Goal: Task Accomplishment & Management: Manage account settings

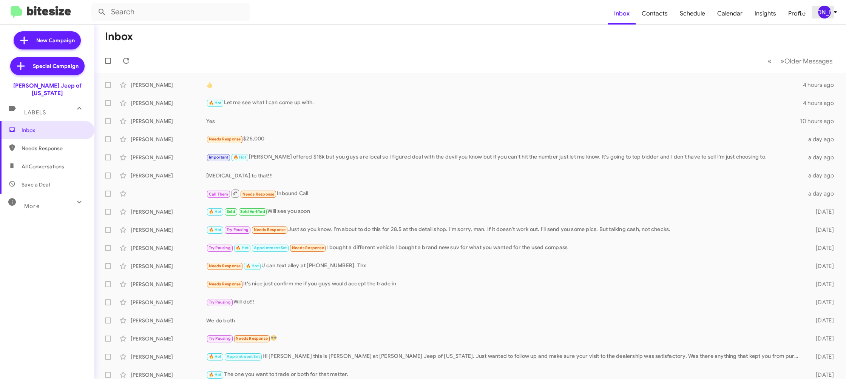
click at [830, 12] on div "[PERSON_NAME]" at bounding box center [824, 12] width 13 height 13
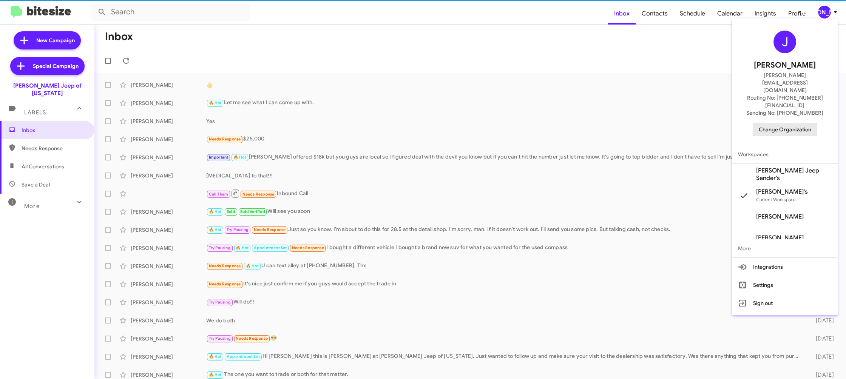
click at [783, 123] on span "Change Organization" at bounding box center [785, 129] width 52 height 13
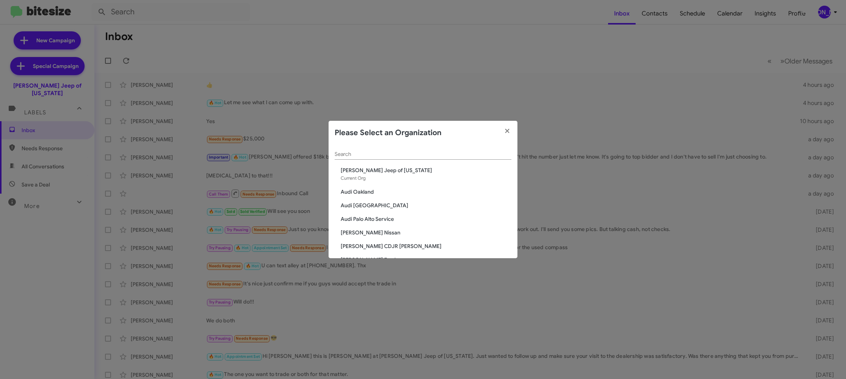
click at [347, 155] on input "Search" at bounding box center [423, 154] width 177 height 6
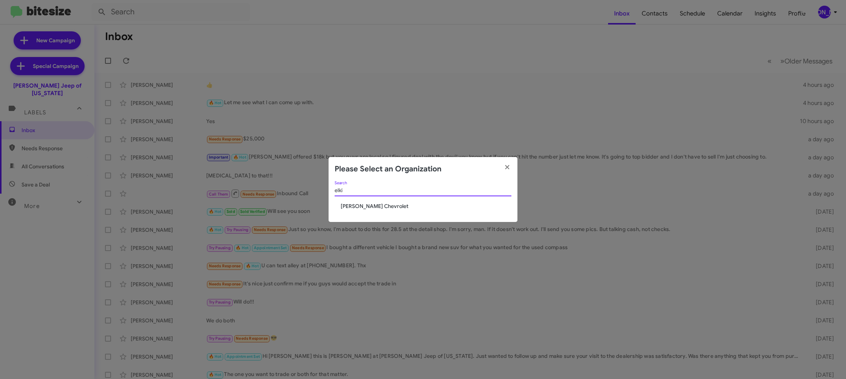
type input "elki"
click at [359, 205] on span "Elkins Chevrolet" at bounding box center [426, 206] width 171 height 8
click at [359, 205] on span "[PERSON_NAME] Chevrolet" at bounding box center [426, 206] width 171 height 8
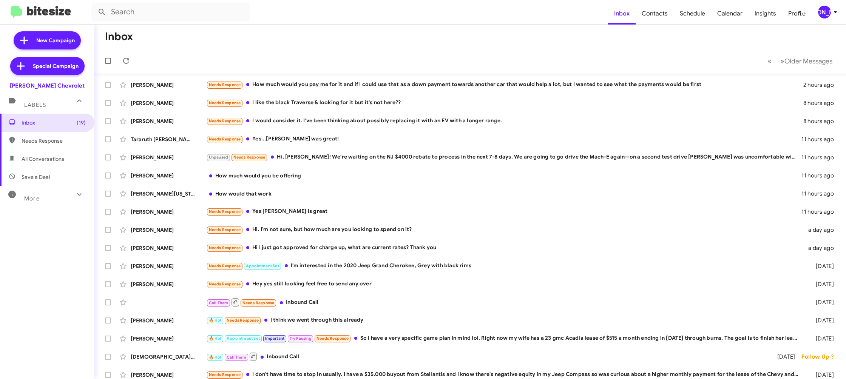
click at [824, 20] on mat-toolbar "Inbox Contacts Schedule Calendar Insights Profile JA" at bounding box center [423, 12] width 846 height 24
click at [825, 12] on div "[PERSON_NAME]" at bounding box center [824, 12] width 13 height 13
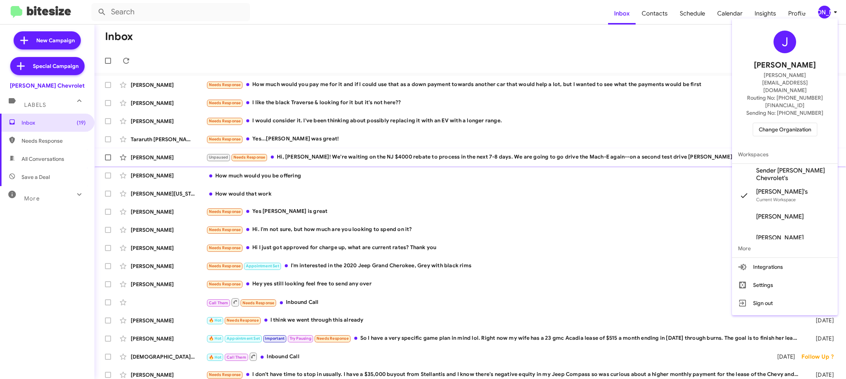
click at [788, 167] on span "Sender Elkins Chevrolet's" at bounding box center [794, 174] width 76 height 15
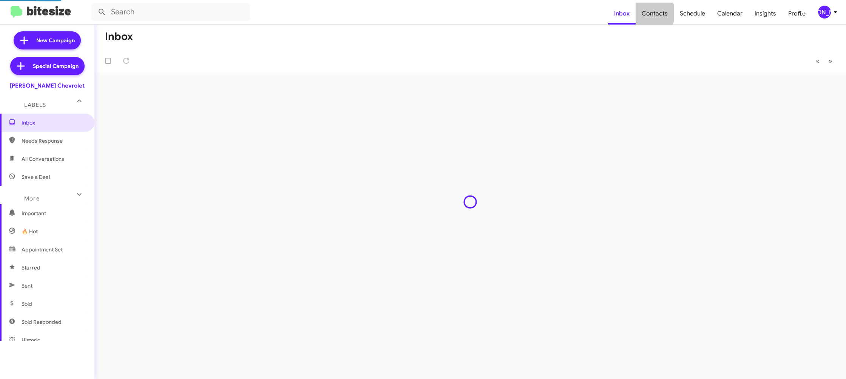
click at [651, 13] on span "Contacts" at bounding box center [655, 14] width 38 height 22
type input "in:groups"
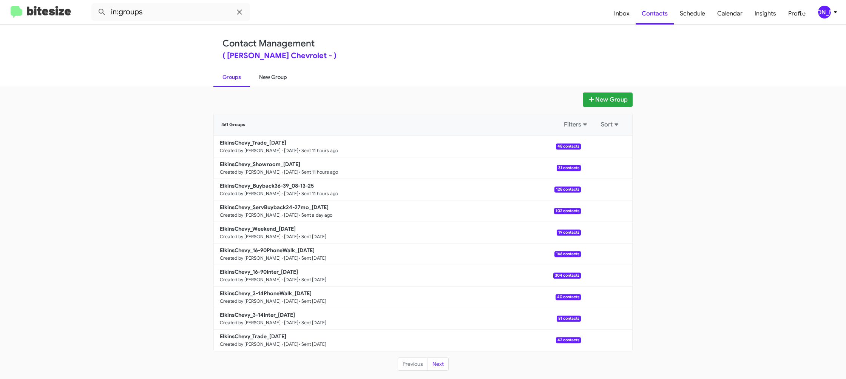
click at [269, 76] on link "New Group" at bounding box center [273, 77] width 46 height 20
drag, startPoint x: 269, startPoint y: 76, endPoint x: 275, endPoint y: 3, distance: 73.1
click at [270, 69] on link "New Group" at bounding box center [273, 77] width 46 height 20
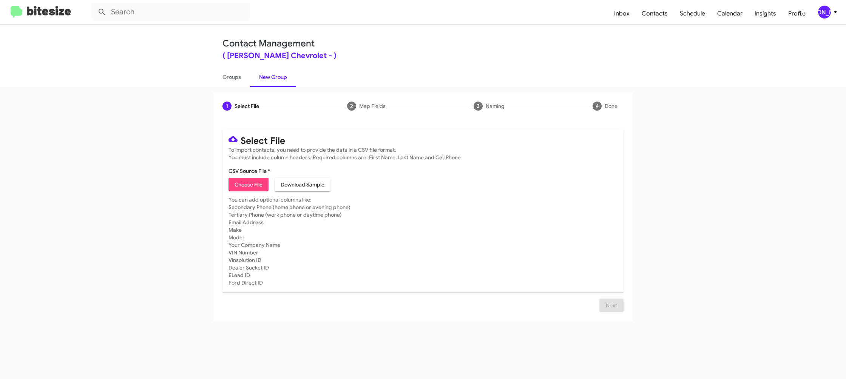
click at [247, 184] on span "Choose File" at bounding box center [249, 185] width 28 height 14
type input "ElkinsChevy_3-14Inter_08-14-25"
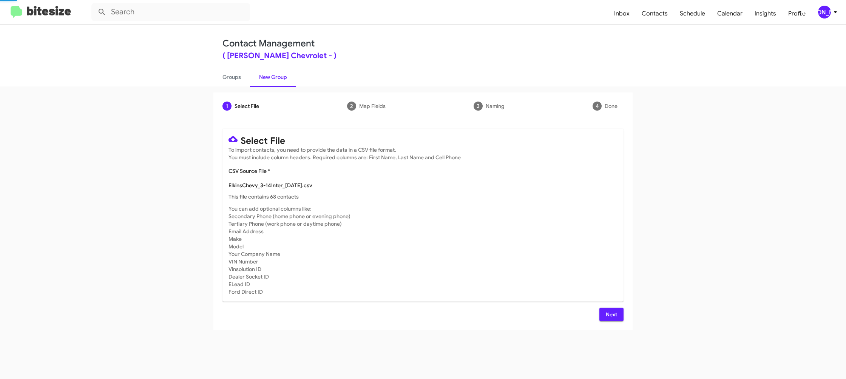
click at [671, 290] on app-new-group "1 Select File 2 Map Fields 3 Naming 4 Done Select File To import contacts, you …" at bounding box center [423, 212] width 846 height 238
click at [609, 312] on span "Next" at bounding box center [611, 315] width 12 height 14
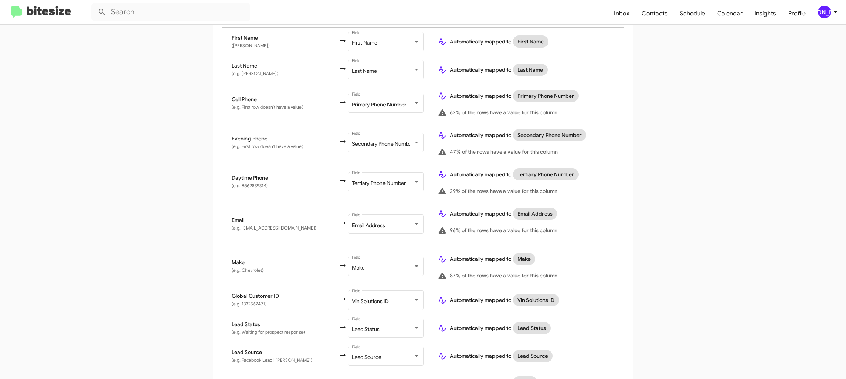
scroll to position [347, 0]
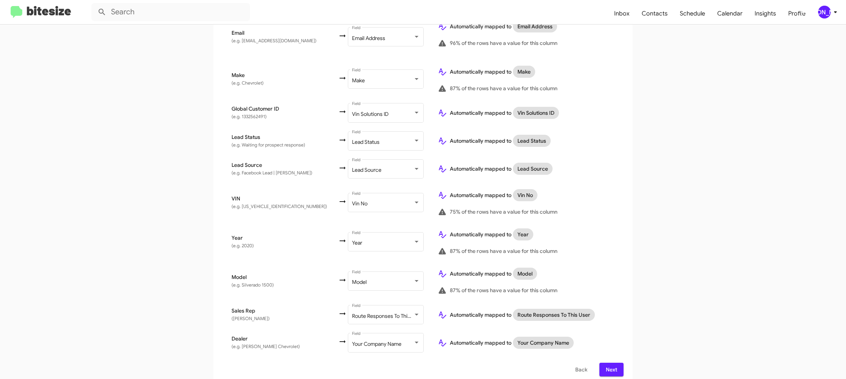
click at [609, 363] on span "Next" at bounding box center [611, 370] width 12 height 14
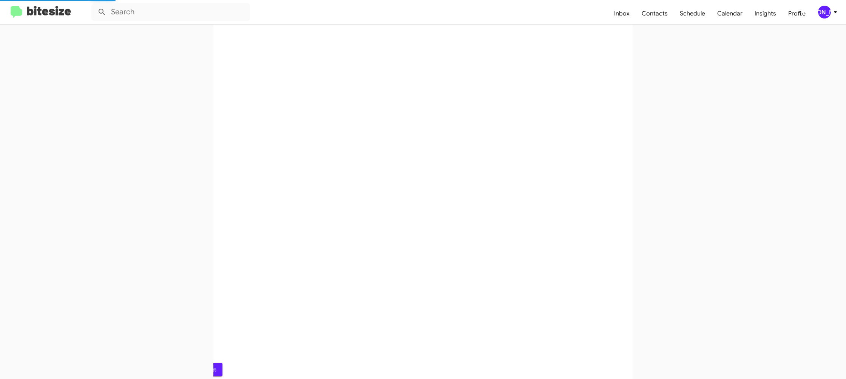
scroll to position [0, 0]
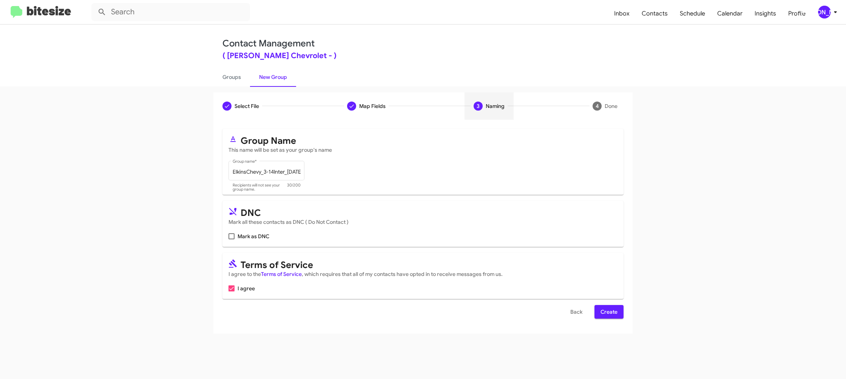
drag, startPoint x: 606, startPoint y: 304, endPoint x: 605, endPoint y: 307, distance: 3.9
click at [606, 306] on form "Group Name This name will be set as your group's name ElkinsChevy_3-14Inter_08-…" at bounding box center [422, 224] width 401 height 190
drag, startPoint x: 606, startPoint y: 312, endPoint x: 595, endPoint y: 309, distance: 11.5
click at [605, 312] on span "Create" at bounding box center [609, 312] width 17 height 14
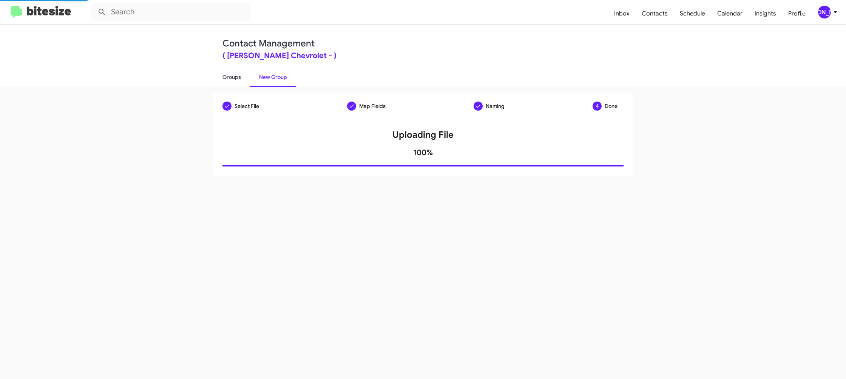
click at [222, 82] on link "Groups" at bounding box center [231, 77] width 37 height 20
type input "in:groups"
click at [222, 82] on link "Groups" at bounding box center [231, 77] width 37 height 20
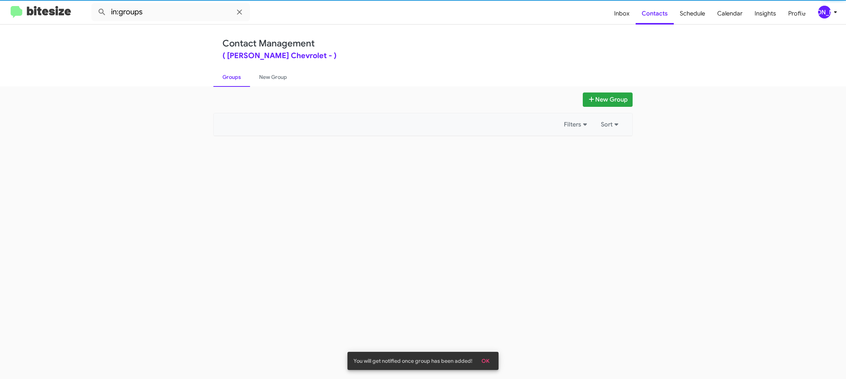
click at [222, 82] on link "Groups" at bounding box center [231, 77] width 37 height 20
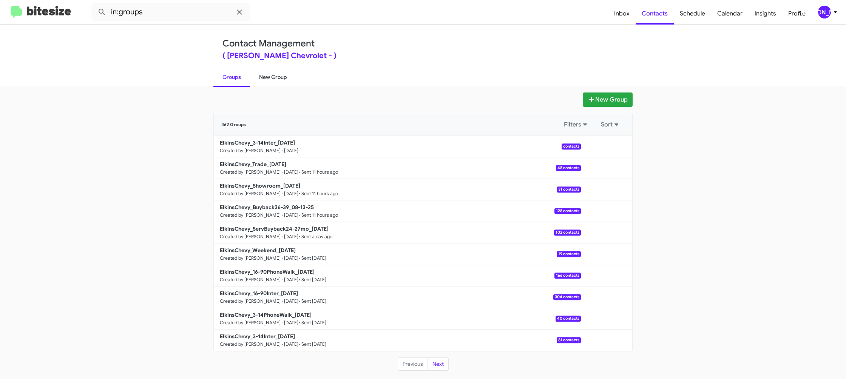
click at [274, 76] on link "New Group" at bounding box center [273, 77] width 46 height 20
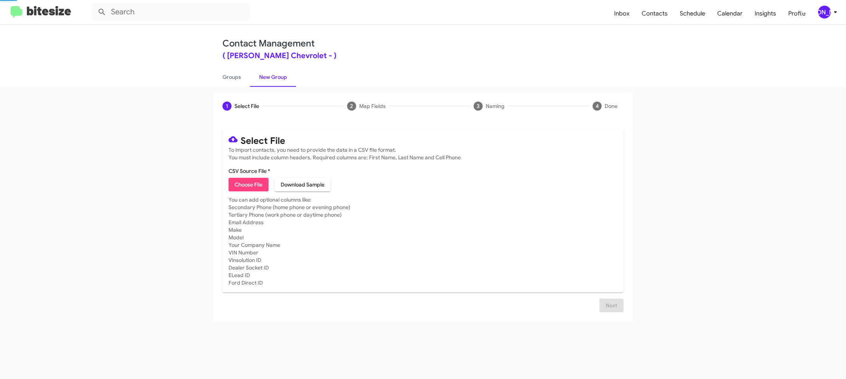
drag, startPoint x: 274, startPoint y: 76, endPoint x: 255, endPoint y: 197, distance: 122.8
click at [274, 76] on link "New Group" at bounding box center [273, 77] width 46 height 20
click at [250, 185] on span "Choose File" at bounding box center [249, 185] width 28 height 14
type input "ElkinsChevy_3-14PhoneWalk_08-14-25"
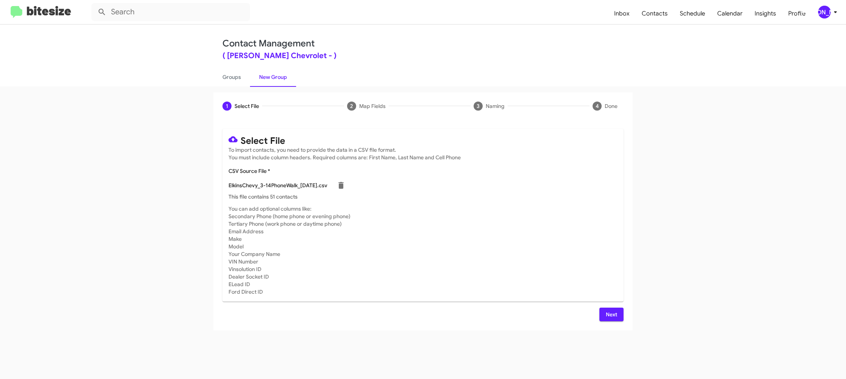
drag, startPoint x: 555, startPoint y: 289, endPoint x: 583, endPoint y: 306, distance: 33.2
click at [555, 289] on mat-card-subtitle "You can add optional columns like: Secondary Phone (home phone or evening phone…" at bounding box center [422, 250] width 389 height 91
click at [623, 318] on div "Select File To import contacts, you need to provide the data in a CSV file form…" at bounding box center [422, 225] width 419 height 211
drag, startPoint x: 613, startPoint y: 315, endPoint x: 580, endPoint y: 293, distance: 39.3
click at [612, 315] on span "Next" at bounding box center [611, 315] width 12 height 14
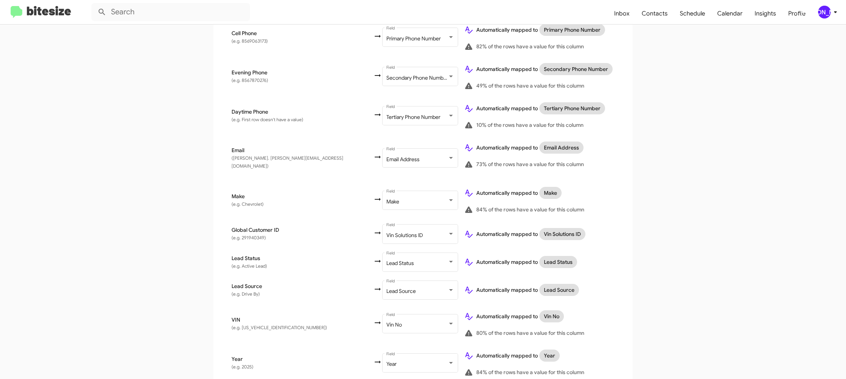
scroll to position [347, 0]
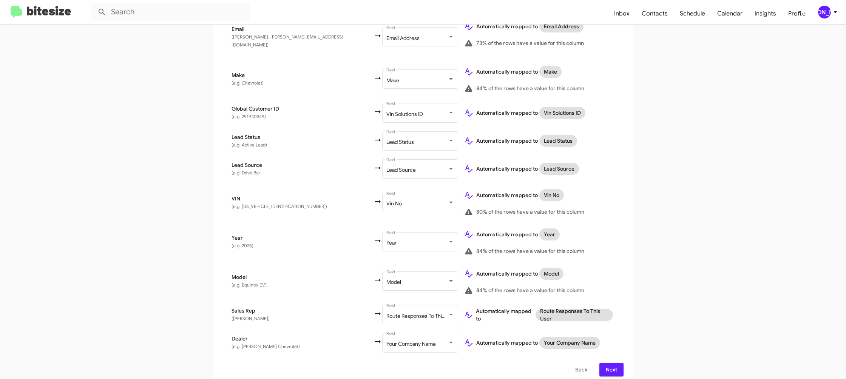
click at [617, 366] on span "Next" at bounding box center [611, 370] width 12 height 14
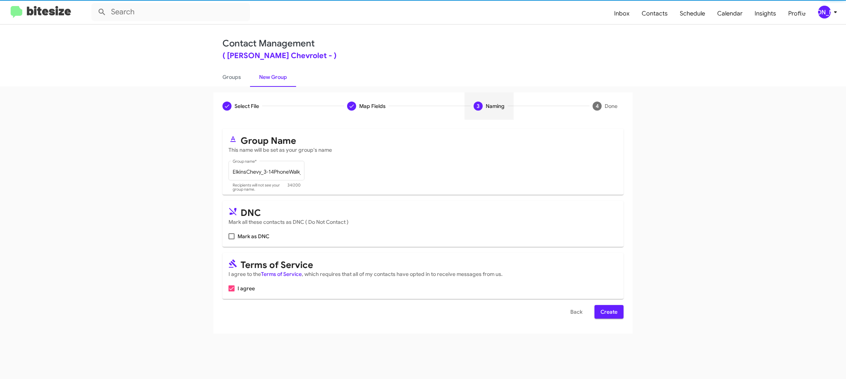
scroll to position [0, 0]
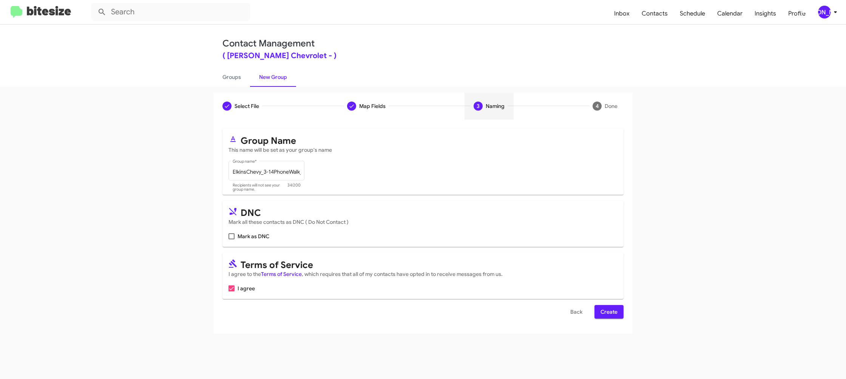
drag, startPoint x: 611, startPoint y: 309, endPoint x: 592, endPoint y: 289, distance: 27.5
click at [610, 310] on span "Create" at bounding box center [609, 312] width 17 height 14
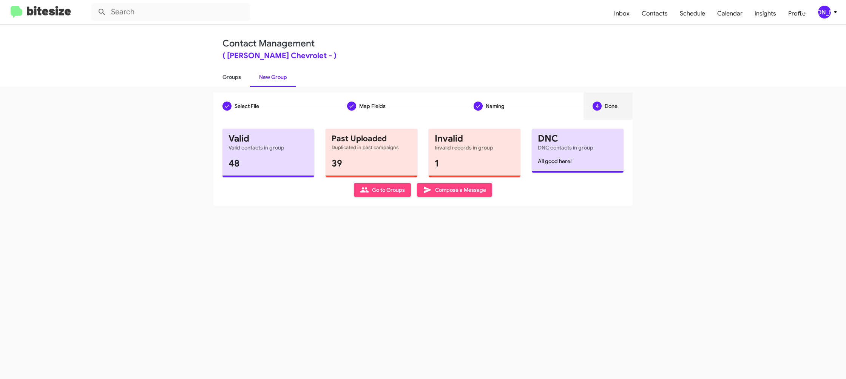
click at [233, 76] on link "Groups" at bounding box center [231, 77] width 37 height 20
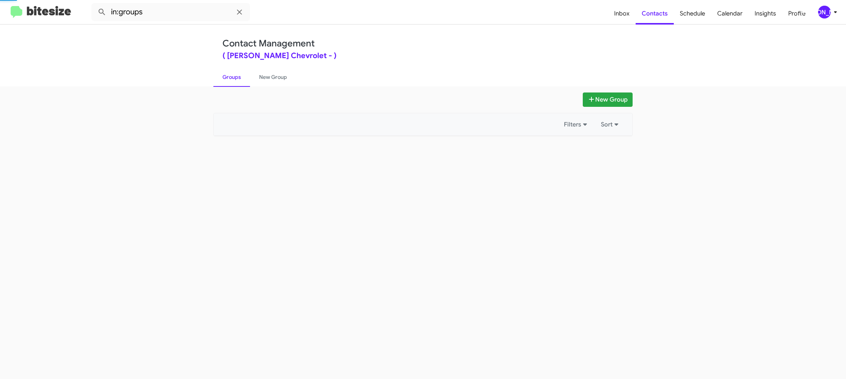
click at [233, 76] on link "Groups" at bounding box center [231, 77] width 37 height 20
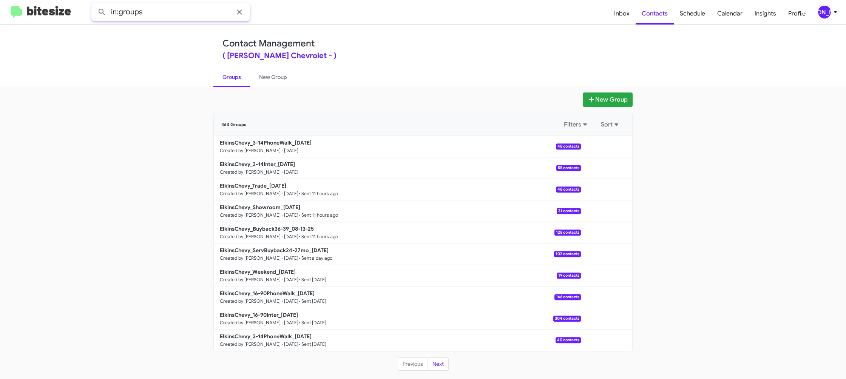
click at [172, 13] on input "in:groups" at bounding box center [170, 12] width 159 height 18
click at [94, 5] on button at bounding box center [101, 12] width 15 height 15
type input "in:groups 3-14in"
click at [94, 5] on button at bounding box center [101, 12] width 15 height 15
drag, startPoint x: 279, startPoint y: 79, endPoint x: 225, endPoint y: 78, distance: 54.4
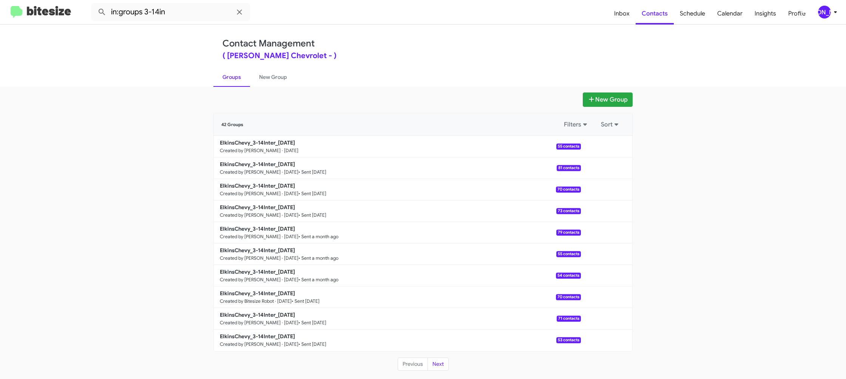
click at [279, 79] on link "New Group" at bounding box center [273, 77] width 46 height 20
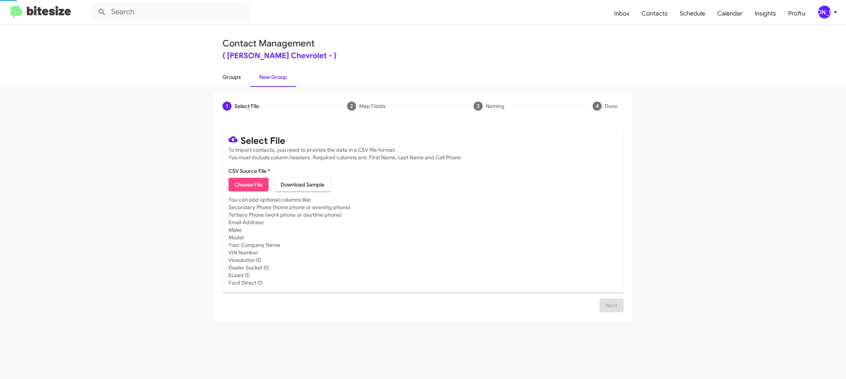
click at [225, 78] on link "Groups" at bounding box center [231, 77] width 37 height 20
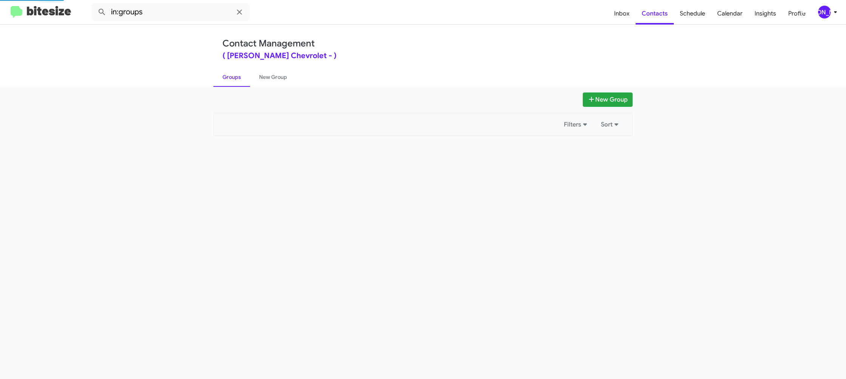
click at [225, 78] on link "Groups" at bounding box center [231, 77] width 37 height 20
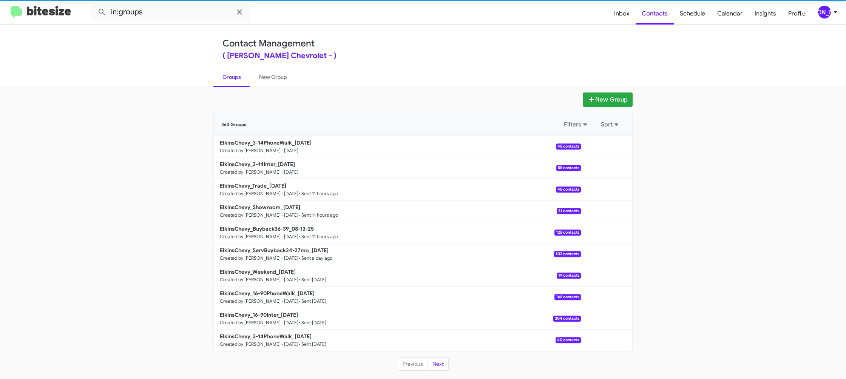
click at [225, 78] on link "Groups" at bounding box center [231, 77] width 37 height 20
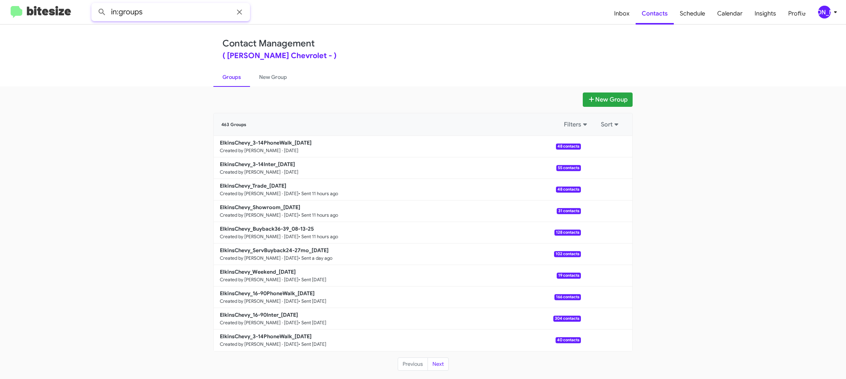
click at [179, 19] on input "in:groups" at bounding box center [170, 12] width 159 height 18
type input "in:groups lease"
click at [94, 5] on button at bounding box center [101, 12] width 15 height 15
drag, startPoint x: 268, startPoint y: 81, endPoint x: 258, endPoint y: 80, distance: 10.6
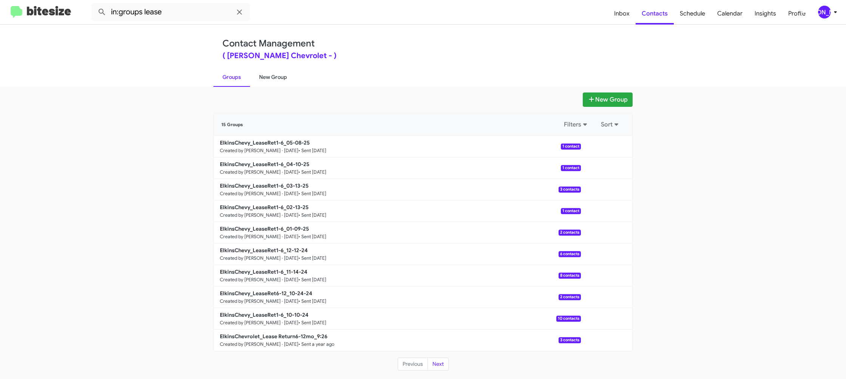
click at [268, 81] on link "New Group" at bounding box center [273, 77] width 46 height 20
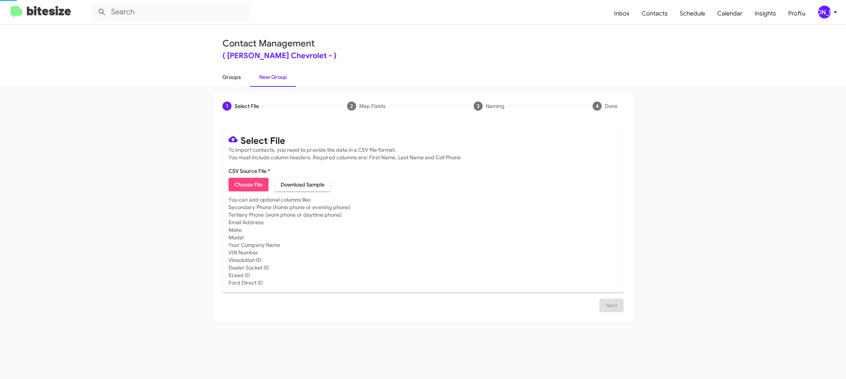
click at [230, 77] on link "Groups" at bounding box center [231, 77] width 37 height 20
type input "in:groups"
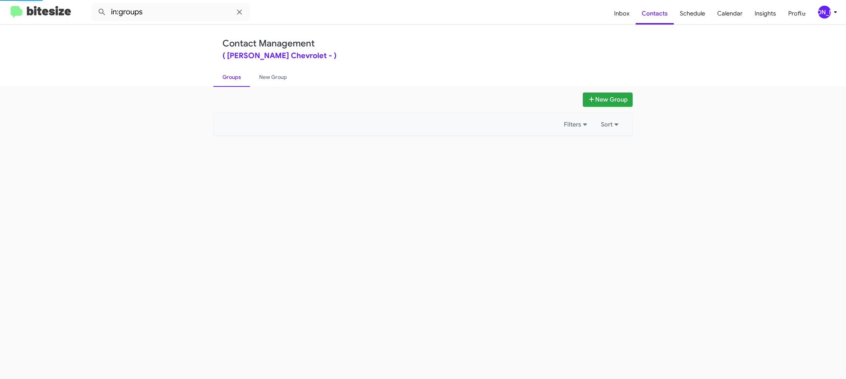
click at [230, 77] on link "Groups" at bounding box center [231, 77] width 37 height 20
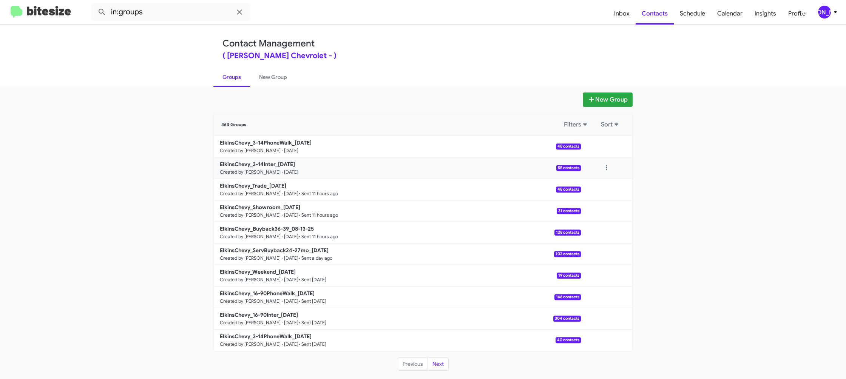
drag, startPoint x: 614, startPoint y: 170, endPoint x: 609, endPoint y: 178, distance: 9.0
click at [611, 172] on div at bounding box center [606, 168] width 51 height 15
click at [611, 168] on button at bounding box center [606, 168] width 15 height 15
click at [605, 187] on button "View contacts" at bounding box center [584, 188] width 60 height 18
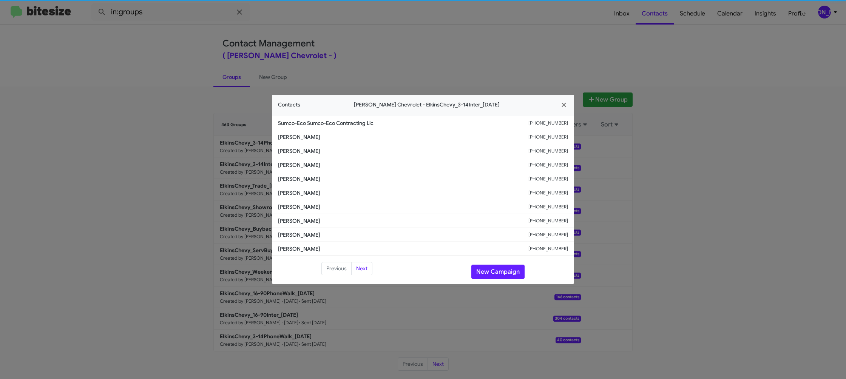
click at [299, 187] on li "Armindo Viana +18563046017" at bounding box center [423, 193] width 302 height 14
copy span "Armindo Viana"
drag, startPoint x: 299, startPoint y: 39, endPoint x: 349, endPoint y: 69, distance: 58.8
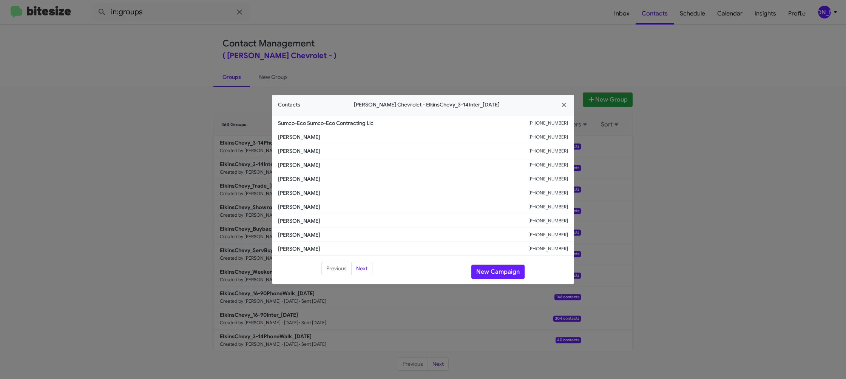
click at [299, 39] on modal-container "Contacts Elkins Chevrolet - ElkinsChevy_3-14Inter_08-14-25 Sumco-Eco Sumco-Eco …" at bounding box center [423, 189] width 846 height 379
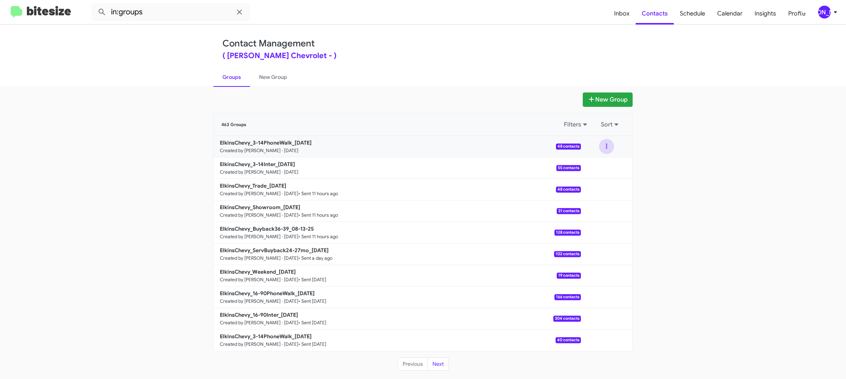
click at [604, 151] on button at bounding box center [606, 146] width 15 height 15
click at [603, 166] on button "View contacts" at bounding box center [584, 167] width 60 height 18
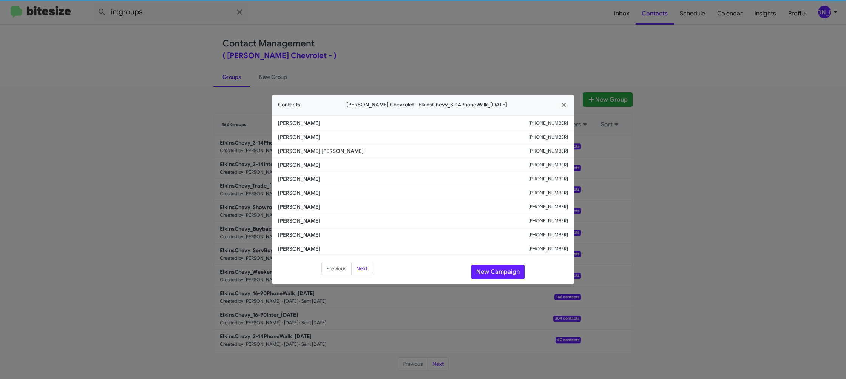
click at [286, 192] on span "Sam Pal" at bounding box center [403, 193] width 250 height 8
drag, startPoint x: 286, startPoint y: 192, endPoint x: 297, endPoint y: 181, distance: 16.0
click at [286, 191] on span "Sam Pal" at bounding box center [403, 193] width 250 height 8
click at [297, 181] on span "Carolyn Lockamy" at bounding box center [403, 179] width 250 height 8
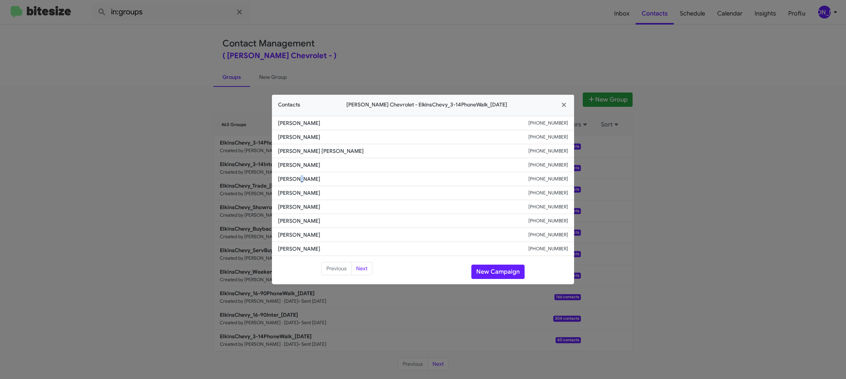
click at [297, 181] on span "Carolyn Lockamy" at bounding box center [403, 179] width 250 height 8
copy span "Carolyn Lockamy"
drag, startPoint x: 239, startPoint y: 169, endPoint x: 262, endPoint y: 168, distance: 22.7
click at [239, 169] on modal-container "Contacts Elkins Chevrolet - ElkinsChevy_3-14PhoneWalk_08-14-25 Michael Smolarsk…" at bounding box center [423, 189] width 846 height 379
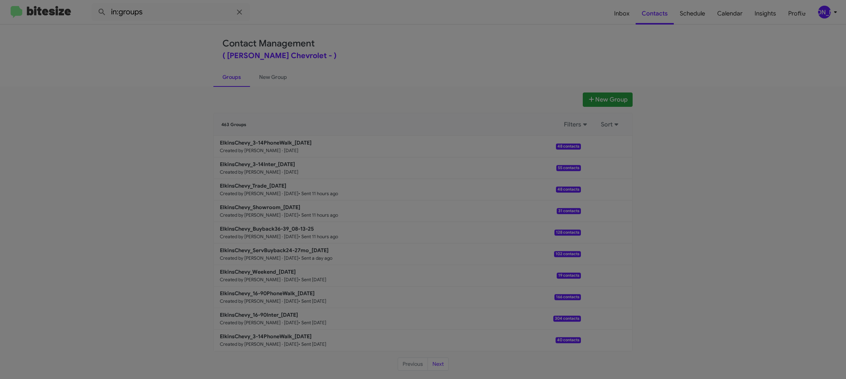
click at [264, 164] on modal-container "Contacts Elkins Chevrolet - ElkinsChevy_3-14PhoneWalk_08-14-25 Michael Smolarsk…" at bounding box center [423, 189] width 846 height 379
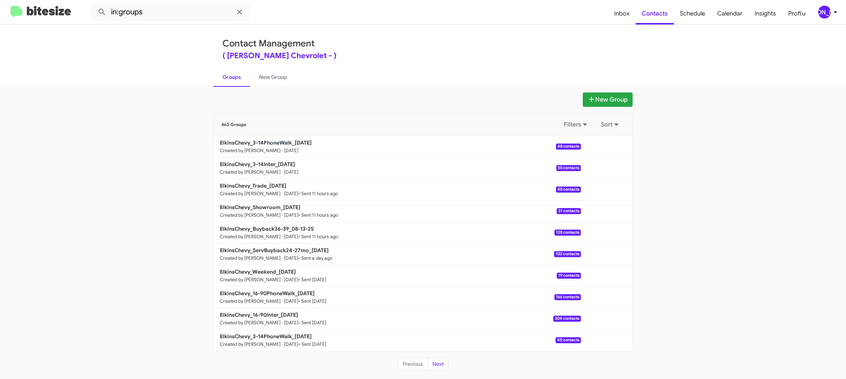
click at [264, 164] on b "ElkinsChevy_3-14Inter_08-14-25" at bounding box center [257, 164] width 75 height 7
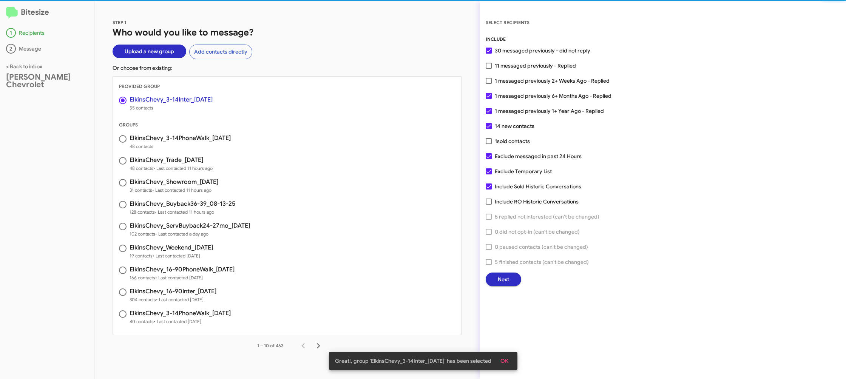
click at [498, 283] on span "Next" at bounding box center [503, 280] width 11 height 14
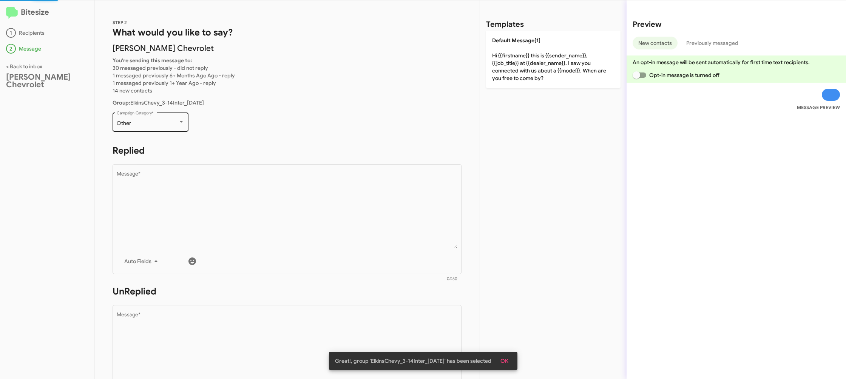
click at [196, 128] on p "Other Campaign Category *" at bounding box center [287, 125] width 349 height 29
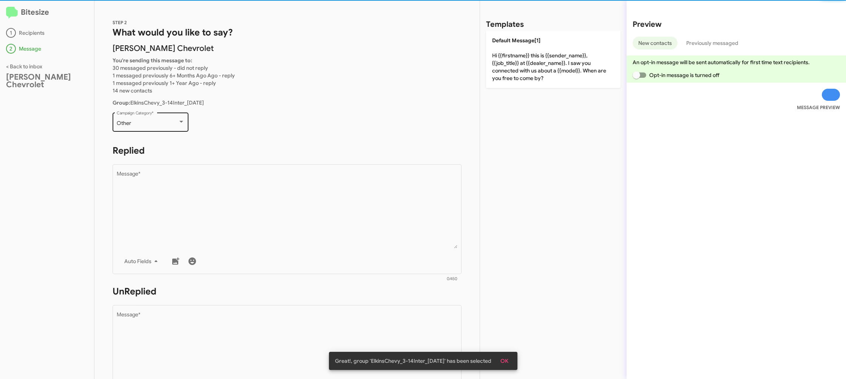
click at [173, 125] on div "Other" at bounding box center [147, 123] width 61 height 6
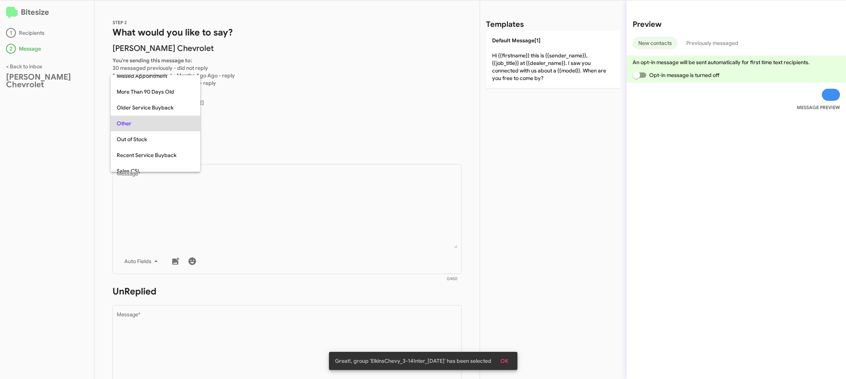
scroll to position [284, 0]
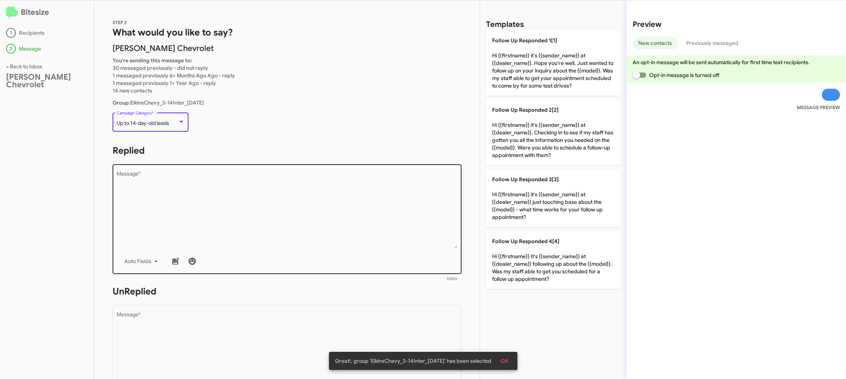
click at [311, 221] on textarea "Message *" at bounding box center [287, 209] width 341 height 77
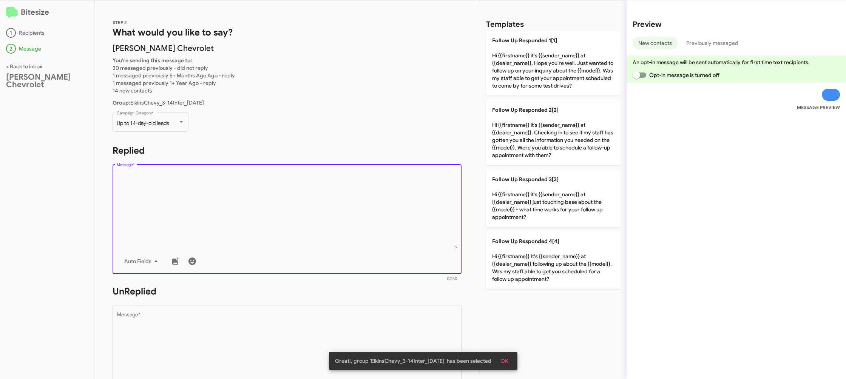
click at [311, 221] on textarea "Message *" at bounding box center [287, 209] width 341 height 77
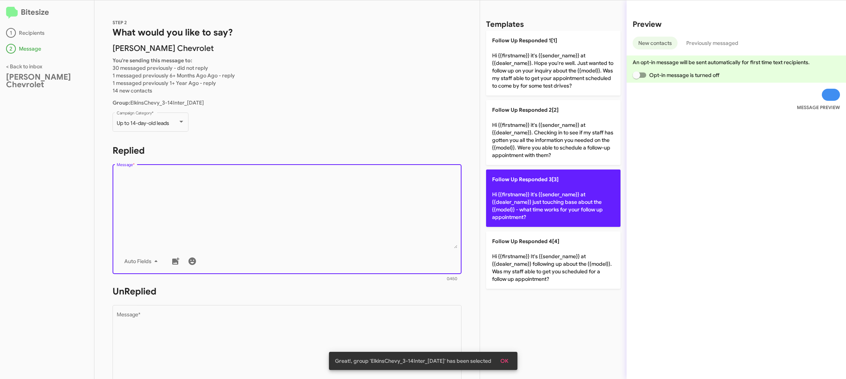
drag, startPoint x: 317, startPoint y: 223, endPoint x: 516, endPoint y: 195, distance: 200.2
click at [339, 220] on textarea "Message *" at bounding box center [287, 209] width 341 height 77
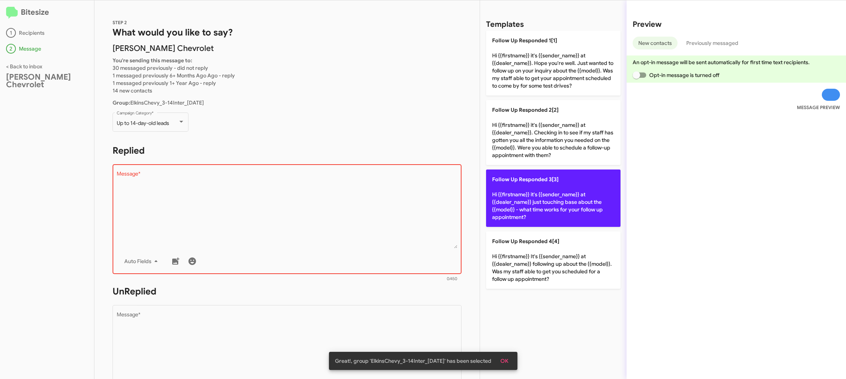
drag, startPoint x: 524, startPoint y: 195, endPoint x: 369, endPoint y: 304, distance: 190.2
click at [524, 195] on p "Follow Up Responded 3[3] Hi {{firstname}} it's {{sender_name}} at {{dealer_name…" at bounding box center [553, 198] width 134 height 57
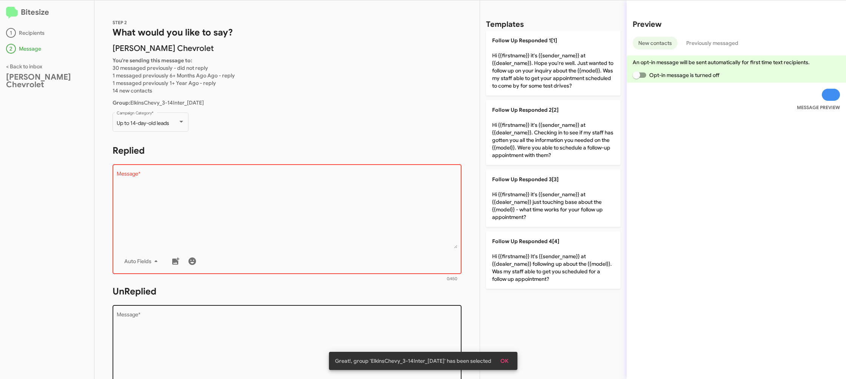
type textarea "Hi {{firstname}} it's {{sender_name}} at {{dealer_name}} just touching base abo…"
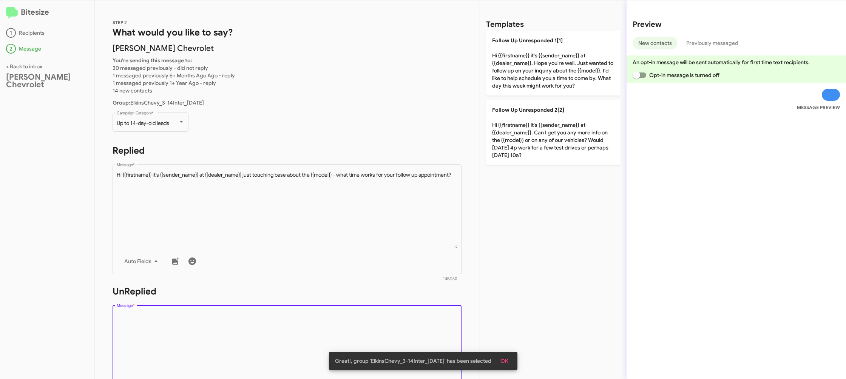
click at [355, 334] on textarea "Message *" at bounding box center [287, 350] width 341 height 77
drag, startPoint x: 355, startPoint y: 334, endPoint x: 477, endPoint y: 194, distance: 185.8
click at [376, 289] on form "UnReplied Drop image here to insert Auto Fields Message * 0/450" at bounding box center [287, 355] width 349 height 138
drag, startPoint x: 519, startPoint y: 162, endPoint x: 453, endPoint y: 156, distance: 66.4
click at [519, 162] on p "Follow Up Unresponded 2[2] Hi {{firstname}} it's {{sender_name}} at {{dealer_na…" at bounding box center [553, 132] width 134 height 65
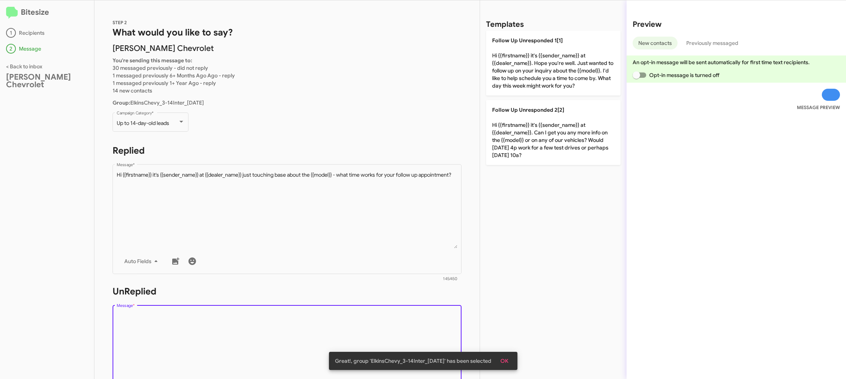
type textarea "Hi {{firstname}} it's {{sender_name}} at {{dealer_name}}. Can I get you any mor…"
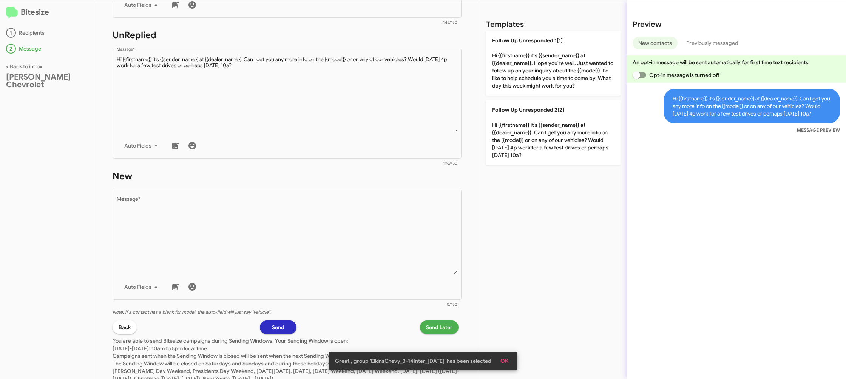
scroll to position [283, 0]
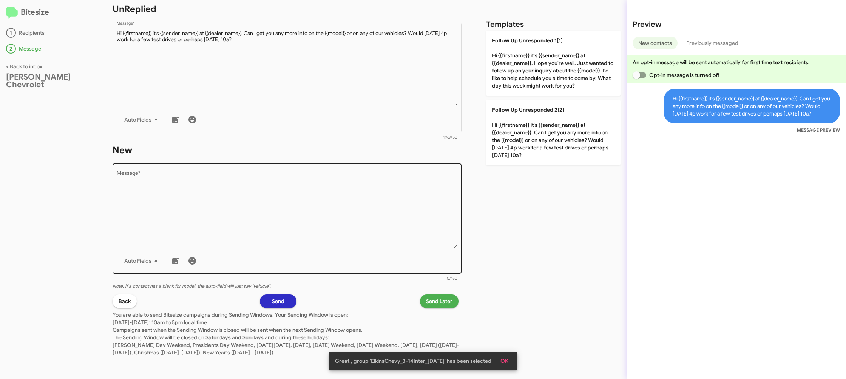
click at [372, 216] on textarea "Message *" at bounding box center [287, 209] width 341 height 77
drag, startPoint x: 372, startPoint y: 215, endPoint x: 396, endPoint y: 188, distance: 36.1
click at [385, 197] on textarea "Message *" at bounding box center [287, 209] width 341 height 77
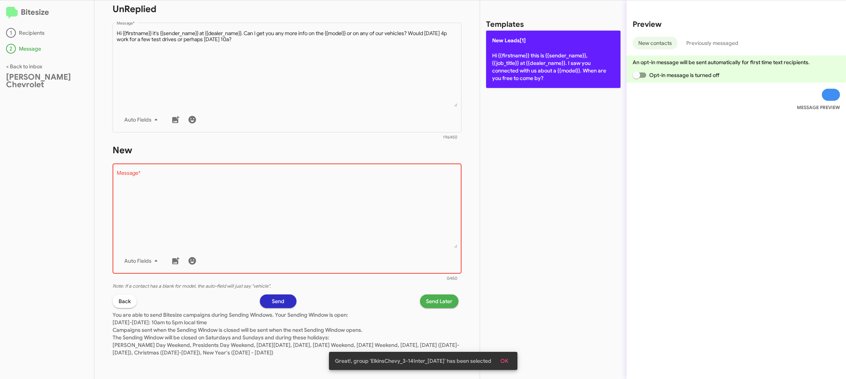
drag, startPoint x: 526, startPoint y: 85, endPoint x: 522, endPoint y: 73, distance: 12.1
click at [526, 83] on div "Templates New Leads[1] Hi {{firstname}} this is {{sender_name}}, {{job_title}} …" at bounding box center [553, 189] width 147 height 379
click at [522, 73] on p "New Leads[1] Hi {{firstname}} this is {{sender_name}}, {{job_title}} at {{deale…" at bounding box center [553, 59] width 134 height 57
type textarea "Hi {{firstname}} this is {{sender_name}}, {{job_title}} at {{dealer_name}}. I s…"
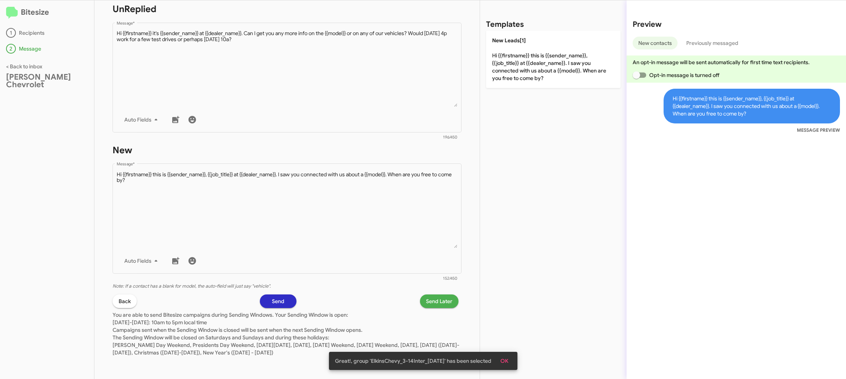
click at [427, 301] on span "Send Later" at bounding box center [439, 302] width 26 height 14
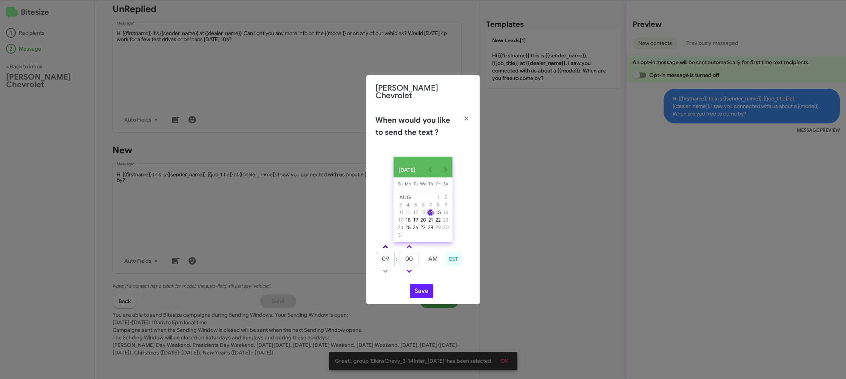
click at [383, 245] on link at bounding box center [385, 246] width 13 height 9
type input "09"
click at [411, 250] on td at bounding box center [409, 246] width 20 height 9
click at [411, 248] on link at bounding box center [409, 246] width 13 height 9
drag, startPoint x: 411, startPoint y: 248, endPoint x: 393, endPoint y: 249, distance: 18.1
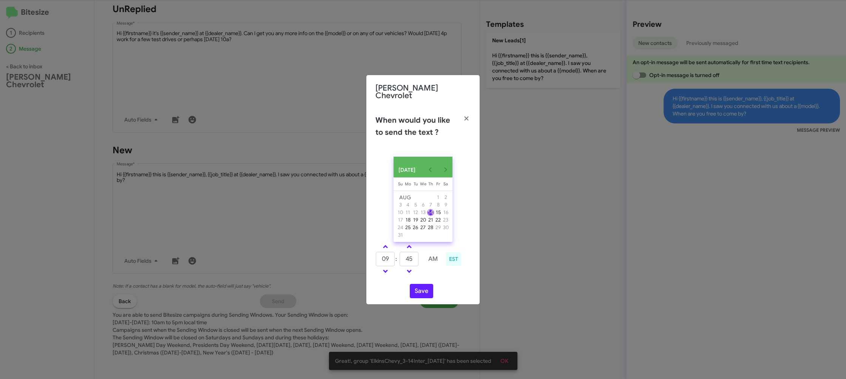
click at [411, 247] on link at bounding box center [409, 246] width 13 height 9
type input "50"
click at [388, 244] on link at bounding box center [385, 246] width 13 height 9
type input "10"
click at [412, 259] on input "50" at bounding box center [409, 259] width 19 height 14
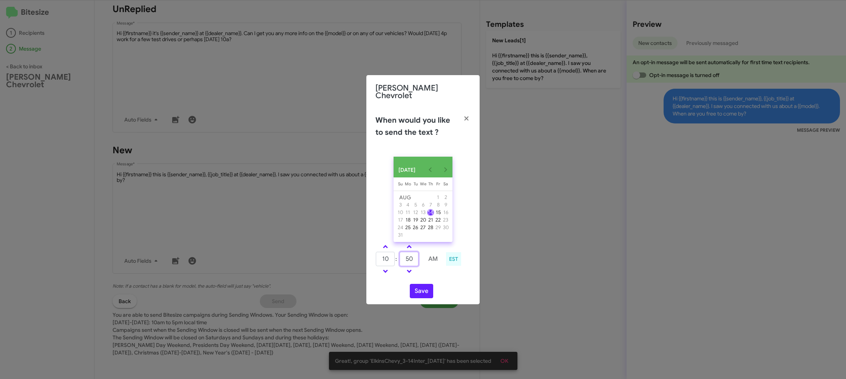
drag, startPoint x: 412, startPoint y: 259, endPoint x: 416, endPoint y: 256, distance: 4.8
click at [414, 258] on input "50" at bounding box center [409, 259] width 19 height 14
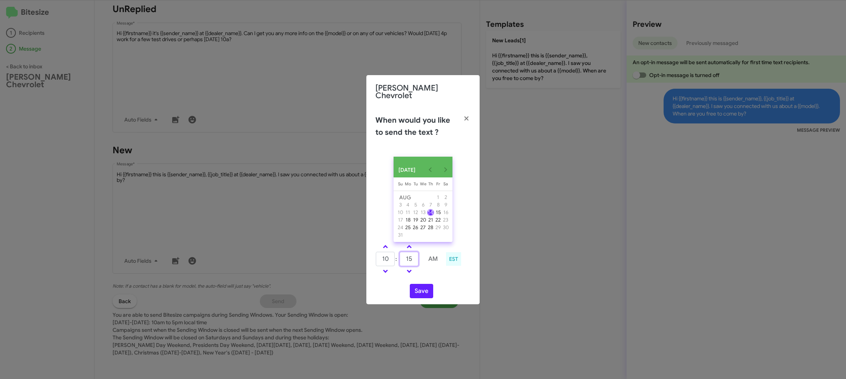
type input "15"
drag, startPoint x: 438, startPoint y: 275, endPoint x: 418, endPoint y: 293, distance: 26.5
click at [431, 279] on div "AUG 2025 Sunday Su Monday Mo Tuesday Tu Wednesday We Thursday Th Friday Fr Satu…" at bounding box center [422, 228] width 113 height 154
drag, startPoint x: 418, startPoint y: 293, endPoint x: 403, endPoint y: 260, distance: 36.0
click at [418, 293] on button "Save" at bounding box center [421, 291] width 23 height 14
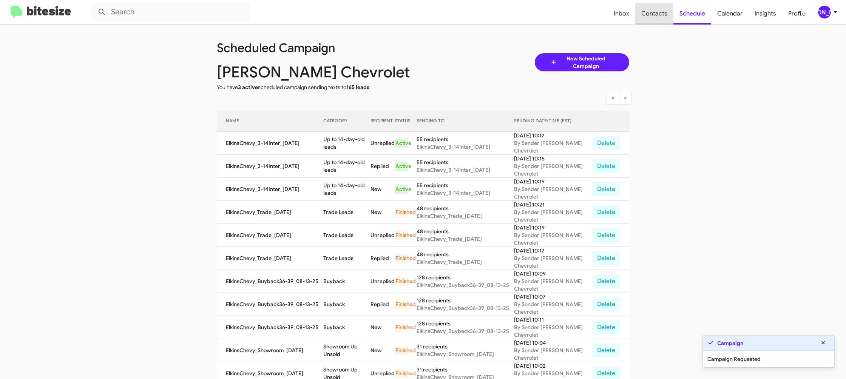
click at [663, 13] on span "Contacts" at bounding box center [654, 14] width 38 height 22
type input "in:groups"
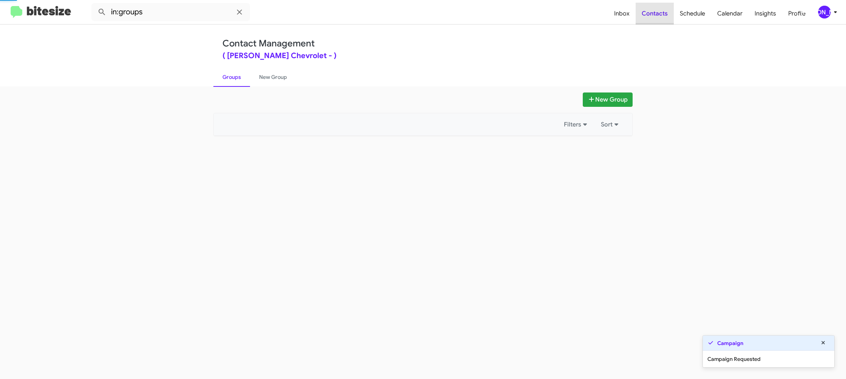
click at [663, 13] on span "Contacts" at bounding box center [655, 14] width 38 height 22
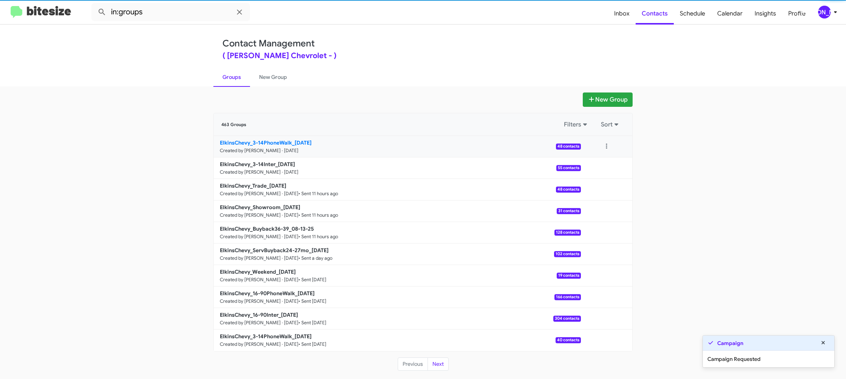
click at [281, 138] on link "ElkinsChevy_3-14PhoneWalk_08-14-25 Created by Jason Apdua · Aug 14, 2025 48 con…" at bounding box center [397, 147] width 367 height 22
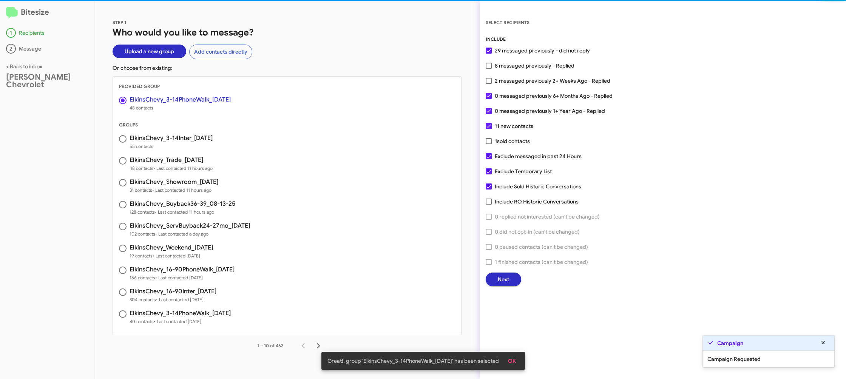
drag, startPoint x: 513, startPoint y: 355, endPoint x: 510, endPoint y: 338, distance: 17.3
click at [513, 355] on span "OK" at bounding box center [512, 361] width 8 height 14
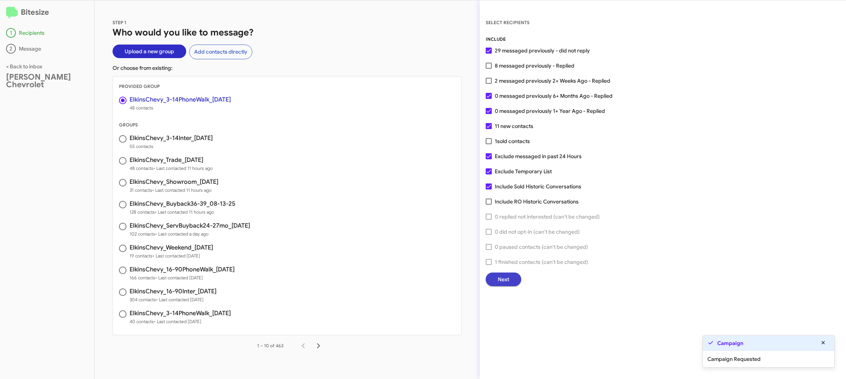
drag, startPoint x: 500, startPoint y: 280, endPoint x: 495, endPoint y: 281, distance: 5.0
click at [495, 281] on button "Next" at bounding box center [504, 280] width 36 height 14
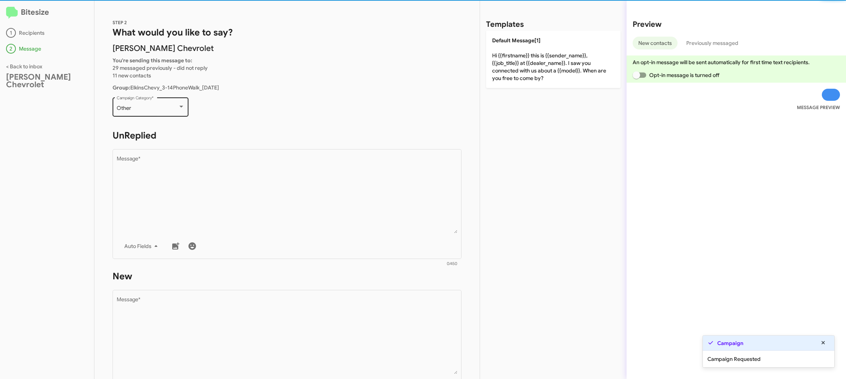
click at [157, 112] on div "Other Campaign Category *" at bounding box center [151, 106] width 68 height 21
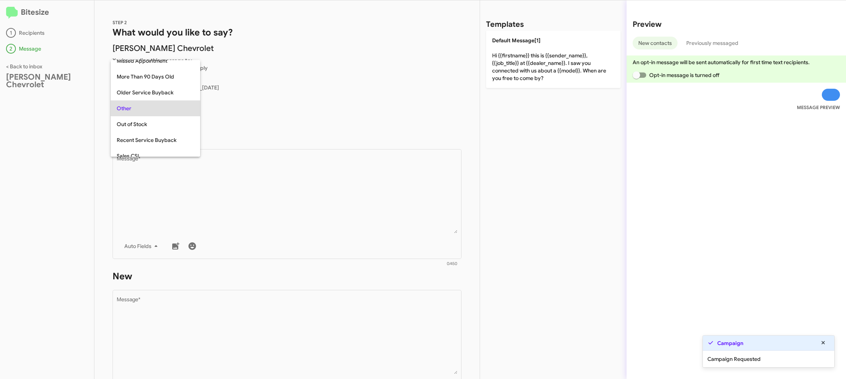
scroll to position [284, 0]
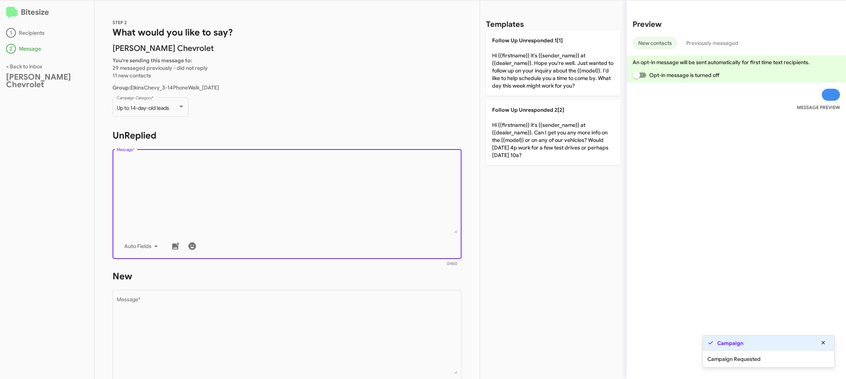
click at [228, 175] on textarea "Message *" at bounding box center [287, 194] width 341 height 77
click at [228, 177] on textarea "Message *" at bounding box center [287, 194] width 341 height 77
drag, startPoint x: 228, startPoint y: 177, endPoint x: 423, endPoint y: 122, distance: 201.8
click at [239, 174] on textarea "Message *" at bounding box center [287, 194] width 341 height 77
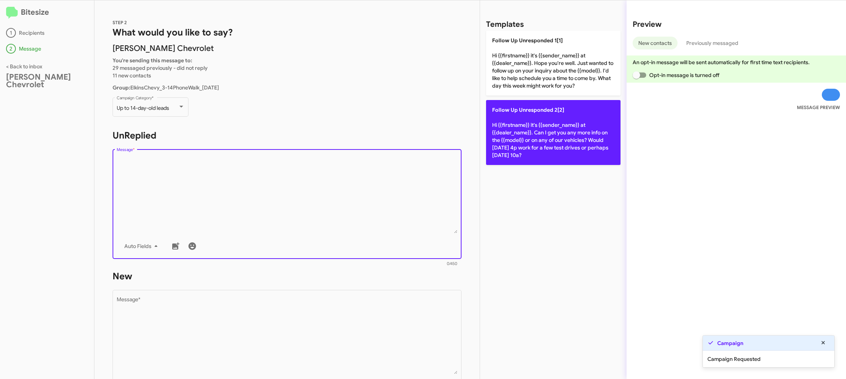
click at [494, 105] on p "Follow Up Unresponded 2[2] Hi {{firstname}} it's {{sender_name}} at {{dealer_na…" at bounding box center [553, 132] width 134 height 65
type textarea "Hi {{firstname}} it's {{sender_name}} at {{dealer_name}}. Can I get you any mor…"
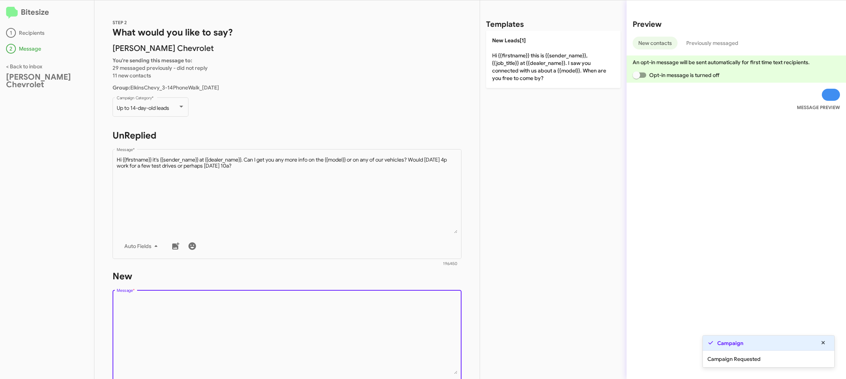
click at [344, 322] on textarea "Message *" at bounding box center [287, 335] width 341 height 77
drag, startPoint x: 344, startPoint y: 322, endPoint x: 360, endPoint y: 292, distance: 34.0
click at [351, 308] on textarea "Message *" at bounding box center [287, 335] width 341 height 77
click at [522, 82] on div "Templates New Leads[1] Hi {{firstname}} this is {{sender_name}}, {{job_title}} …" at bounding box center [553, 189] width 147 height 379
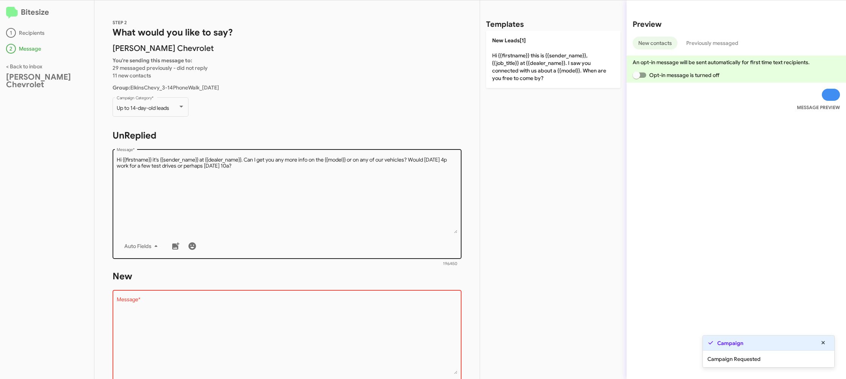
drag, startPoint x: 518, startPoint y: 65, endPoint x: 363, endPoint y: 176, distance: 190.0
click at [517, 66] on p "New Leads[1] Hi {{firstname}} this is {{sender_name}}, {{job_title}} at {{deale…" at bounding box center [553, 59] width 134 height 57
type textarea "Hi {{firstname}} this is {{sender_name}}, {{job_title}} at {{dealer_name}}. I s…"
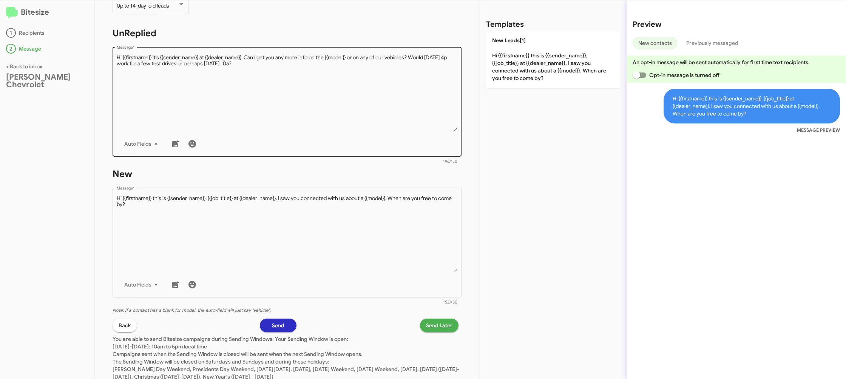
scroll to position [127, 0]
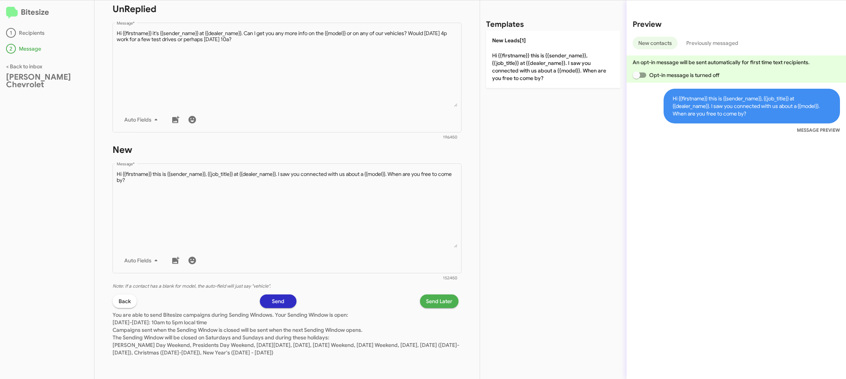
click at [427, 303] on span "Send Later" at bounding box center [439, 302] width 26 height 14
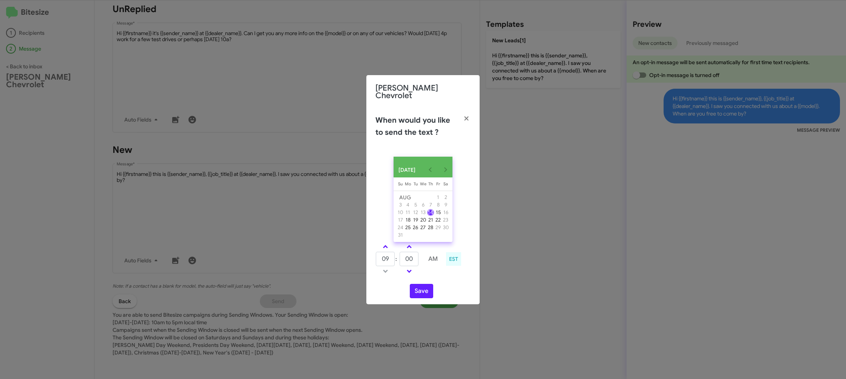
drag, startPoint x: 382, startPoint y: 246, endPoint x: 411, endPoint y: 257, distance: 30.9
click at [384, 247] on link at bounding box center [385, 246] width 13 height 9
type input "10"
click at [411, 257] on input "00" at bounding box center [409, 259] width 19 height 14
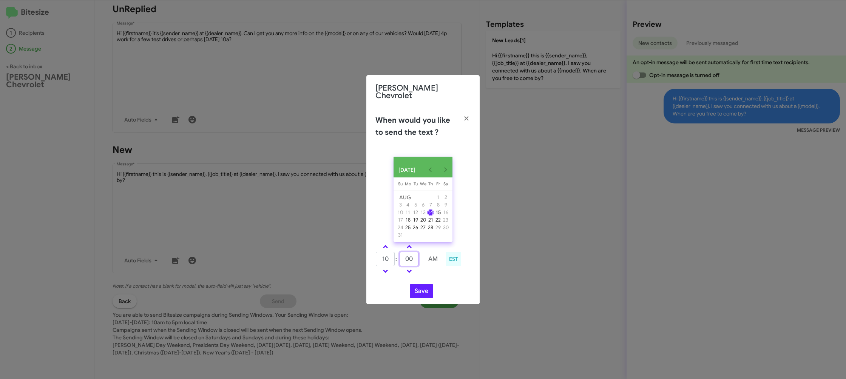
click at [411, 257] on input "00" at bounding box center [409, 259] width 19 height 14
type input "23"
drag, startPoint x: 434, startPoint y: 274, endPoint x: 425, endPoint y: 289, distance: 17.5
click at [434, 274] on td at bounding box center [433, 271] width 20 height 9
click at [424, 293] on button "Save" at bounding box center [421, 291] width 23 height 14
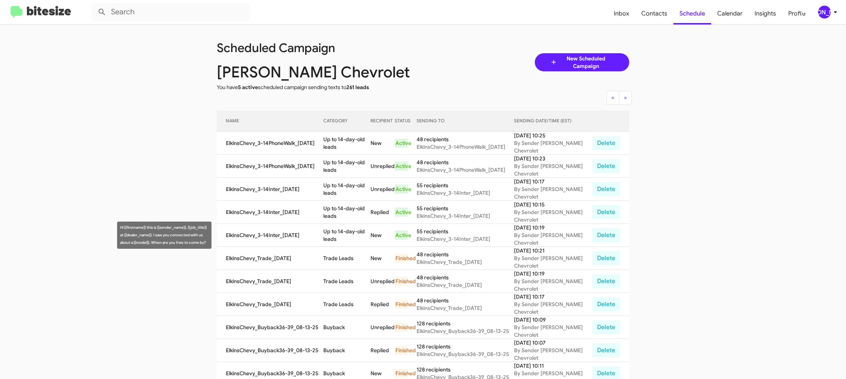
click at [341, 236] on td "Up to 14-day-old leads" at bounding box center [346, 235] width 47 height 23
click at [341, 237] on td "Up to 14-day-old leads" at bounding box center [346, 235] width 47 height 23
copy td "s"
click at [349, 237] on td "Up to 14-day-old leads" at bounding box center [346, 235] width 47 height 23
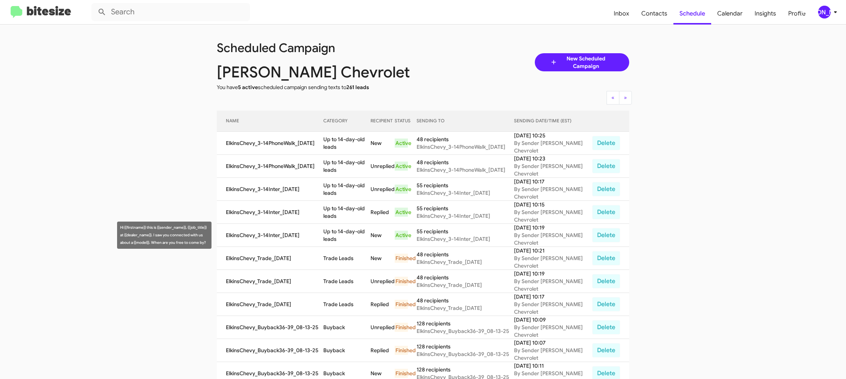
click at [349, 237] on td "Up to 14-day-old leads" at bounding box center [346, 235] width 47 height 23
copy td "Up to 14-day-old leads"
click at [821, 12] on div "[PERSON_NAME]" at bounding box center [824, 12] width 13 height 13
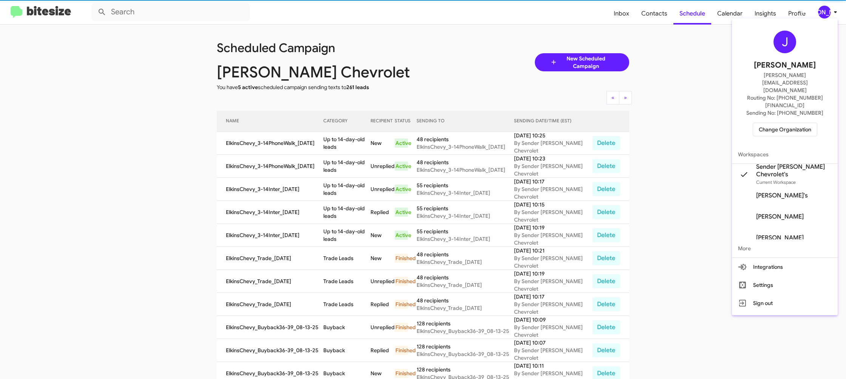
click at [765, 123] on span "Change Organization" at bounding box center [785, 129] width 52 height 13
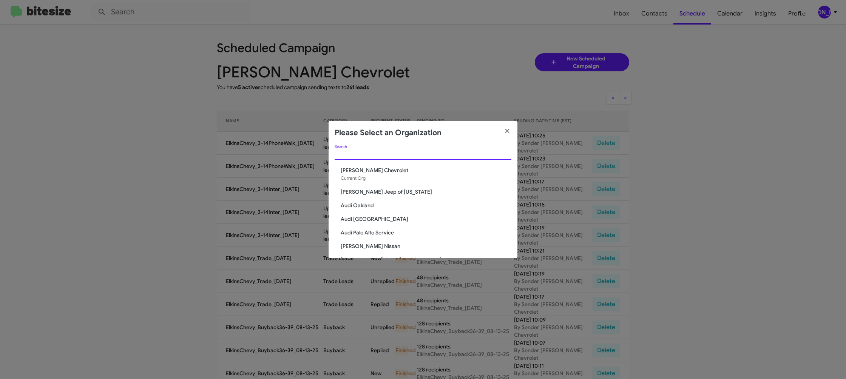
click at [358, 153] on input "Search" at bounding box center [423, 154] width 177 height 6
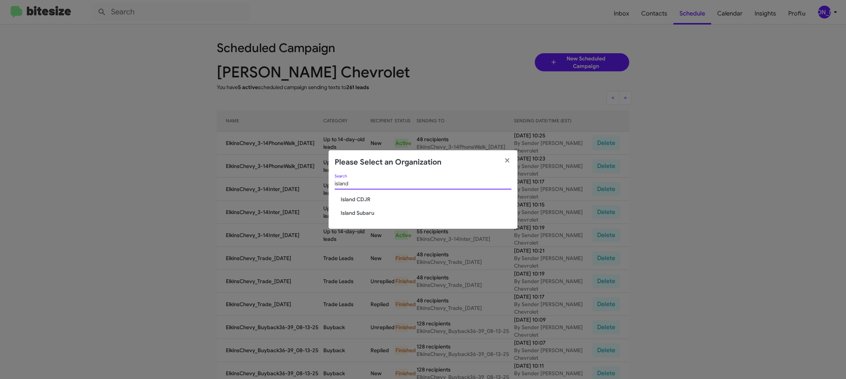
type input "island"
click at [349, 199] on span "Island CDJR" at bounding box center [426, 200] width 171 height 8
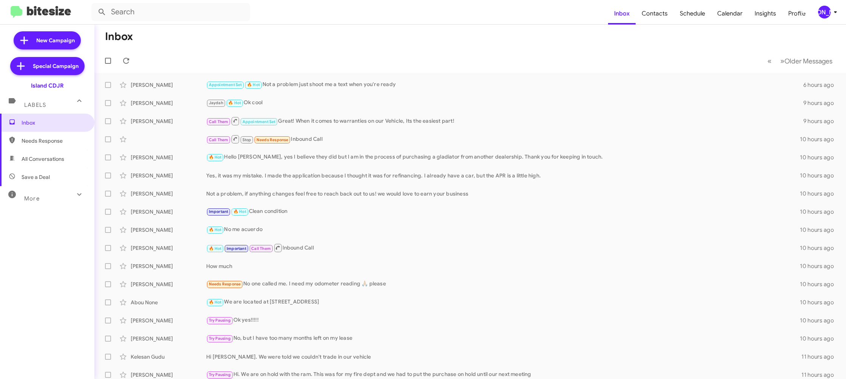
click at [821, 14] on div "[PERSON_NAME]" at bounding box center [824, 12] width 13 height 13
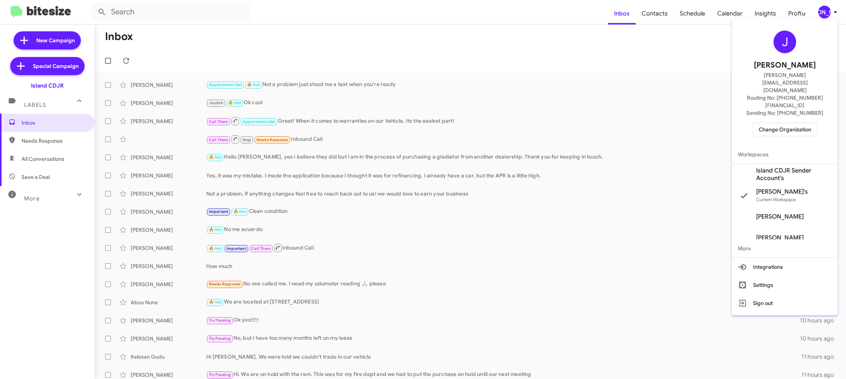
drag, startPoint x: 773, startPoint y: 153, endPoint x: 734, endPoint y: 130, distance: 45.2
click at [773, 167] on span "Island CDJR Sender Account's" at bounding box center [794, 174] width 76 height 15
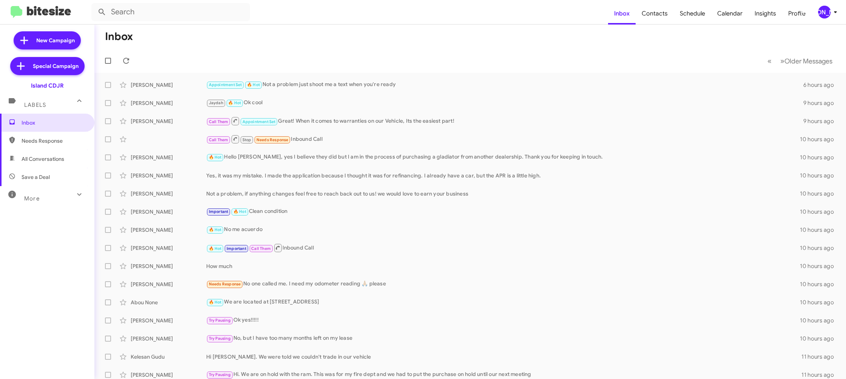
click at [835, 9] on icon at bounding box center [835, 12] width 9 height 9
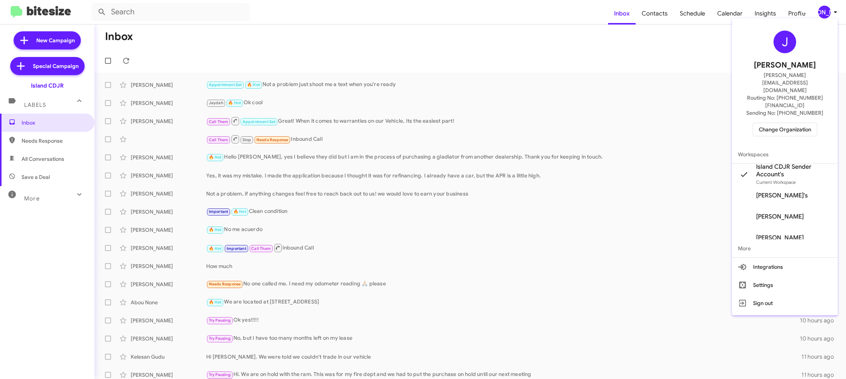
drag, startPoint x: 641, startPoint y: 7, endPoint x: 656, endPoint y: 10, distance: 15.4
click at [641, 7] on div at bounding box center [423, 189] width 846 height 379
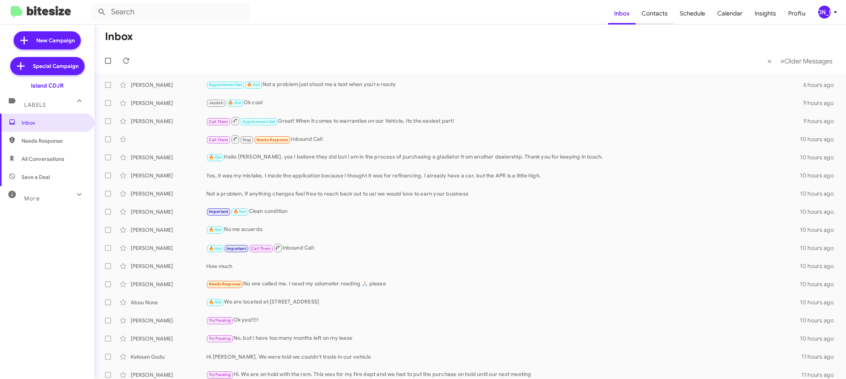
click at [656, 10] on span "Contacts" at bounding box center [655, 14] width 38 height 22
type input "in:groups"
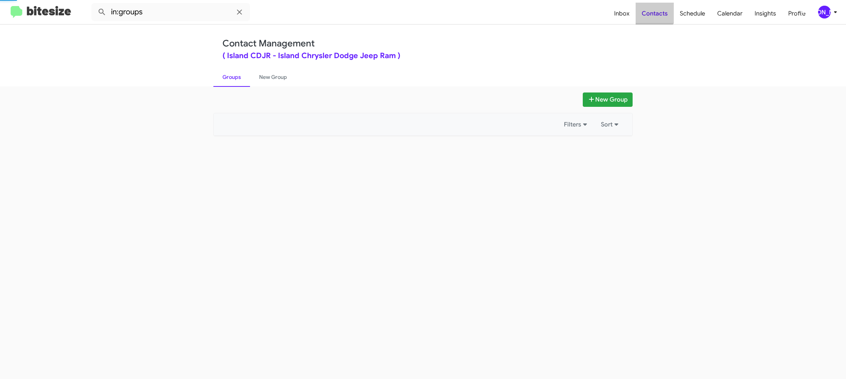
click at [656, 10] on span "Contacts" at bounding box center [655, 14] width 38 height 22
drag, startPoint x: 656, startPoint y: 10, endPoint x: 587, endPoint y: 39, distance: 75.0
click at [656, 9] on span "Contacts" at bounding box center [655, 14] width 38 height 22
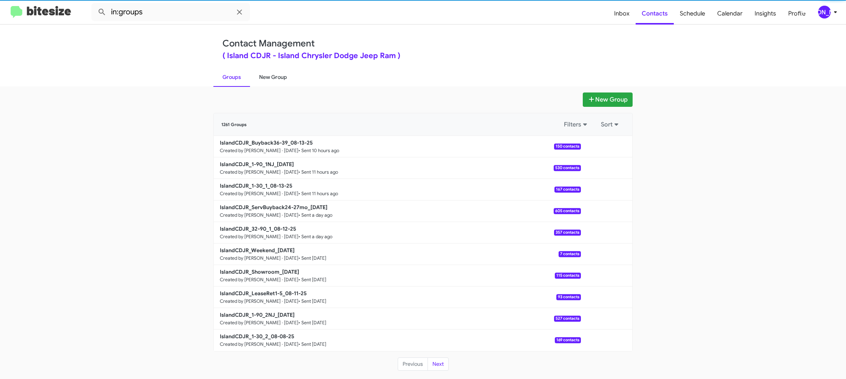
click at [271, 79] on link "New Group" at bounding box center [273, 77] width 46 height 20
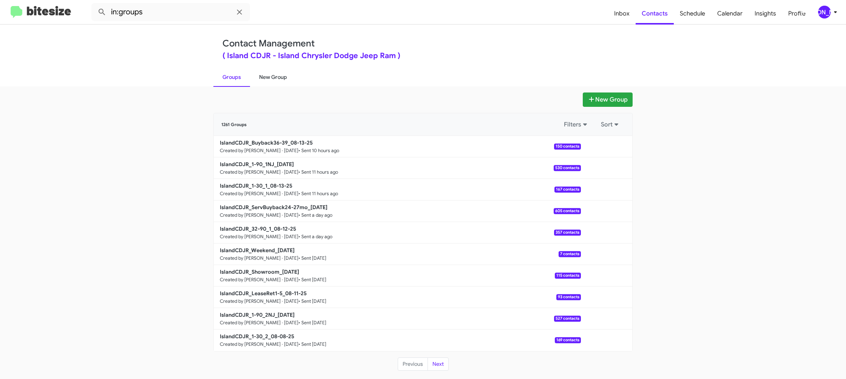
click at [271, 79] on link "New Group" at bounding box center [273, 77] width 46 height 20
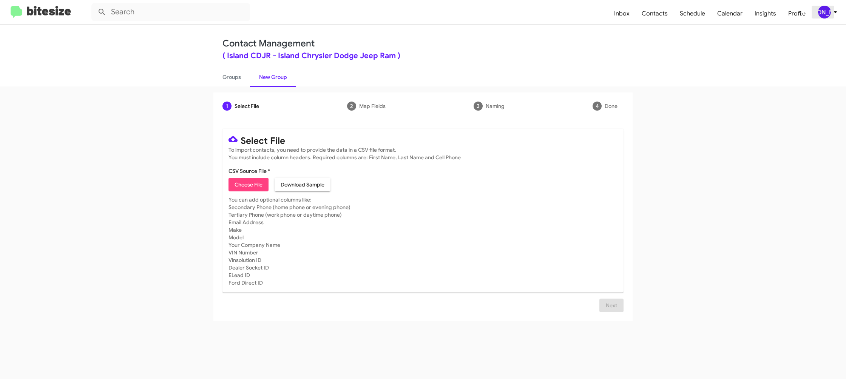
click at [826, 12] on div "[PERSON_NAME]" at bounding box center [824, 12] width 13 height 13
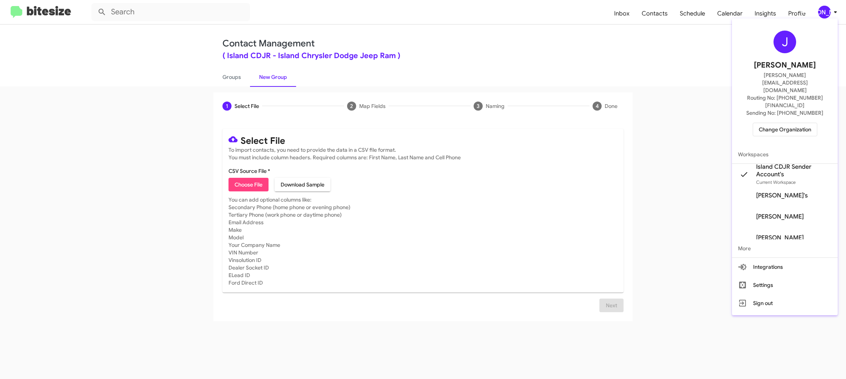
click at [826, 12] on div at bounding box center [423, 189] width 846 height 379
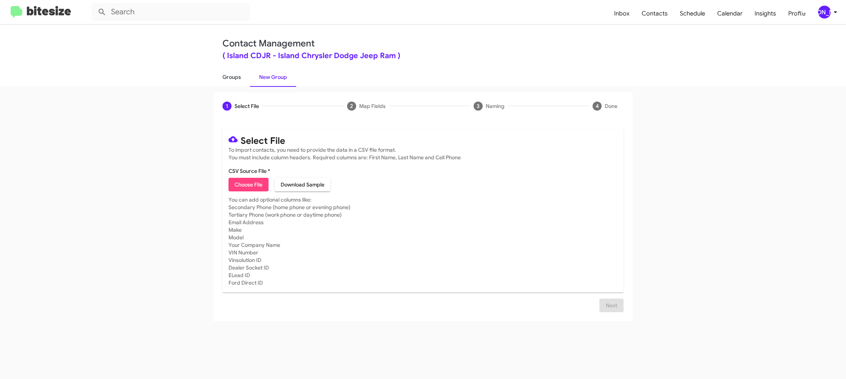
click at [243, 80] on link "Groups" at bounding box center [231, 77] width 37 height 20
type input "in:groups"
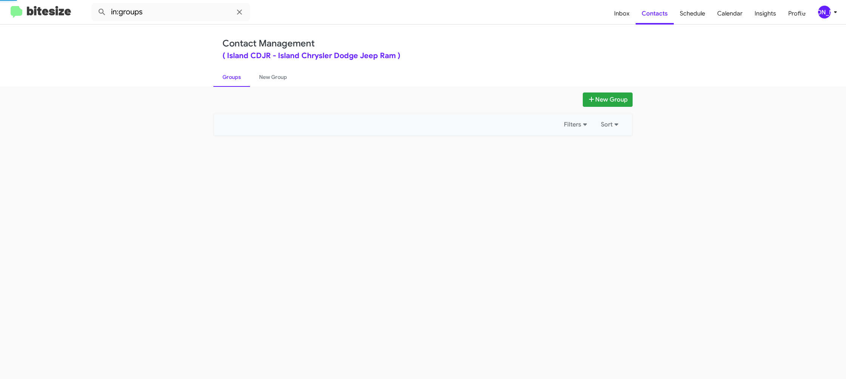
click at [243, 80] on link "Groups" at bounding box center [231, 77] width 37 height 20
click at [260, 77] on link "New Group" at bounding box center [273, 77] width 46 height 20
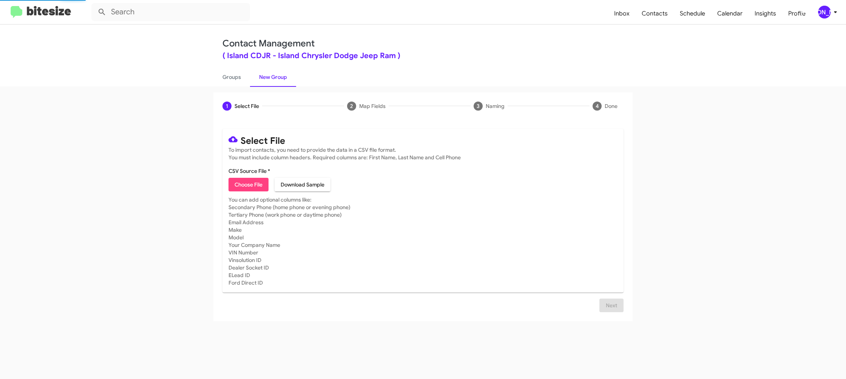
drag, startPoint x: 260, startPoint y: 77, endPoint x: 259, endPoint y: 81, distance: 4.1
click at [260, 77] on link "New Group" at bounding box center [273, 77] width 46 height 20
click at [255, 191] on span "Choose File" at bounding box center [249, 185] width 28 height 14
type input "IslandCDJR_32-90_2_08-14-25"
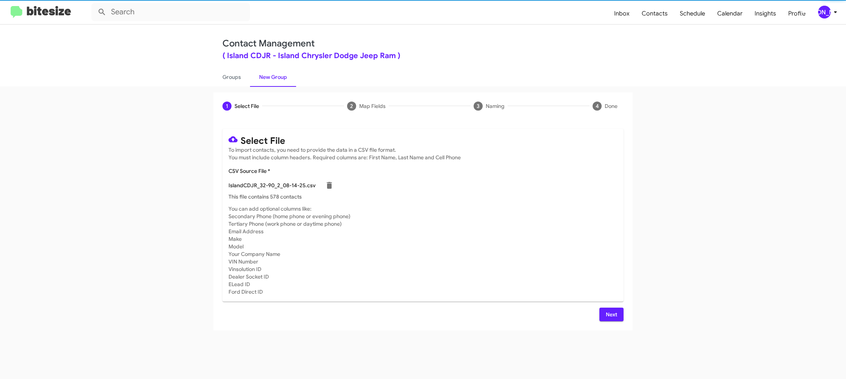
drag, startPoint x: 509, startPoint y: 239, endPoint x: 533, endPoint y: 255, distance: 28.1
click at [517, 242] on mat-card-subtitle "You can add optional columns like: Secondary Phone (home phone or evening phone…" at bounding box center [422, 250] width 389 height 91
click at [614, 316] on span "Next" at bounding box center [611, 315] width 12 height 14
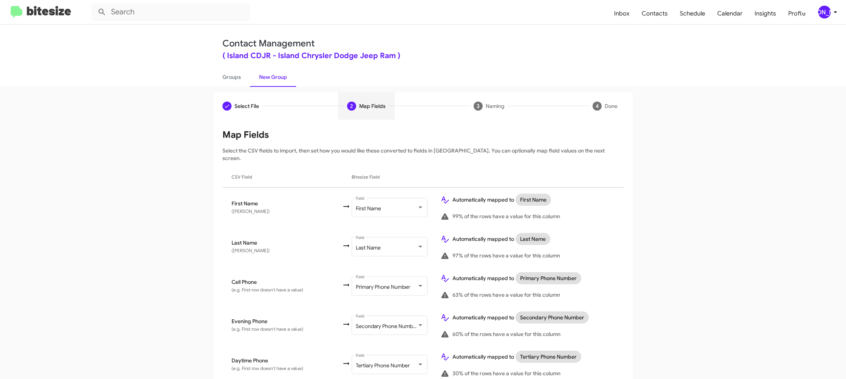
scroll to position [370, 0]
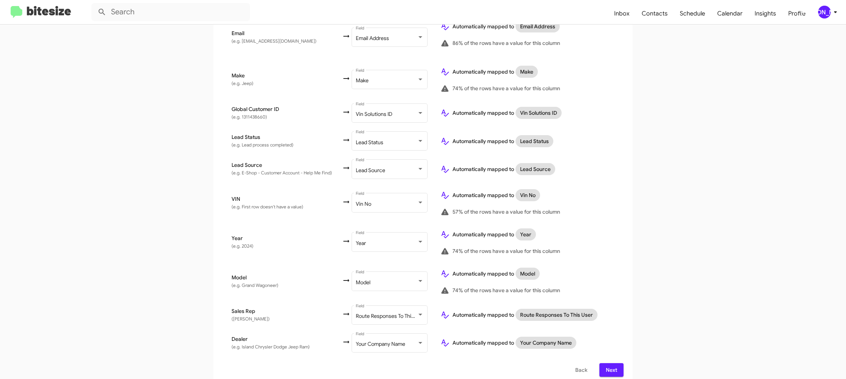
click at [611, 364] on span "Next" at bounding box center [611, 370] width 12 height 14
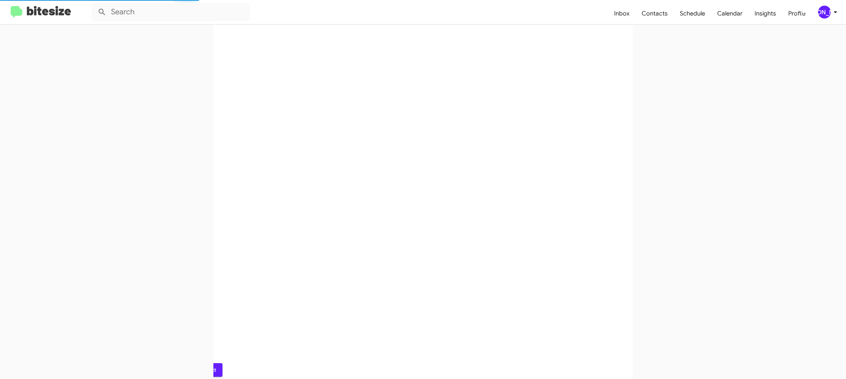
scroll to position [0, 0]
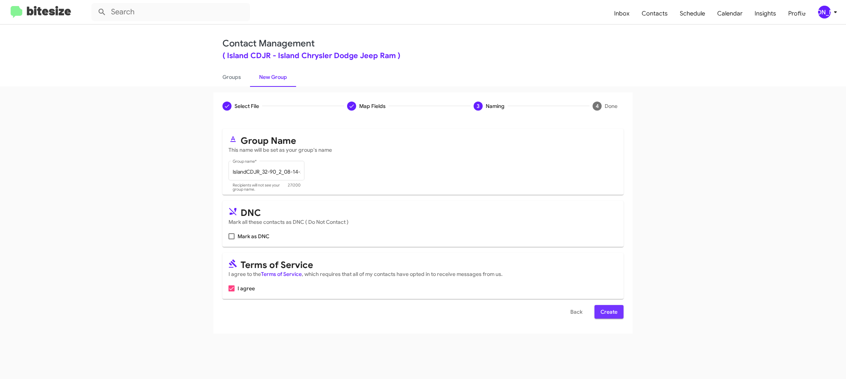
drag, startPoint x: 600, startPoint y: 309, endPoint x: 578, endPoint y: 287, distance: 30.4
click at [600, 309] on button "Create" at bounding box center [608, 312] width 29 height 14
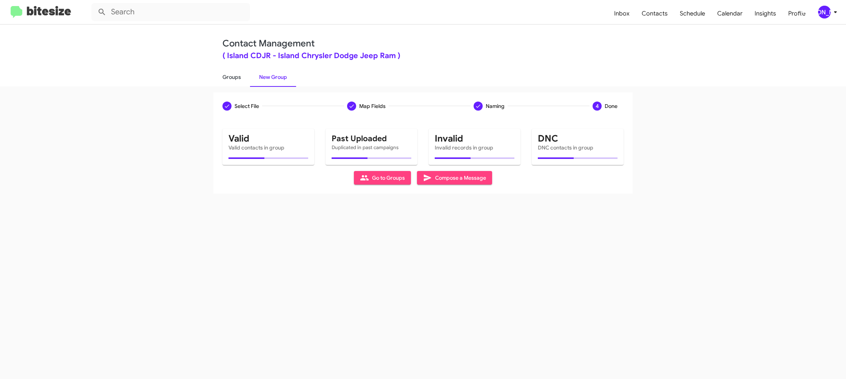
click at [222, 73] on link "Groups" at bounding box center [231, 77] width 37 height 20
type input "in:groups"
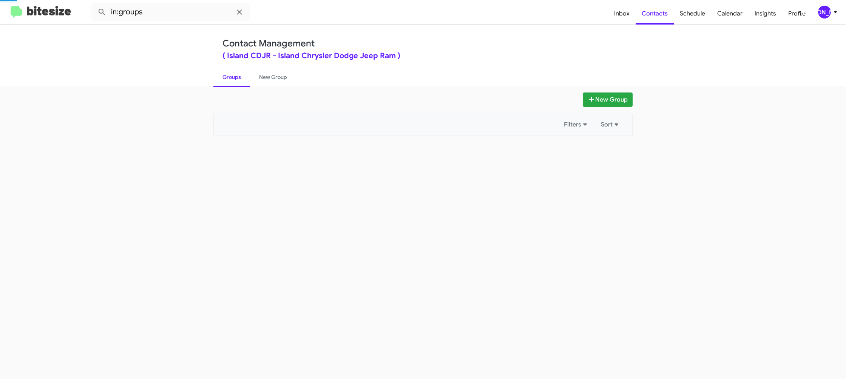
click at [222, 73] on link "Groups" at bounding box center [231, 77] width 37 height 20
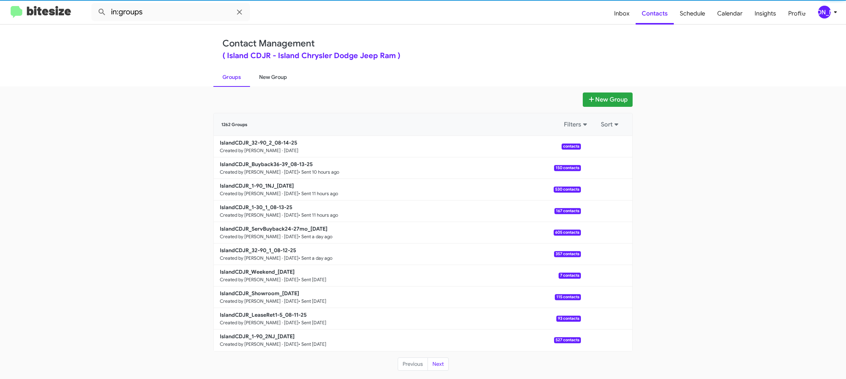
click at [266, 75] on link "New Group" at bounding box center [273, 77] width 46 height 20
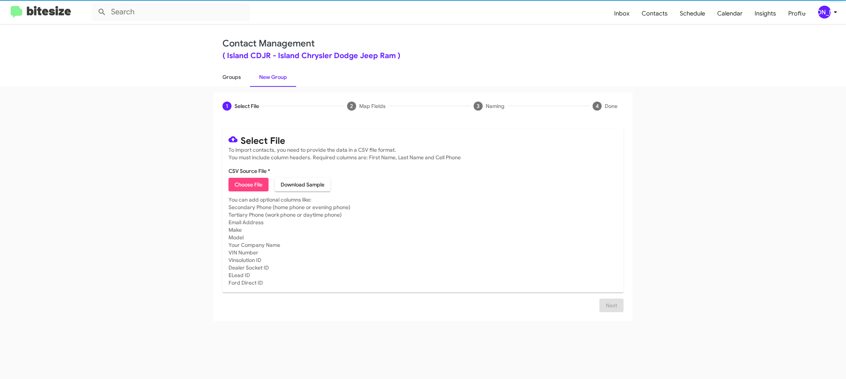
click at [239, 83] on link "Groups" at bounding box center [231, 77] width 37 height 20
type input "in:groups"
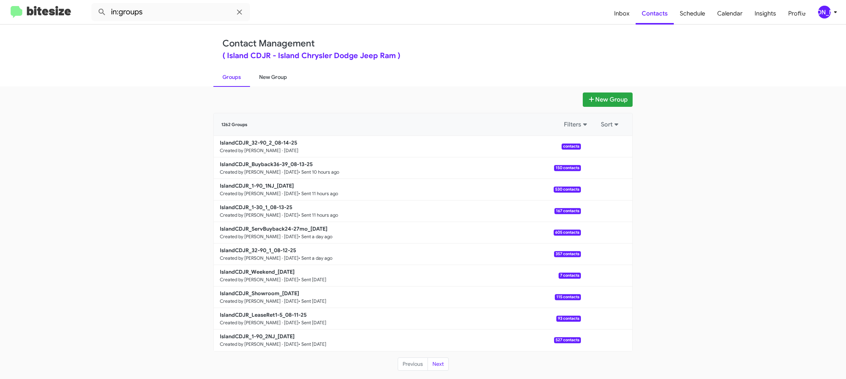
click at [282, 75] on link "New Group" at bounding box center [273, 77] width 46 height 20
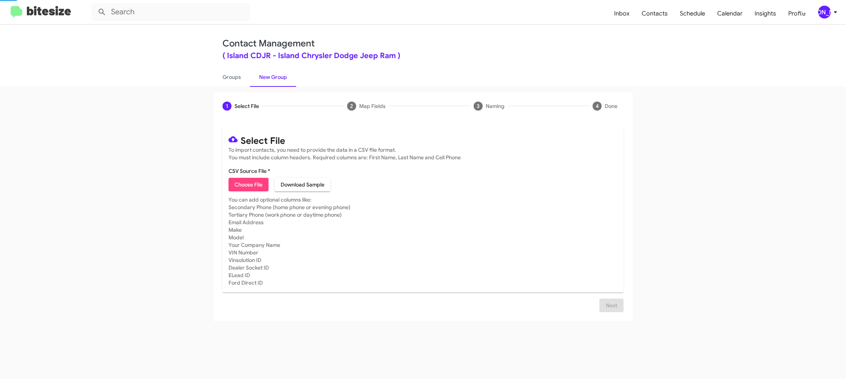
click at [282, 75] on link "New Group" at bounding box center [273, 77] width 46 height 20
click at [256, 184] on span "Choose File" at bounding box center [249, 185] width 28 height 14
type input "IslandCDJR_LeaseRet6-12_08-14-25"
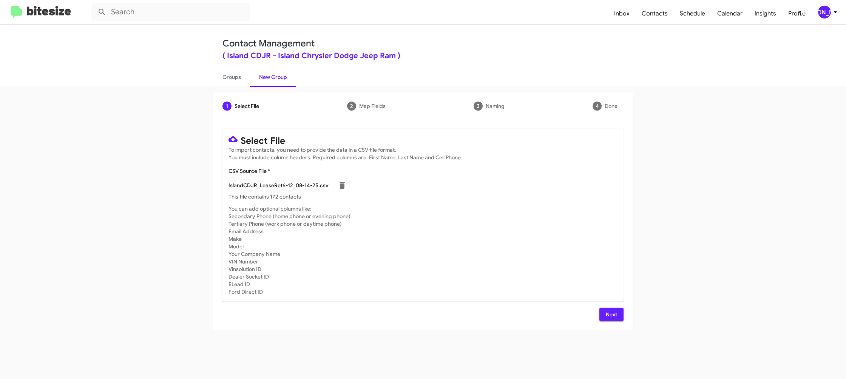
drag, startPoint x: 496, startPoint y: 243, endPoint x: 548, endPoint y: 268, distance: 56.9
click at [496, 243] on mat-card-subtitle "You can add optional columns like: Secondary Phone (home phone or evening phone…" at bounding box center [422, 250] width 389 height 91
click at [608, 313] on span "Next" at bounding box center [611, 315] width 12 height 14
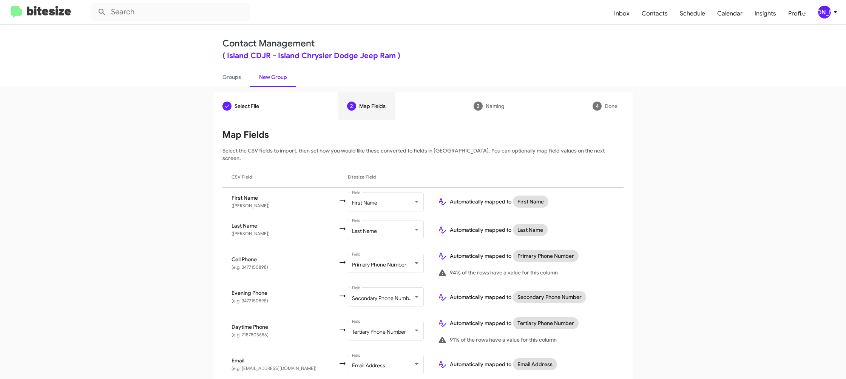
scroll to position [219, 0]
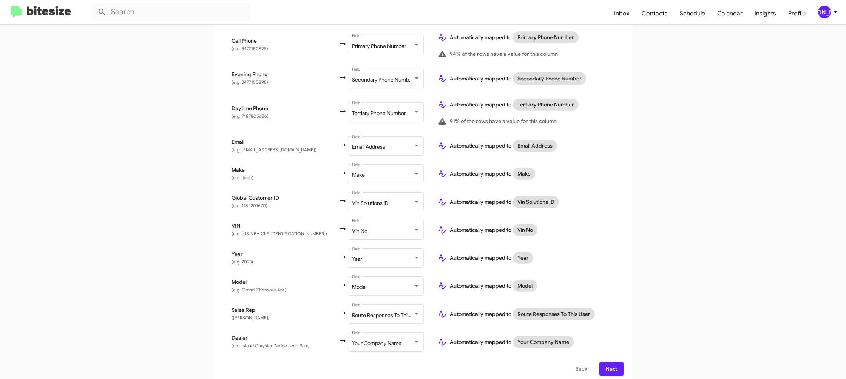
drag, startPoint x: 608, startPoint y: 357, endPoint x: 604, endPoint y: 355, distance: 4.4
click at [608, 362] on span "Next" at bounding box center [611, 369] width 12 height 14
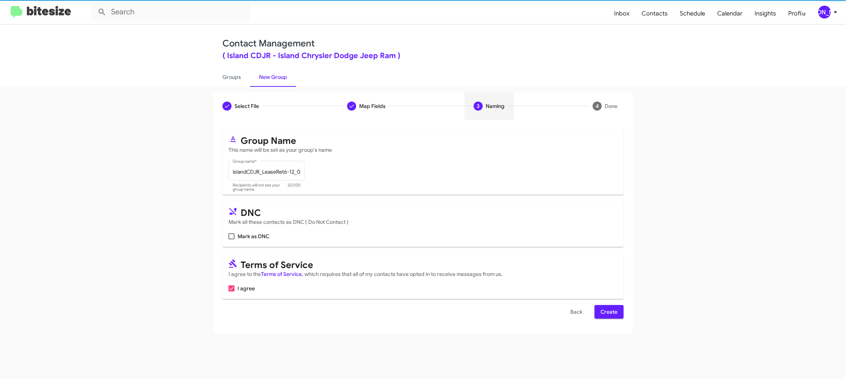
scroll to position [0, 0]
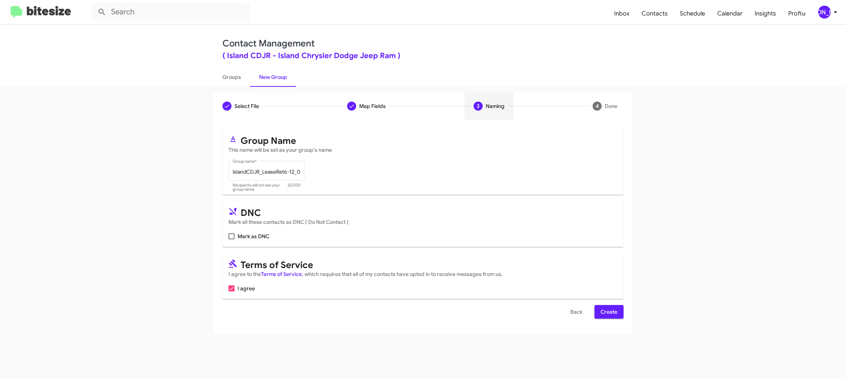
click at [605, 317] on span "Create" at bounding box center [609, 312] width 17 height 14
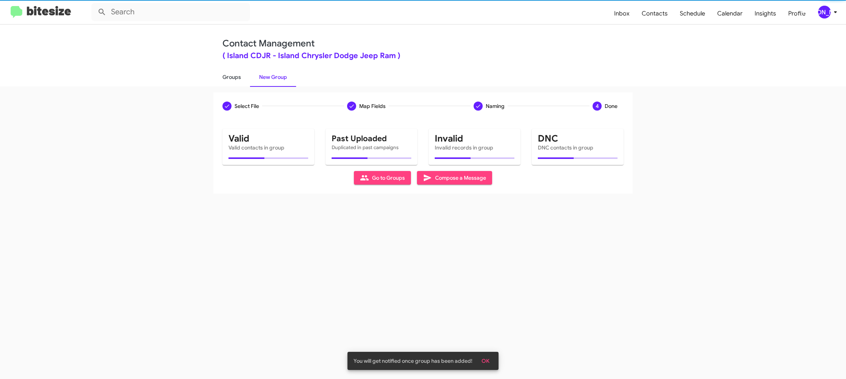
click at [236, 81] on link "Groups" at bounding box center [231, 77] width 37 height 20
type input "in:groups"
drag, startPoint x: 236, startPoint y: 81, endPoint x: 247, endPoint y: 23, distance: 59.2
click at [238, 71] on link "Groups" at bounding box center [231, 77] width 37 height 20
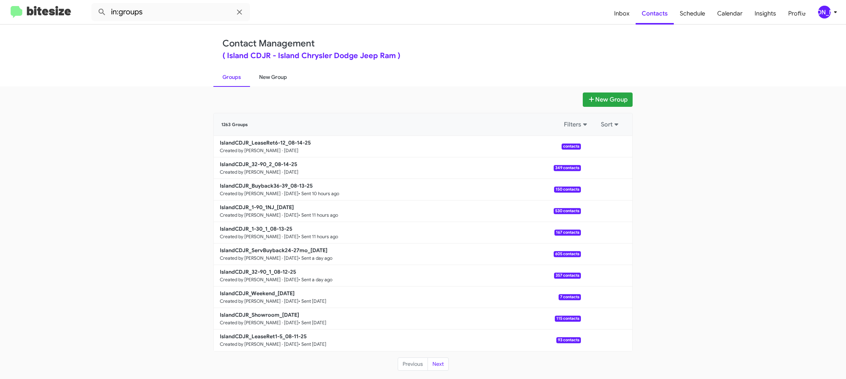
click at [264, 68] on link "New Group" at bounding box center [273, 77] width 46 height 20
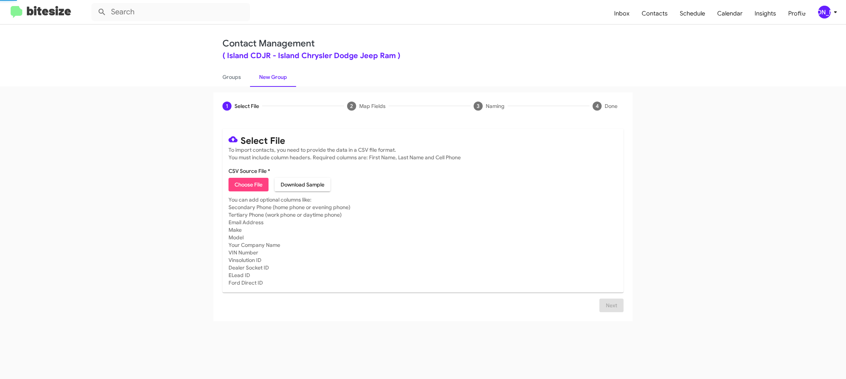
click at [275, 76] on link "New Group" at bounding box center [273, 77] width 46 height 20
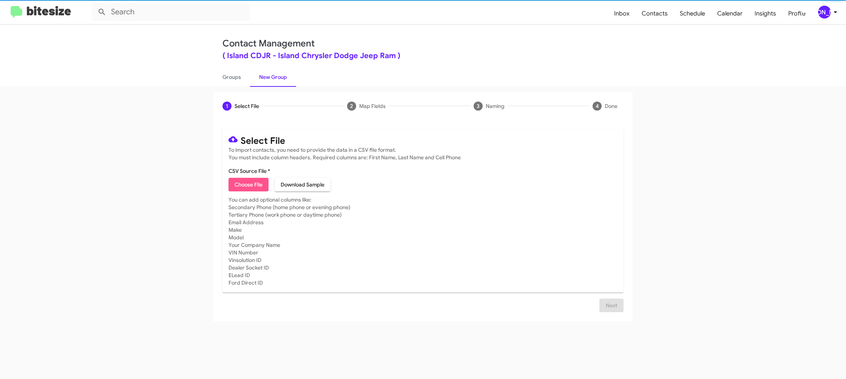
click at [255, 185] on span "Choose File" at bounding box center [249, 185] width 28 height 14
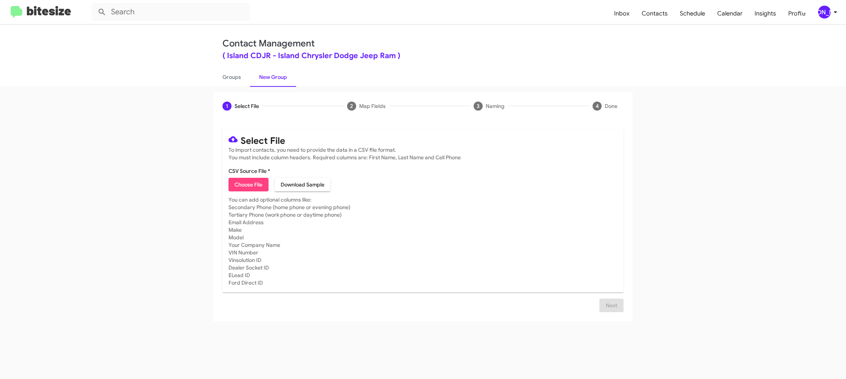
type input "IslandCDJR_Trade_08-14-25"
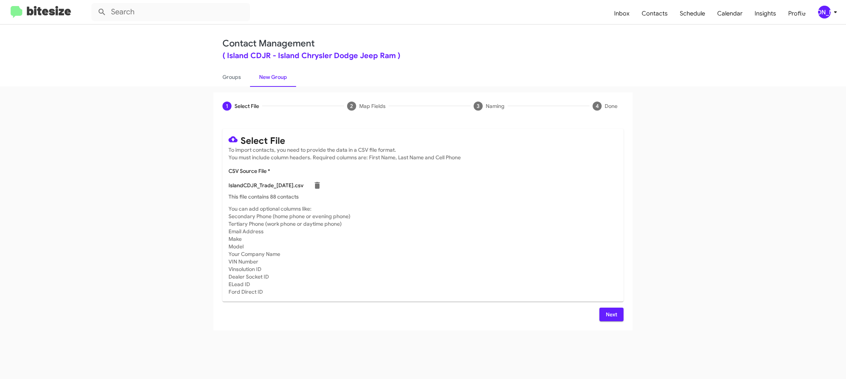
click at [502, 249] on mat-card-subtitle "You can add optional columns like: Secondary Phone (home phone or evening phone…" at bounding box center [422, 250] width 389 height 91
drag, startPoint x: 608, startPoint y: 313, endPoint x: 599, endPoint y: 309, distance: 10.1
click at [607, 313] on span "Next" at bounding box center [611, 315] width 12 height 14
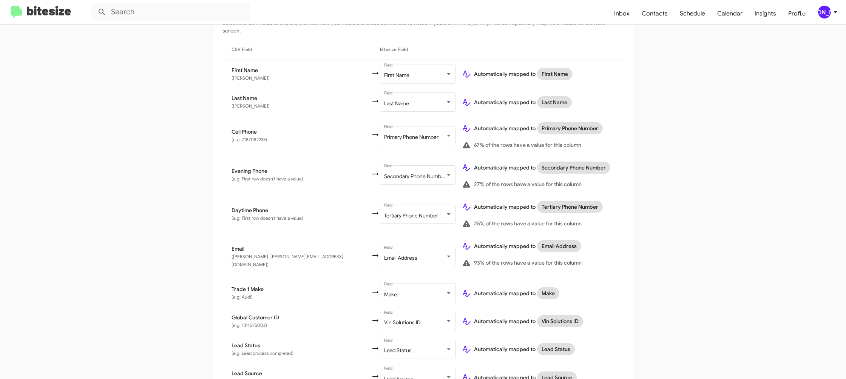
scroll to position [275, 0]
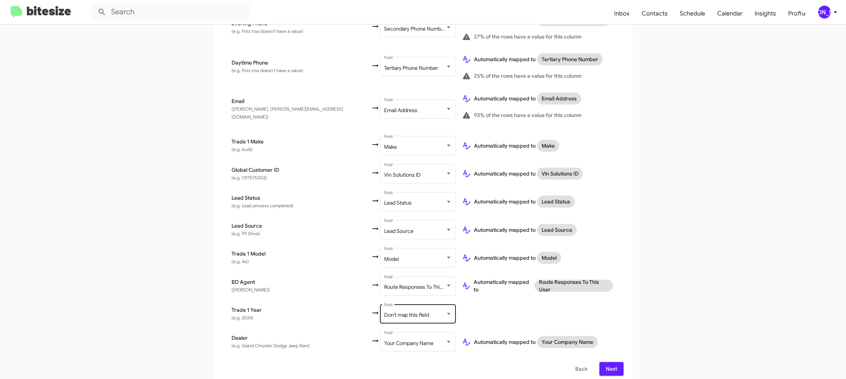
click at [386, 303] on div "Don't map this field Field" at bounding box center [418, 313] width 68 height 21
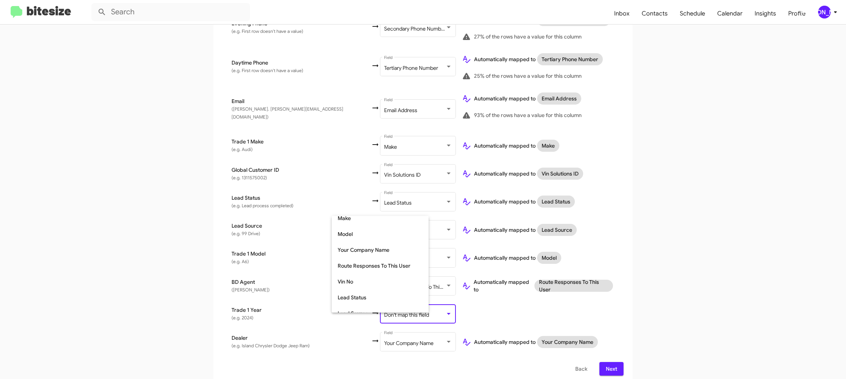
scroll to position [284, 0]
click at [364, 290] on span "Year" at bounding box center [380, 289] width 85 height 16
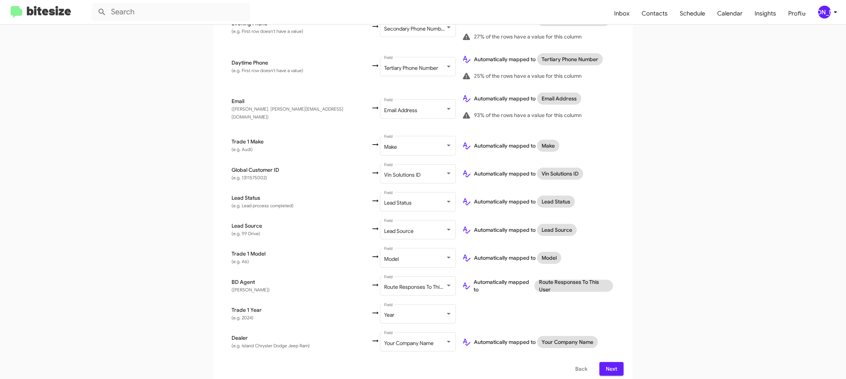
click at [618, 290] on td "Automatically mapped to Route Responses To This User" at bounding box center [540, 286] width 168 height 28
click at [607, 363] on span "Next" at bounding box center [611, 369] width 12 height 14
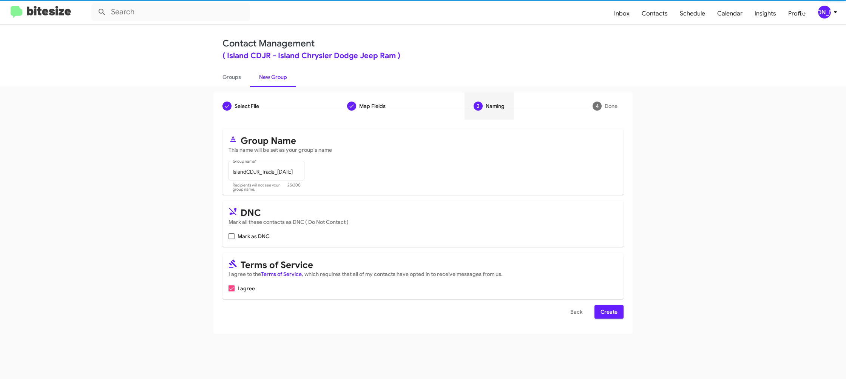
scroll to position [0, 0]
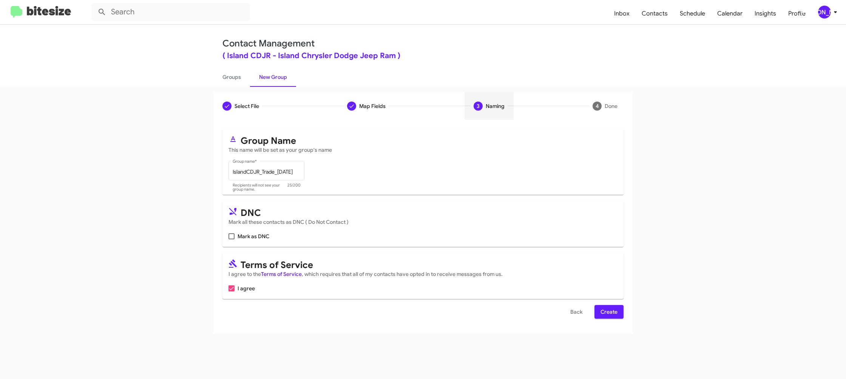
click at [600, 312] on button "Create" at bounding box center [608, 312] width 29 height 14
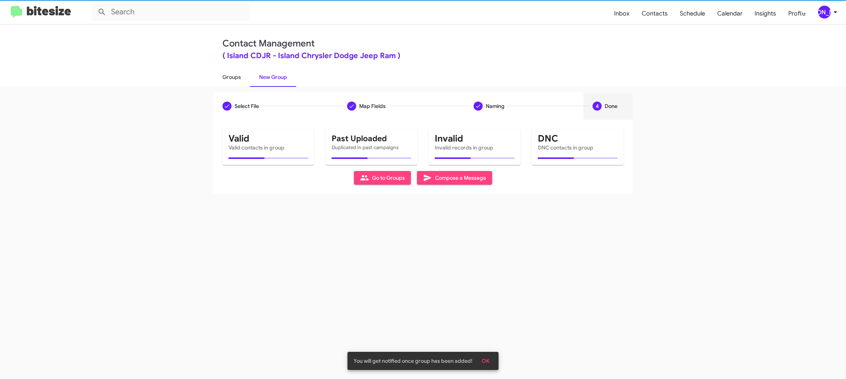
click at [229, 74] on link "Groups" at bounding box center [231, 77] width 37 height 20
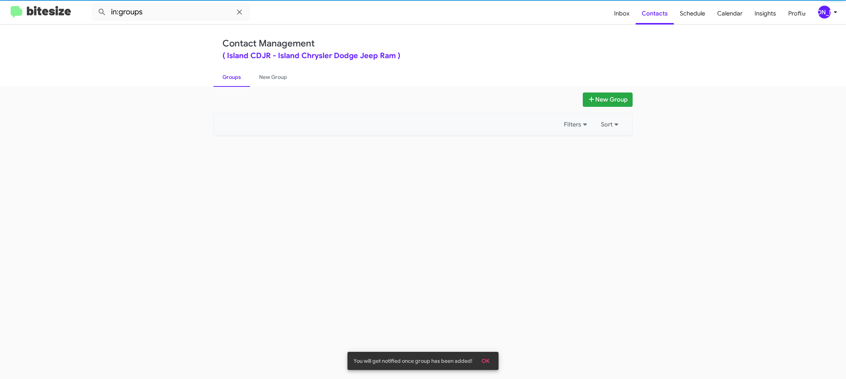
click at [229, 74] on link "Groups" at bounding box center [231, 77] width 37 height 20
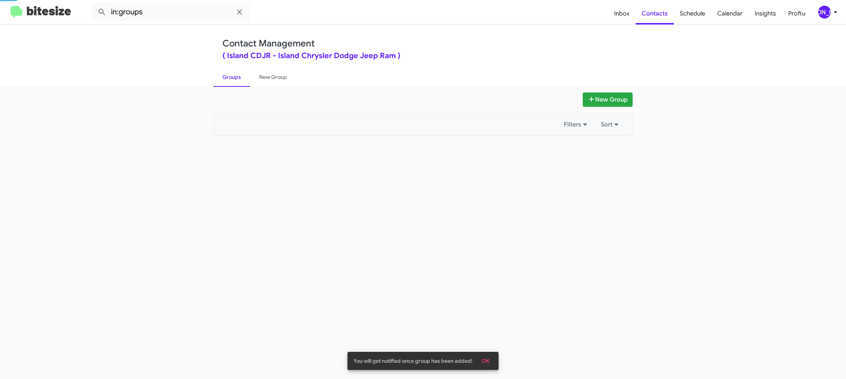
drag, startPoint x: 229, startPoint y: 74, endPoint x: 173, endPoint y: 21, distance: 77.5
click at [227, 69] on link "Groups" at bounding box center [231, 77] width 37 height 20
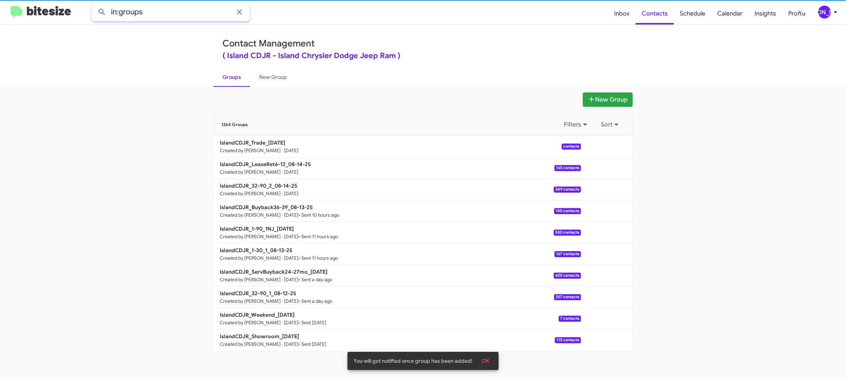
click at [161, 8] on input "in:groups" at bounding box center [170, 12] width 159 height 18
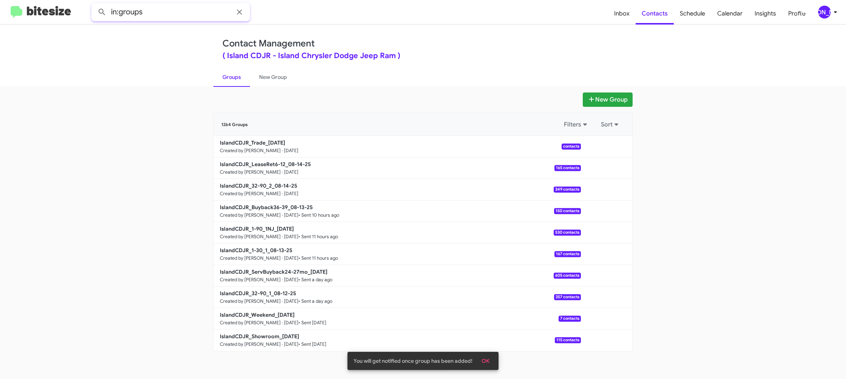
click at [177, 18] on input "in:groups" at bounding box center [170, 12] width 159 height 18
click at [94, 5] on button at bounding box center [101, 12] width 15 height 15
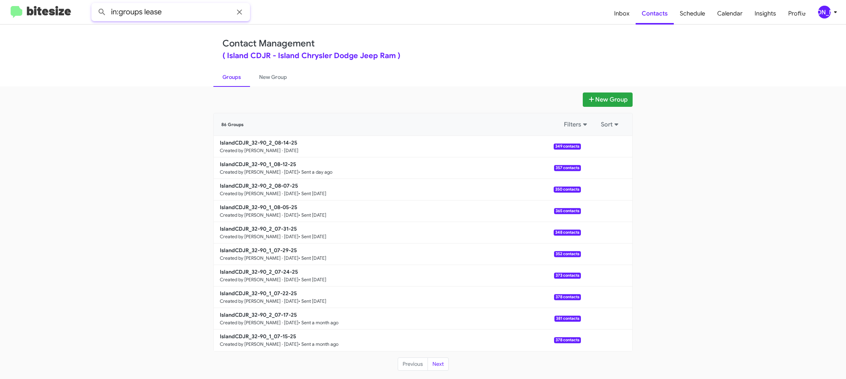
click at [94, 5] on button at bounding box center [101, 12] width 15 height 15
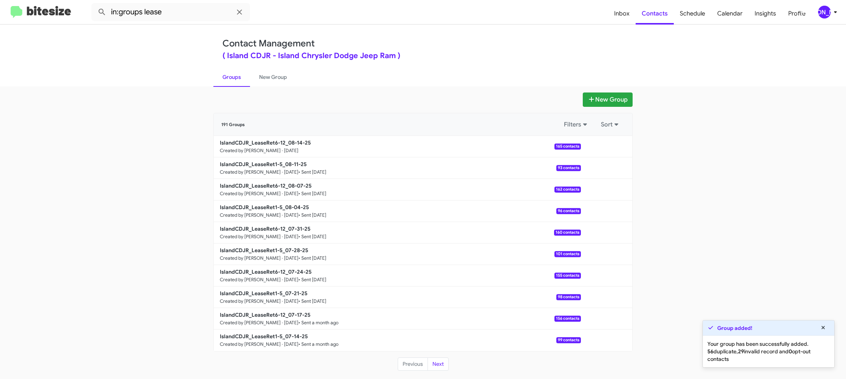
click at [235, 77] on link "Groups" at bounding box center [231, 77] width 37 height 20
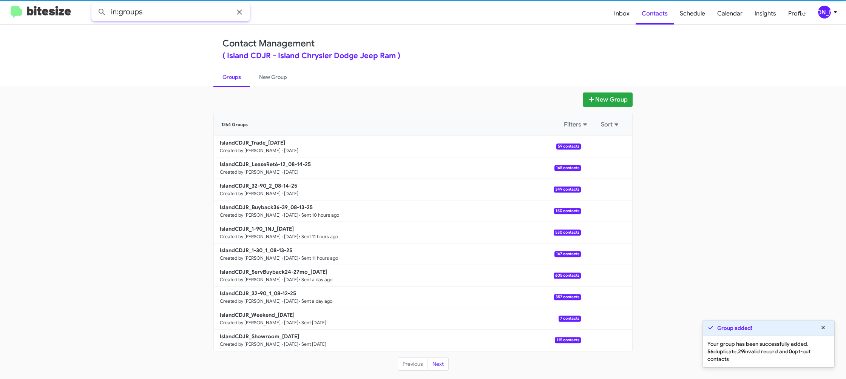
click at [187, 14] on input "in:groups" at bounding box center [170, 12] width 159 height 18
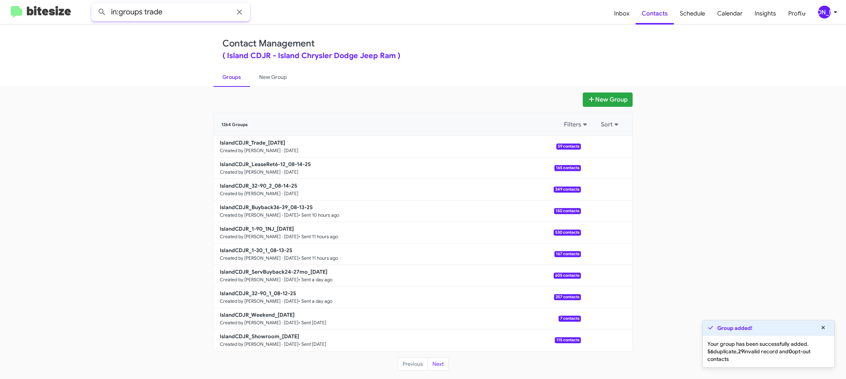
type input "in:groups trade"
click at [94, 5] on button at bounding box center [101, 12] width 15 height 15
click at [271, 78] on link "New Group" at bounding box center [273, 77] width 46 height 20
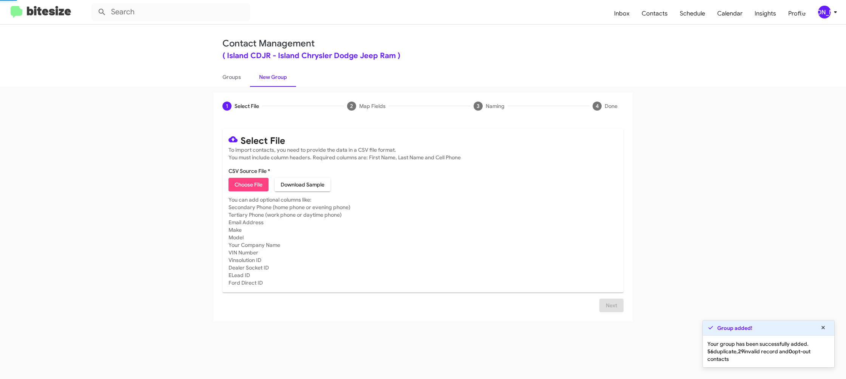
click at [271, 78] on link "New Group" at bounding box center [273, 77] width 46 height 20
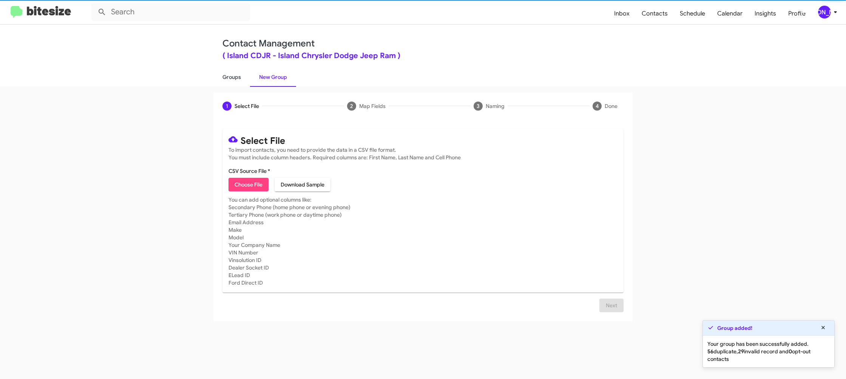
click at [223, 76] on link "Groups" at bounding box center [231, 77] width 37 height 20
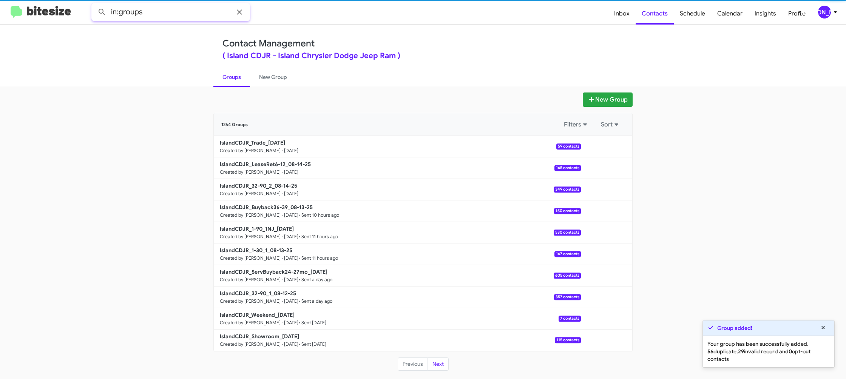
click at [185, 16] on input "in:groups" at bounding box center [170, 12] width 159 height 18
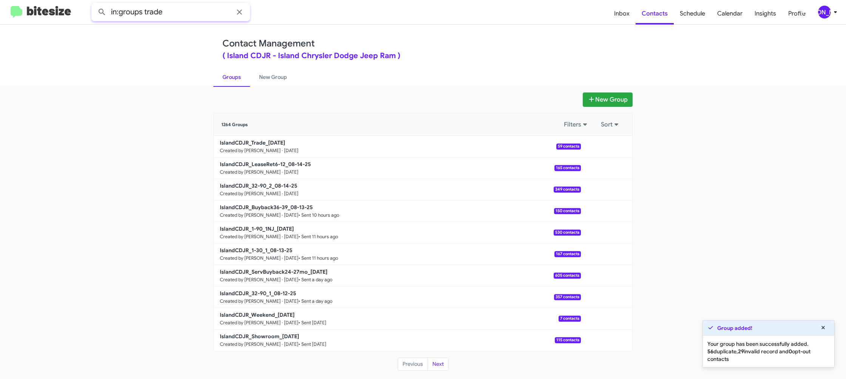
type input "in:groups trade"
click at [94, 5] on button at bounding box center [101, 12] width 15 height 15
click at [269, 75] on link "New Group" at bounding box center [273, 77] width 46 height 20
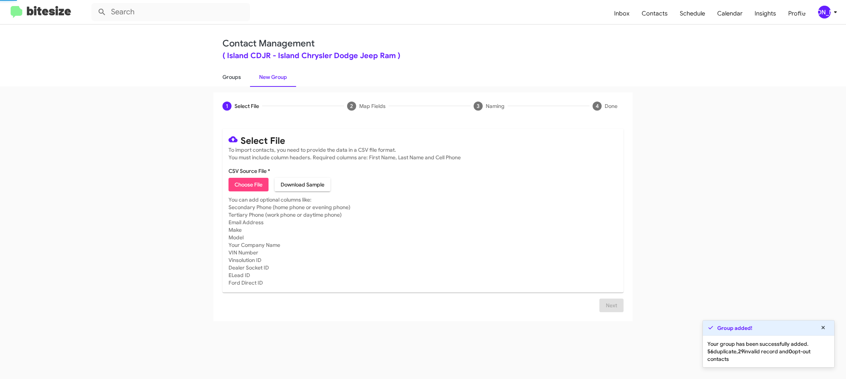
click at [238, 77] on link "Groups" at bounding box center [231, 77] width 37 height 20
type input "in:groups"
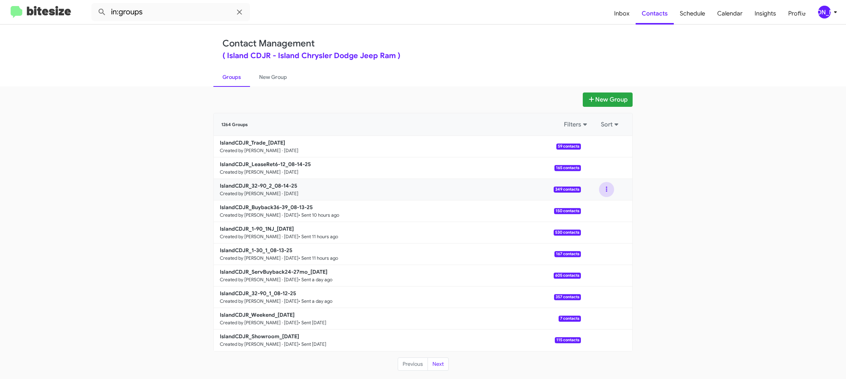
click at [610, 194] on button at bounding box center [606, 189] width 15 height 15
click at [594, 211] on button "View contacts" at bounding box center [584, 210] width 60 height 18
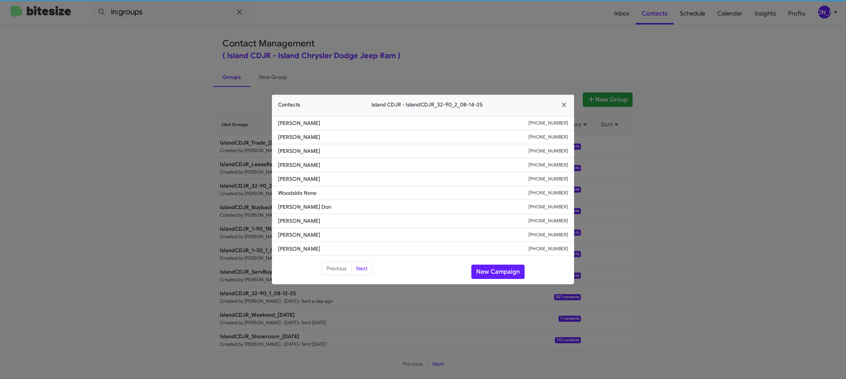
click at [292, 193] on span "Woodside None" at bounding box center [403, 193] width 250 height 8
copy span "Woodside None"
click at [303, 156] on li "Steven Levy +19176216679" at bounding box center [423, 151] width 302 height 14
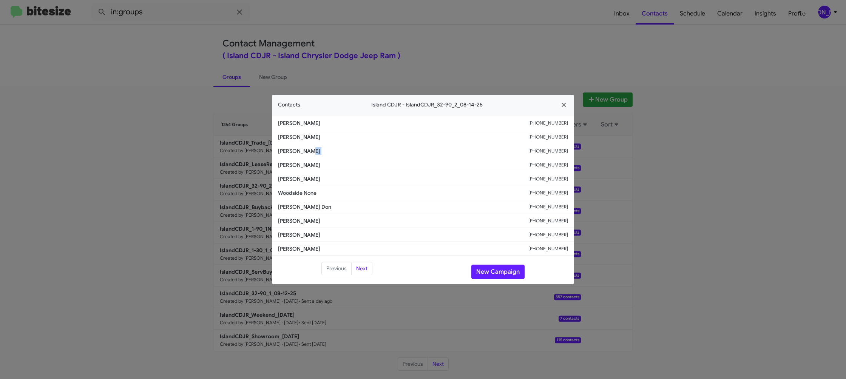
click at [303, 156] on li "Steven Levy +19176216679" at bounding box center [423, 151] width 302 height 14
copy span "Steven Levy"
click at [400, 25] on modal-container "Contacts Island CDJR - IslandCDJR_32-90_2_08-14-25 Michael Petosa +13478655639 …" at bounding box center [423, 189] width 846 height 379
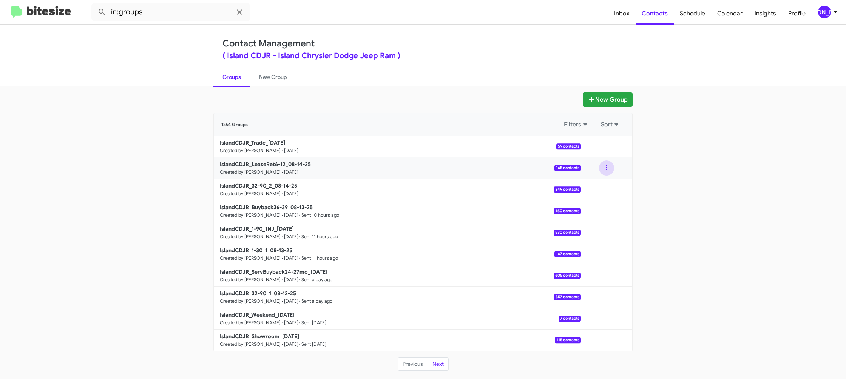
click at [611, 171] on div at bounding box center [606, 168] width 15 height 15
drag, startPoint x: 608, startPoint y: 169, endPoint x: 607, endPoint y: 173, distance: 4.1
click at [607, 171] on button at bounding box center [606, 168] width 15 height 15
click at [599, 188] on button "View contacts" at bounding box center [584, 188] width 60 height 18
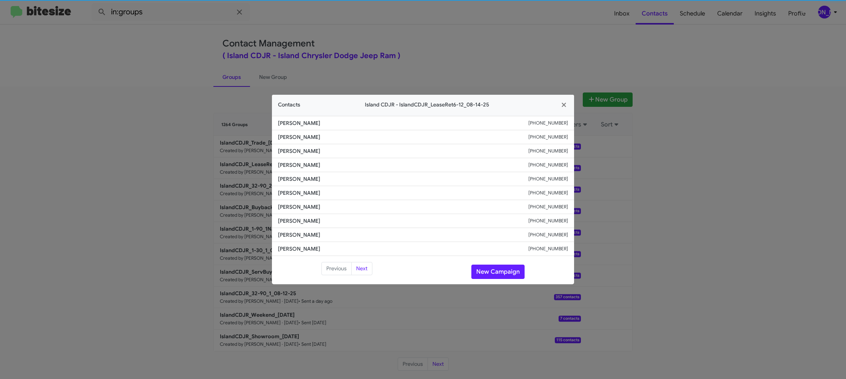
click at [307, 198] on li "Gregory Bricca +13479627387" at bounding box center [423, 193] width 302 height 14
drag, startPoint x: 463, startPoint y: 25, endPoint x: 537, endPoint y: 91, distance: 99.5
click at [464, 26] on modal-container "Contacts Island CDJR - IslandCDJR_LeaseRet6-12_08-14-25 Brandon Colamaria +1646…" at bounding box center [423, 189] width 846 height 379
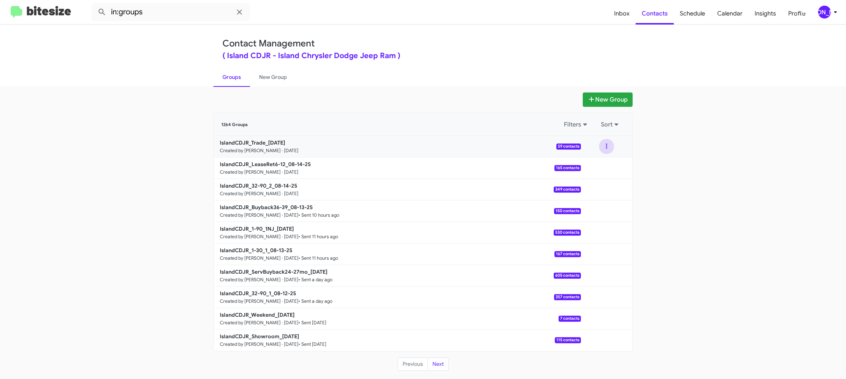
drag, startPoint x: 608, startPoint y: 148, endPoint x: 604, endPoint y: 153, distance: 6.1
click at [606, 148] on button at bounding box center [606, 146] width 15 height 15
click at [597, 165] on button "View contacts" at bounding box center [584, 167] width 60 height 18
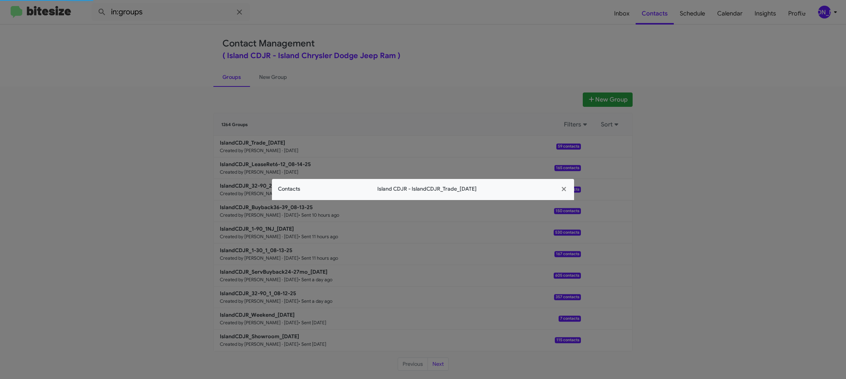
click at [299, 193] on app-contacts-modal "Contacts Island CDJR - IslandCDJR_Trade_08-14-25" at bounding box center [423, 189] width 302 height 21
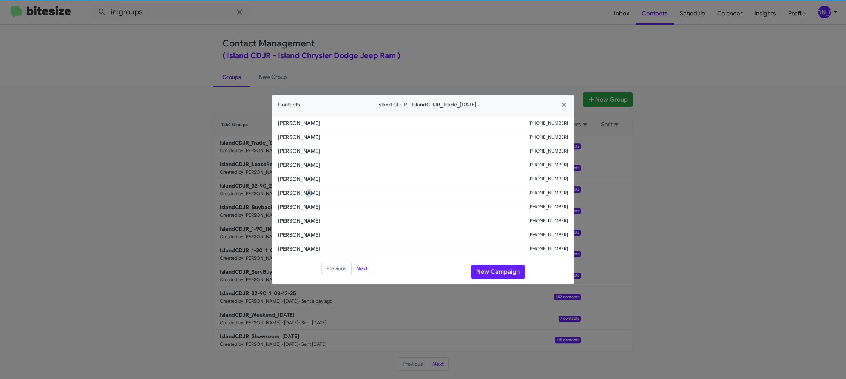
click at [299, 193] on span "Charlotte Morris" at bounding box center [403, 193] width 250 height 8
copy span "Charlotte Morris"
drag, startPoint x: 193, startPoint y: 196, endPoint x: 248, endPoint y: 181, distance: 56.4
click at [192, 195] on modal-container "Contacts Island CDJR - IslandCDJR_Trade_08-14-25 Zack Zheng +16463449379 Eraid …" at bounding box center [423, 189] width 846 height 379
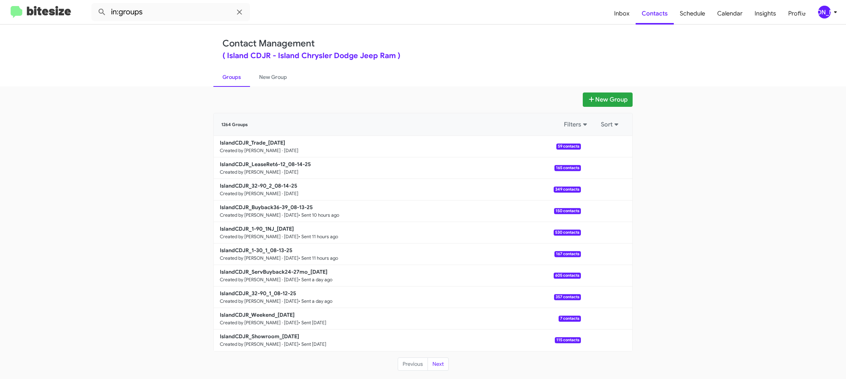
click at [297, 188] on b "IslandCDJR_32-90_2_08-14-25" at bounding box center [258, 185] width 77 height 7
drag, startPoint x: 298, startPoint y: 188, endPoint x: 294, endPoint y: 181, distance: 7.9
click at [297, 188] on b "IslandCDJR_32-90_2_08-14-25" at bounding box center [258, 185] width 77 height 7
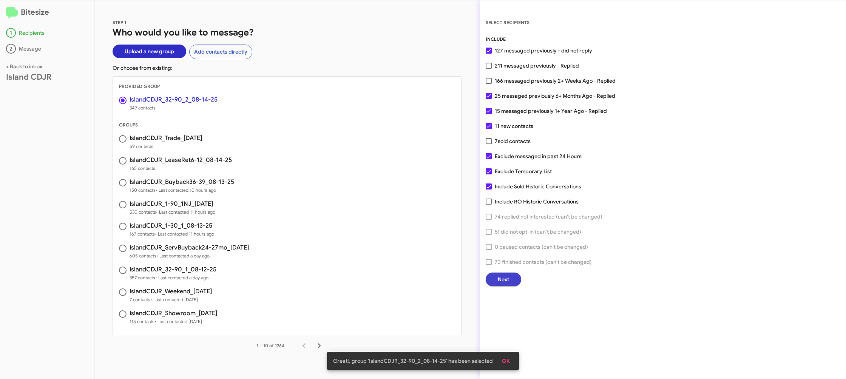
click at [501, 280] on span "Next" at bounding box center [503, 280] width 11 height 14
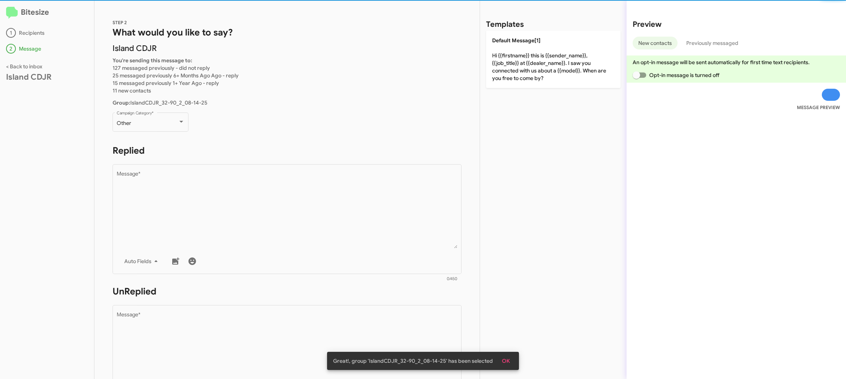
drag, startPoint x: 181, startPoint y: 136, endPoint x: 178, endPoint y: 126, distance: 9.8
click at [180, 133] on div "Other Campaign Category *" at bounding box center [151, 126] width 76 height 26
click at [178, 126] on div "Other Campaign Category *" at bounding box center [151, 121] width 68 height 21
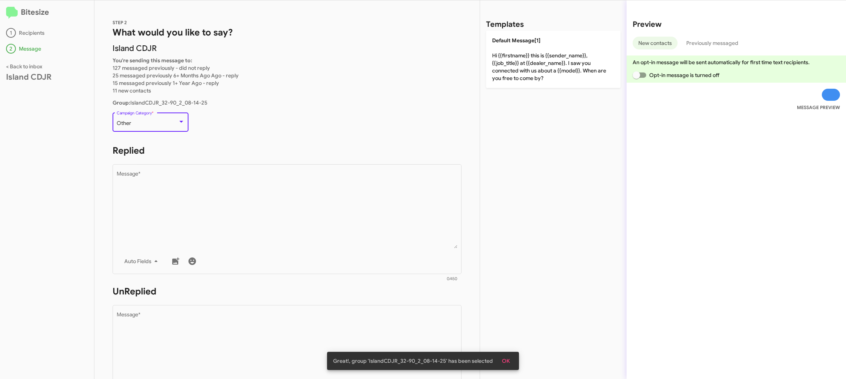
scroll to position [16, 0]
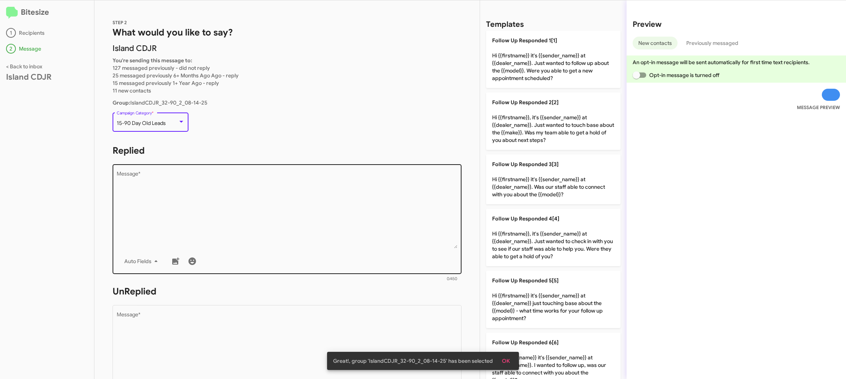
drag, startPoint x: 256, startPoint y: 232, endPoint x: 269, endPoint y: 230, distance: 12.2
click at [257, 232] on textarea "Message *" at bounding box center [287, 209] width 341 height 77
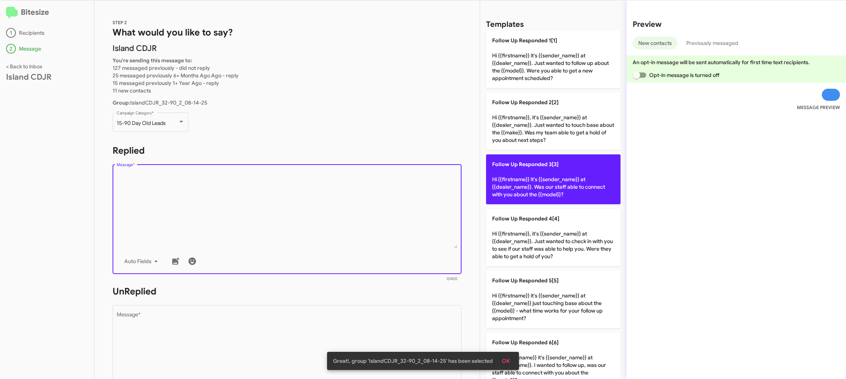
drag, startPoint x: 533, startPoint y: 178, endPoint x: 515, endPoint y: 188, distance: 20.4
click at [533, 178] on p "Follow Up Responded 3[3] Hi {{firstname}} it's {{sender_name}} at {{dealer_name…" at bounding box center [553, 179] width 134 height 50
type textarea "Hi {{firstname}} it's {{sender_name}} at {{dealer_name}}. Was our staff able to…"
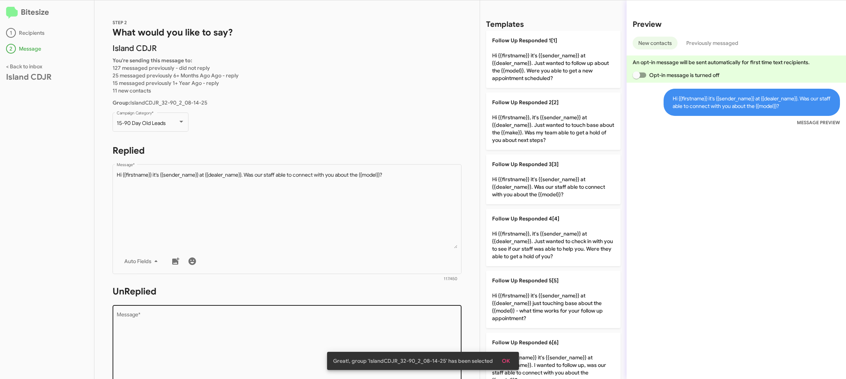
click at [384, 326] on textarea "Message *" at bounding box center [287, 350] width 341 height 77
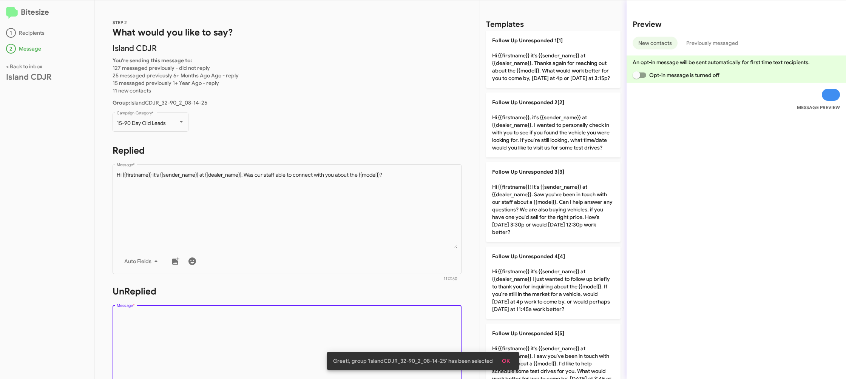
click at [384, 326] on textarea "Message *" at bounding box center [287, 350] width 341 height 77
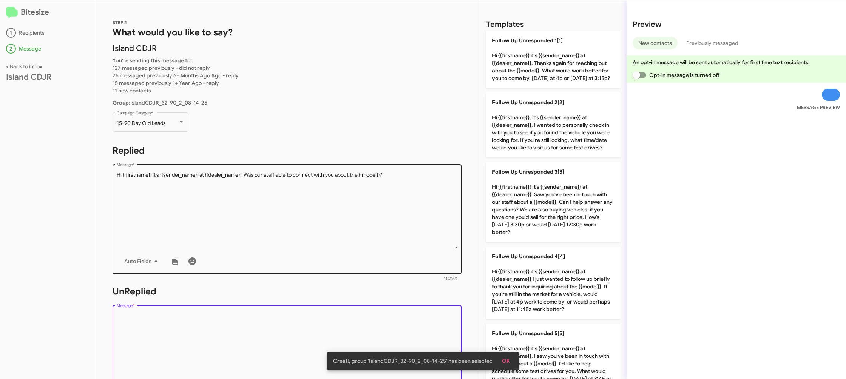
drag, startPoint x: 384, startPoint y: 326, endPoint x: 458, endPoint y: 267, distance: 95.1
click at [387, 322] on textarea "Message *" at bounding box center [287, 350] width 341 height 77
drag, startPoint x: 545, startPoint y: 209, endPoint x: 267, endPoint y: 208, distance: 278.3
click at [545, 209] on p "Follow Up Unresponded 3[3] Hi {{firstname}}! It's {{sender_name}} at {{dealer_n…" at bounding box center [553, 202] width 134 height 80
type textarea "Hi {{firstname}}! It's {{sender_name}} at {{dealer_name}}. Saw you've been in t…"
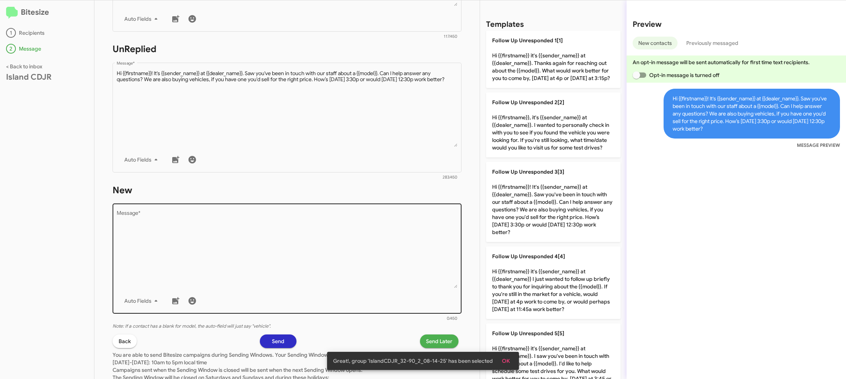
scroll to position [283, 0]
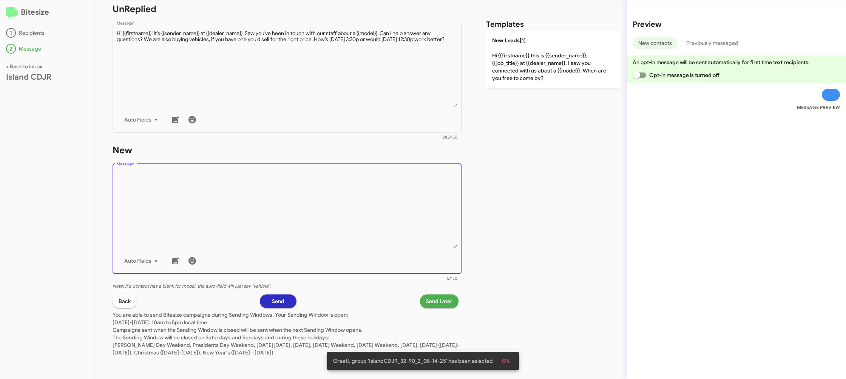
click at [315, 224] on textarea "Message *" at bounding box center [287, 209] width 341 height 77
drag, startPoint x: 315, startPoint y: 225, endPoint x: 531, endPoint y: 53, distance: 276.3
click at [320, 219] on textarea "Message *" at bounding box center [287, 209] width 341 height 77
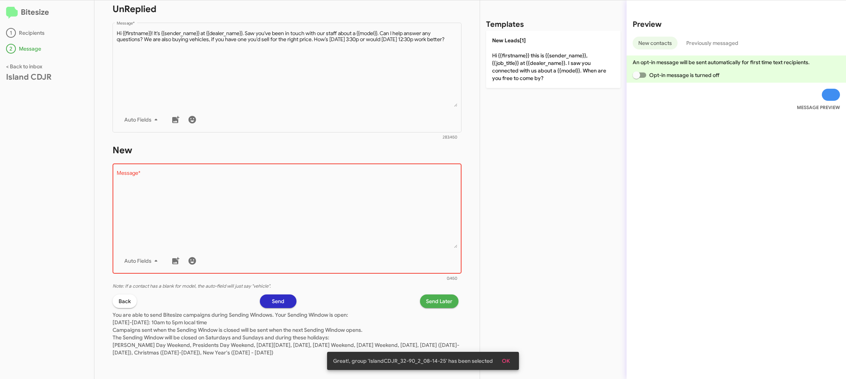
drag, startPoint x: 531, startPoint y: 53, endPoint x: 469, endPoint y: 187, distance: 147.2
click at [531, 54] on p "New Leads[1] Hi {{firstname}} this is {{sender_name}}, {{job_title}} at {{deale…" at bounding box center [553, 59] width 134 height 57
type textarea "Hi {{firstname}} this is {{sender_name}}, {{job_title}} at {{dealer_name}}. I s…"
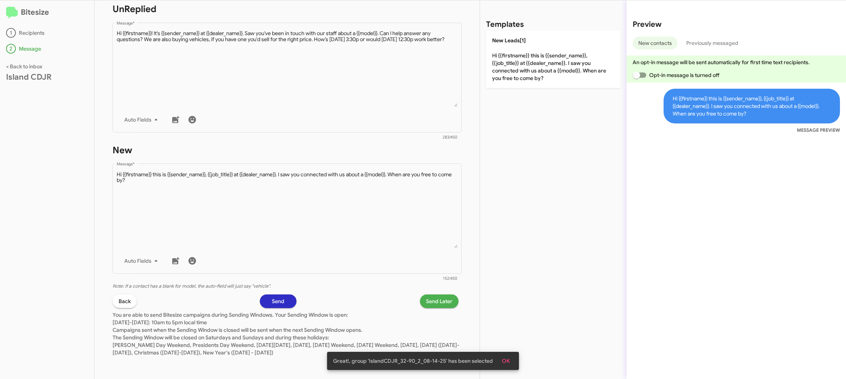
click at [442, 300] on span "Send Later" at bounding box center [439, 302] width 26 height 14
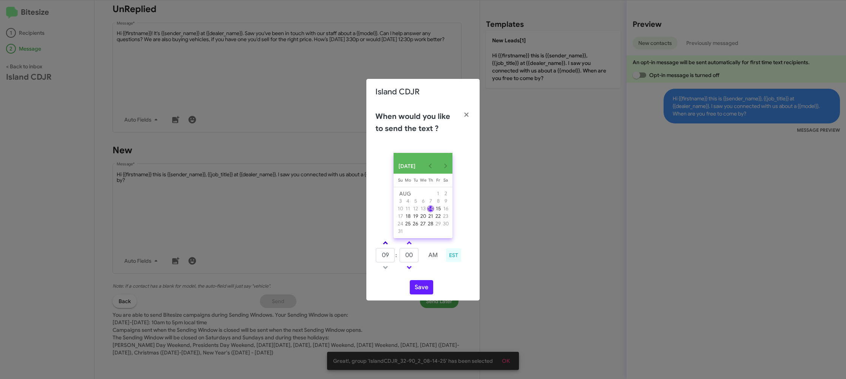
click at [387, 245] on link at bounding box center [385, 243] width 13 height 9
type input "10"
click at [412, 247] on link at bounding box center [409, 243] width 13 height 9
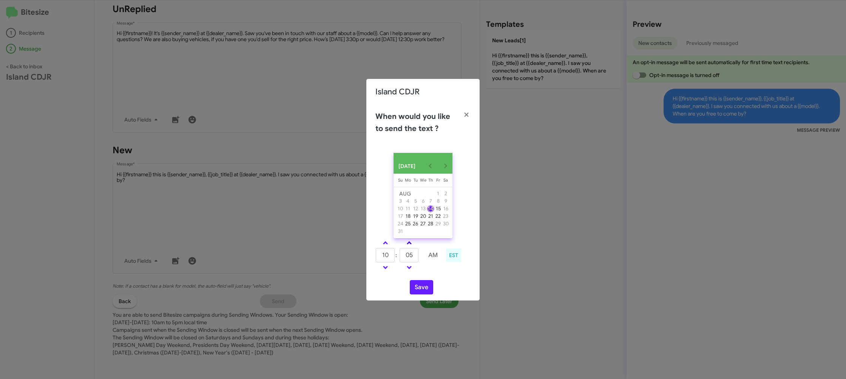
click at [412, 247] on link at bounding box center [409, 243] width 13 height 9
drag, startPoint x: 412, startPoint y: 247, endPoint x: 431, endPoint y: 293, distance: 49.8
click at [412, 247] on link at bounding box center [409, 243] width 13 height 9
type input "15"
click at [426, 295] on button "Save" at bounding box center [421, 287] width 23 height 14
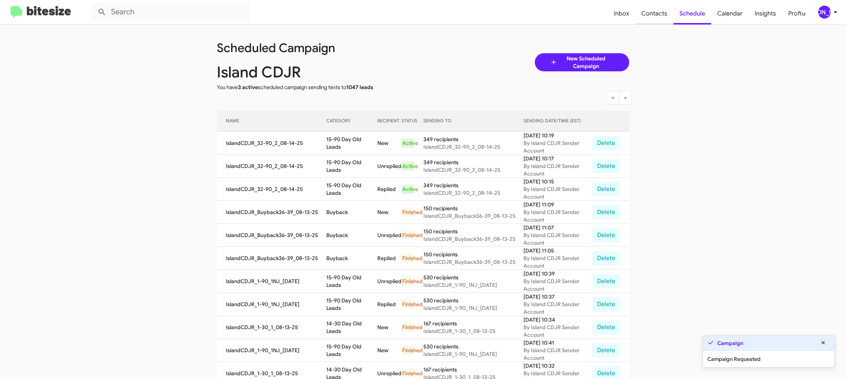
click at [672, 13] on span "Contacts" at bounding box center [654, 14] width 38 height 22
type input "in:groups"
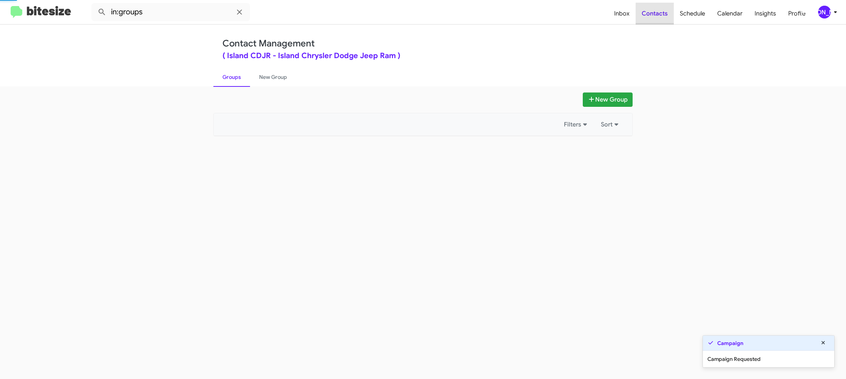
click at [672, 13] on span "Contacts" at bounding box center [655, 14] width 38 height 22
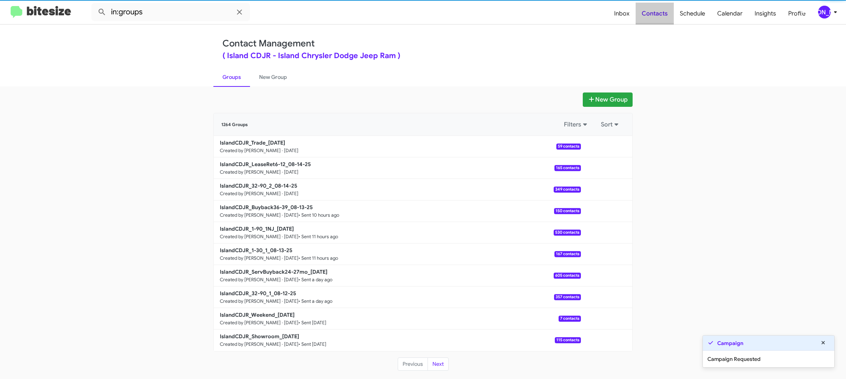
click at [672, 13] on span "Contacts" at bounding box center [655, 14] width 38 height 22
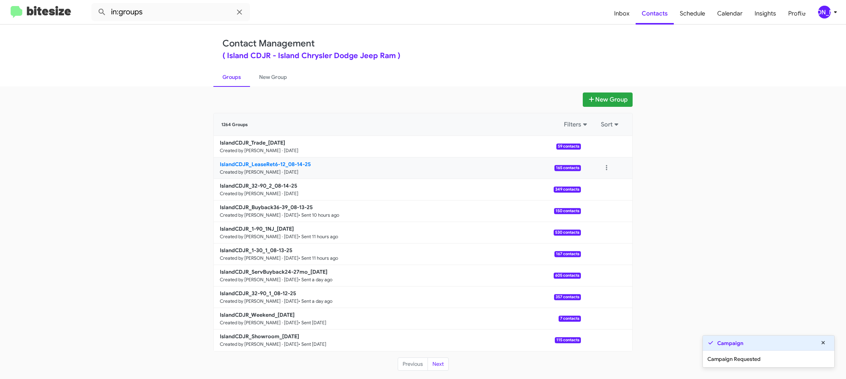
click at [280, 165] on b "IslandCDJR_LeaseRet6-12_08-14-25" at bounding box center [265, 164] width 91 height 7
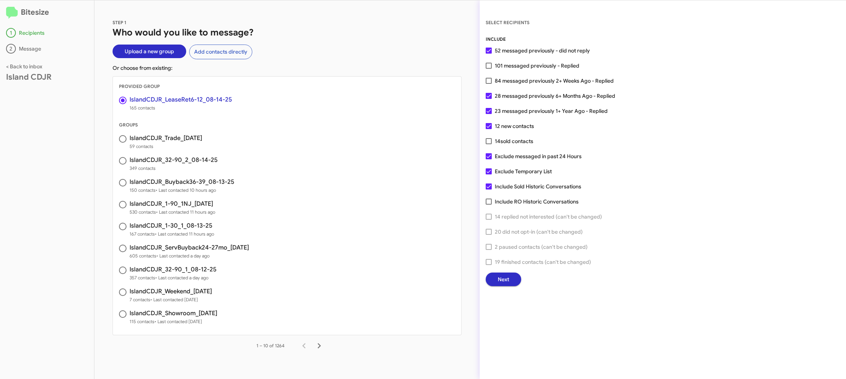
click at [512, 279] on button "Next" at bounding box center [504, 280] width 36 height 14
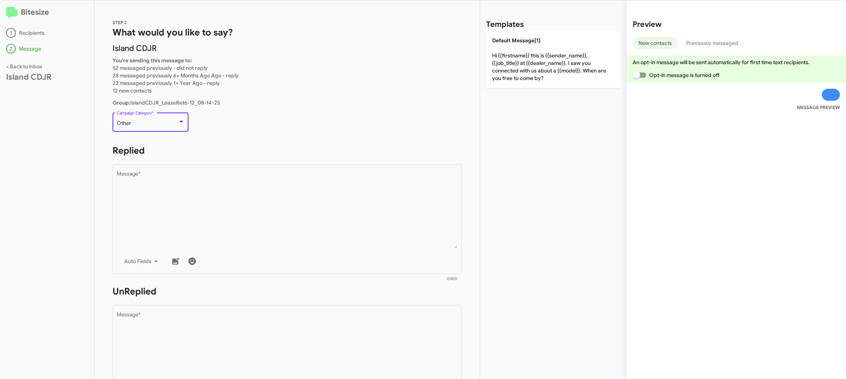
click at [136, 122] on div "Other" at bounding box center [147, 123] width 61 height 6
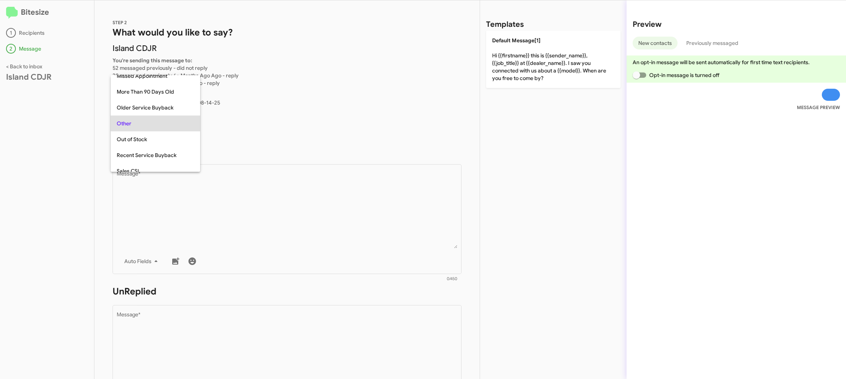
scroll to position [111, 0]
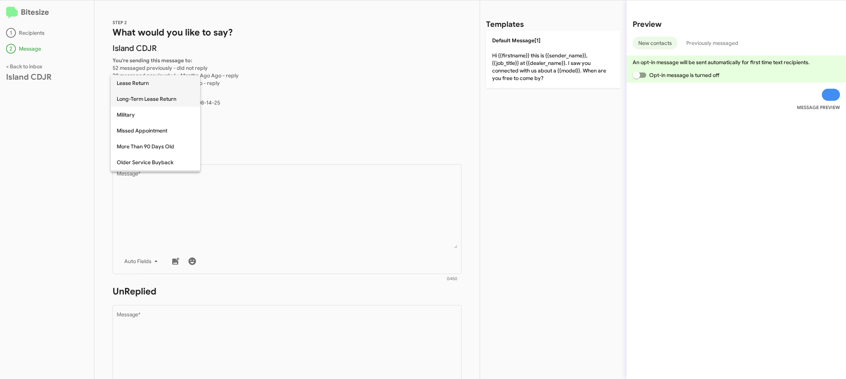
click at [166, 99] on span "Long-Term Lease Return" at bounding box center [155, 99] width 77 height 16
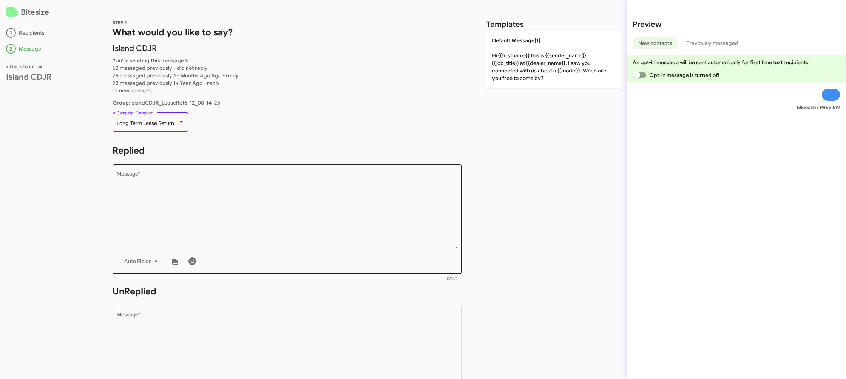
click at [232, 203] on textarea "Message *" at bounding box center [287, 209] width 341 height 77
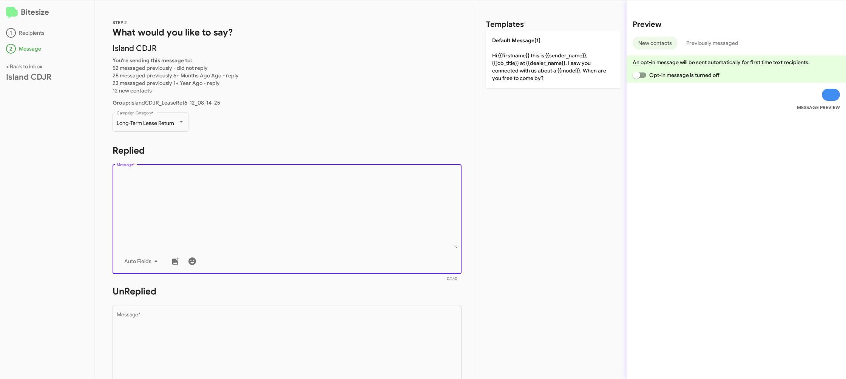
click at [232, 203] on textarea "Message *" at bounding box center [287, 209] width 341 height 77
drag, startPoint x: 233, startPoint y: 202, endPoint x: 330, endPoint y: 151, distance: 110.0
click at [237, 199] on textarea "Message *" at bounding box center [287, 209] width 341 height 77
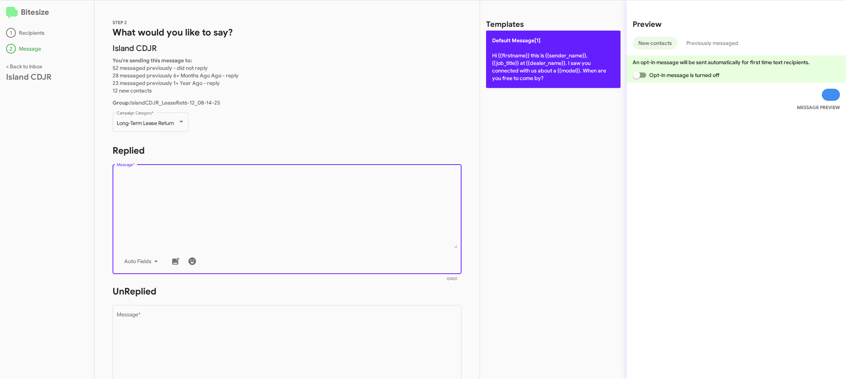
click at [511, 59] on p "Default Message[1] Hi {{firstname}} this is {{sender_name}}, {{job_title}} at {…" at bounding box center [553, 59] width 134 height 57
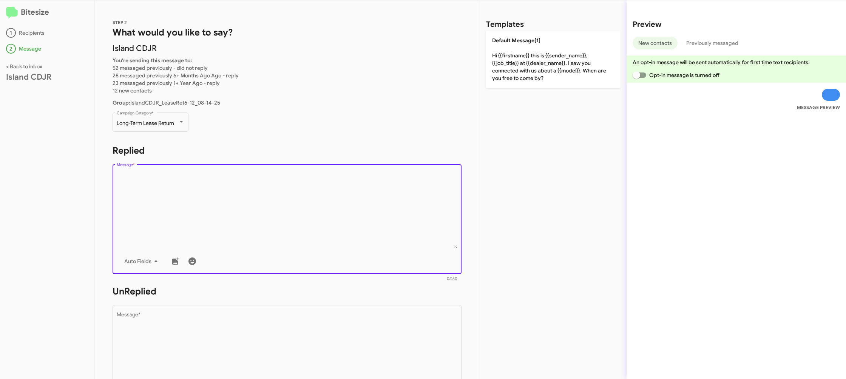
type textarea "Hi {{firstname}} this is {{sender_name}}, {{job_title}} at {{dealer_name}}. I s…"
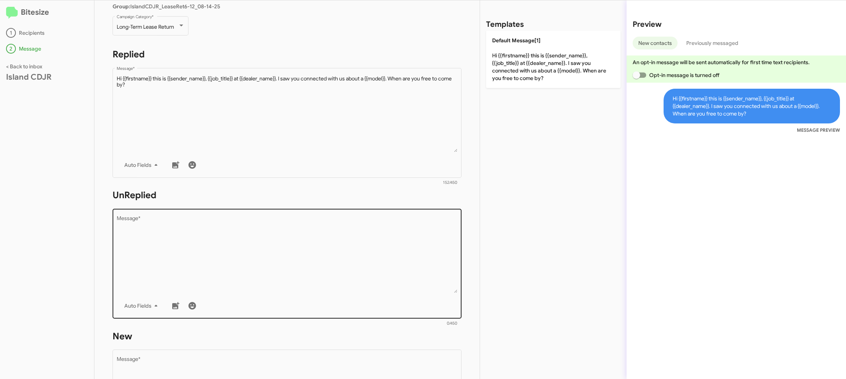
scroll to position [104, 0]
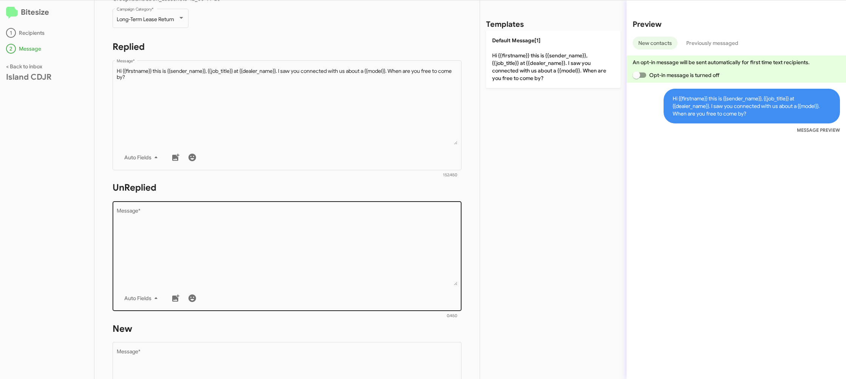
click at [400, 241] on textarea "Message *" at bounding box center [287, 246] width 341 height 77
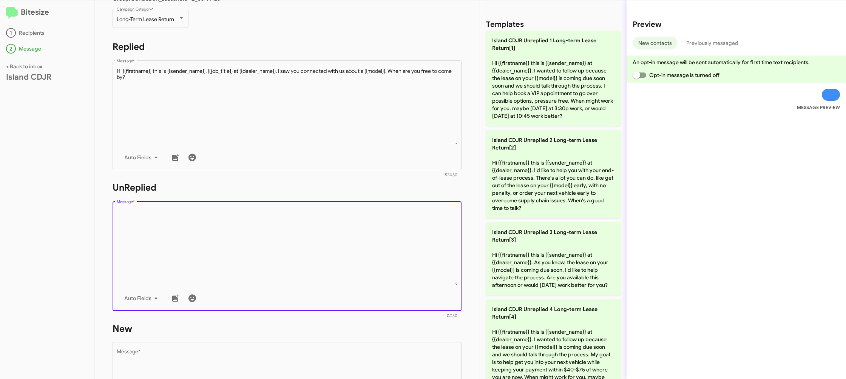
click at [400, 241] on textarea "Message *" at bounding box center [287, 246] width 341 height 77
click at [400, 240] on textarea "Message *" at bounding box center [287, 246] width 341 height 77
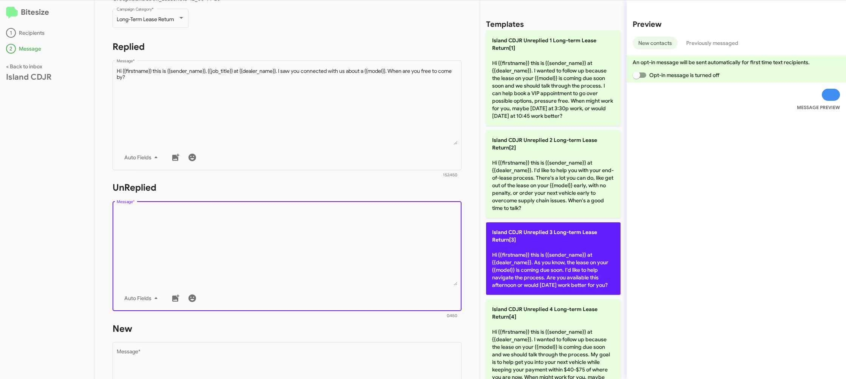
drag, startPoint x: 400, startPoint y: 240, endPoint x: 531, endPoint y: 233, distance: 131.2
click at [402, 238] on textarea "Message *" at bounding box center [287, 246] width 341 height 77
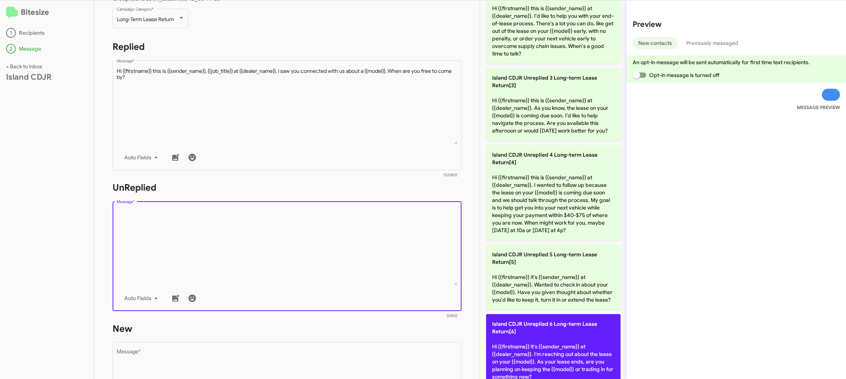
scroll to position [0, 0]
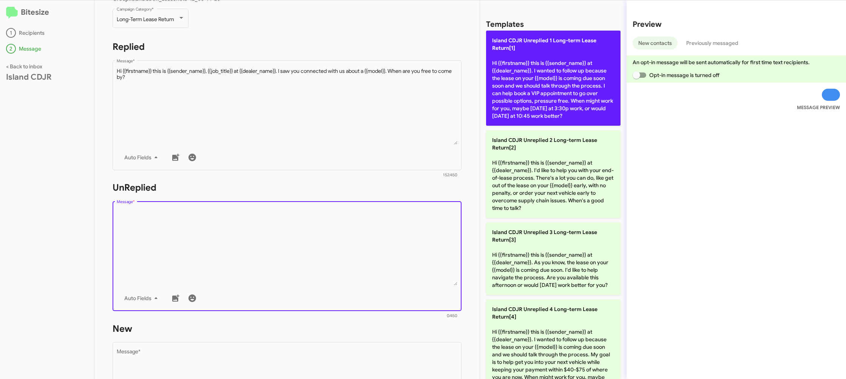
click at [550, 107] on p "Island CDJR Unreplied 1 Long-term Lease Return[1] Hi {{firstname}} this is {{se…" at bounding box center [553, 78] width 134 height 95
type textarea "Hi {{firstname}} this is {{sender_name}} at {{dealer_name}}. I wanted to follow…"
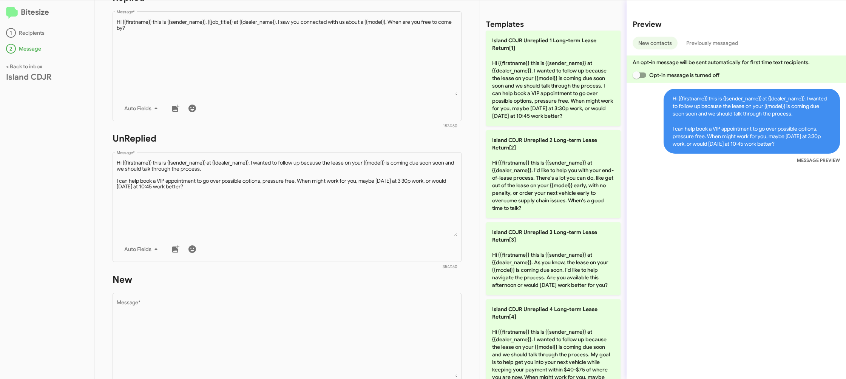
scroll to position [262, 0]
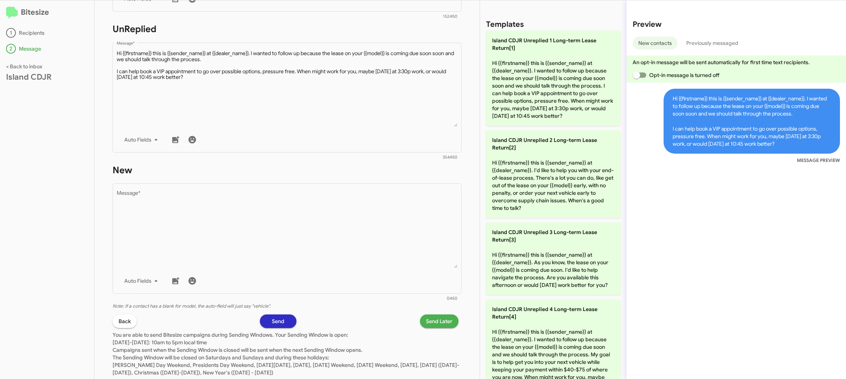
click at [310, 315] on div "Back Send Send Later" at bounding box center [287, 322] width 349 height 14
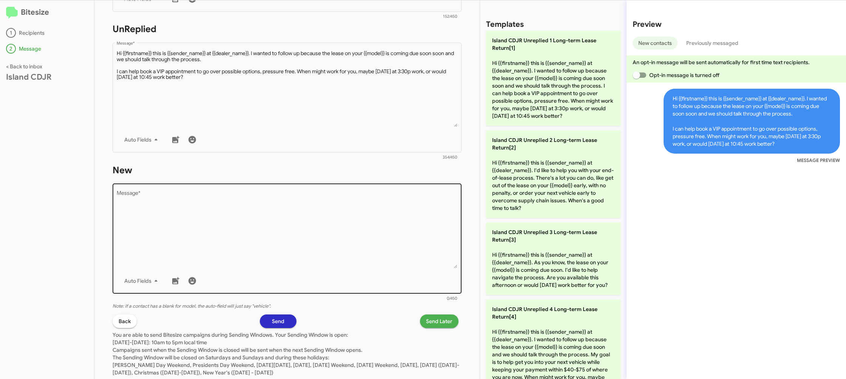
click at [335, 231] on textarea "Message *" at bounding box center [287, 229] width 341 height 77
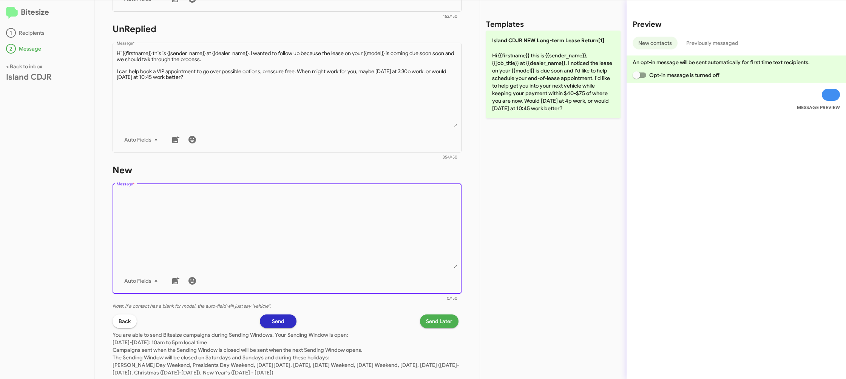
drag, startPoint x: 335, startPoint y: 231, endPoint x: 407, endPoint y: 176, distance: 90.7
click at [336, 231] on textarea "Message *" at bounding box center [287, 229] width 341 height 77
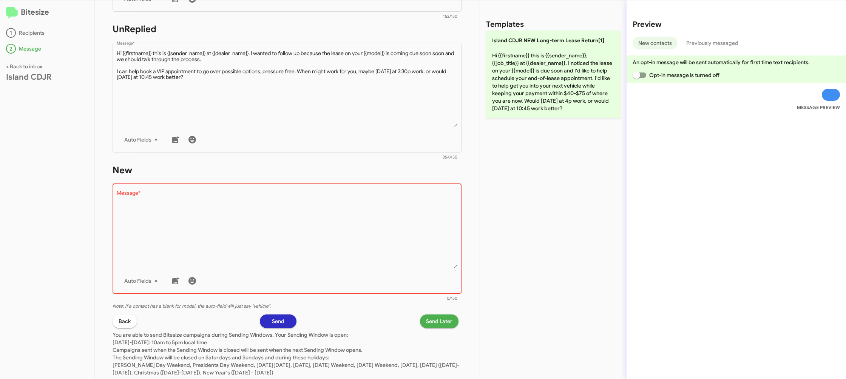
drag, startPoint x: 538, startPoint y: 96, endPoint x: 492, endPoint y: 213, distance: 126.2
click at [537, 97] on p "Island CDJR NEW Long-term Lease Return[1] Hi {{firstname}} this is {{sender_nam…" at bounding box center [553, 75] width 134 height 88
type textarea "Hi {{firstname}} this is {{sender_name}}, {{job_title}} at {{dealer_name}}. I n…"
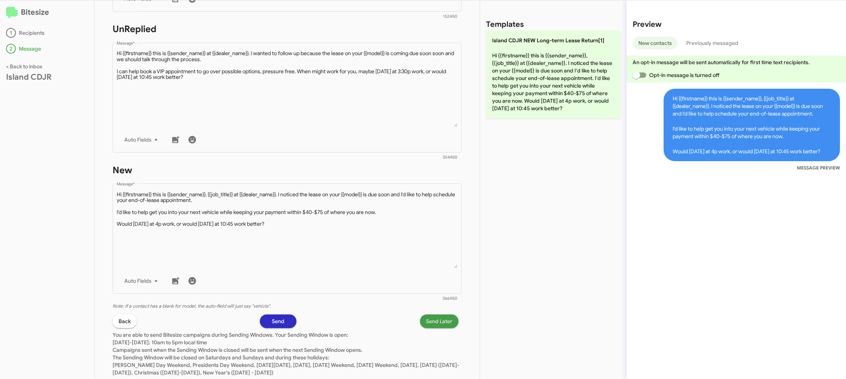
click at [441, 327] on span "Send Later" at bounding box center [439, 322] width 26 height 14
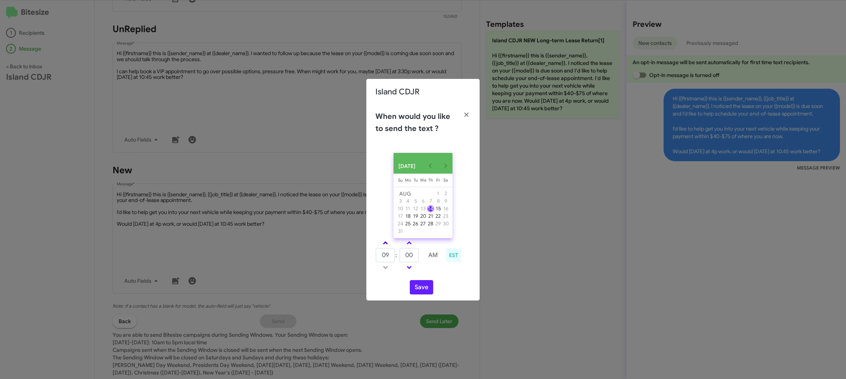
drag, startPoint x: 384, startPoint y: 242, endPoint x: 388, endPoint y: 247, distance: 6.5
click at [384, 243] on link at bounding box center [385, 243] width 13 height 9
type input "10"
click at [409, 259] on input "00" at bounding box center [409, 255] width 19 height 14
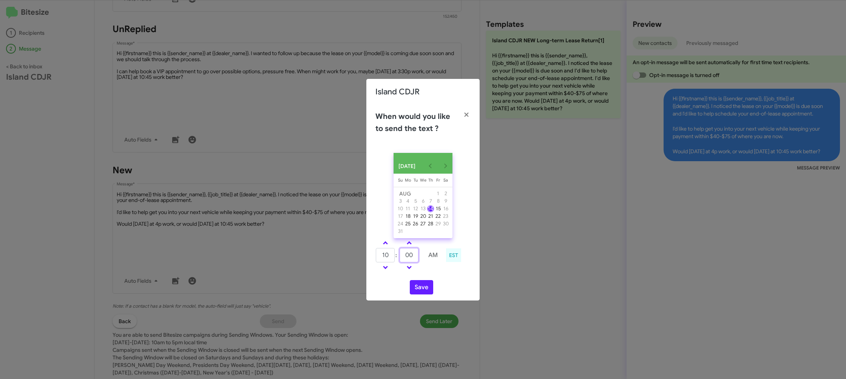
click at [409, 259] on input "00" at bounding box center [409, 255] width 19 height 14
type input "35"
drag, startPoint x: 428, startPoint y: 273, endPoint x: 424, endPoint y: 284, distance: 11.5
click at [428, 272] on td at bounding box center [433, 267] width 20 height 9
click at [423, 289] on button "Save" at bounding box center [421, 287] width 23 height 14
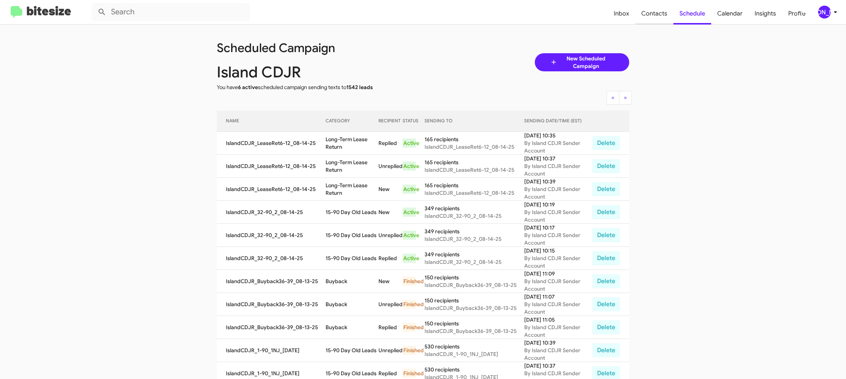
click at [657, 16] on span "Contacts" at bounding box center [654, 14] width 38 height 22
type input "in:groups"
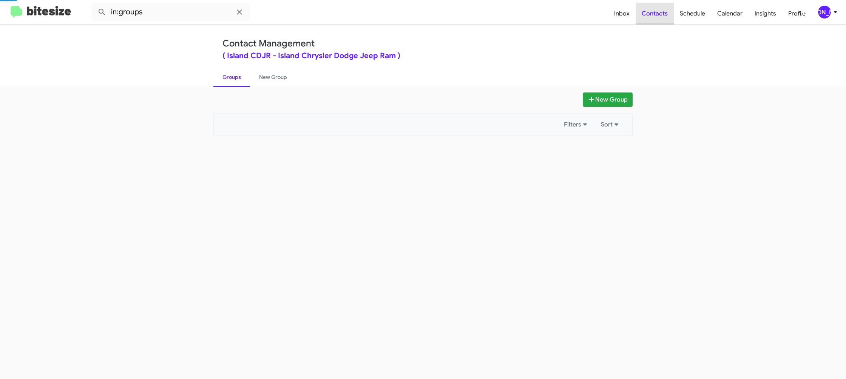
click at [657, 16] on span "Contacts" at bounding box center [655, 14] width 38 height 22
drag, startPoint x: 657, startPoint y: 16, endPoint x: 333, endPoint y: 130, distance: 343.8
click at [654, 15] on span "Contacts" at bounding box center [655, 14] width 38 height 22
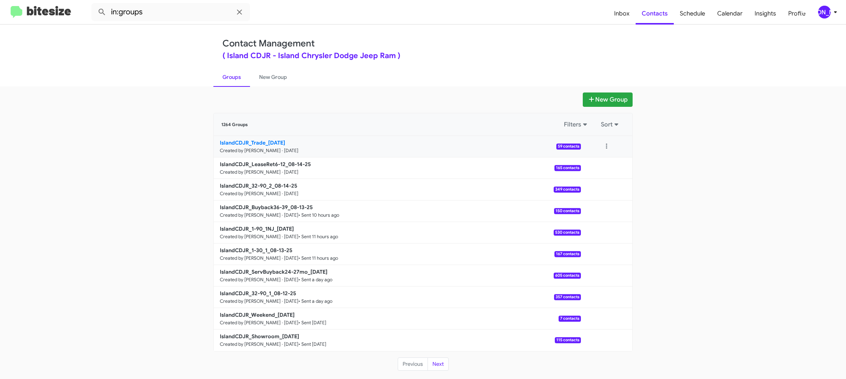
click at [268, 142] on b "IslandCDJR_Trade_08-14-25" at bounding box center [252, 142] width 65 height 7
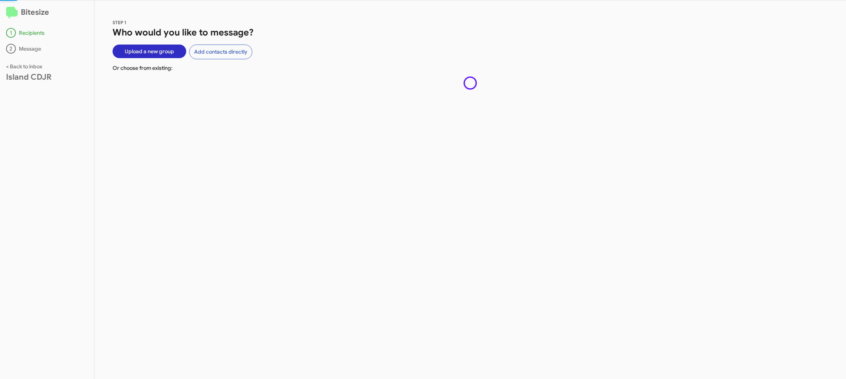
click at [268, 142] on div "STEP 1 Who would you like to message? Upload a new group Add contacts directly …" at bounding box center [470, 189] width 752 height 379
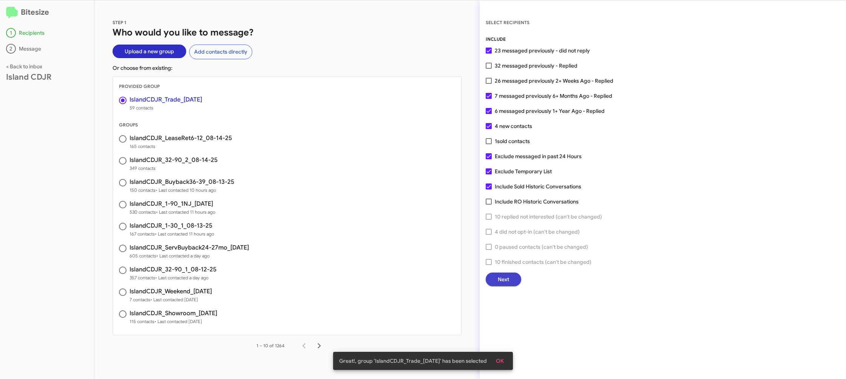
click at [509, 280] on span "Next" at bounding box center [503, 280] width 11 height 14
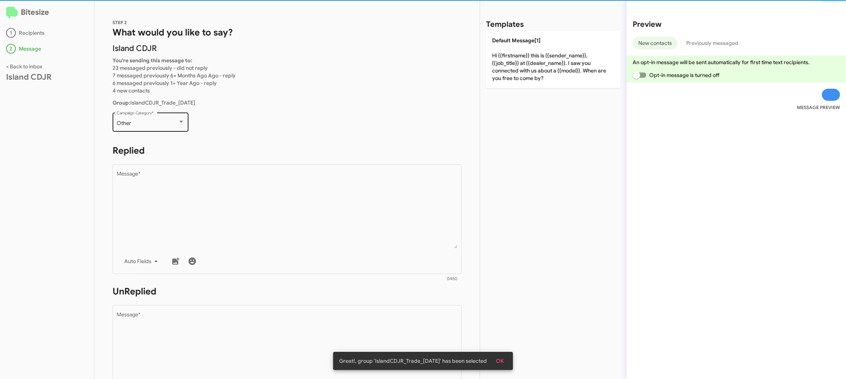
click at [160, 124] on div "Other" at bounding box center [147, 123] width 61 height 6
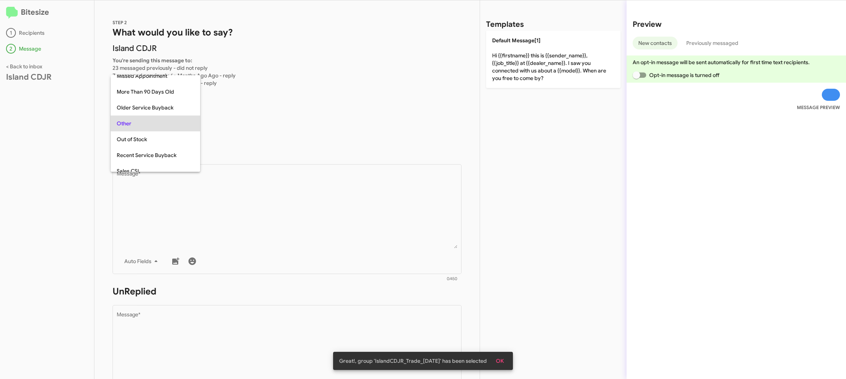
scroll to position [268, 0]
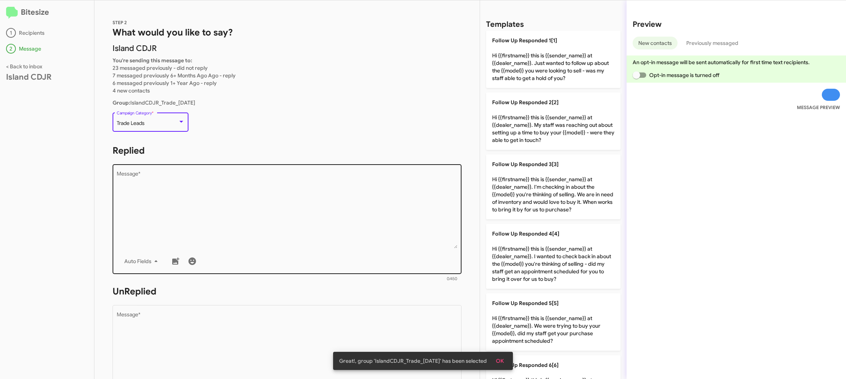
click at [356, 229] on textarea "Message *" at bounding box center [287, 209] width 341 height 77
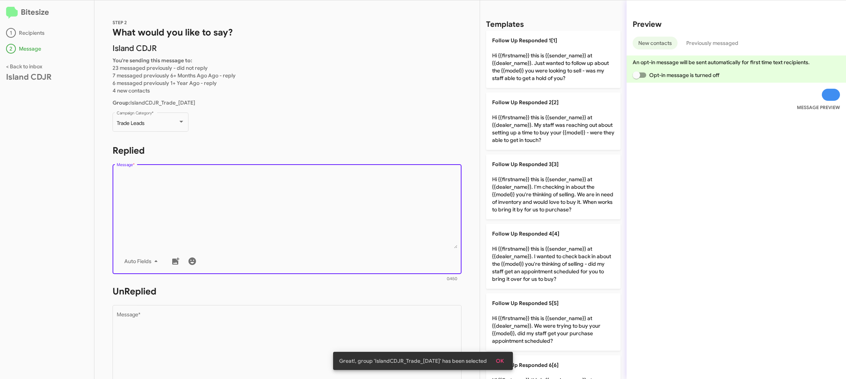
click at [356, 228] on textarea "Message *" at bounding box center [287, 209] width 341 height 77
drag, startPoint x: 356, startPoint y: 228, endPoint x: 381, endPoint y: 215, distance: 28.2
click at [363, 225] on textarea "Message *" at bounding box center [287, 209] width 341 height 77
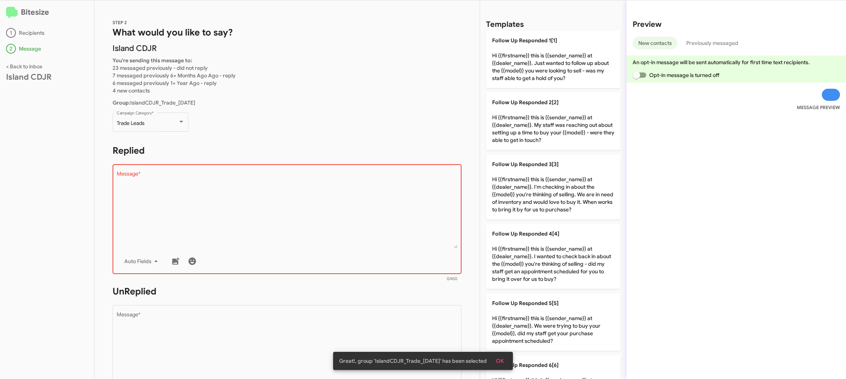
drag, startPoint x: 530, startPoint y: 133, endPoint x: 301, endPoint y: 243, distance: 253.9
click at [530, 133] on p "Follow Up Responded 2[2] Hi {{firstname}} this is {{sender_name}} at {{dealer_n…" at bounding box center [553, 121] width 134 height 57
type textarea "Hi {{firstname}} this is {{sender_name}} at {{dealer_name}}. My staff was reach…"
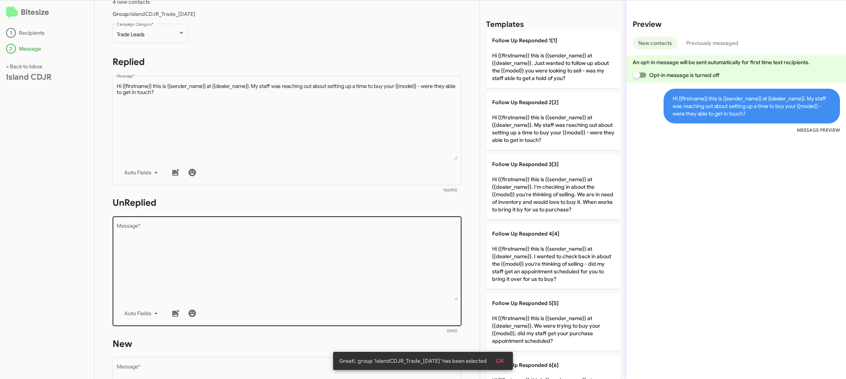
scroll to position [104, 0]
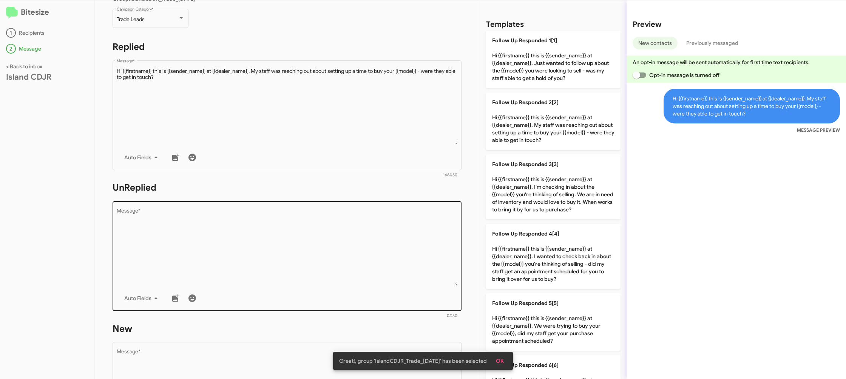
click at [307, 267] on textarea "Message *" at bounding box center [287, 246] width 341 height 77
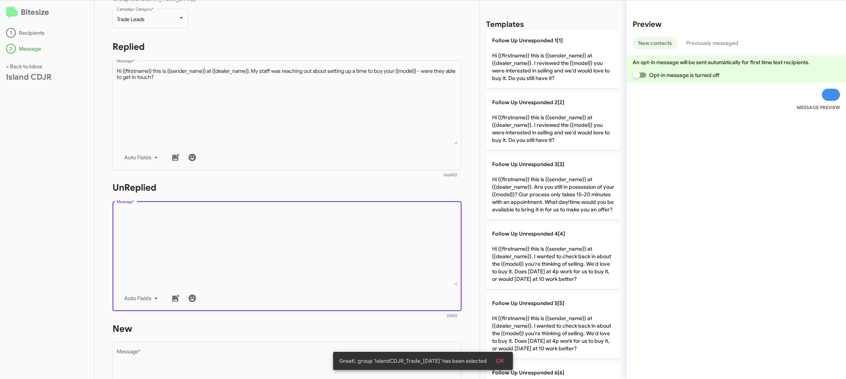
click at [307, 267] on textarea "Message *" at bounding box center [287, 246] width 341 height 77
drag, startPoint x: 307, startPoint y: 267, endPoint x: 449, endPoint y: 224, distance: 147.9
click at [309, 265] on textarea "Message *" at bounding box center [287, 246] width 341 height 77
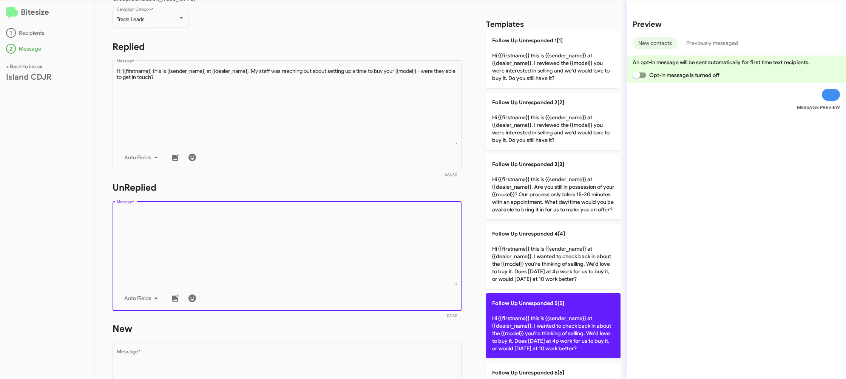
click at [522, 321] on p "Follow Up Unresponded 5[5] Hi {{firstname}} this is {{sender_name}} at {{dealer…" at bounding box center [553, 325] width 134 height 65
type textarea "Hi {{firstname}} this is {{sender_name}} at {{dealer_name}}. I wanted to check …"
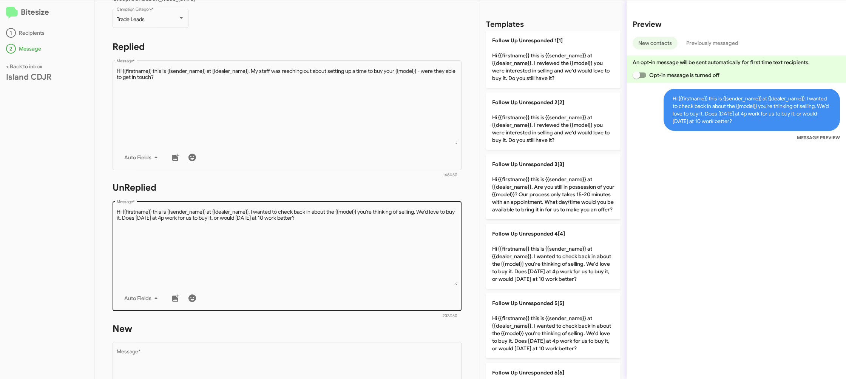
scroll to position [283, 0]
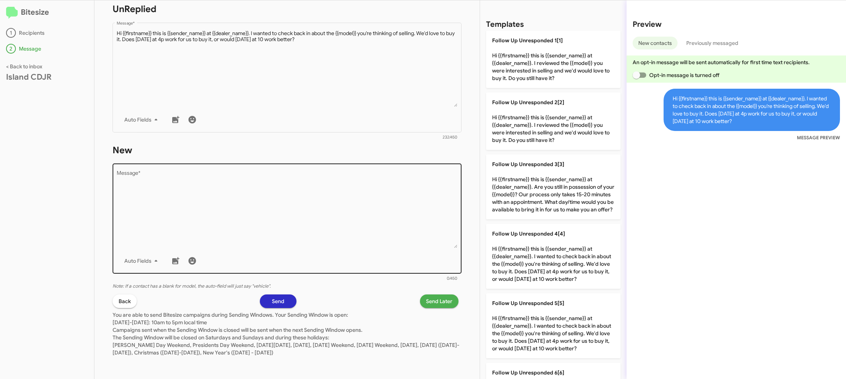
click at [390, 196] on textarea "Message *" at bounding box center [287, 209] width 341 height 77
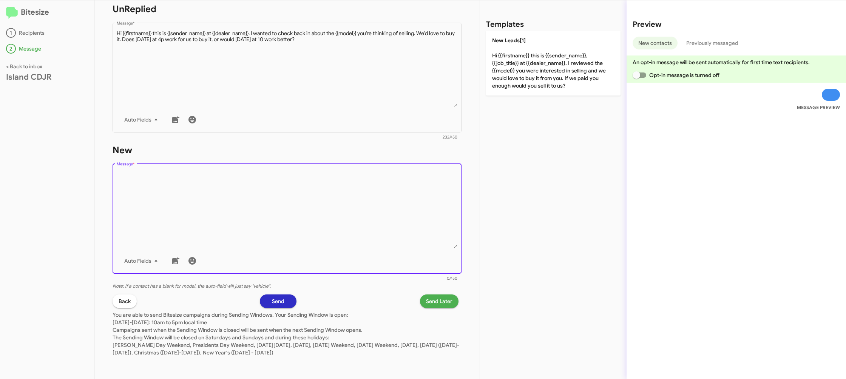
drag, startPoint x: 390, startPoint y: 196, endPoint x: 486, endPoint y: 114, distance: 126.4
click at [398, 186] on textarea "Message *" at bounding box center [287, 209] width 341 height 77
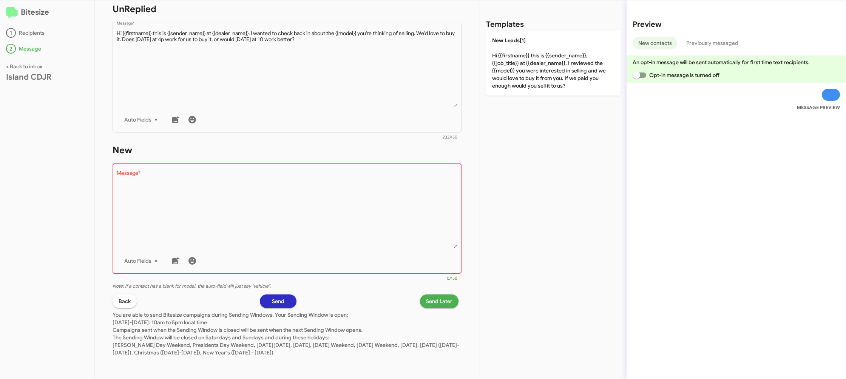
drag, startPoint x: 510, startPoint y: 85, endPoint x: 420, endPoint y: 254, distance: 191.6
click at [509, 86] on p "New Leads[1] Hi {{firstname}} this is {{sender_name}}, {{job_title}} at {{deale…" at bounding box center [553, 63] width 134 height 65
type textarea "Hi {{firstname}} this is {{sender_name}}, {{job_title}} at {{dealer_name}}. I r…"
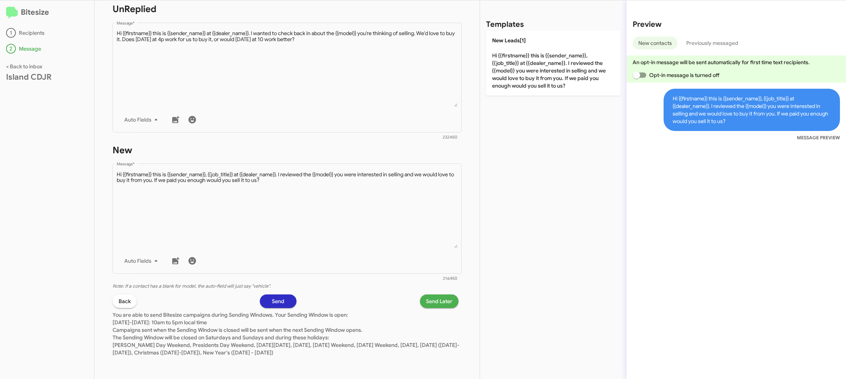
click at [438, 298] on span "Send Later" at bounding box center [439, 302] width 26 height 14
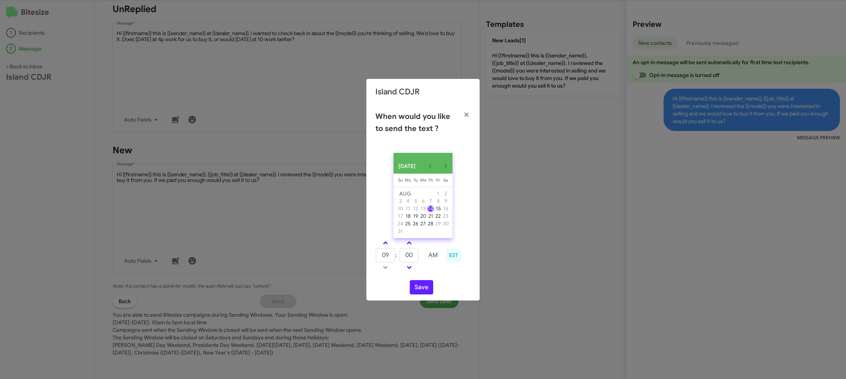
drag, startPoint x: 384, startPoint y: 245, endPoint x: 399, endPoint y: 253, distance: 17.4
click at [384, 245] on link at bounding box center [385, 243] width 13 height 9
type input "10"
click at [421, 289] on button "Save" at bounding box center [421, 287] width 23 height 14
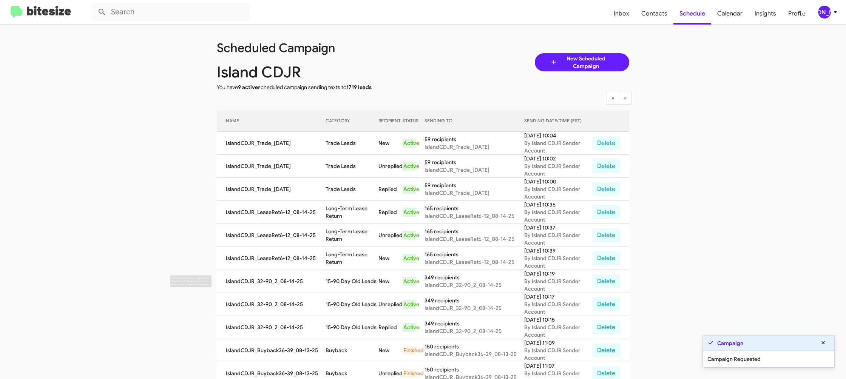
click at [341, 270] on td "15-90 Day Old Leads" at bounding box center [352, 281] width 53 height 23
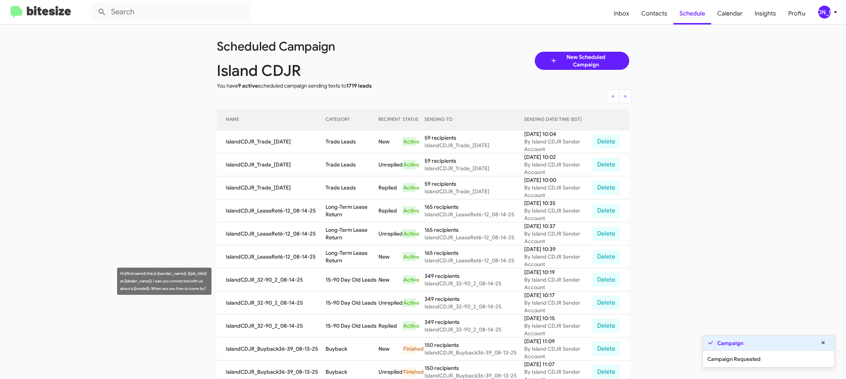
click at [341, 271] on td "15-90 Day Old Leads" at bounding box center [352, 280] width 53 height 23
drag, startPoint x: 341, startPoint y: 271, endPoint x: 340, endPoint y: 259, distance: 11.8
click at [341, 269] on td "15-90 Day Old Leads" at bounding box center [352, 280] width 53 height 23
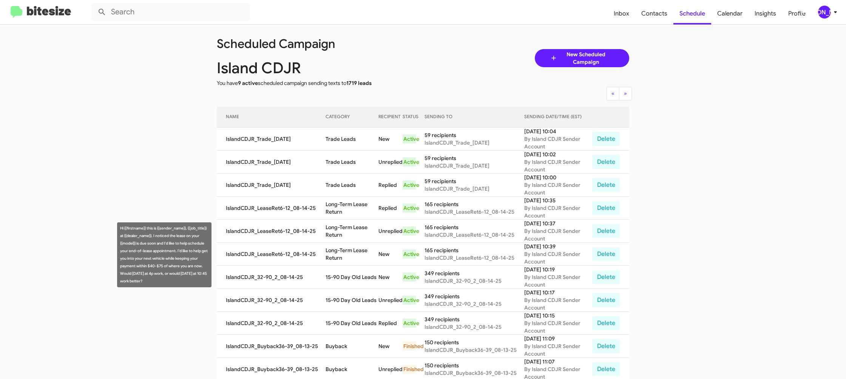
scroll to position [6, 0]
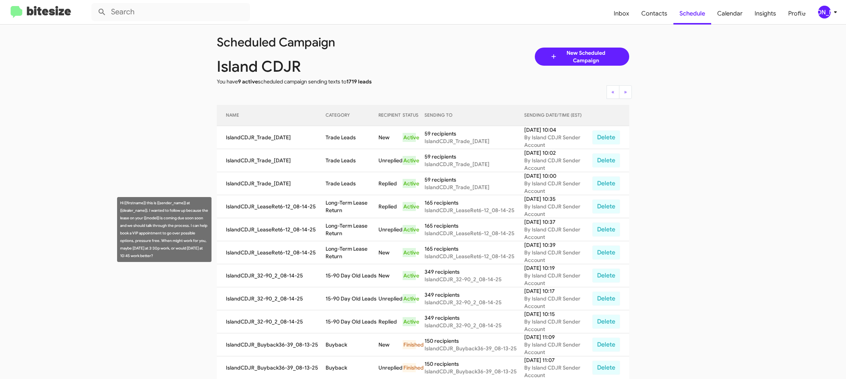
copy td "15-90 Day Old Leads"
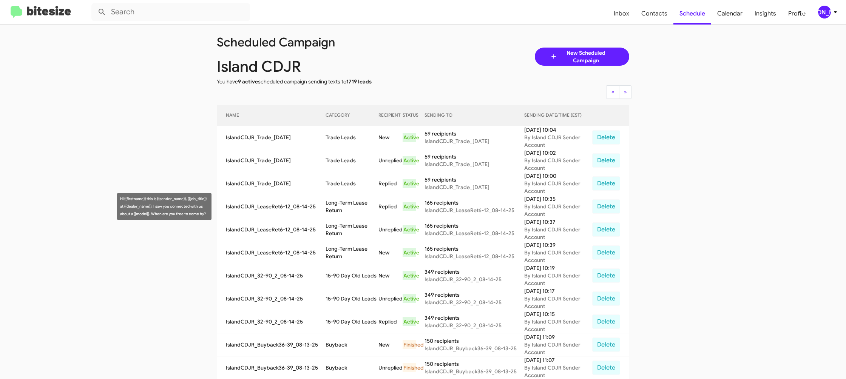
click at [345, 201] on td "Long-Term Lease Return" at bounding box center [352, 206] width 53 height 23
click at [345, 202] on td "Long-Term Lease Return" at bounding box center [352, 206] width 53 height 23
copy td "Long-Term Lease Return"
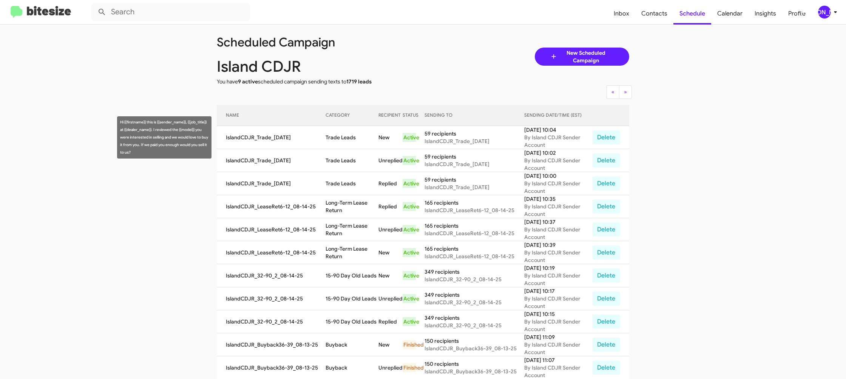
click at [350, 140] on td "Trade Leads" at bounding box center [352, 137] width 53 height 23
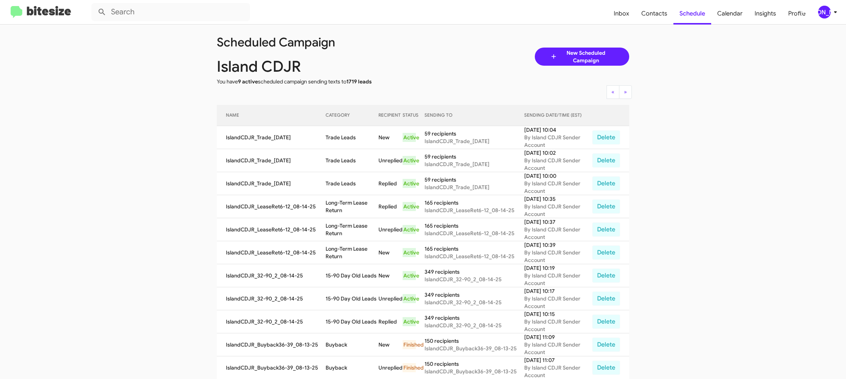
click at [350, 140] on td "Trade Leads" at bounding box center [352, 137] width 53 height 23
copy td "Trade Leads"
drag, startPoint x: 825, startPoint y: 11, endPoint x: 820, endPoint y: 14, distance: 6.6
click at [825, 11] on div "[PERSON_NAME]" at bounding box center [824, 12] width 13 height 13
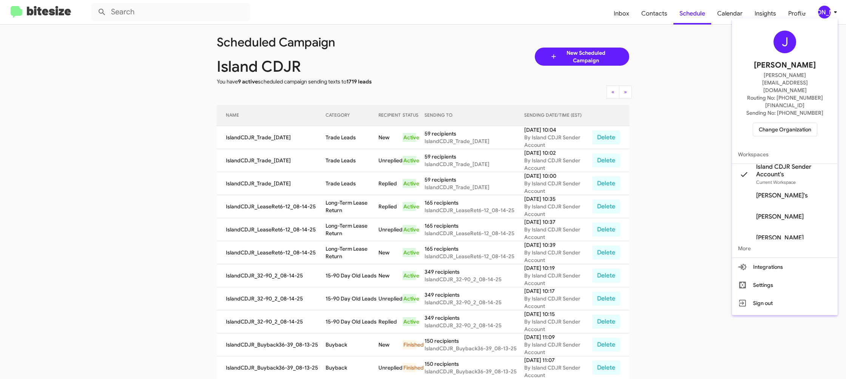
click at [780, 123] on span "Change Organization" at bounding box center [785, 129] width 52 height 13
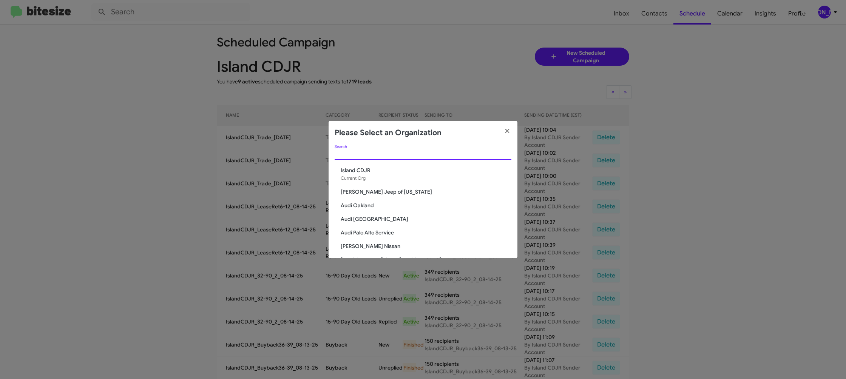
click at [362, 152] on input "Search" at bounding box center [423, 154] width 177 height 6
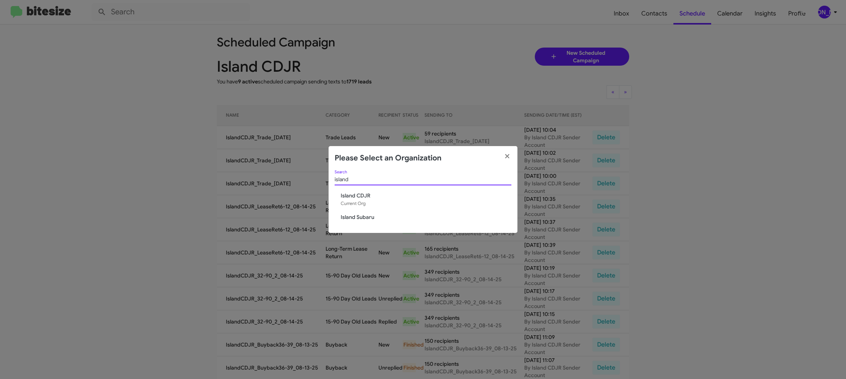
type input "island"
click at [364, 216] on span "Island Subaru" at bounding box center [426, 217] width 171 height 8
drag, startPoint x: 364, startPoint y: 216, endPoint x: 363, endPoint y: 80, distance: 136.0
click at [365, 215] on span "Island Subaru" at bounding box center [426, 217] width 171 height 8
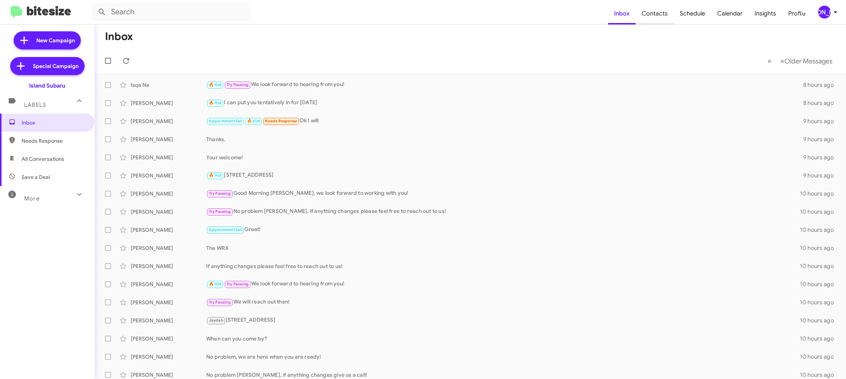
click at [668, 17] on span "Contacts" at bounding box center [655, 14] width 38 height 22
type input "in:groups"
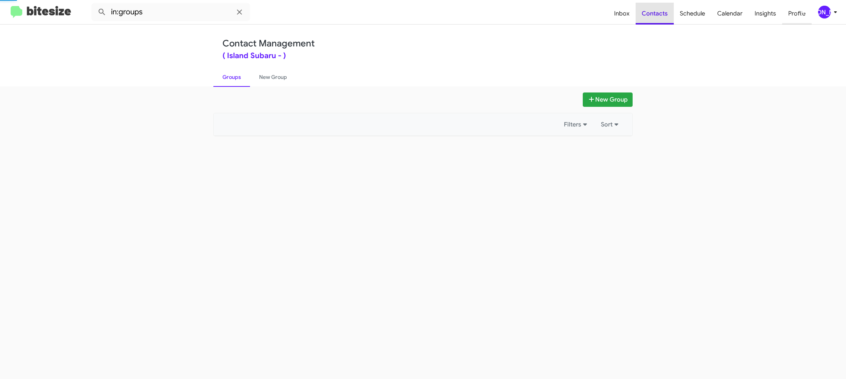
drag, startPoint x: 668, startPoint y: 17, endPoint x: 811, endPoint y: 20, distance: 142.8
click at [668, 17] on span "Contacts" at bounding box center [655, 14] width 38 height 22
drag, startPoint x: 821, startPoint y: 18, endPoint x: 824, endPoint y: 16, distance: 3.9
click at [824, 16] on div "[PERSON_NAME]" at bounding box center [824, 12] width 13 height 13
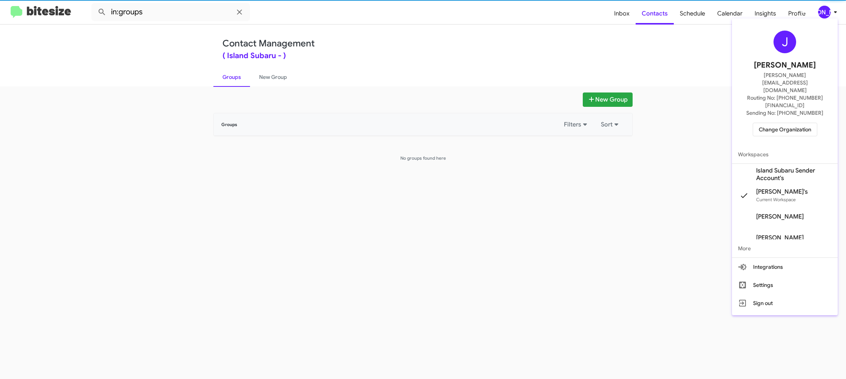
click at [779, 167] on span "Island Subaru Sender Account's" at bounding box center [794, 174] width 76 height 15
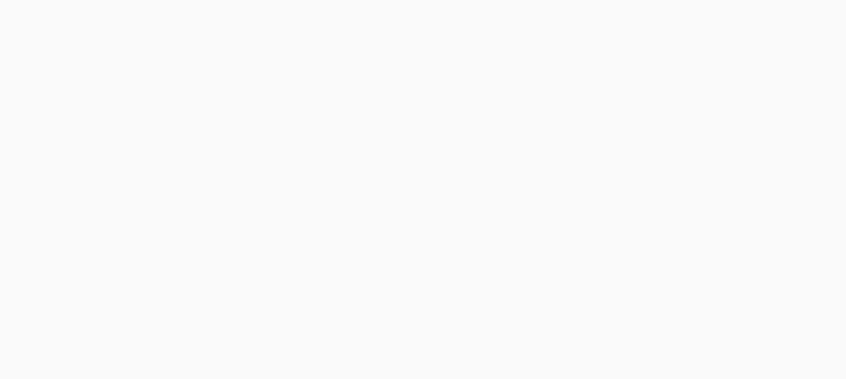
click at [656, 14] on body at bounding box center [423, 189] width 846 height 379
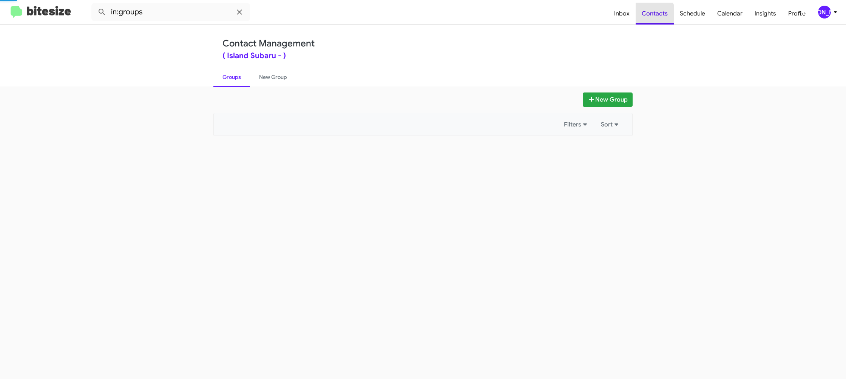
click at [656, 14] on span "Contacts" at bounding box center [655, 14] width 38 height 22
drag, startPoint x: 0, startPoint y: 0, endPoint x: 387, endPoint y: 55, distance: 391.4
click at [654, 13] on span "Contacts" at bounding box center [655, 14] width 38 height 22
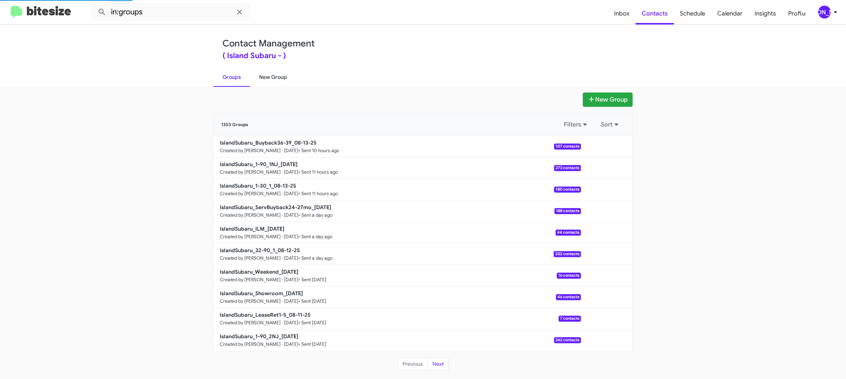
click at [270, 79] on link "New Group" at bounding box center [273, 77] width 46 height 20
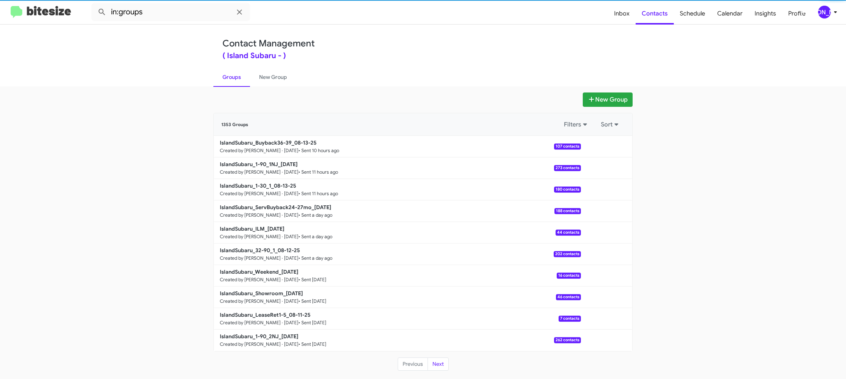
drag, startPoint x: 270, startPoint y: 79, endPoint x: 310, endPoint y: 2, distance: 87.0
click at [274, 72] on link "New Group" at bounding box center [273, 77] width 46 height 20
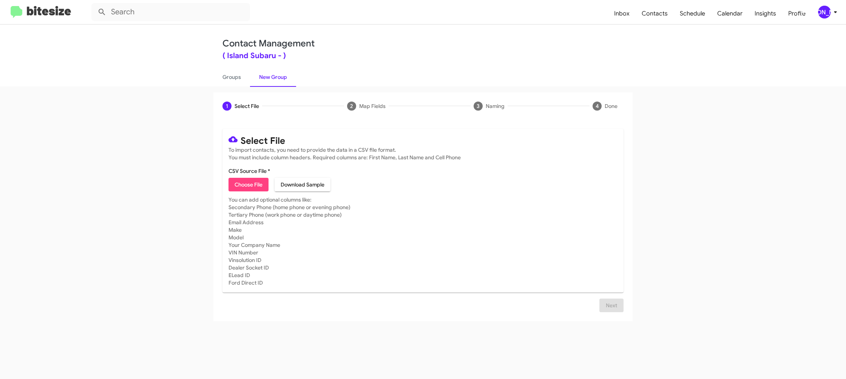
click at [245, 181] on span "Choose File" at bounding box center [249, 185] width 28 height 14
type input "IslandSubaru_32-90_2_08-14-25"
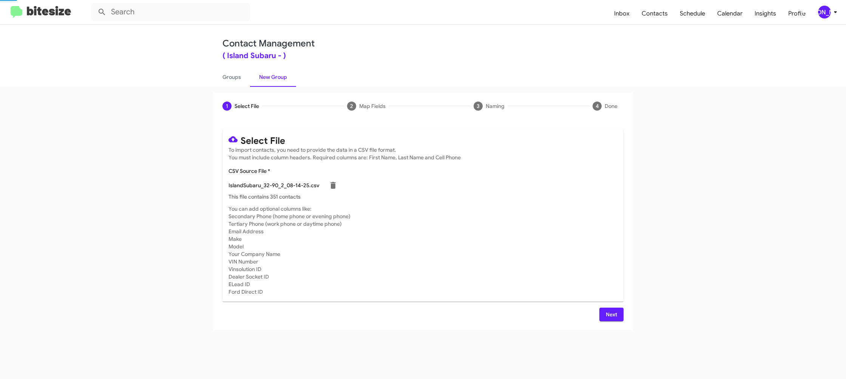
drag, startPoint x: 517, startPoint y: 250, endPoint x: 521, endPoint y: 253, distance: 5.1
click at [519, 250] on mat-card-subtitle "You can add optional columns like: Secondary Phone (home phone or evening phone…" at bounding box center [422, 250] width 389 height 91
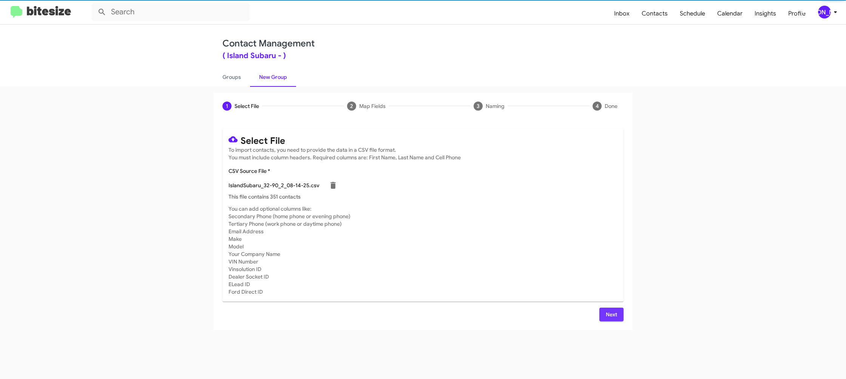
click at [610, 309] on span "Next" at bounding box center [611, 315] width 12 height 14
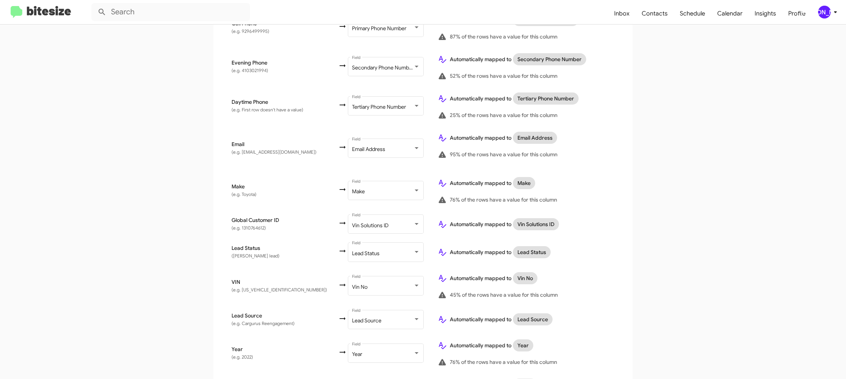
scroll to position [370, 0]
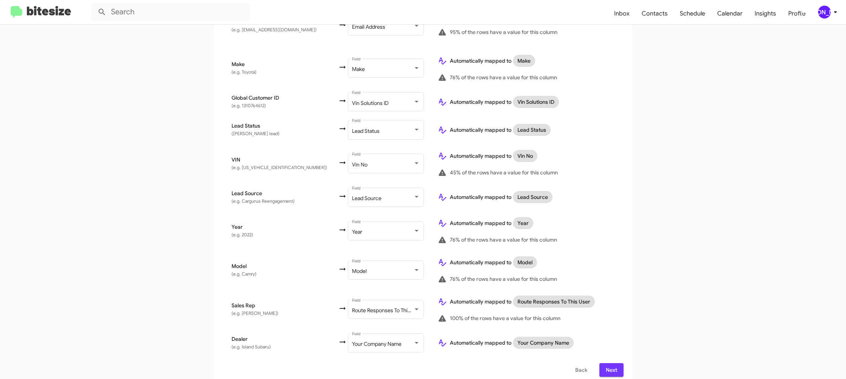
click at [602, 365] on button "Next" at bounding box center [611, 370] width 24 height 14
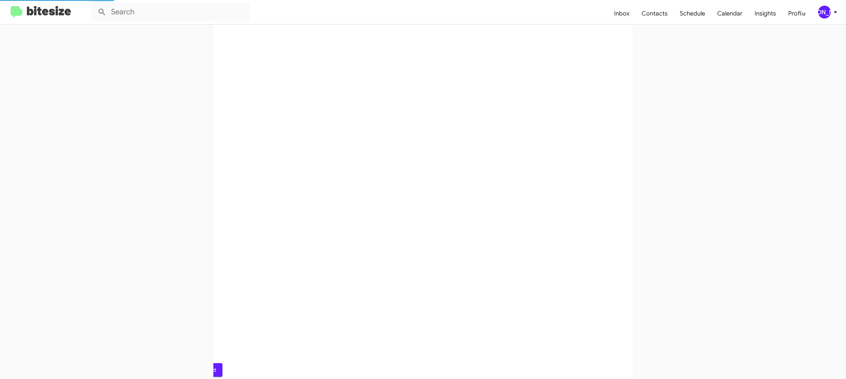
scroll to position [0, 0]
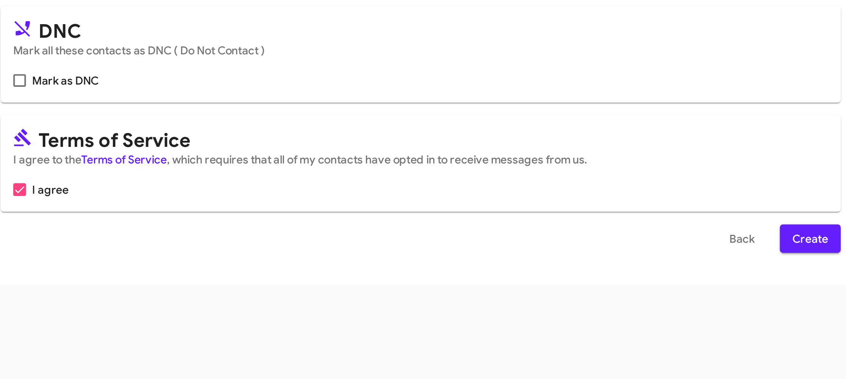
click at [511, 347] on div "Select File Map Fields 3 Naming 4 Done Select File To import contacts, you need…" at bounding box center [423, 232] width 846 height 293
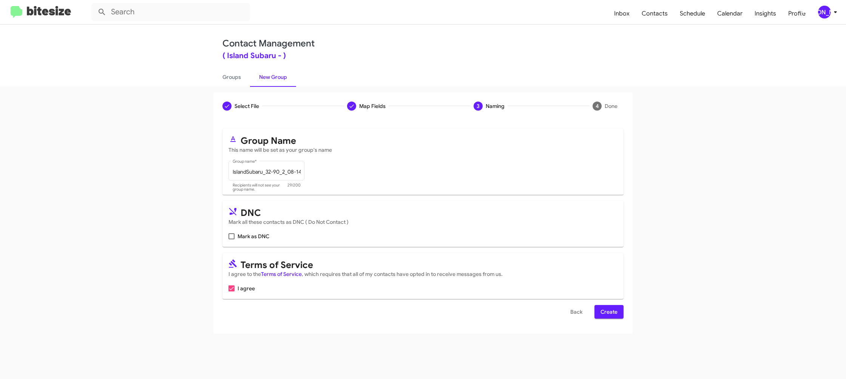
click at [613, 315] on span "Create" at bounding box center [609, 312] width 17 height 14
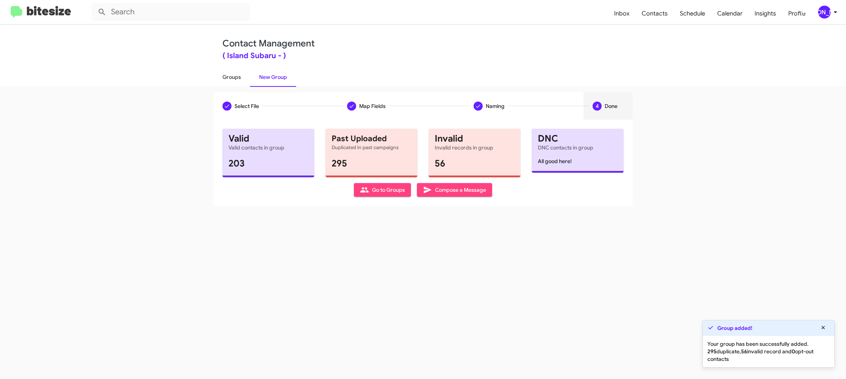
click at [224, 86] on link "Groups" at bounding box center [231, 77] width 37 height 20
type input "in:groups"
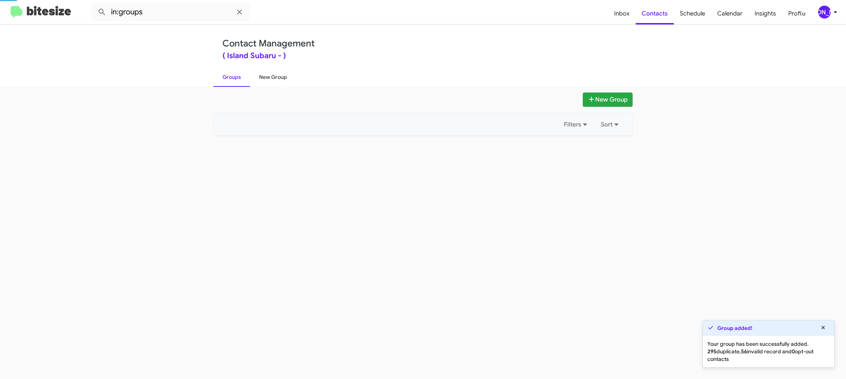
click at [265, 82] on link "New Group" at bounding box center [273, 77] width 46 height 20
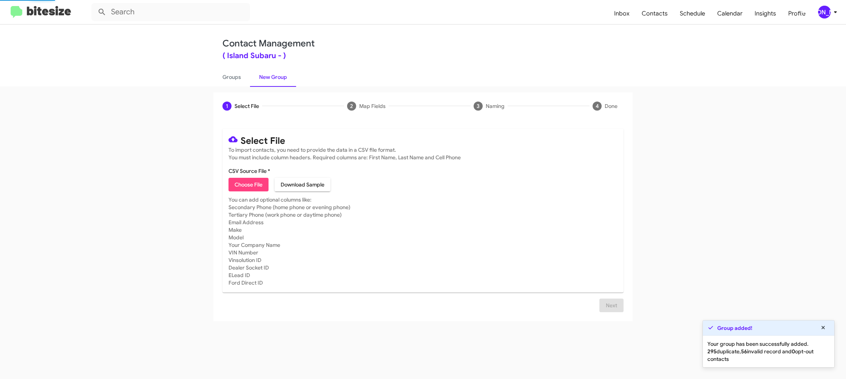
drag, startPoint x: 265, startPoint y: 82, endPoint x: 255, endPoint y: 9, distance: 74.0
click at [264, 80] on link "New Group" at bounding box center [273, 77] width 46 height 20
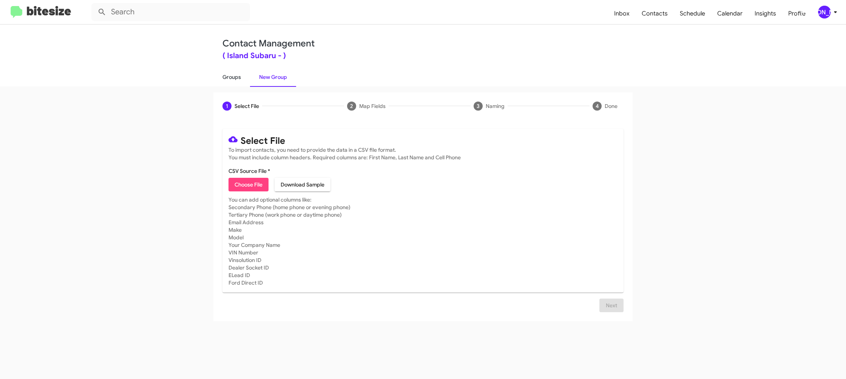
click at [233, 79] on link "Groups" at bounding box center [231, 77] width 37 height 20
type input "in:groups"
drag, startPoint x: 233, startPoint y: 79, endPoint x: 269, endPoint y: 76, distance: 35.2
click at [234, 78] on link "Groups" at bounding box center [231, 77] width 37 height 20
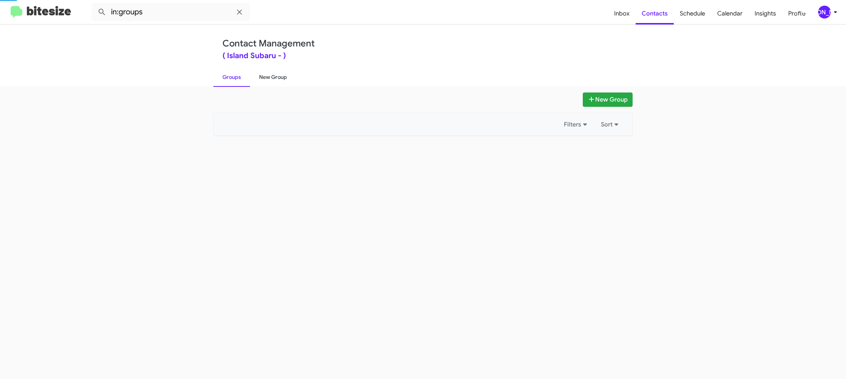
click at [269, 76] on link "New Group" at bounding box center [273, 77] width 46 height 20
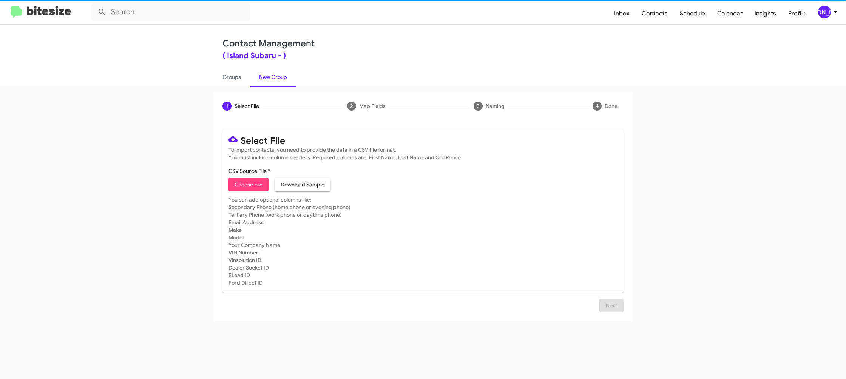
click at [269, 76] on link "New Group" at bounding box center [273, 77] width 46 height 20
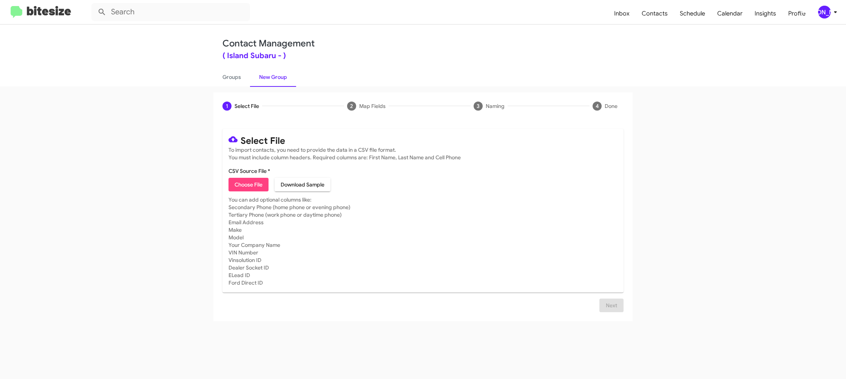
click at [269, 76] on link "New Group" at bounding box center [273, 77] width 46 height 20
click at [253, 192] on mat-card "Select File To import contacts, you need to provide the data in a CSV file form…" at bounding box center [422, 211] width 401 height 164
click at [249, 182] on span "Choose File" at bounding box center [249, 185] width 28 height 14
type input "IslandSubaru_LeaseRet6-12_08-14-25"
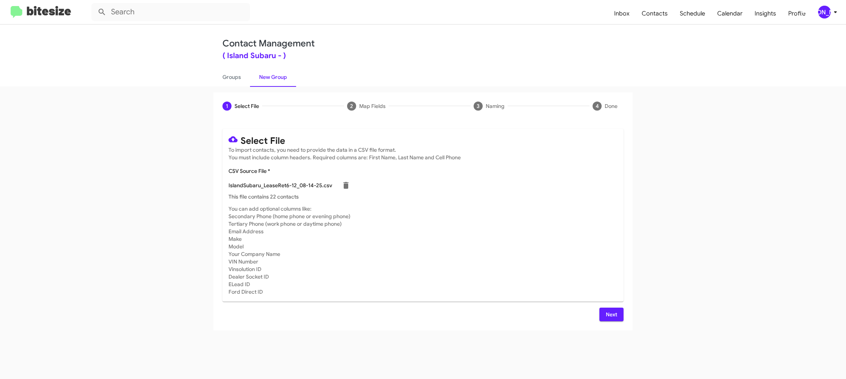
click at [501, 230] on mat-card-subtitle "You can add optional columns like: Secondary Phone (home phone or evening phone…" at bounding box center [422, 250] width 389 height 91
drag, startPoint x: 614, startPoint y: 319, endPoint x: 610, endPoint y: 315, distance: 5.3
click at [614, 319] on span "Next" at bounding box center [611, 315] width 12 height 14
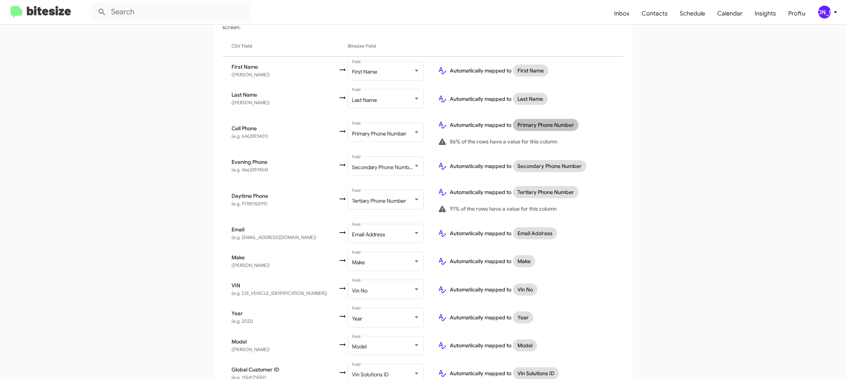
scroll to position [219, 0]
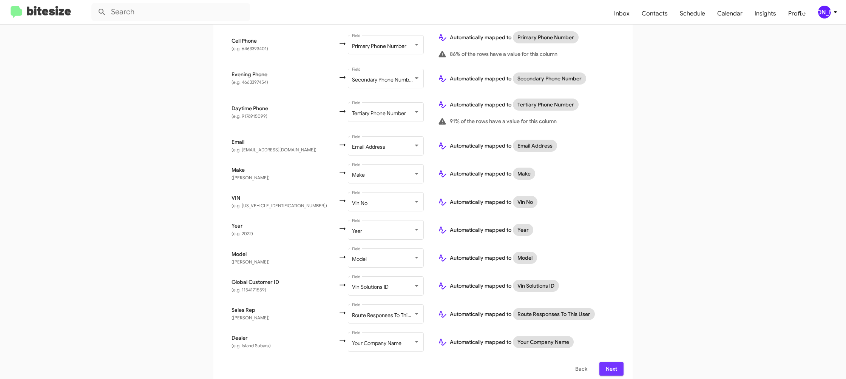
click at [605, 363] on button "Next" at bounding box center [611, 369] width 24 height 14
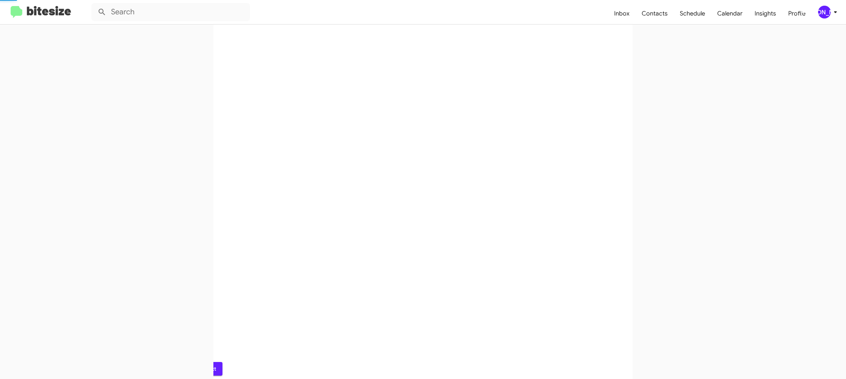
scroll to position [0, 0]
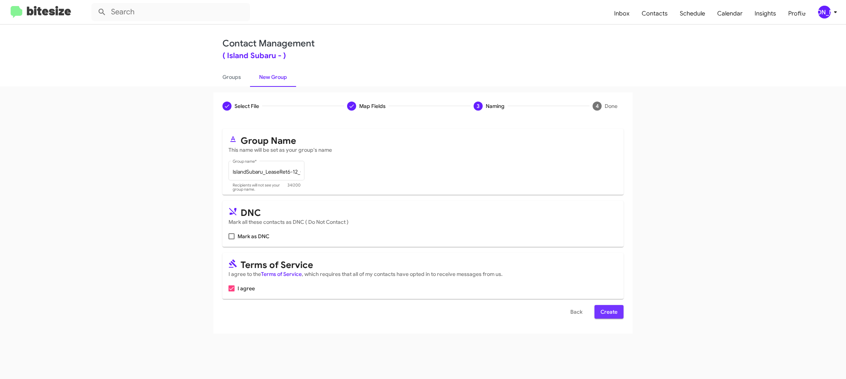
click at [617, 310] on span "Create" at bounding box center [609, 312] width 17 height 14
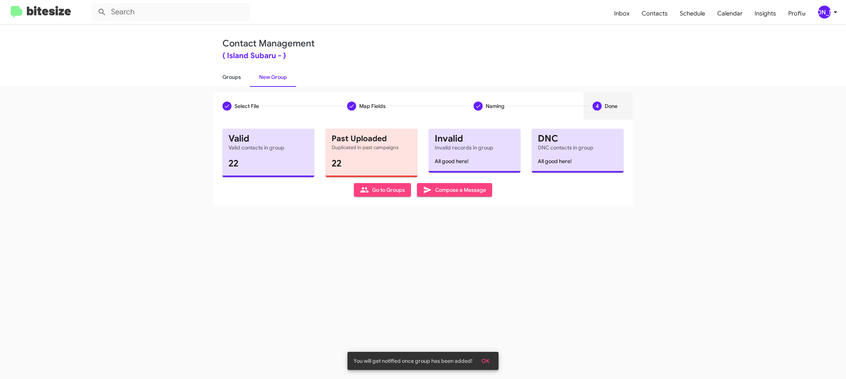
click at [236, 81] on link "Groups" at bounding box center [231, 77] width 37 height 20
type input "in:groups"
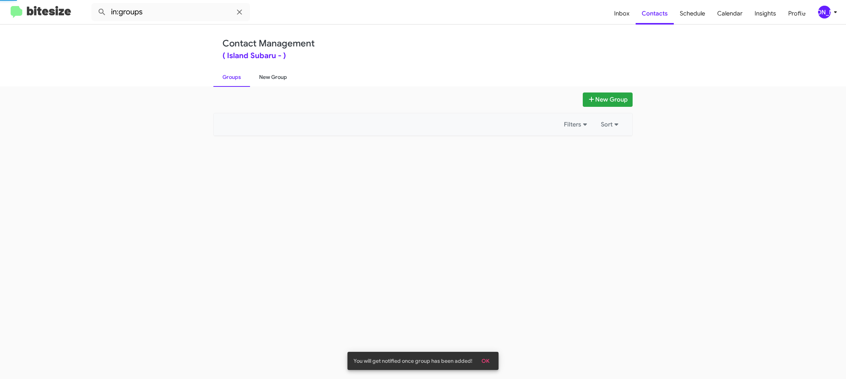
drag, startPoint x: 236, startPoint y: 81, endPoint x: 284, endPoint y: 79, distance: 48.4
click at [237, 80] on link "Groups" at bounding box center [231, 77] width 37 height 20
click at [284, 79] on link "New Group" at bounding box center [273, 77] width 46 height 20
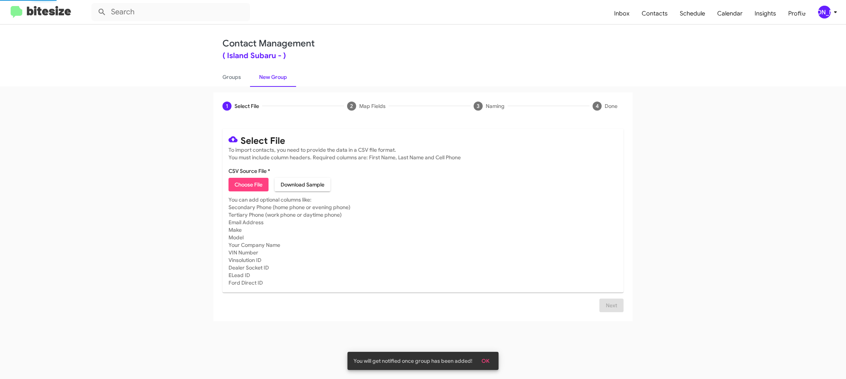
drag, startPoint x: 284, startPoint y: 79, endPoint x: 242, endPoint y: 187, distance: 115.9
click at [284, 79] on link "New Group" at bounding box center [273, 77] width 46 height 20
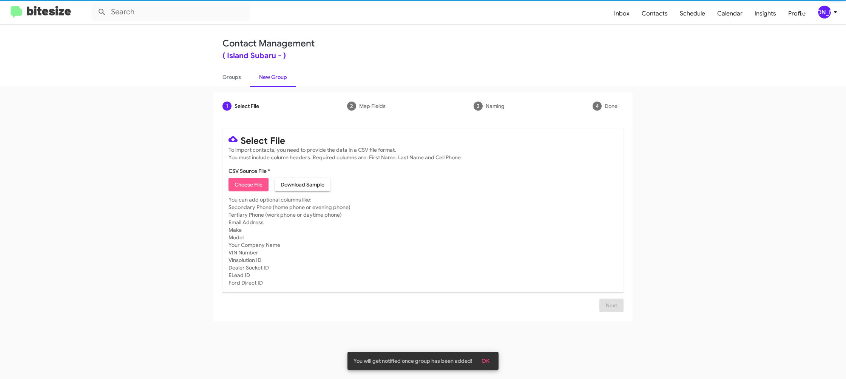
click at [242, 188] on span "Choose File" at bounding box center [249, 185] width 28 height 14
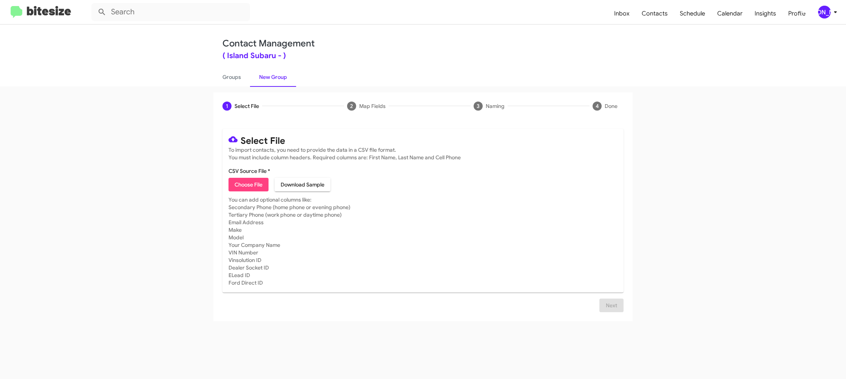
type input "IslandSubaru_Trade_08-14-25"
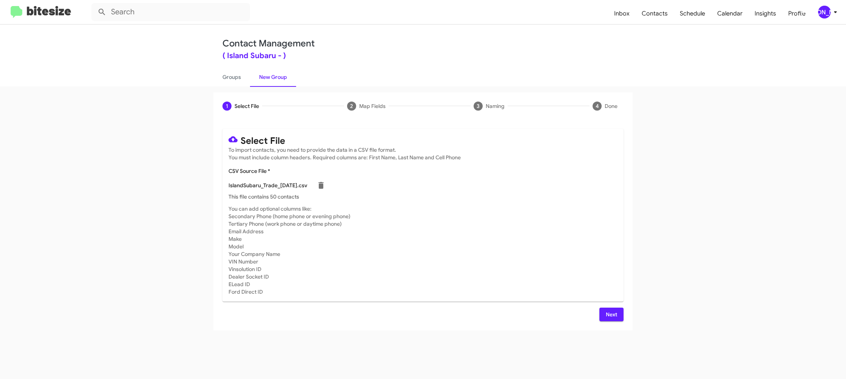
click at [474, 241] on mat-card-subtitle "You can add optional columns like: Secondary Phone (home phone or evening phone…" at bounding box center [422, 250] width 389 height 91
drag, startPoint x: 604, startPoint y: 318, endPoint x: 599, endPoint y: 316, distance: 5.0
click at [603, 316] on button "Next" at bounding box center [611, 315] width 24 height 14
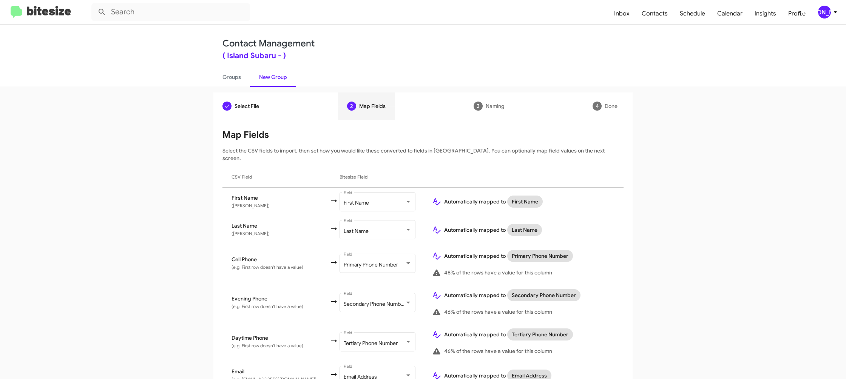
click at [819, 10] on div "[PERSON_NAME]" at bounding box center [824, 12] width 13 height 13
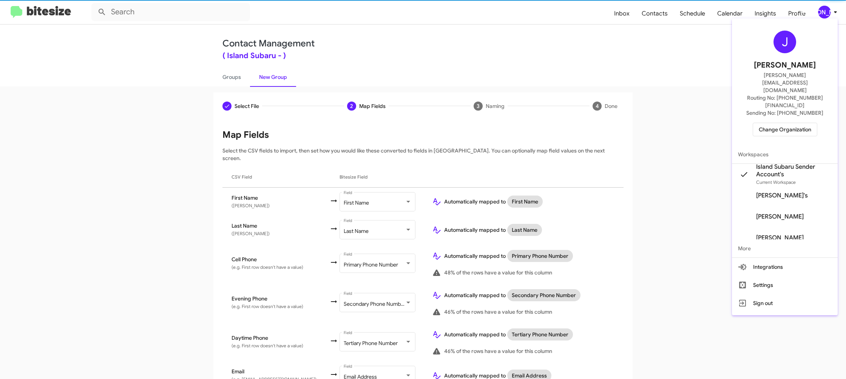
drag, startPoint x: 819, startPoint y: 10, endPoint x: 774, endPoint y: 57, distance: 65.7
click at [819, 10] on div at bounding box center [423, 189] width 846 height 379
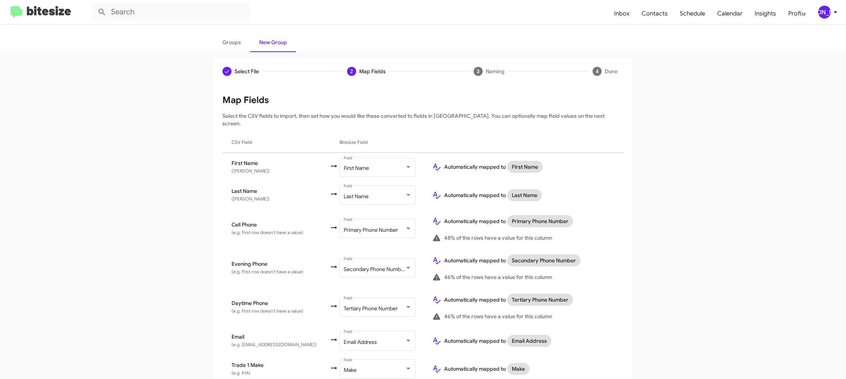
scroll to position [258, 0]
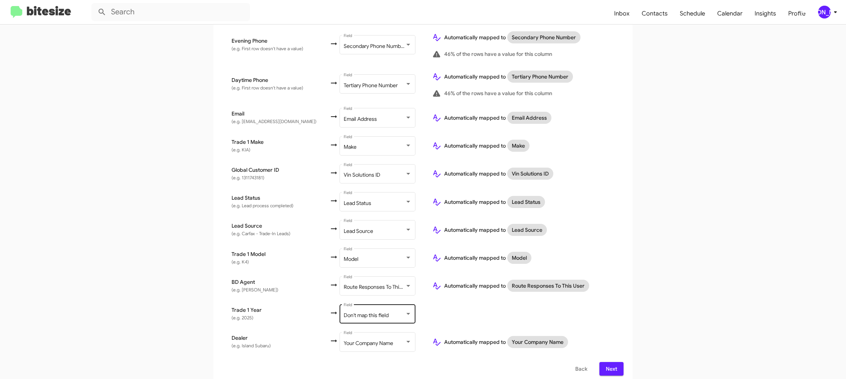
click at [379, 305] on div "Don't map this field Field" at bounding box center [378, 313] width 68 height 21
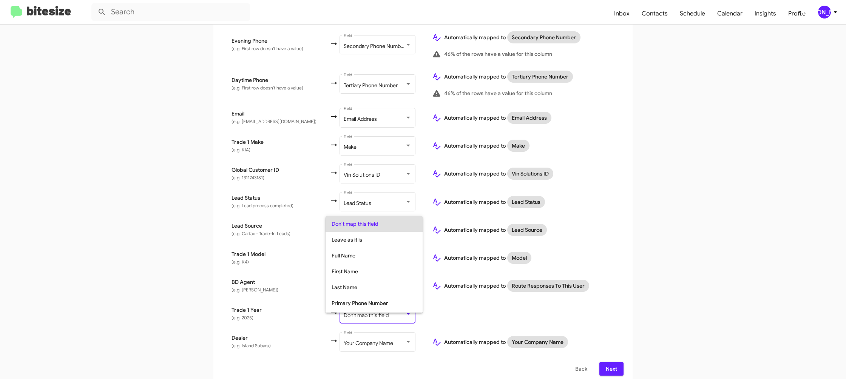
scroll to position [284, 0]
click at [365, 291] on span "Year" at bounding box center [374, 289] width 85 height 16
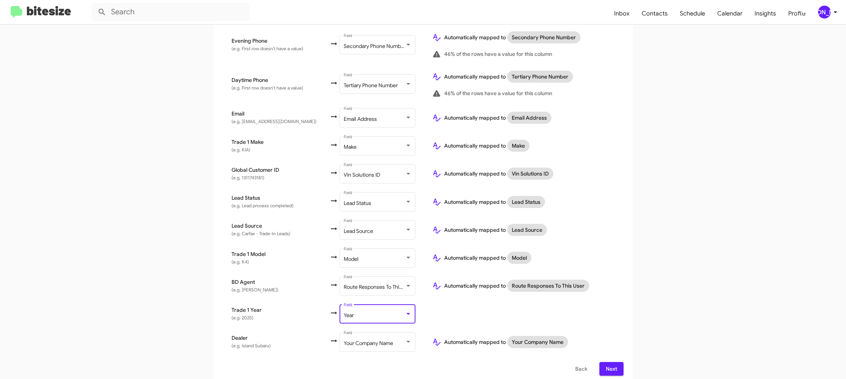
click at [498, 310] on td at bounding box center [525, 314] width 198 height 28
click at [611, 362] on span "Next" at bounding box center [611, 369] width 12 height 14
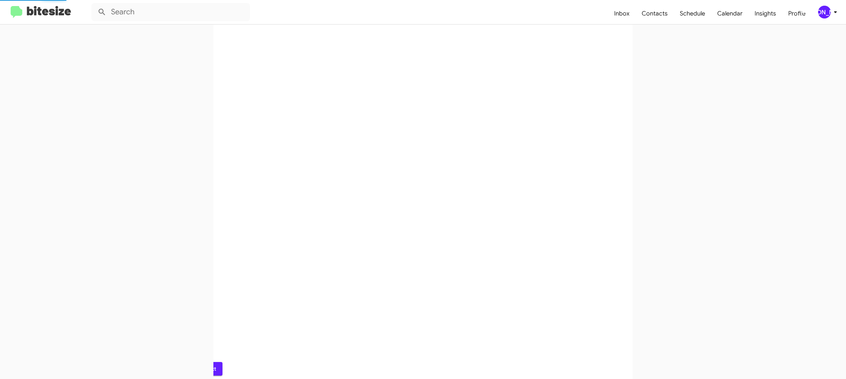
scroll to position [0, 0]
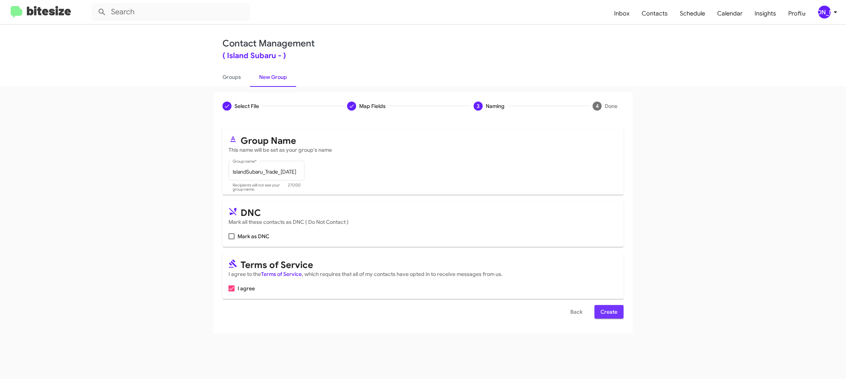
click at [603, 310] on span "Create" at bounding box center [609, 312] width 17 height 14
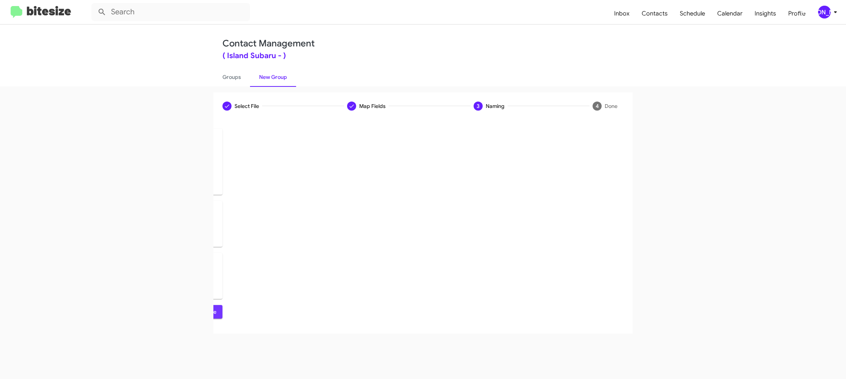
click at [603, 309] on div "Select File Map Fields 3 Naming 4 Done Select File To import contacts, you need…" at bounding box center [423, 232] width 846 height 293
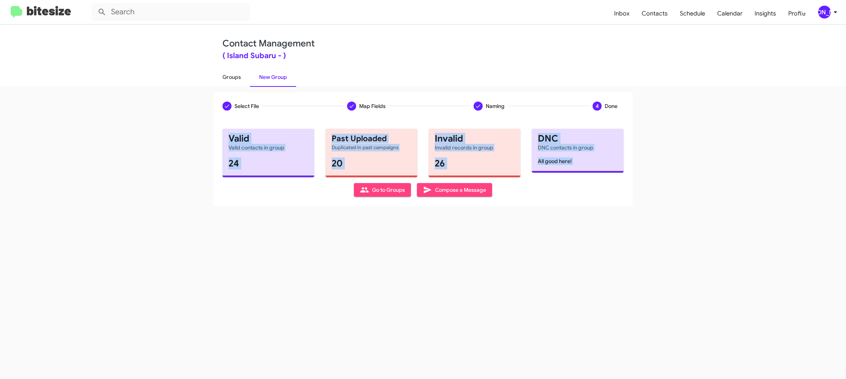
click at [238, 84] on link "Groups" at bounding box center [231, 77] width 37 height 20
type input "in:groups"
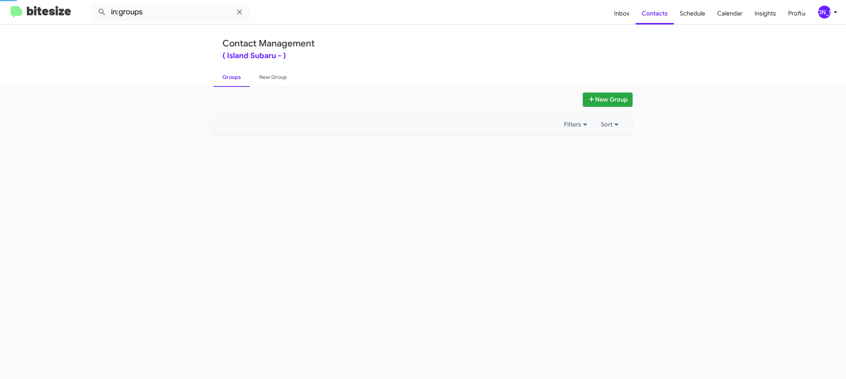
click at [238, 84] on link "Groups" at bounding box center [231, 77] width 37 height 20
drag, startPoint x: 238, startPoint y: 84, endPoint x: 271, endPoint y: 80, distance: 32.8
click at [238, 84] on link "Groups" at bounding box center [231, 77] width 37 height 20
click at [271, 80] on link "New Group" at bounding box center [273, 77] width 46 height 20
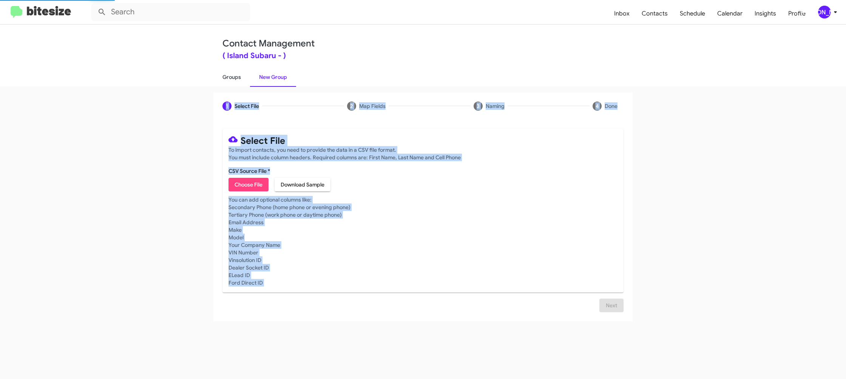
click at [238, 82] on link "Groups" at bounding box center [231, 77] width 37 height 20
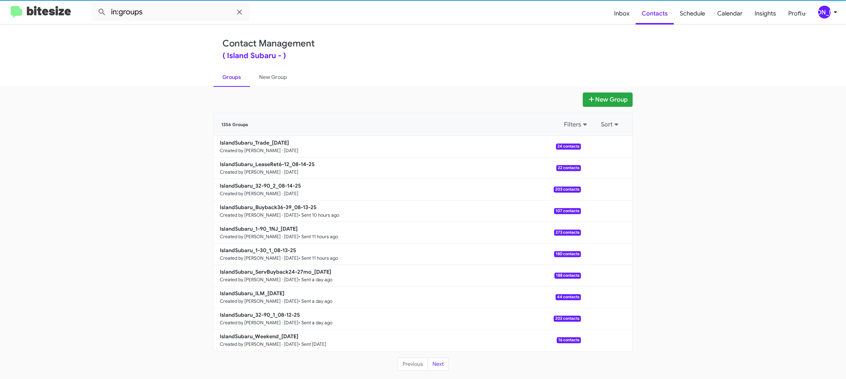
click at [370, 62] on div "Contact Management ( Island Subaru - ) Groups New Group" at bounding box center [423, 56] width 431 height 62
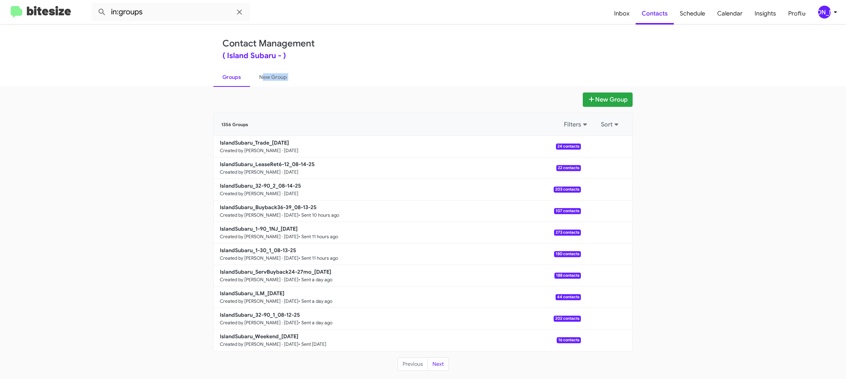
click at [370, 62] on div "Contact Management ( Island Subaru - ) Groups New Group" at bounding box center [423, 56] width 431 height 62
click at [371, 60] on div "Contact Management ( Island Subaru - ) Groups New Group" at bounding box center [423, 56] width 431 height 62
click at [372, 60] on div "Contact Management ( Island Subaru - ) Groups New Group" at bounding box center [423, 56] width 431 height 62
drag, startPoint x: 372, startPoint y: 60, endPoint x: 377, endPoint y: 61, distance: 5.8
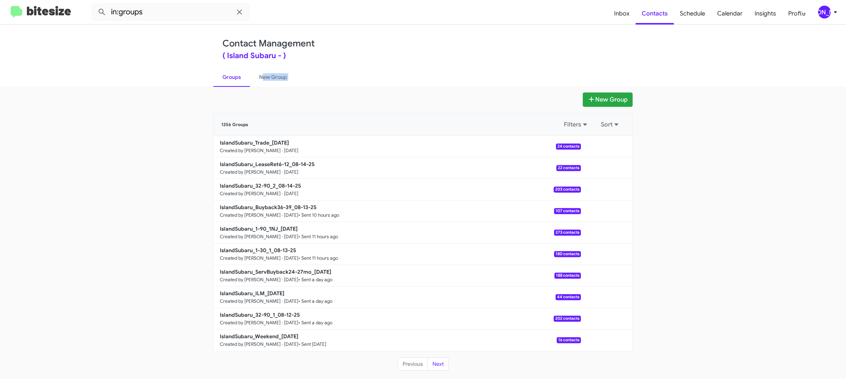
click at [376, 61] on div "Contact Management ( Island Subaru - ) Groups New Group" at bounding box center [423, 56] width 431 height 62
click at [377, 61] on div "Contact Management ( Island Subaru - ) Groups New Group" at bounding box center [423, 56] width 431 height 62
click at [182, 10] on input "in:groups" at bounding box center [170, 12] width 159 height 18
click at [94, 5] on button at bounding box center [101, 12] width 15 height 15
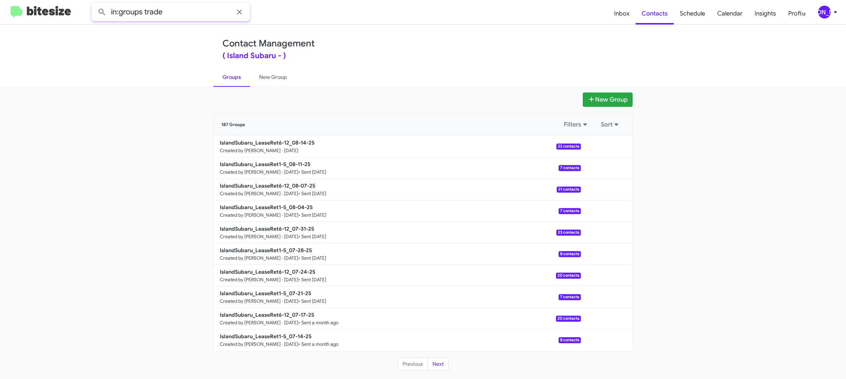
type input "in:groups trade"
click at [94, 5] on button at bounding box center [101, 12] width 15 height 15
click at [258, 72] on link "New Group" at bounding box center [273, 77] width 46 height 20
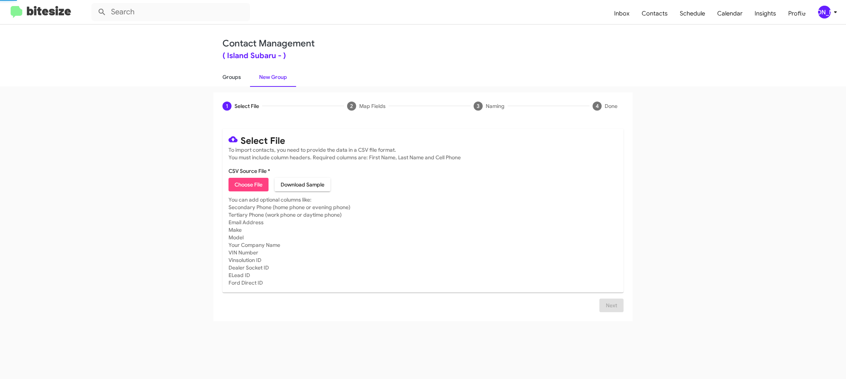
click at [233, 76] on link "Groups" at bounding box center [231, 77] width 37 height 20
type input "in:groups"
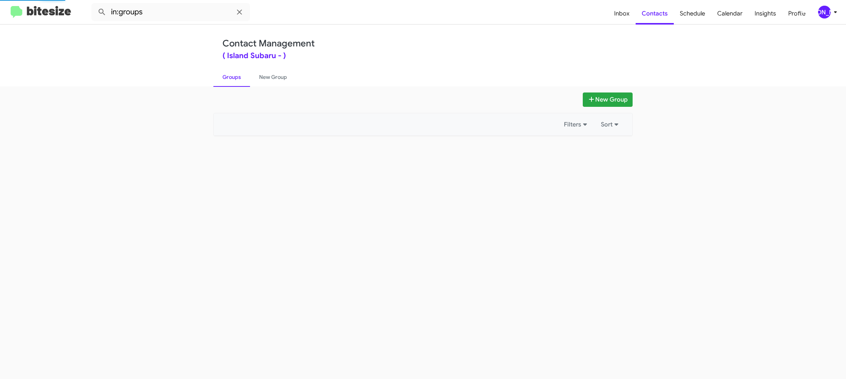
click at [233, 76] on link "Groups" at bounding box center [231, 77] width 37 height 20
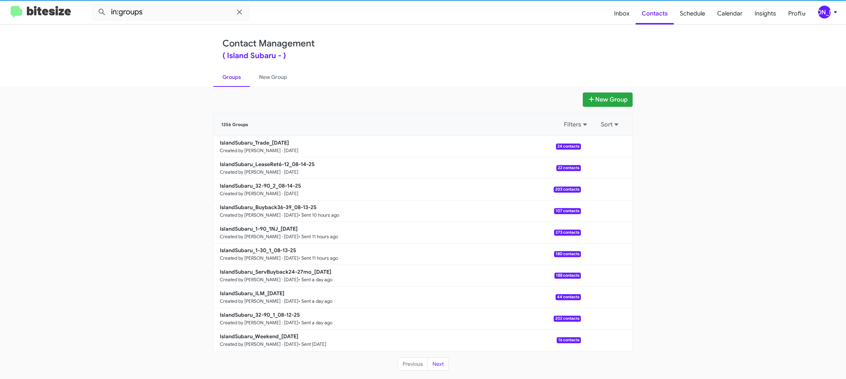
click at [233, 76] on link "Groups" at bounding box center [231, 77] width 37 height 20
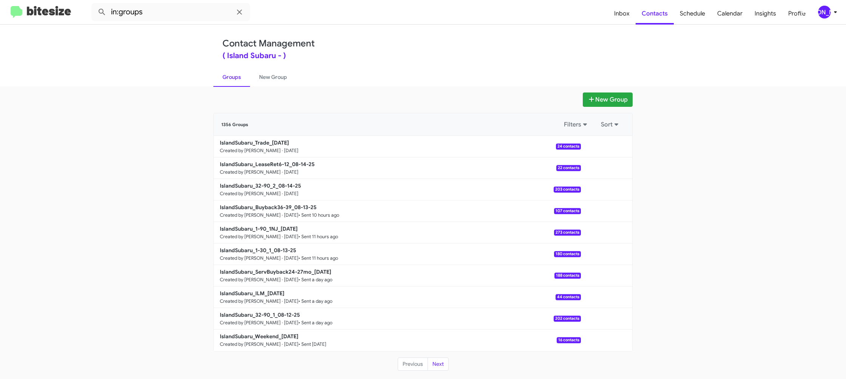
click at [233, 76] on link "Groups" at bounding box center [231, 77] width 37 height 20
click at [609, 194] on button at bounding box center [606, 189] width 15 height 15
click at [604, 208] on button "View contacts" at bounding box center [584, 210] width 60 height 18
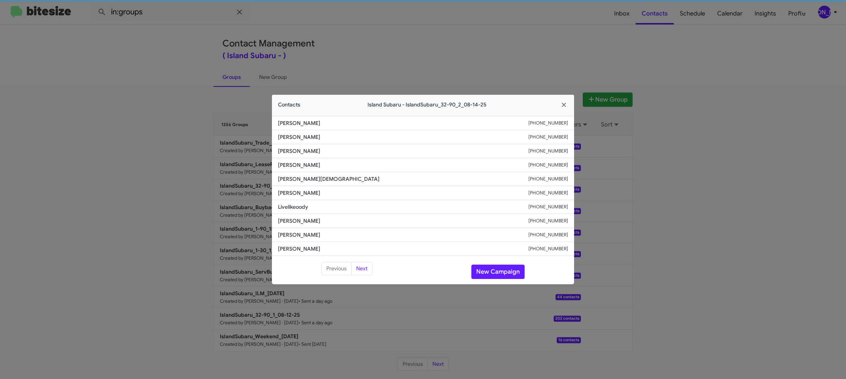
click at [295, 198] on li "Sam Lleshi +12122039677" at bounding box center [423, 193] width 302 height 14
copy span "Sam Lleshi"
drag, startPoint x: 550, startPoint y: 45, endPoint x: 669, endPoint y: 139, distance: 152.4
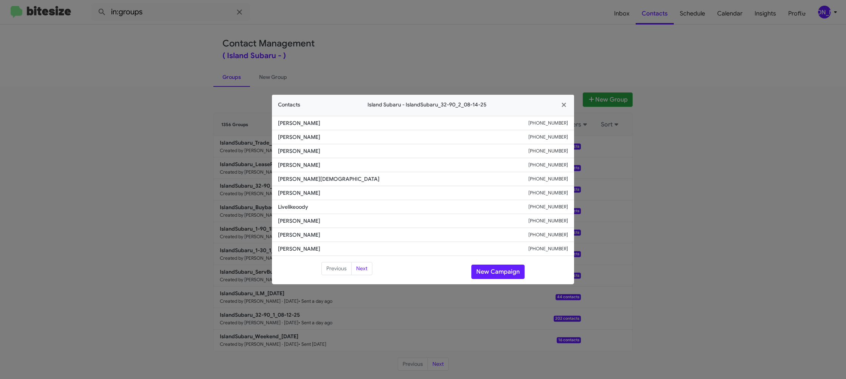
click at [550, 45] on modal-container "Contacts Island Subaru - IslandSubaru_32-90_2_08-14-25 Thomas Todd +16462071988…" at bounding box center [423, 189] width 846 height 379
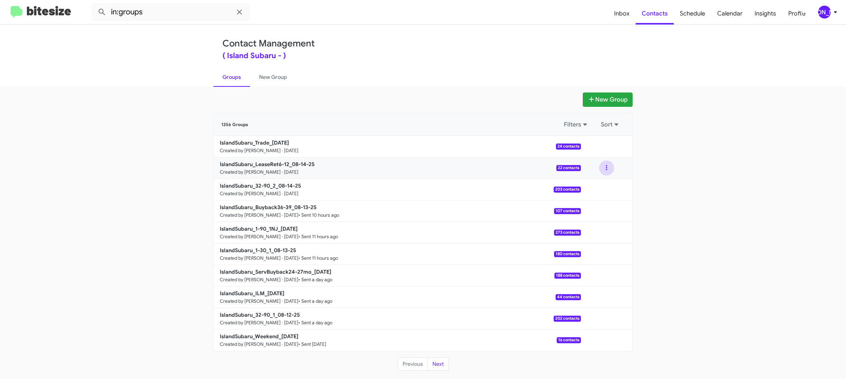
click at [605, 170] on button at bounding box center [606, 168] width 15 height 15
click at [590, 188] on button "View contacts" at bounding box center [584, 188] width 60 height 18
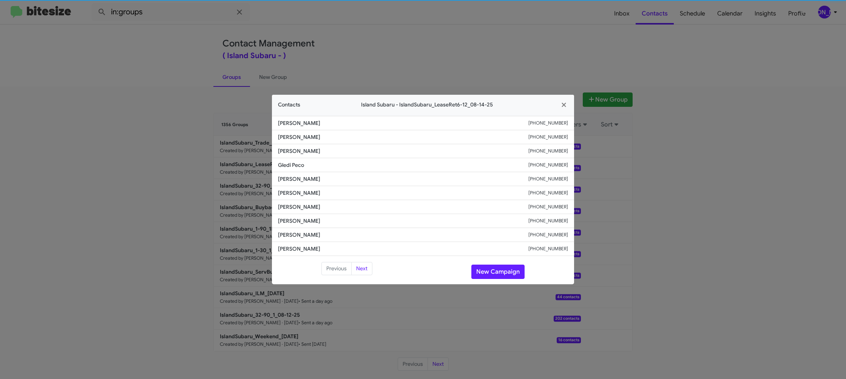
click at [295, 193] on span "Irina Rydca" at bounding box center [403, 193] width 250 height 8
copy span "Irina Rydca"
drag, startPoint x: 347, startPoint y: 123, endPoint x: 341, endPoint y: 119, distance: 7.4
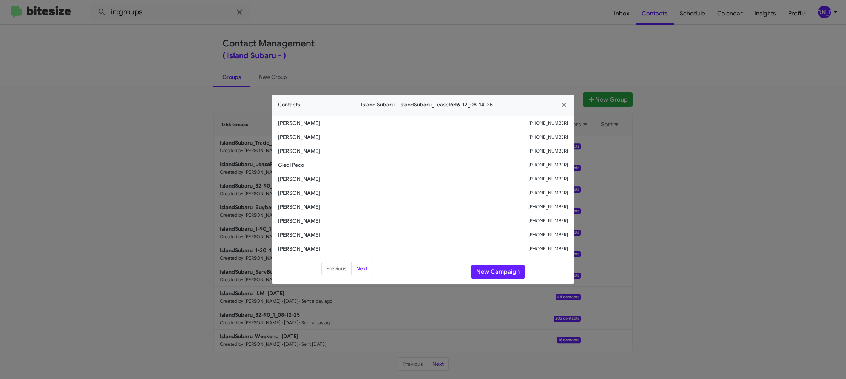
click at [346, 122] on span "Delia Perez" at bounding box center [403, 123] width 250 height 8
drag, startPoint x: 150, startPoint y: 123, endPoint x: 238, endPoint y: 130, distance: 87.9
click at [167, 123] on modal-container "Contacts Island Subaru - IslandSubaru_LeaseRet6-12_08-14-25 Delia Perez +164670…" at bounding box center [423, 189] width 846 height 379
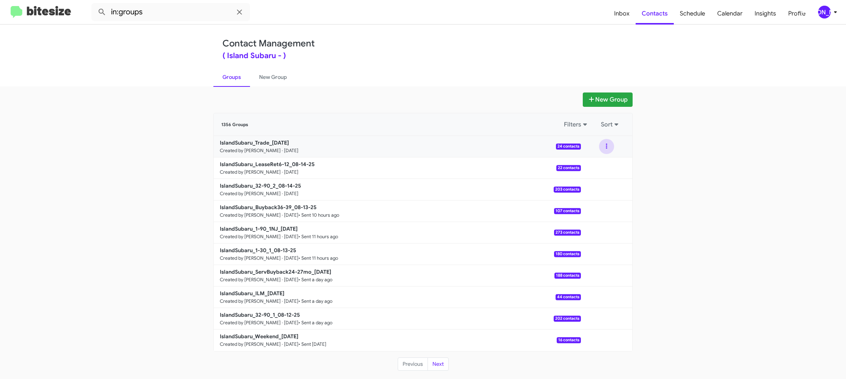
drag, startPoint x: 608, startPoint y: 148, endPoint x: 605, endPoint y: 154, distance: 6.8
click at [607, 150] on button at bounding box center [606, 146] width 15 height 15
click at [595, 170] on button "View contacts" at bounding box center [584, 167] width 60 height 18
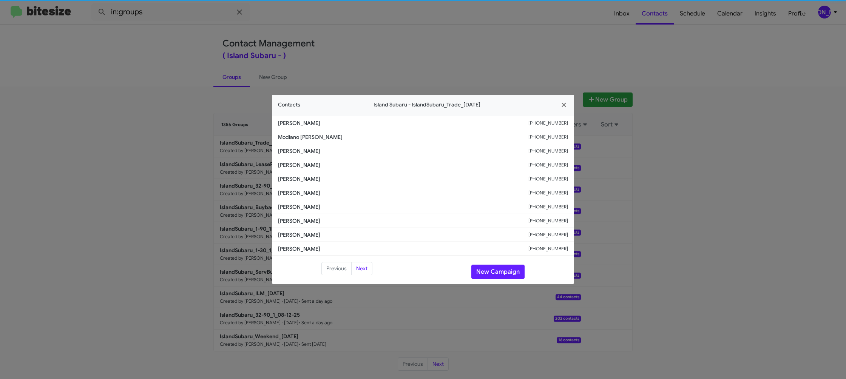
click at [295, 195] on span "Nithin Bhavanam" at bounding box center [403, 193] width 250 height 8
click at [205, 148] on modal-container "Contacts Island Subaru - IslandSubaru_Trade_08-14-25 Nicholas Slofkiss +1646633…" at bounding box center [423, 189] width 846 height 379
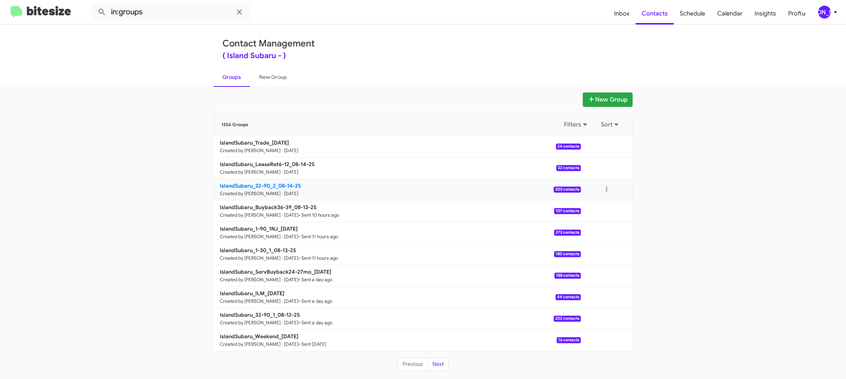
click at [251, 182] on b "IslandSubaru_32-90_2_08-14-25" at bounding box center [260, 185] width 81 height 7
drag, startPoint x: 251, startPoint y: 182, endPoint x: 246, endPoint y: 179, distance: 6.5
click at [251, 182] on b "IslandSubaru_32-90_2_08-14-25" at bounding box center [260, 185] width 81 height 7
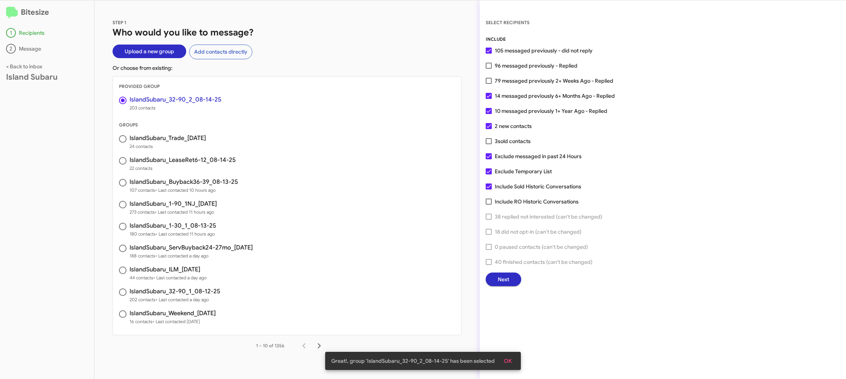
click at [495, 275] on button "Next" at bounding box center [504, 280] width 36 height 14
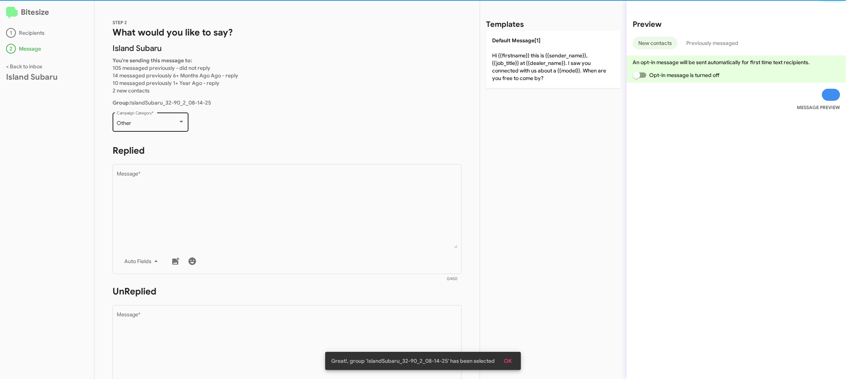
click at [167, 117] on div "Other Campaign Category *" at bounding box center [151, 121] width 68 height 21
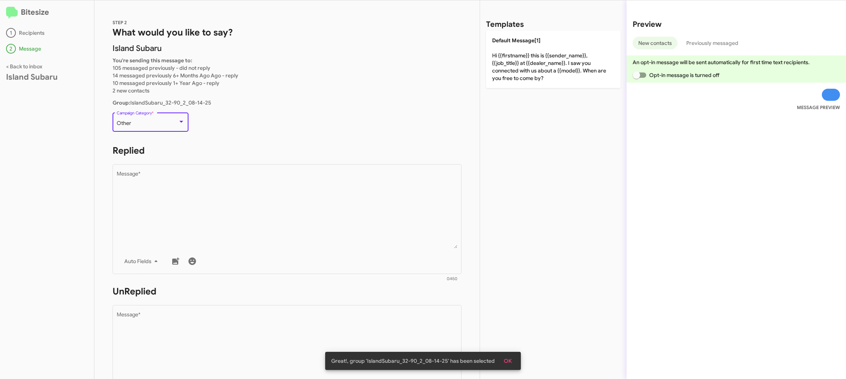
scroll to position [16, 0]
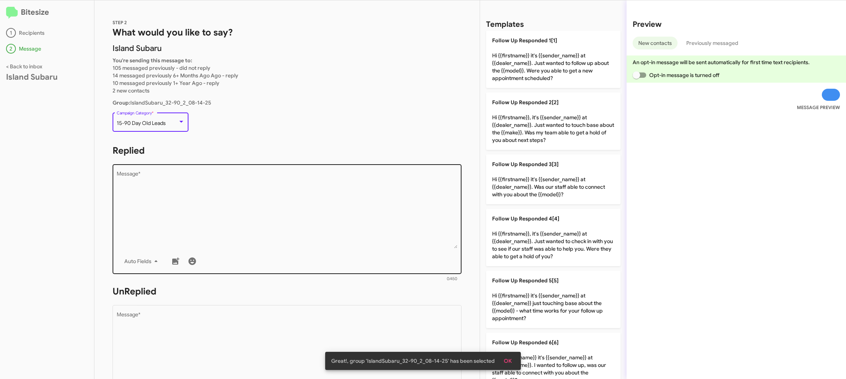
drag, startPoint x: 263, startPoint y: 188, endPoint x: 363, endPoint y: 214, distance: 103.0
click at [263, 188] on textarea "Message *" at bounding box center [287, 209] width 341 height 77
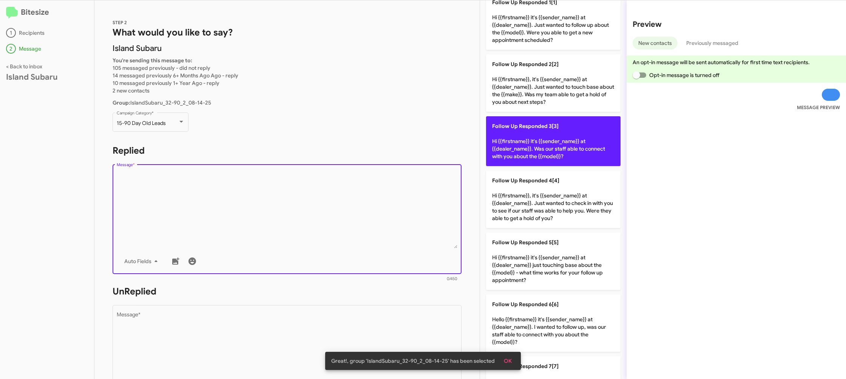
scroll to position [256, 0]
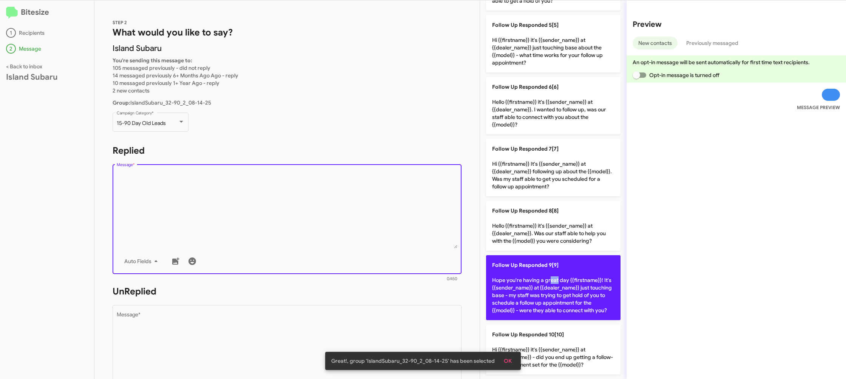
drag, startPoint x: 555, startPoint y: 283, endPoint x: 533, endPoint y: 285, distance: 21.6
click at [546, 283] on p "Follow Up Responded 9[9] Hope you're having a great day {{firstname}}! It's {{s…" at bounding box center [553, 287] width 134 height 65
type textarea "Hope you're having a great day {{firstname}}! It's {{sender_name}} at {{dealer_…"
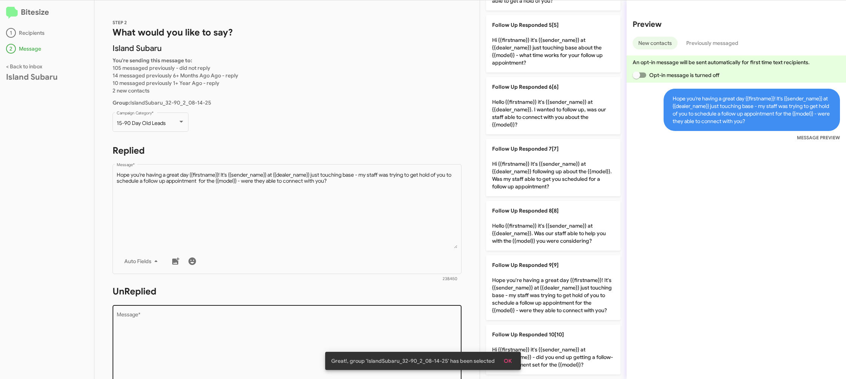
click at [434, 326] on textarea "Message *" at bounding box center [287, 350] width 341 height 77
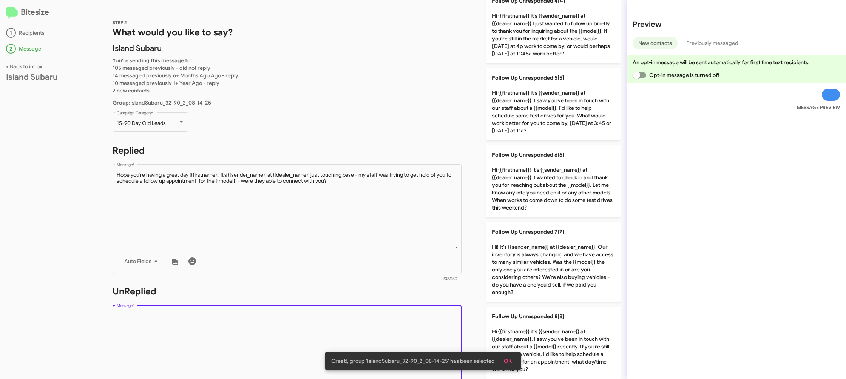
drag, startPoint x: 434, startPoint y: 326, endPoint x: 440, endPoint y: 320, distance: 8.0
click at [434, 325] on textarea "Message *" at bounding box center [287, 350] width 341 height 77
drag, startPoint x: 440, startPoint y: 320, endPoint x: 465, endPoint y: 312, distance: 26.3
click at [442, 319] on textarea "Message *" at bounding box center [287, 350] width 341 height 77
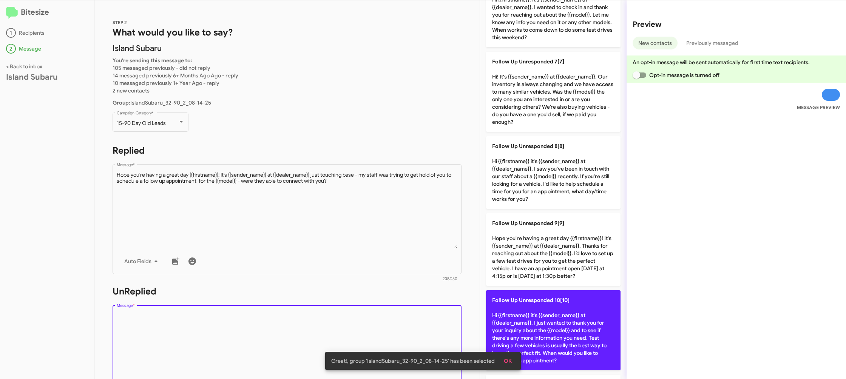
scroll to position [431, 0]
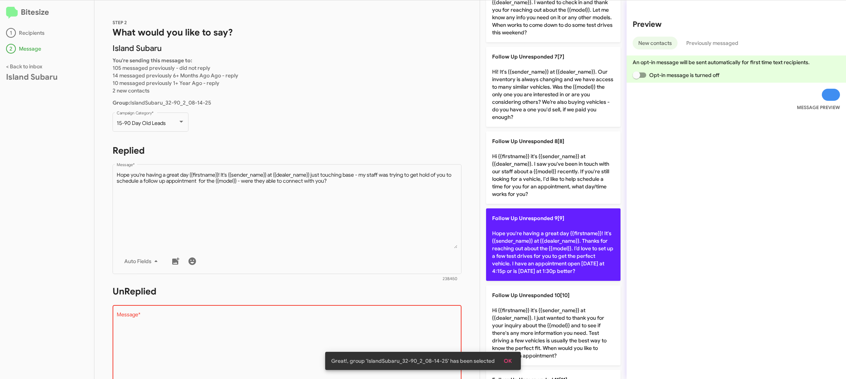
drag, startPoint x: 528, startPoint y: 267, endPoint x: 352, endPoint y: 230, distance: 179.4
click at [528, 267] on p "Follow Up Unresponded 9[9] Hope you're having a great day {{firstname}}! It's {…" at bounding box center [553, 244] width 134 height 73
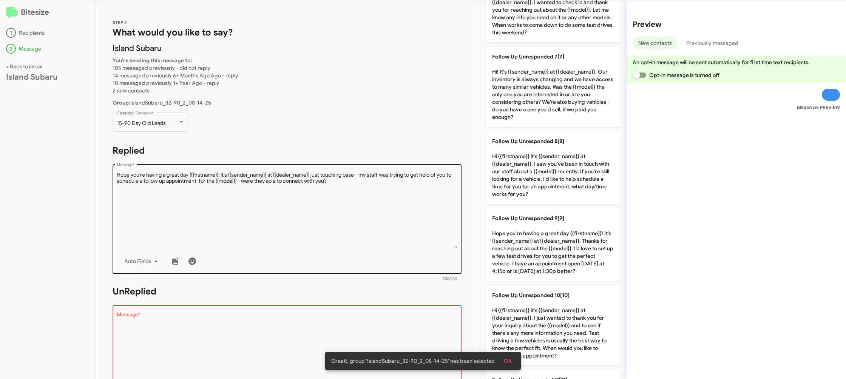
type textarea "Hope you're having a great day {{firstname}}! It's {{sender_name}} at {{dealer_…"
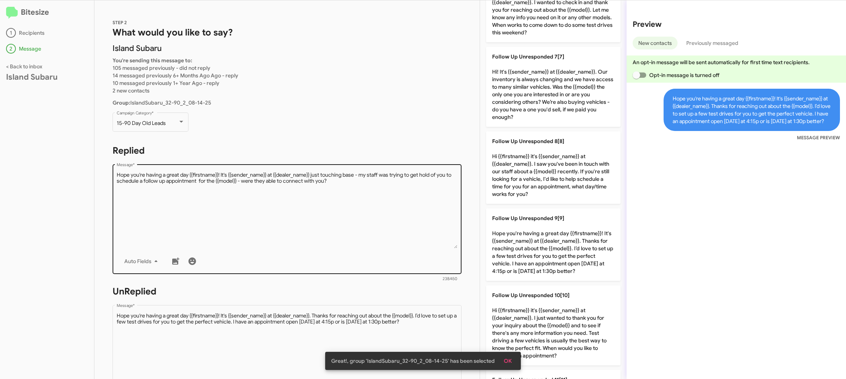
scroll to position [283, 0]
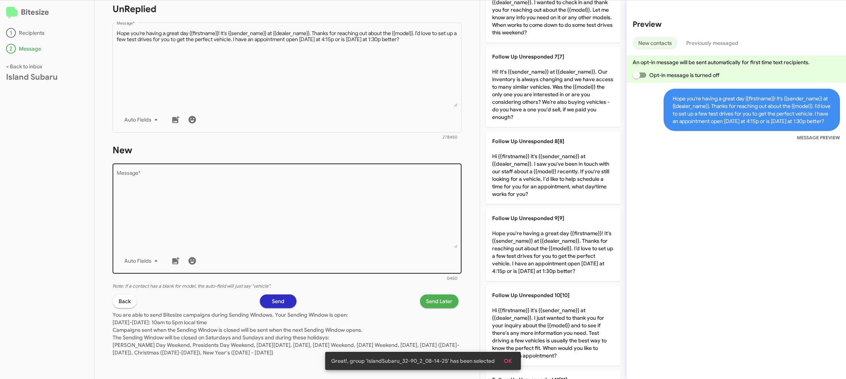
click at [370, 226] on textarea "Message *" at bounding box center [287, 209] width 341 height 77
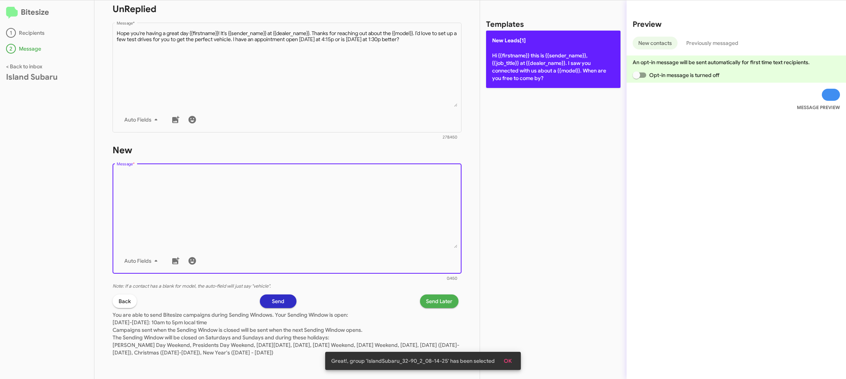
drag, startPoint x: 370, startPoint y: 226, endPoint x: 493, endPoint y: 60, distance: 206.5
click at [371, 224] on textarea "Message *" at bounding box center [287, 209] width 341 height 77
click at [516, 47] on p "New Leads[1] Hi {{firstname}} this is {{sender_name}}, {{job_title}} at {{deale…" at bounding box center [553, 59] width 134 height 57
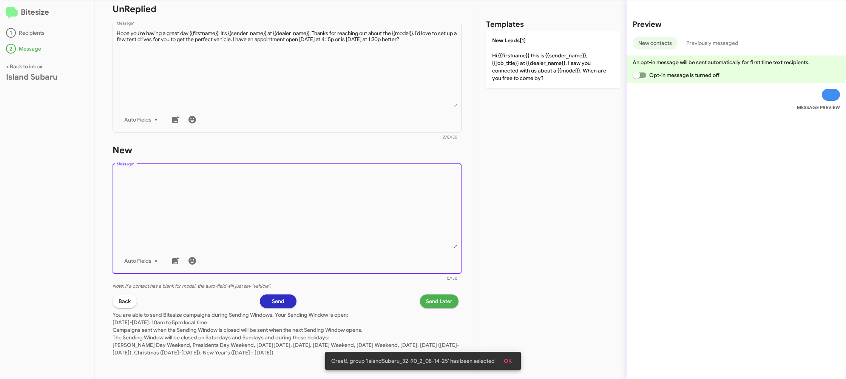
type textarea "Hi {{firstname}} this is {{sender_name}}, {{job_title}} at {{dealer_name}}. I s…"
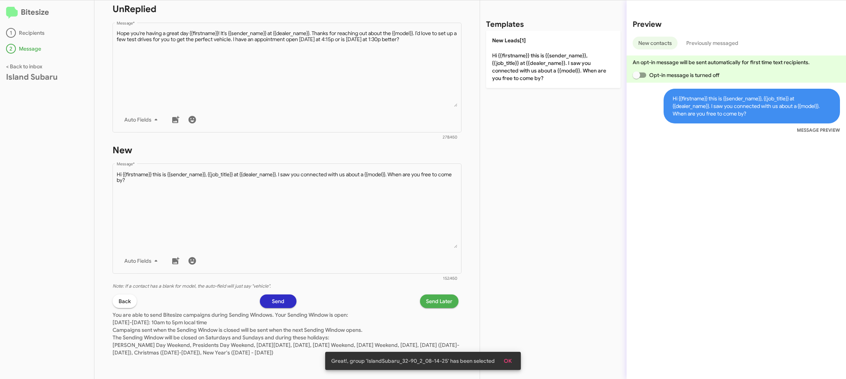
click at [431, 302] on span "Send Later" at bounding box center [439, 302] width 26 height 14
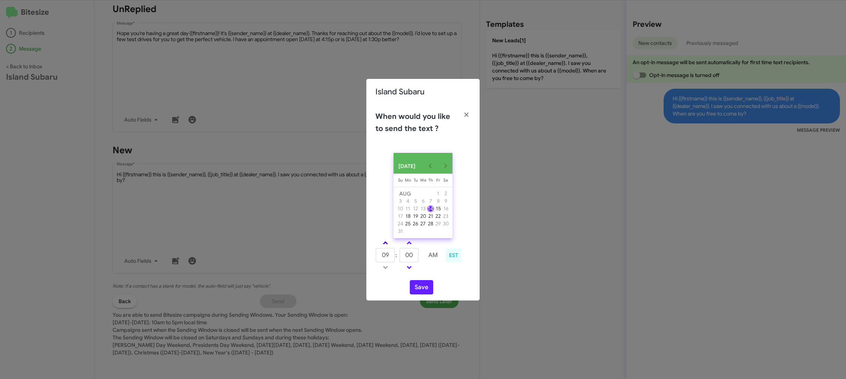
click at [386, 246] on span at bounding box center [385, 243] width 5 height 5
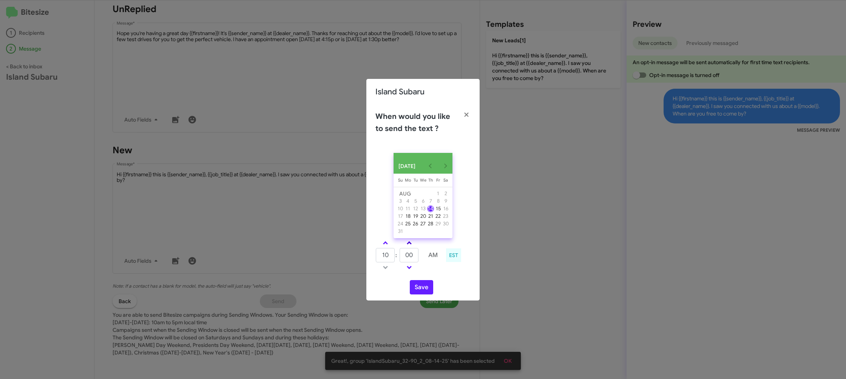
click at [389, 246] on link at bounding box center [385, 243] width 13 height 9
type input "11"
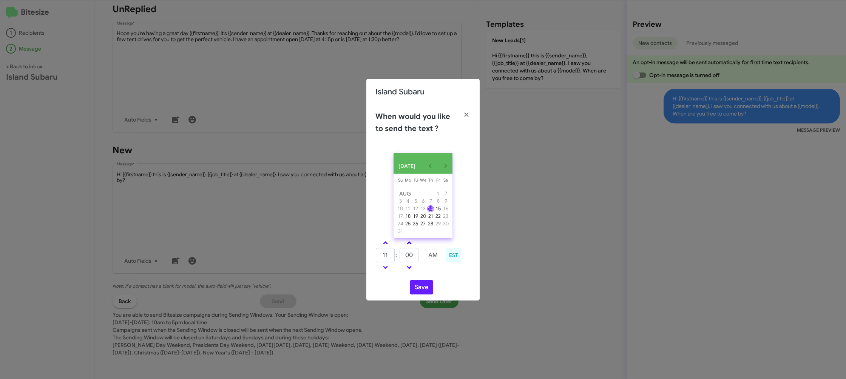
click at [410, 246] on span at bounding box center [409, 243] width 5 height 5
drag, startPoint x: 410, startPoint y: 246, endPoint x: 415, endPoint y: 272, distance: 26.5
click at [410, 246] on span at bounding box center [409, 243] width 5 height 5
drag, startPoint x: 411, startPoint y: 245, endPoint x: 425, endPoint y: 287, distance: 43.8
click at [411, 246] on link at bounding box center [409, 243] width 13 height 9
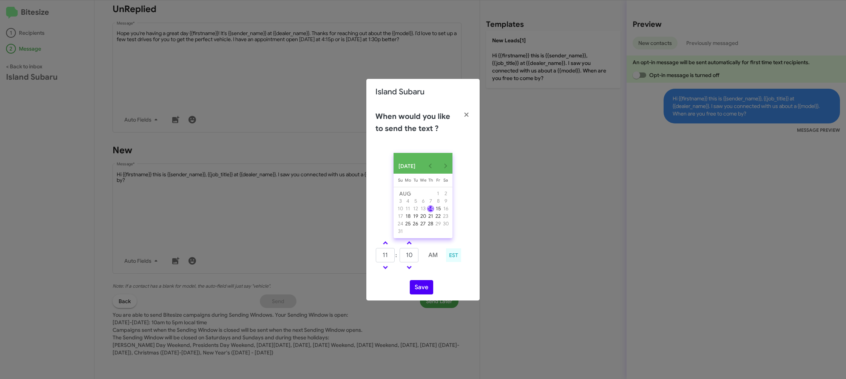
type input "15"
click at [421, 290] on button "Save" at bounding box center [421, 287] width 23 height 14
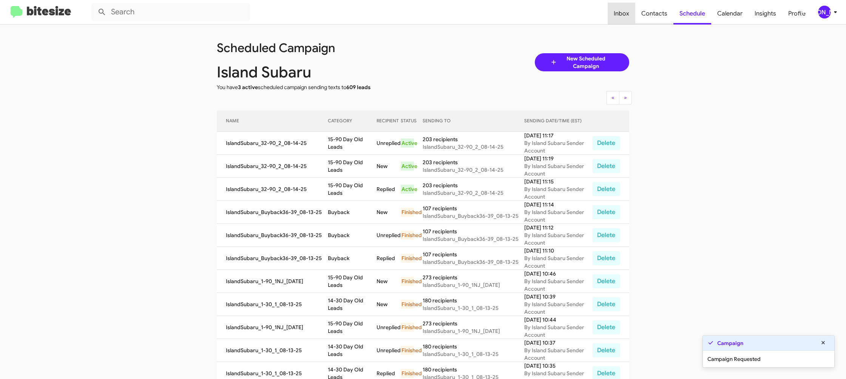
drag, startPoint x: 628, startPoint y: 5, endPoint x: 639, endPoint y: 7, distance: 10.8
click at [628, 5] on span "Inbox" at bounding box center [622, 14] width 28 height 22
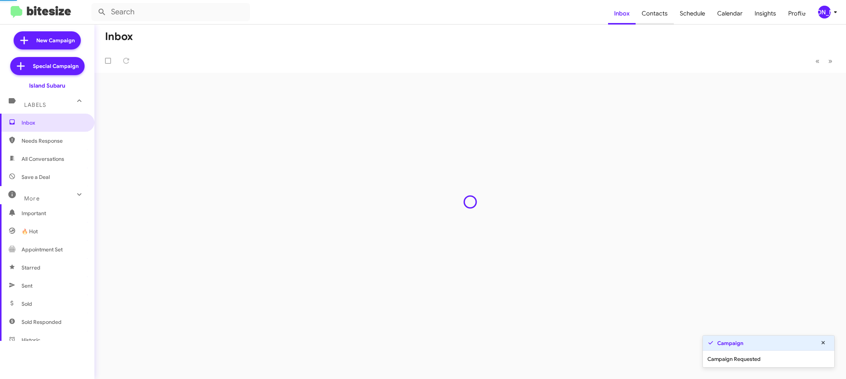
click at [648, 9] on span "Contacts" at bounding box center [655, 14] width 38 height 22
type input "in:groups"
click at [648, 9] on span "Contacts" at bounding box center [655, 14] width 38 height 22
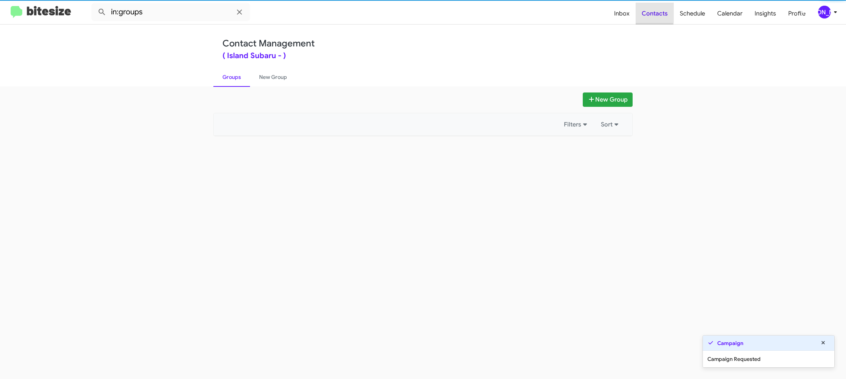
click at [648, 9] on span "Contacts" at bounding box center [655, 14] width 38 height 22
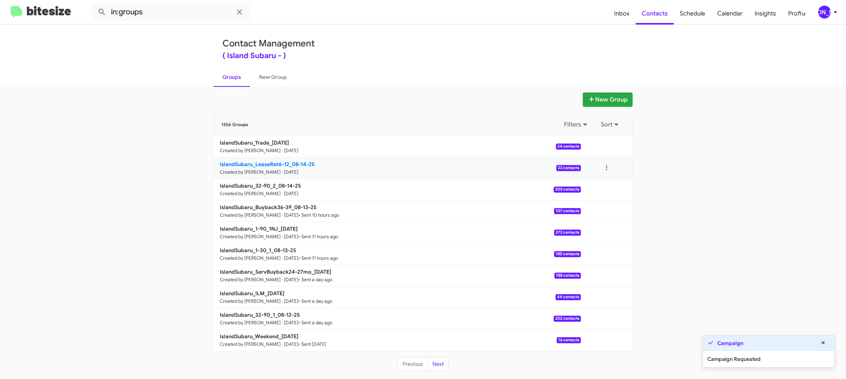
click at [277, 167] on p "IslandSubaru_LeaseRet6-12_08-14-25" at bounding box center [397, 165] width 355 height 8
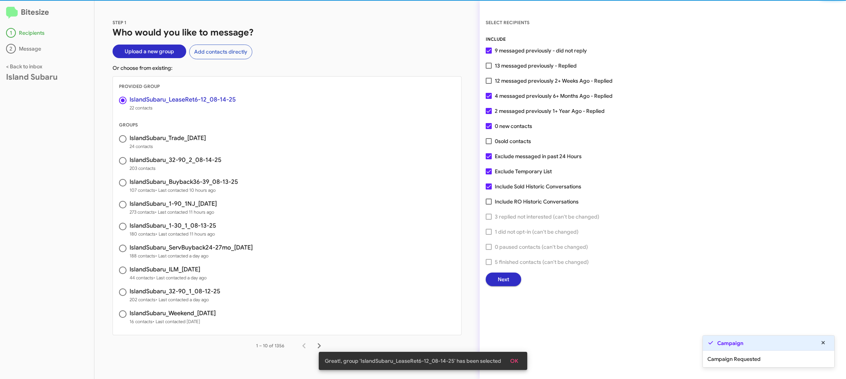
click at [502, 283] on span "Next" at bounding box center [503, 280] width 11 height 14
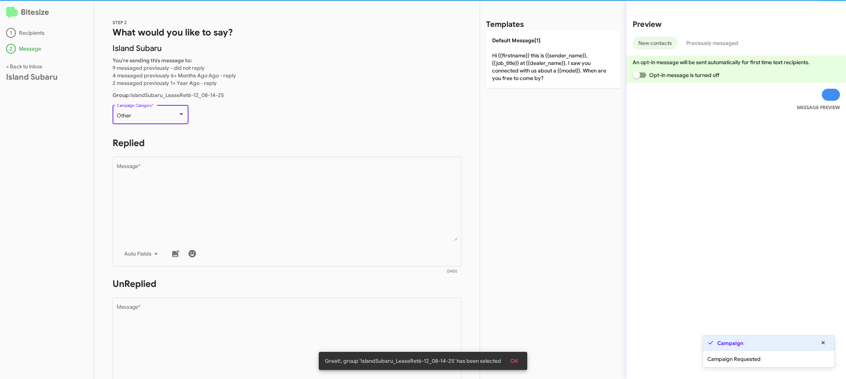
click at [166, 112] on div "Other Campaign Category *" at bounding box center [151, 113] width 68 height 21
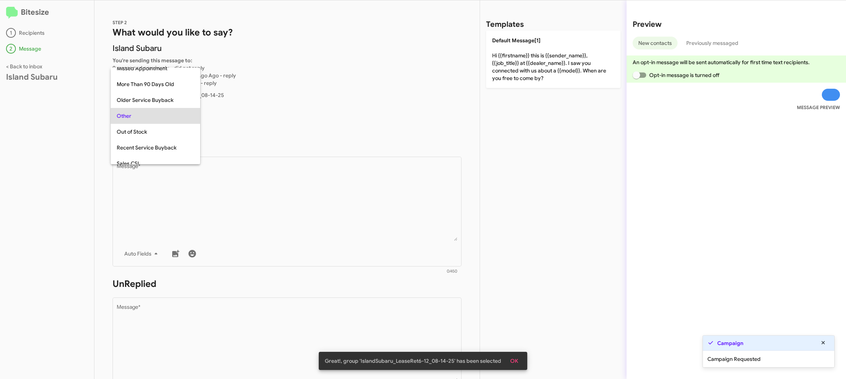
scroll to position [127, 0]
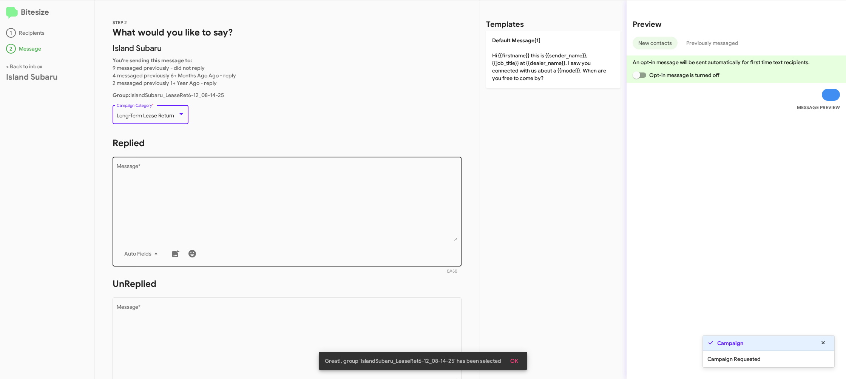
click at [268, 202] on textarea "Message *" at bounding box center [287, 202] width 341 height 77
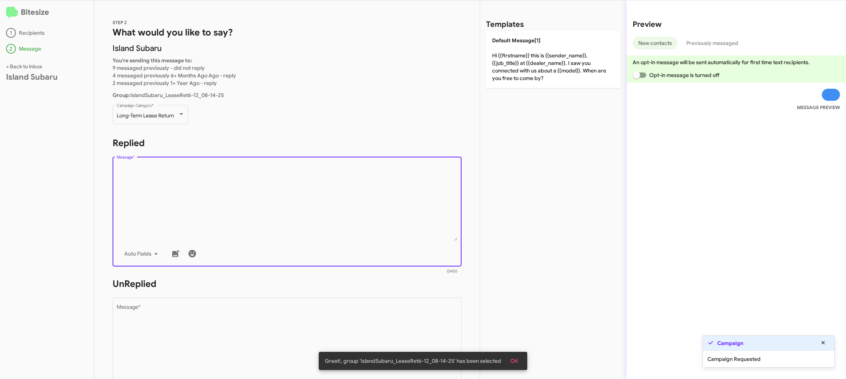
click at [276, 198] on textarea "Message *" at bounding box center [287, 202] width 341 height 77
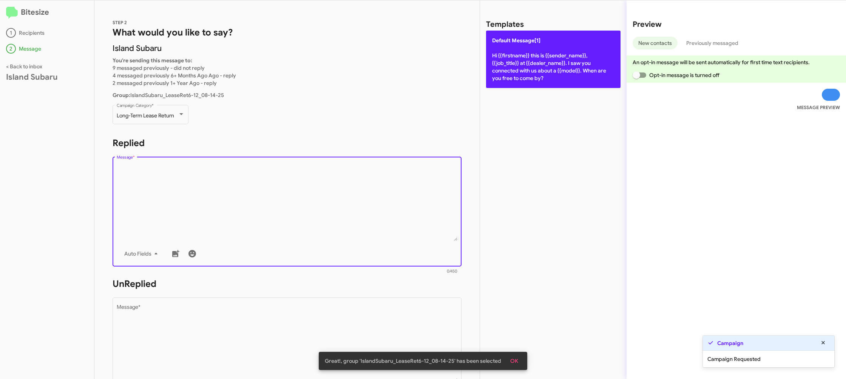
click at [607, 68] on p "Default Message[1] Hi {{firstname}} this is {{sender_name}}, {{job_title}} at {…" at bounding box center [553, 59] width 134 height 57
type textarea "Hi {{firstname}} this is {{sender_name}}, {{job_title}} at {{dealer_name}}. I s…"
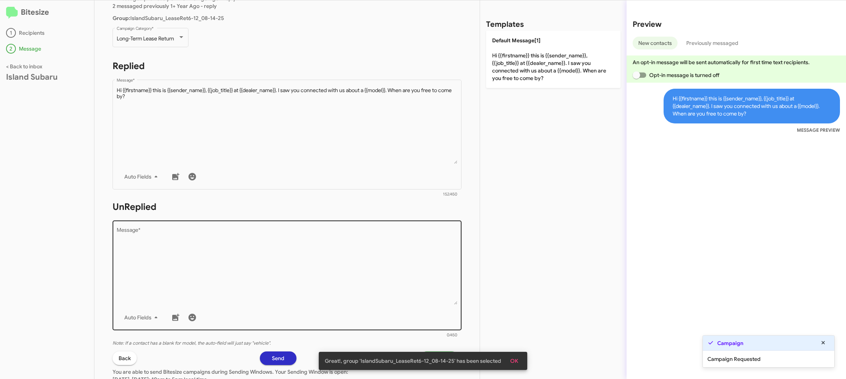
scroll to position [99, 0]
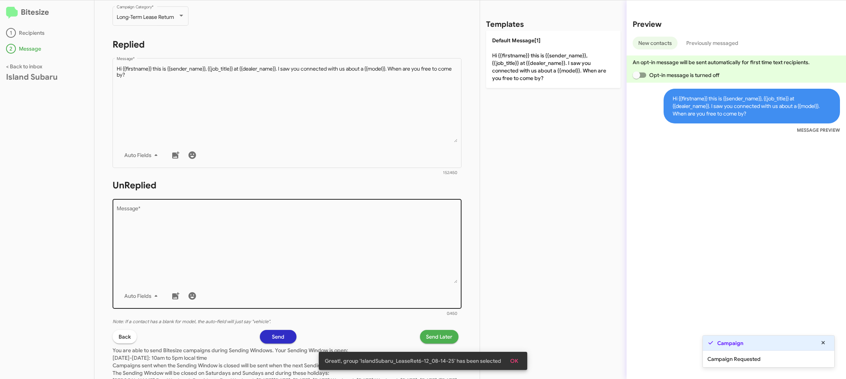
click at [345, 242] on textarea "Message *" at bounding box center [287, 244] width 341 height 77
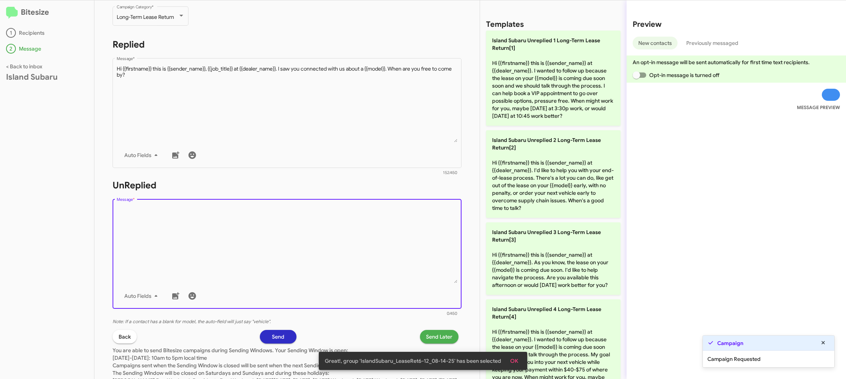
drag, startPoint x: 345, startPoint y: 242, endPoint x: 370, endPoint y: 221, distance: 32.2
click at [355, 231] on textarea "Message *" at bounding box center [287, 244] width 341 height 77
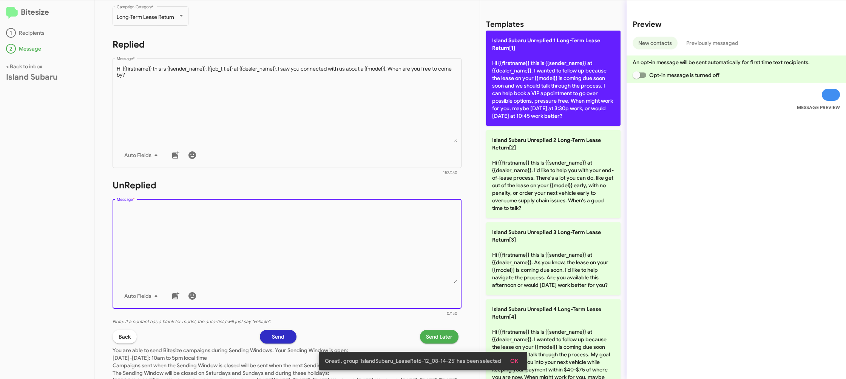
click at [549, 74] on p "Island Subaru Unreplied 1 Long-Term Lease Return[1] Hi {{firstname}} this is {{…" at bounding box center [553, 78] width 134 height 95
type textarea "Hi {{firstname}} this is {{sender_name}} at {{dealer_name}}. I wanted to follow…"
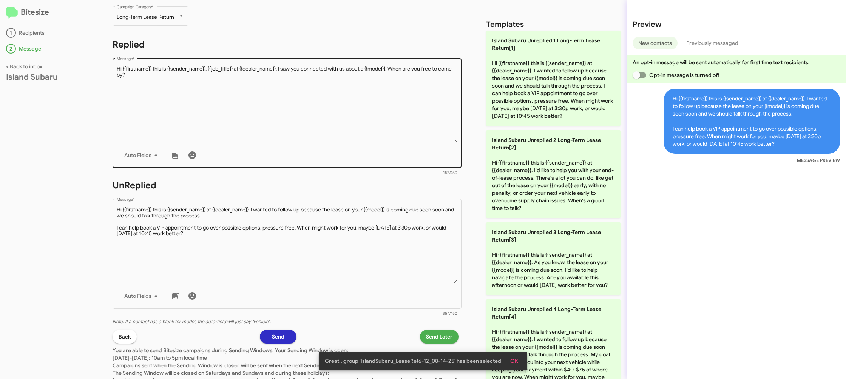
scroll to position [134, 0]
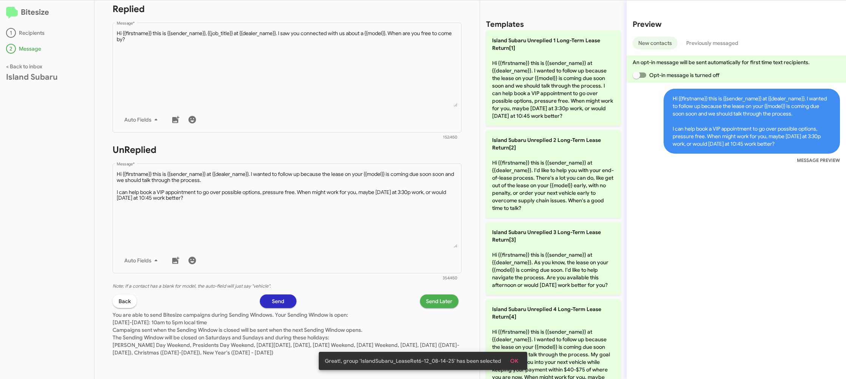
click at [426, 299] on span "Send Later" at bounding box center [439, 302] width 26 height 14
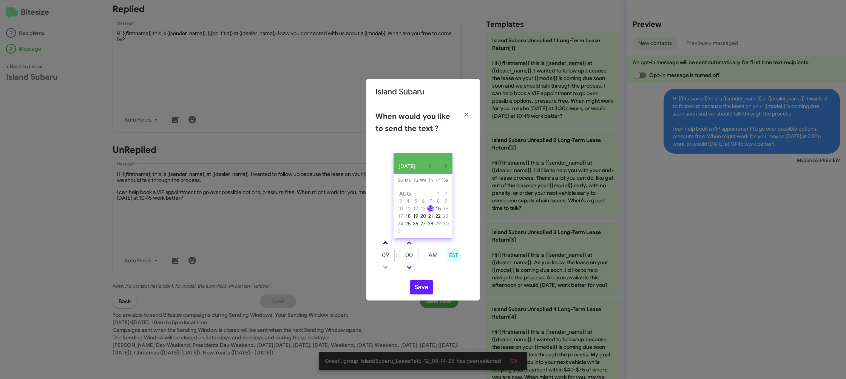
click at [382, 245] on link at bounding box center [385, 243] width 13 height 9
click at [383, 245] on link at bounding box center [385, 243] width 13 height 9
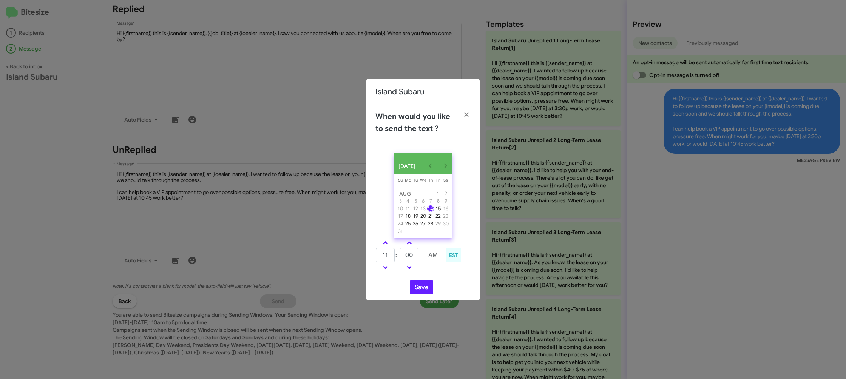
drag, startPoint x: 384, startPoint y: 270, endPoint x: 407, endPoint y: 254, distance: 27.7
click at [384, 269] on span at bounding box center [385, 266] width 5 height 5
type input "10"
click at [411, 246] on span at bounding box center [409, 243] width 5 height 5
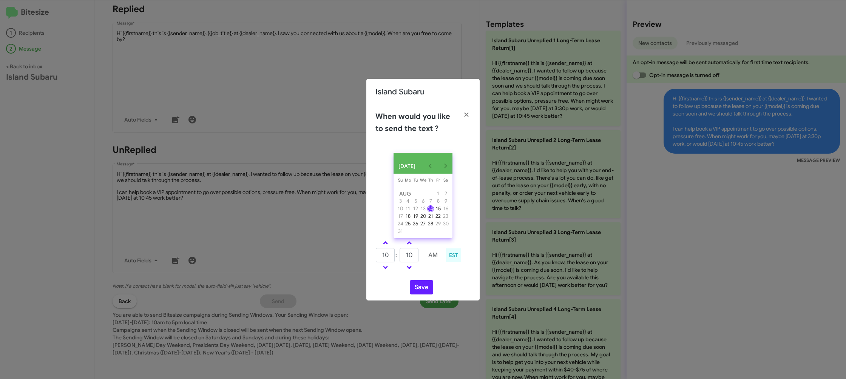
drag, startPoint x: 411, startPoint y: 247, endPoint x: 412, endPoint y: 252, distance: 6.0
click at [411, 246] on span at bounding box center [409, 243] width 5 height 5
type input "15"
click at [425, 291] on button "Save" at bounding box center [421, 287] width 23 height 14
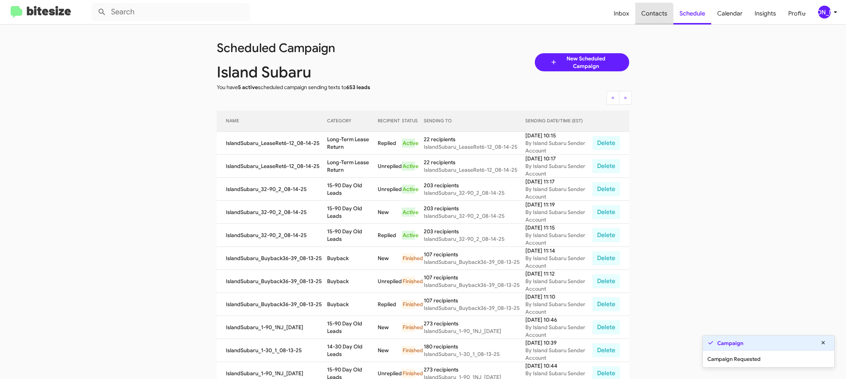
click at [648, 15] on span "Contacts" at bounding box center [654, 14] width 38 height 22
click at [648, 14] on span "Contacts" at bounding box center [654, 14] width 38 height 22
type input "in:groups"
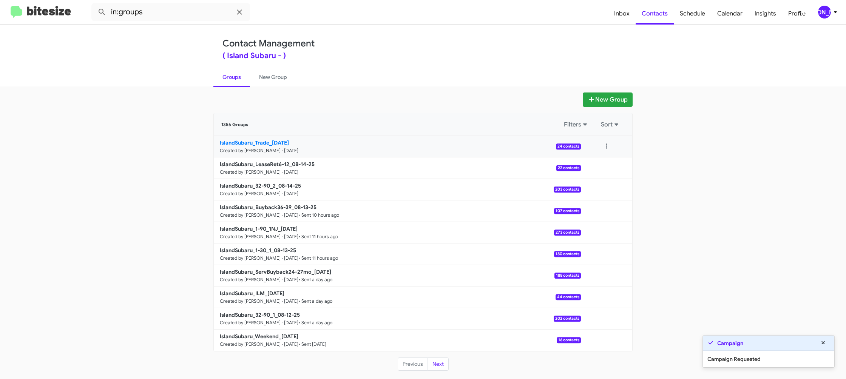
click at [266, 149] on small "Created by [PERSON_NAME] · [DATE]" at bounding box center [259, 151] width 79 height 6
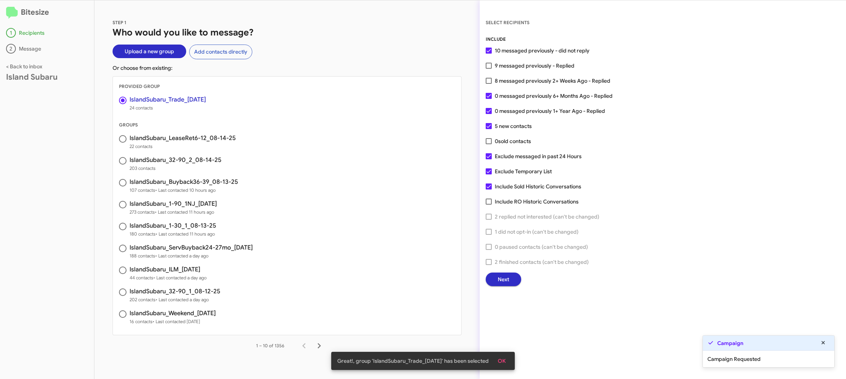
click at [499, 278] on span "Next" at bounding box center [503, 280] width 11 height 14
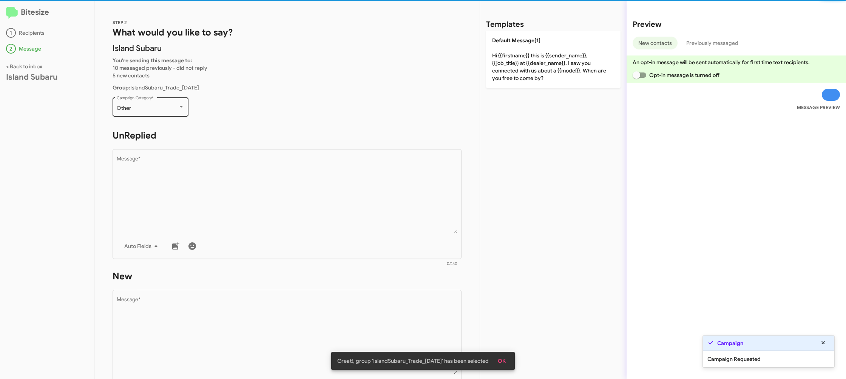
click at [151, 111] on div "Other" at bounding box center [147, 108] width 61 height 6
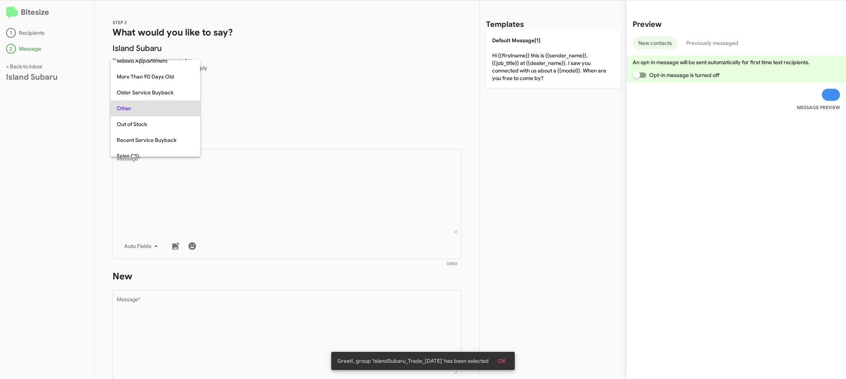
scroll to position [268, 0]
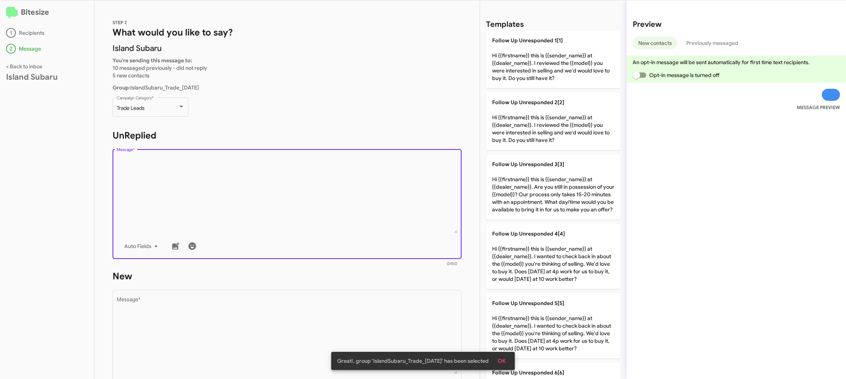
click at [270, 185] on textarea "Message *" at bounding box center [287, 194] width 341 height 77
drag, startPoint x: 270, startPoint y: 185, endPoint x: 316, endPoint y: 189, distance: 46.6
click at [278, 185] on textarea "Message *" at bounding box center [287, 194] width 341 height 77
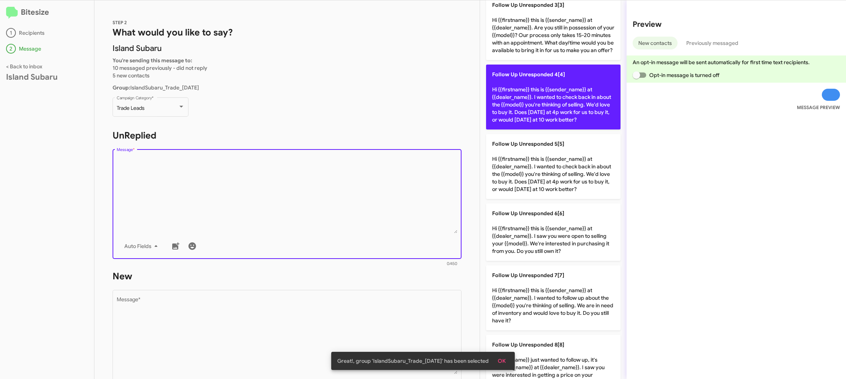
scroll to position [309, 0]
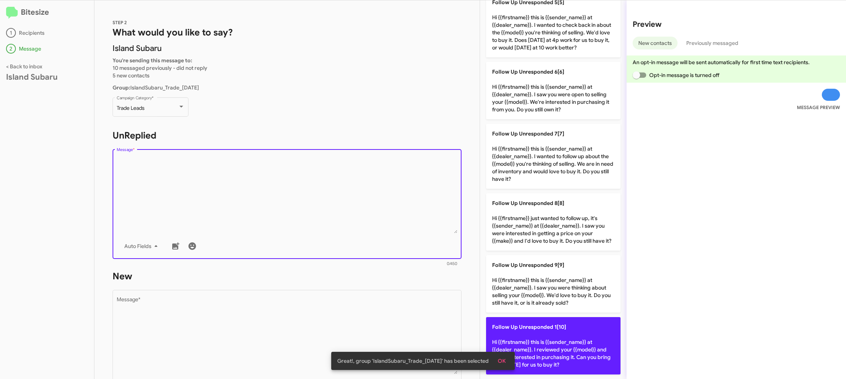
click at [565, 333] on p "Follow Up Unresponded 1[10] Hi {{firstname}} this is {{sender_name}} at {{deale…" at bounding box center [553, 345] width 134 height 57
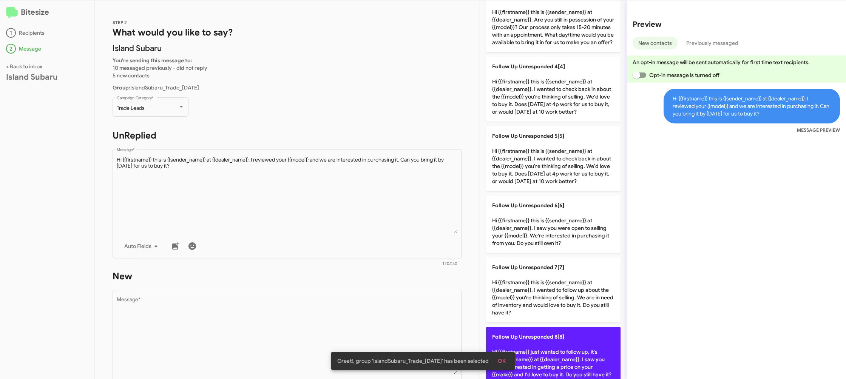
scroll to position [0, 0]
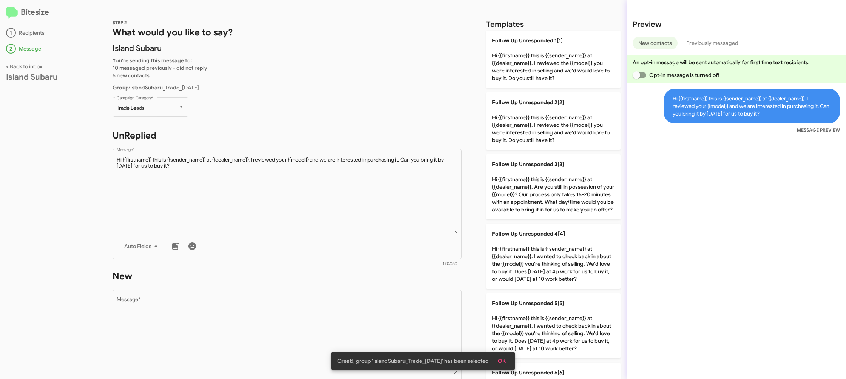
click at [543, 91] on div "Follow Up Unresponded 1[1] Hi {{firstname}} this is {{sender_name}} at {{dealer…" at bounding box center [553, 353] width 134 height 645
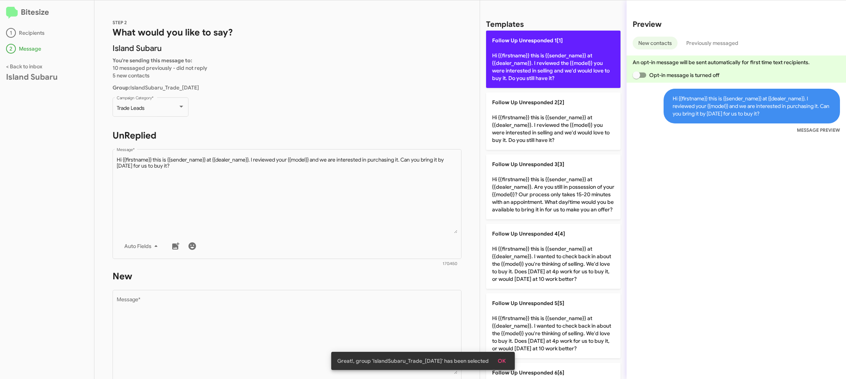
click at [526, 67] on p "Follow Up Unresponded 1[1] Hi {{firstname}} this is {{sender_name}} at {{dealer…" at bounding box center [553, 59] width 134 height 57
type textarea "Hi {{firstname}} this is {{sender_name}} at {{dealer_name}}. I reviewed the {{m…"
click at [526, 67] on p "Follow Up Unresponded 1[1] Hi {{firstname}} this is {{sender_name}} at {{dealer…" at bounding box center [553, 59] width 134 height 57
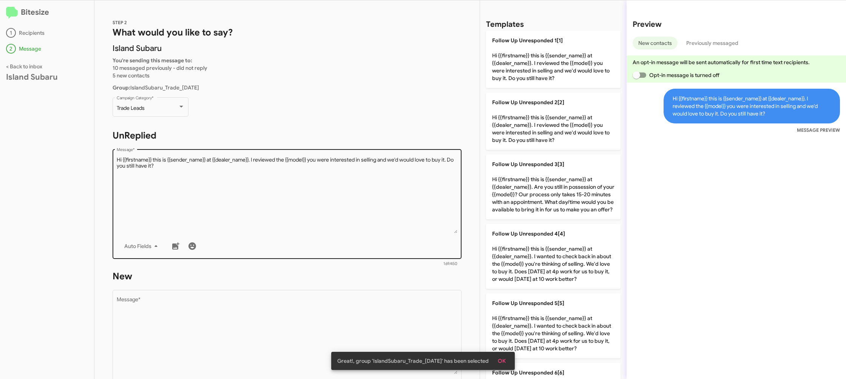
drag, startPoint x: 526, startPoint y: 67, endPoint x: 243, endPoint y: 174, distance: 303.0
click at [512, 72] on p "Follow Up Unresponded 1[1] Hi {{firstname}} this is {{sender_name}} at {{dealer…" at bounding box center [553, 59] width 134 height 57
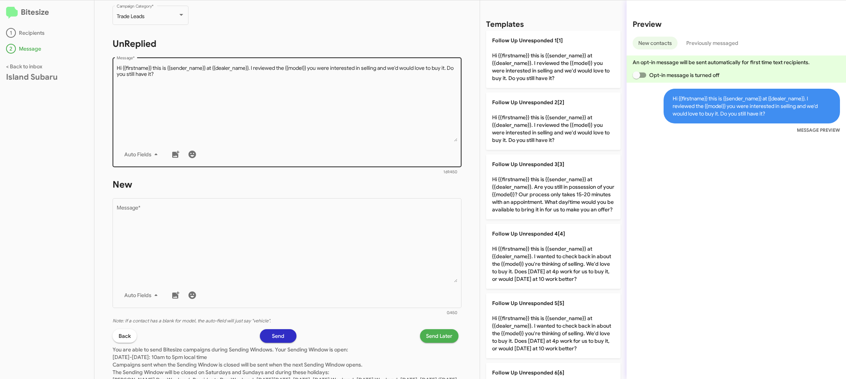
scroll to position [127, 0]
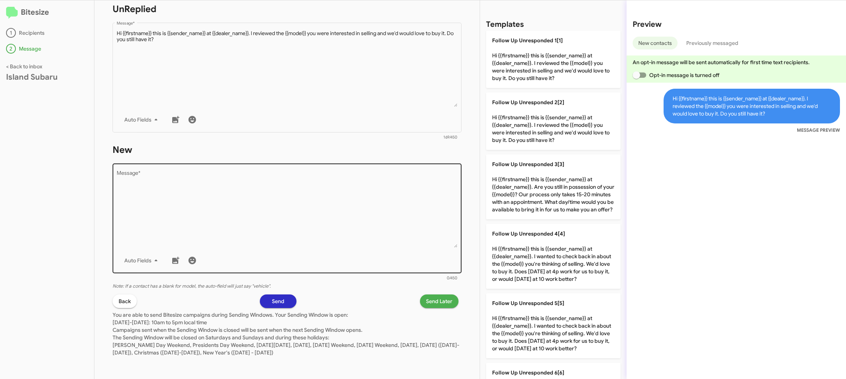
click at [283, 186] on textarea "Message *" at bounding box center [287, 209] width 341 height 77
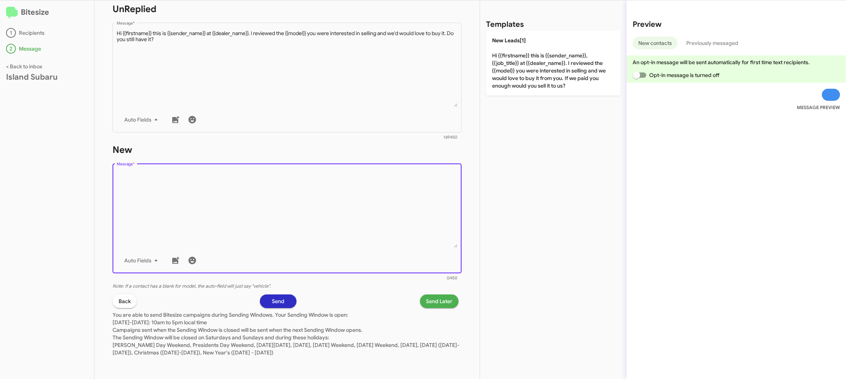
click at [298, 176] on textarea "Message *" at bounding box center [287, 209] width 341 height 77
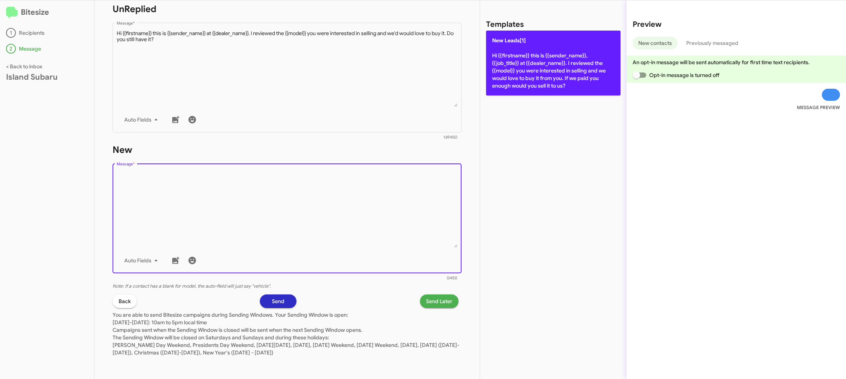
click at [529, 51] on p "New Leads[1] Hi {{firstname}} this is {{sender_name}}, {{job_title}} at {{deale…" at bounding box center [553, 63] width 134 height 65
type textarea "Hi {{firstname}} this is {{sender_name}}, {{job_title}} at {{dealer_name}}. I r…"
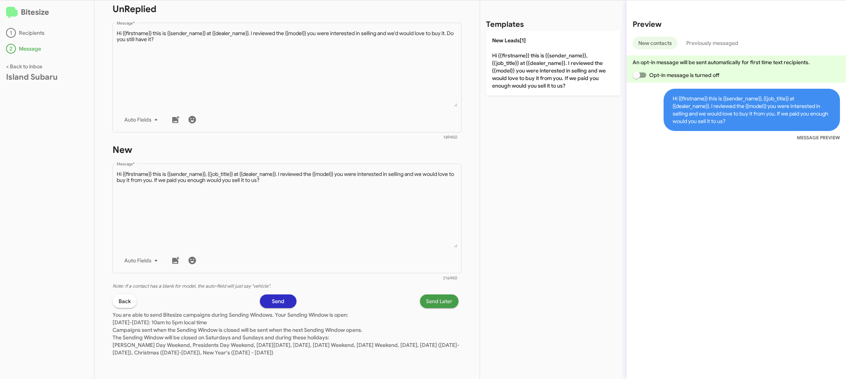
click at [445, 299] on span "Send Later" at bounding box center [439, 302] width 26 height 14
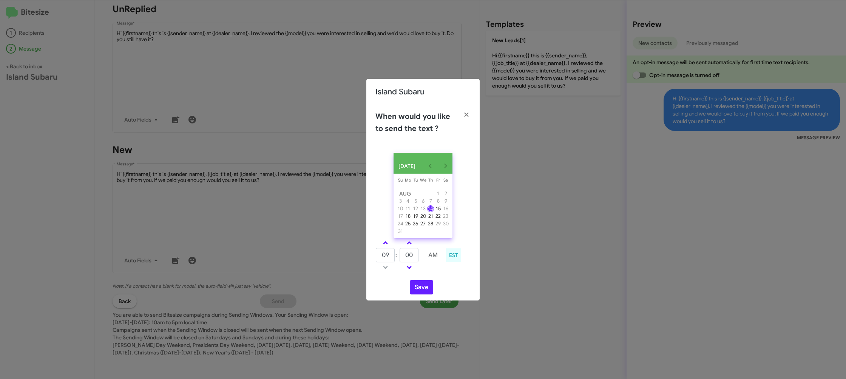
drag, startPoint x: 385, startPoint y: 245, endPoint x: 412, endPoint y: 257, distance: 29.8
click at [387, 246] on link at bounding box center [385, 243] width 13 height 9
type input "10"
click at [412, 257] on input "00" at bounding box center [409, 255] width 19 height 14
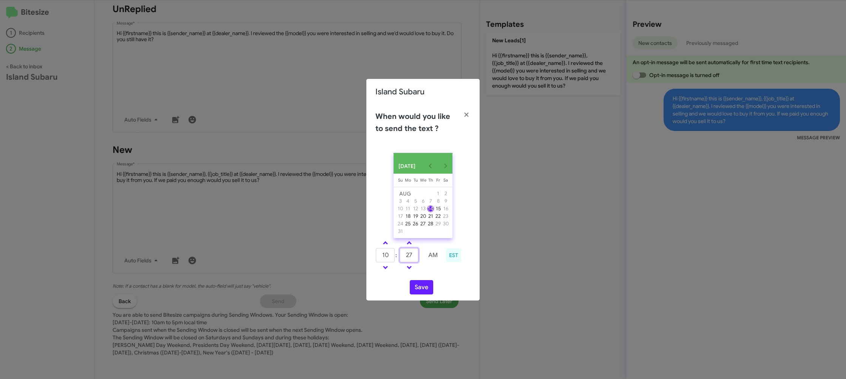
type input "27"
drag, startPoint x: 434, startPoint y: 272, endPoint x: 411, endPoint y: 290, distance: 29.3
click at [431, 272] on td at bounding box center [433, 267] width 20 height 9
click at [412, 291] on button "Save" at bounding box center [421, 287] width 23 height 14
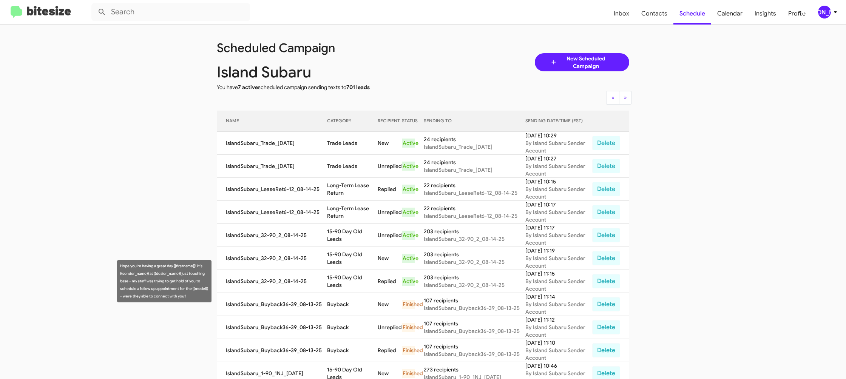
click at [341, 279] on td "15-90 Day Old Leads" at bounding box center [352, 281] width 51 height 23
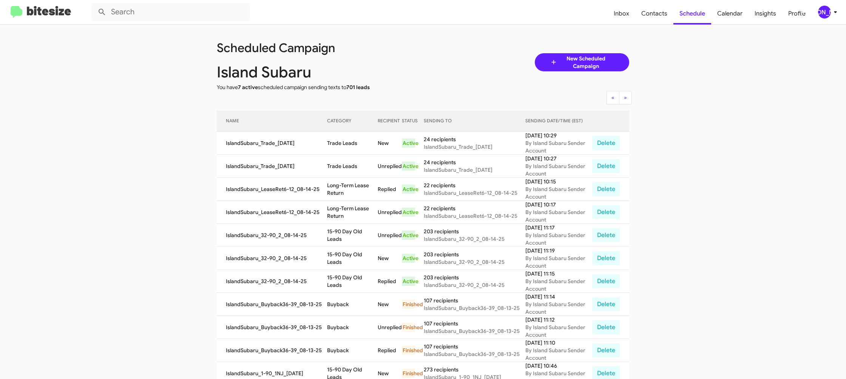
click at [341, 279] on td "15-90 Day Old Leads" at bounding box center [352, 281] width 51 height 23
copy td "15-90 Day Old Leads"
click at [340, 190] on td "Long-Term Lease Return" at bounding box center [352, 189] width 51 height 23
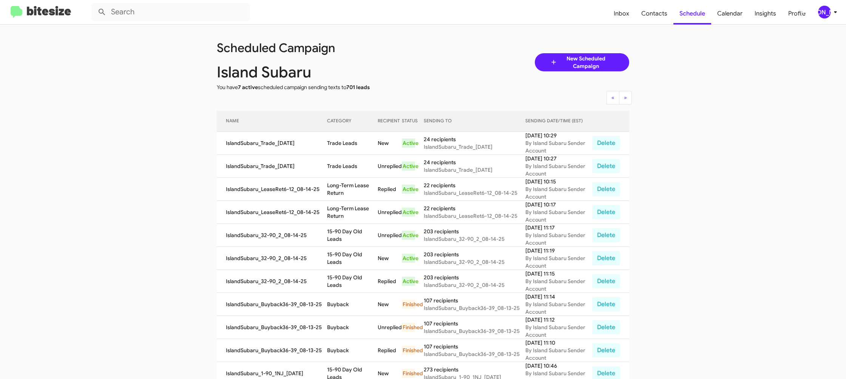
copy td "Long-Term Lease Return"
drag, startPoint x: 336, startPoint y: 133, endPoint x: 338, endPoint y: 138, distance: 6.1
click at [336, 133] on td "Trade Leads" at bounding box center [352, 143] width 51 height 23
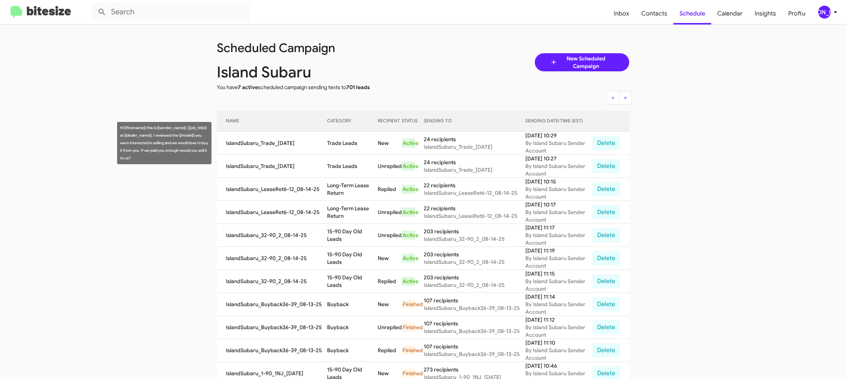
click at [340, 141] on td "Trade Leads" at bounding box center [352, 143] width 51 height 23
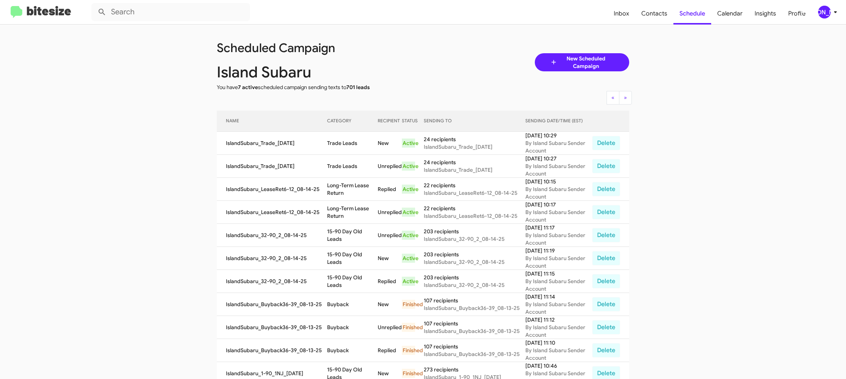
click at [340, 141] on td "Trade Leads" at bounding box center [352, 143] width 51 height 23
copy td "Trade Leads"
click at [821, 9] on div "[PERSON_NAME]" at bounding box center [824, 12] width 13 height 13
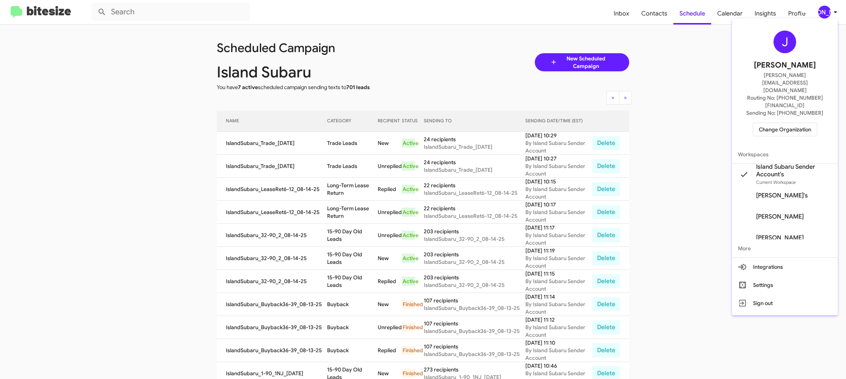
click at [793, 123] on span "Change Organization" at bounding box center [785, 129] width 52 height 13
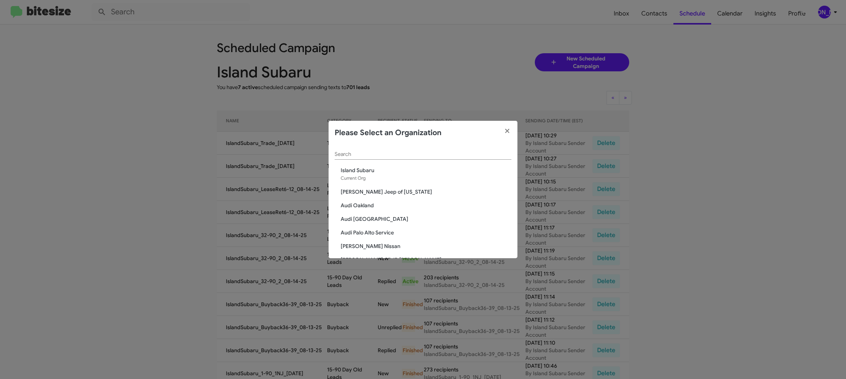
click at [355, 155] on input "Search" at bounding box center [423, 154] width 177 height 6
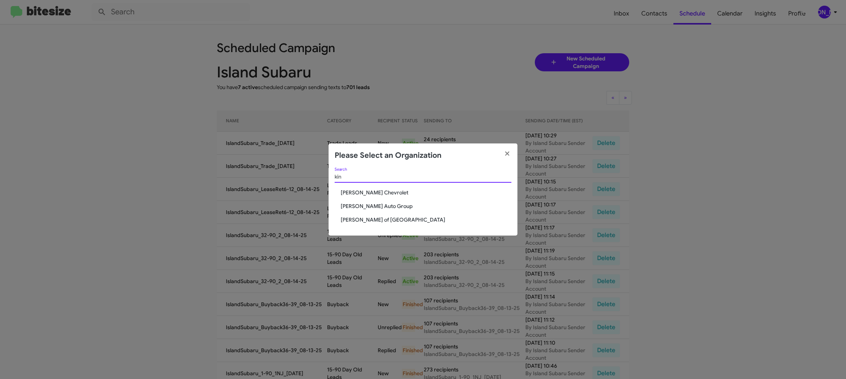
type input "kin"
click at [373, 218] on span "Kinley Ford of Hamburg" at bounding box center [426, 220] width 171 height 8
drag, startPoint x: 373, startPoint y: 218, endPoint x: 405, endPoint y: 97, distance: 125.3
click at [373, 214] on div "kin Search Elkins Chevrolet Kinley Auto Group Kinley Ford of Hamburg" at bounding box center [423, 202] width 189 height 68
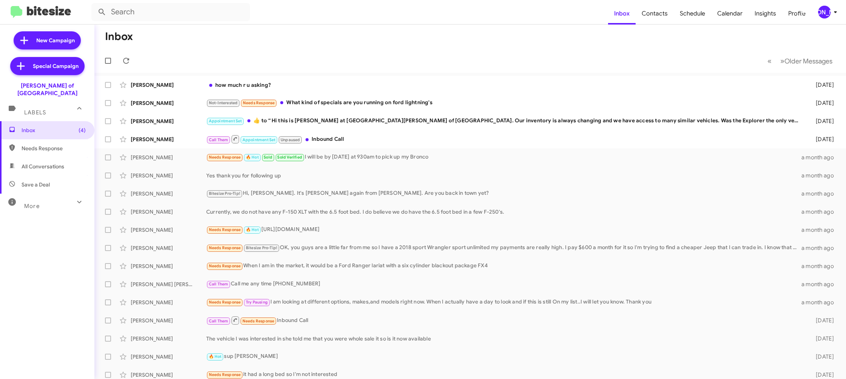
click at [821, 14] on div "[PERSON_NAME]" at bounding box center [824, 12] width 13 height 13
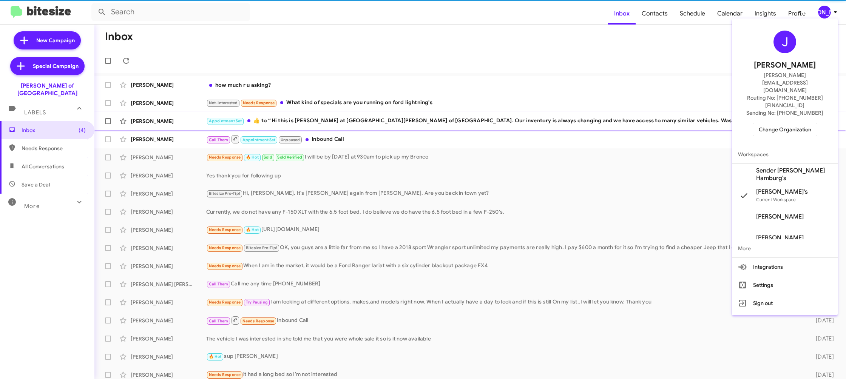
drag, startPoint x: 783, startPoint y: 150, endPoint x: 758, endPoint y: 128, distance: 33.3
click at [783, 167] on span "Sender [PERSON_NAME] Hamburg's" at bounding box center [794, 174] width 76 height 15
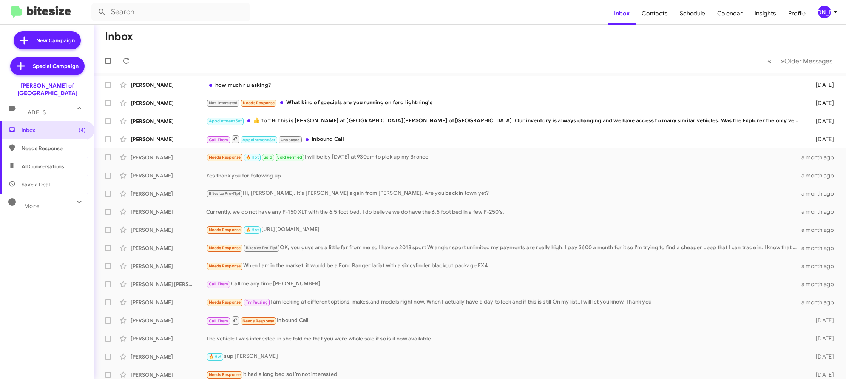
click at [824, 15] on div "[PERSON_NAME]" at bounding box center [824, 12] width 13 height 13
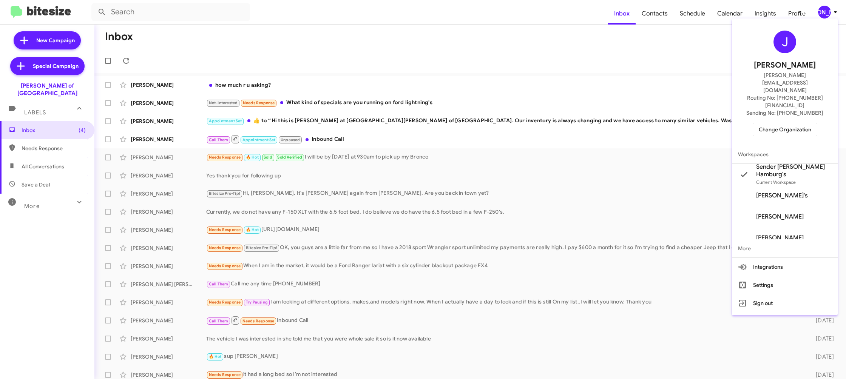
click at [644, 19] on div at bounding box center [423, 189] width 846 height 379
click at [663, 15] on span "Contacts" at bounding box center [655, 14] width 38 height 22
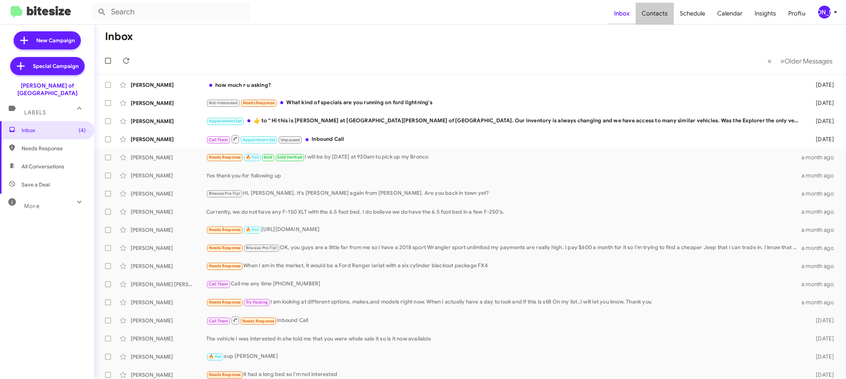
drag, startPoint x: 663, startPoint y: 15, endPoint x: 620, endPoint y: 7, distance: 43.5
click at [662, 15] on span "Contacts" at bounding box center [655, 14] width 38 height 22
type input "in:groups"
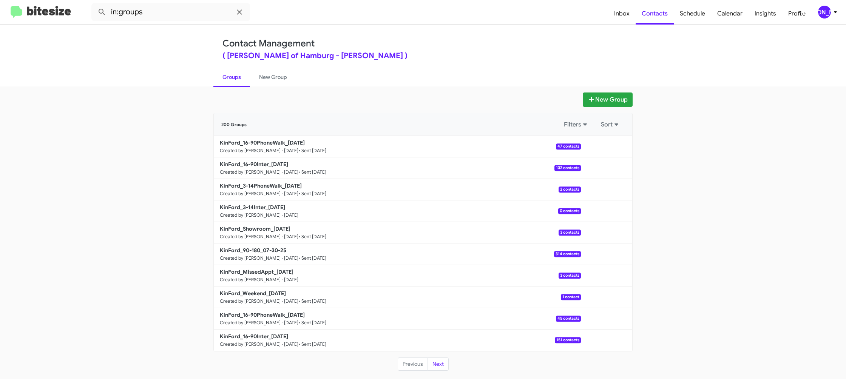
click at [826, 10] on div "[PERSON_NAME]" at bounding box center [824, 12] width 13 height 13
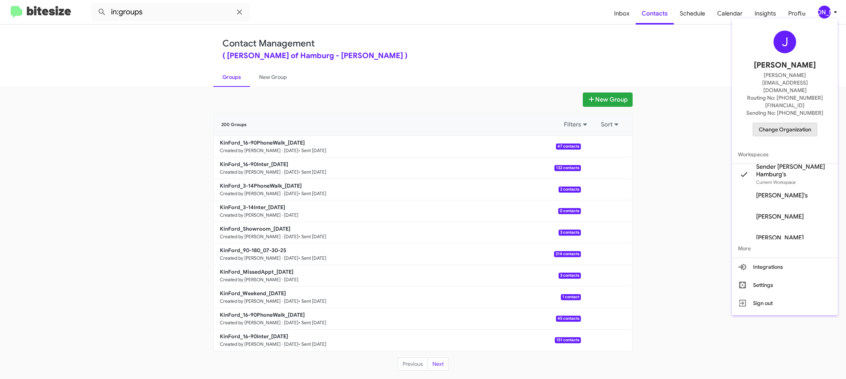
click at [764, 123] on span "Change Organization" at bounding box center [785, 129] width 52 height 13
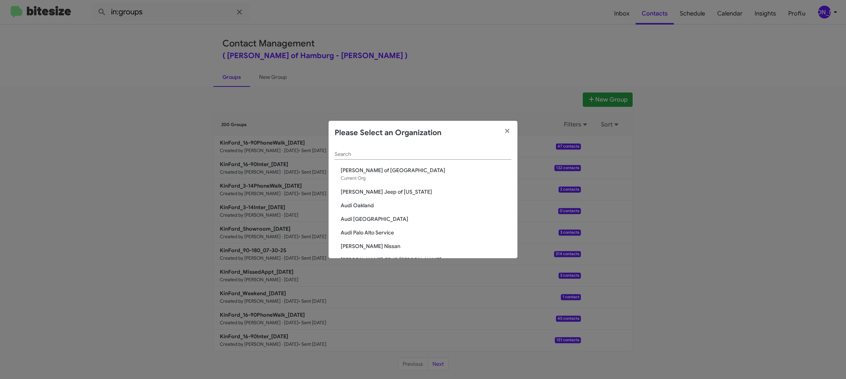
click at [366, 157] on input "Search" at bounding box center [423, 154] width 177 height 6
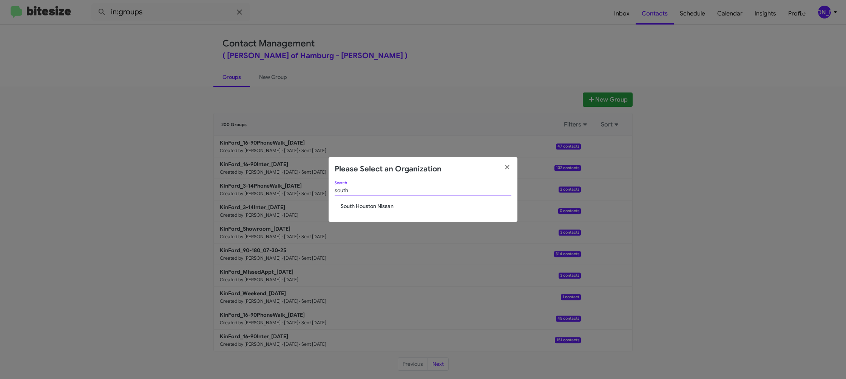
type input "south"
click at [485, 130] on modal-container "Please Select an Organization south Search South Houston Nissan" at bounding box center [423, 189] width 846 height 379
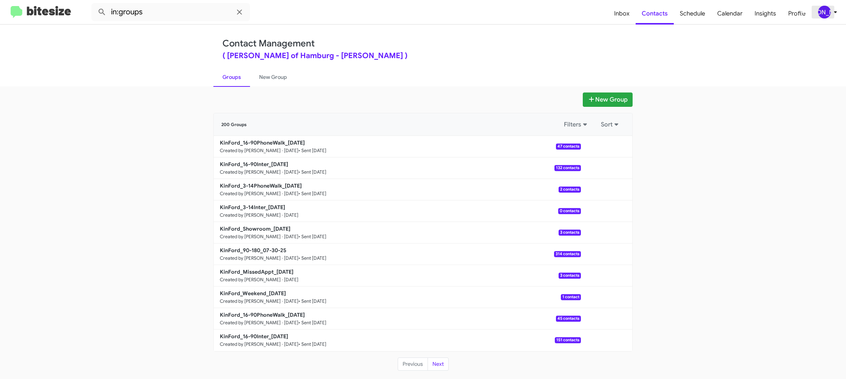
click at [826, 9] on div "[PERSON_NAME]" at bounding box center [824, 12] width 13 height 13
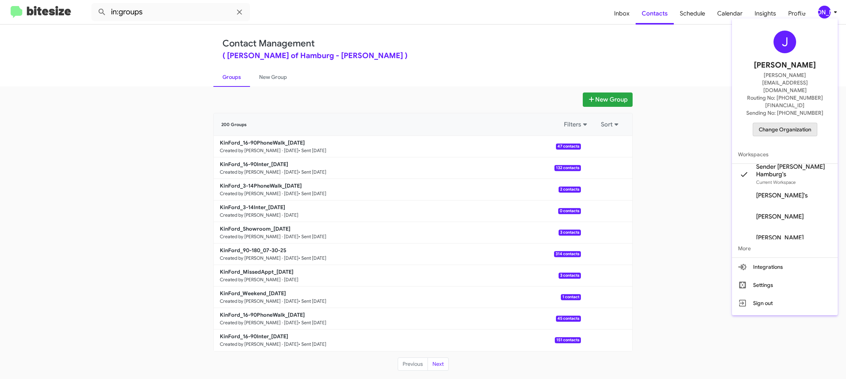
click at [789, 123] on span "Change Organization" at bounding box center [785, 129] width 52 height 13
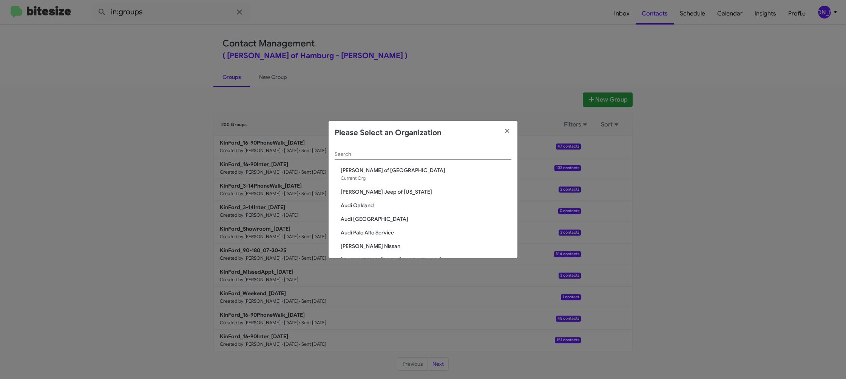
click at [347, 154] on input "Search" at bounding box center [423, 154] width 177 height 6
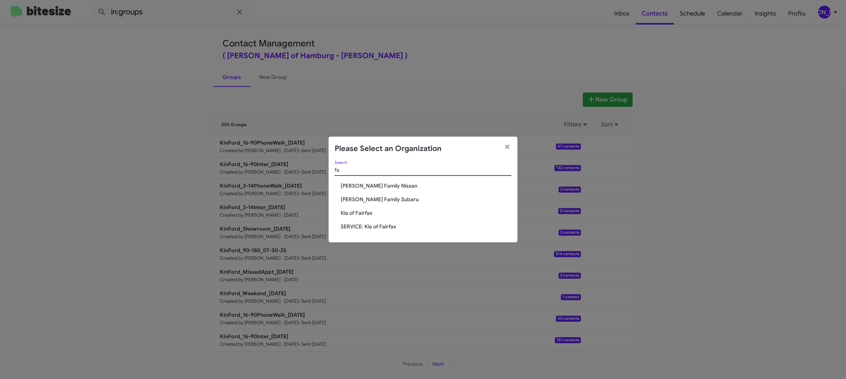
type input "f"
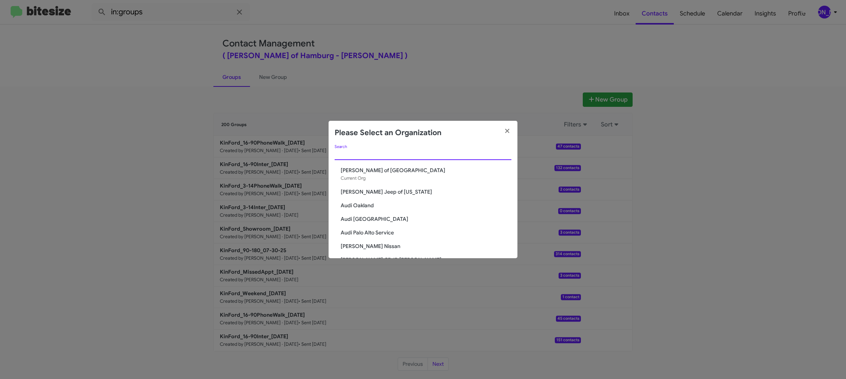
type input "a"
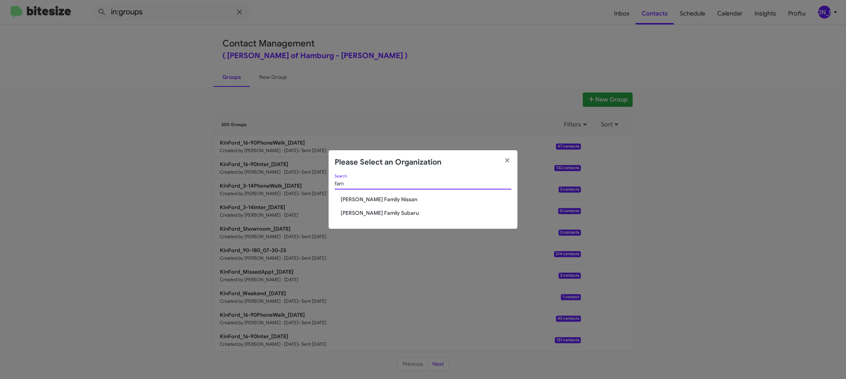
type input "fam"
click at [381, 200] on span "[PERSON_NAME] Family Nissan" at bounding box center [426, 200] width 171 height 8
click at [382, 199] on span "[PERSON_NAME] Family Nissan" at bounding box center [426, 200] width 171 height 8
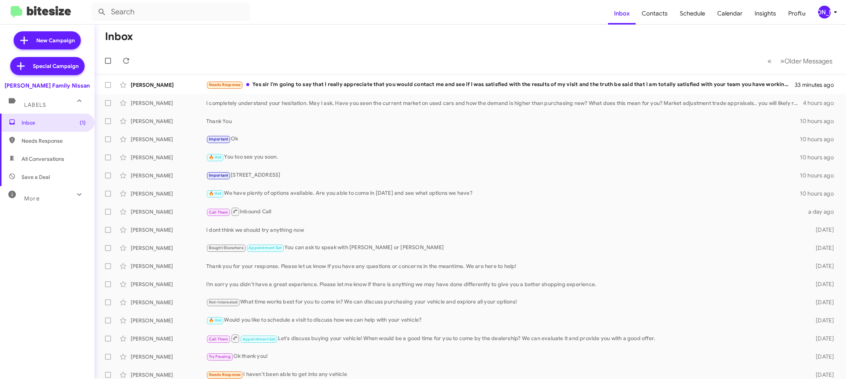
click at [824, 13] on div "[PERSON_NAME]" at bounding box center [824, 12] width 13 height 13
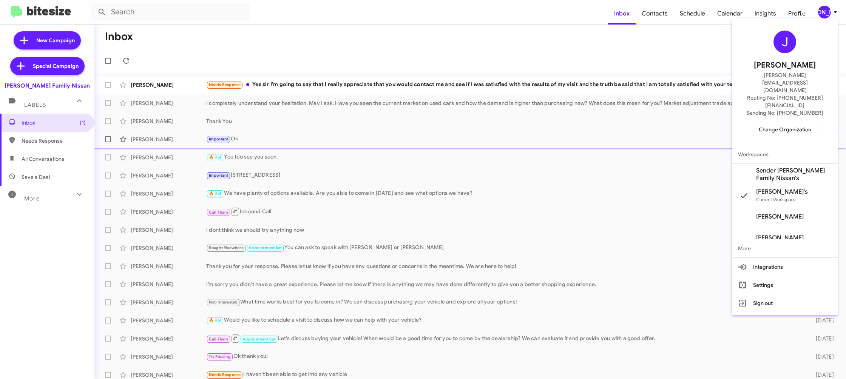
drag, startPoint x: 778, startPoint y: 153, endPoint x: 763, endPoint y: 144, distance: 17.6
click at [778, 167] on span "Sender [PERSON_NAME] Family Nissan's" at bounding box center [794, 174] width 76 height 15
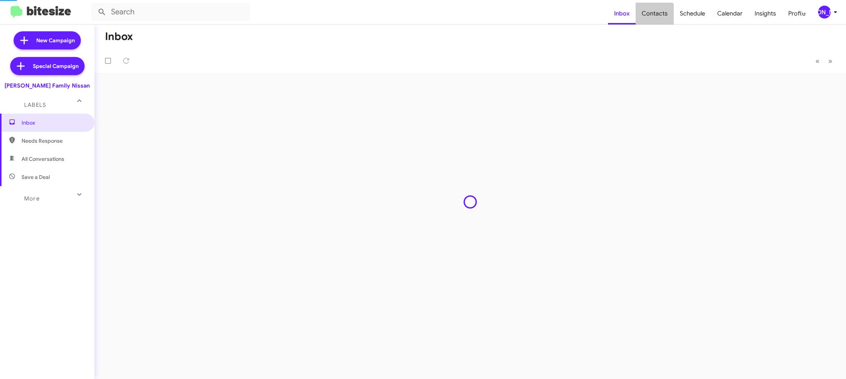
click at [657, 19] on span "Contacts" at bounding box center [655, 14] width 38 height 22
type input "in:groups"
click at [657, 19] on span "Contacts" at bounding box center [655, 14] width 38 height 22
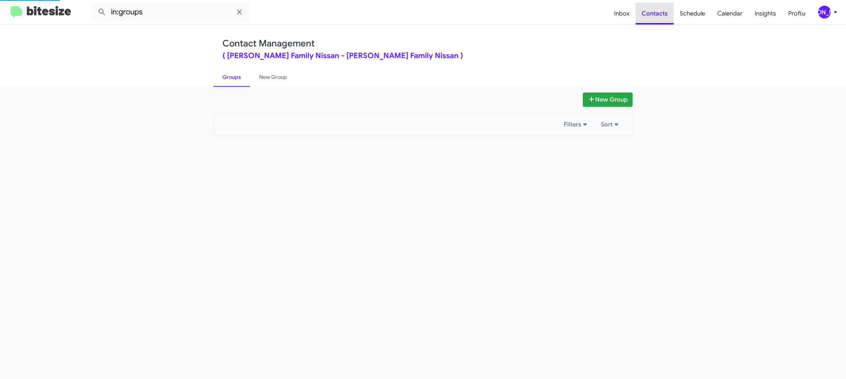
click at [657, 19] on span "Contacts" at bounding box center [655, 14] width 38 height 22
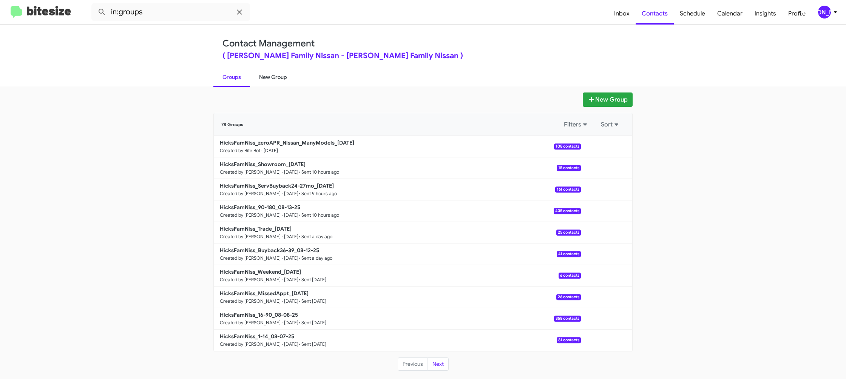
click at [267, 76] on link "New Group" at bounding box center [273, 77] width 46 height 20
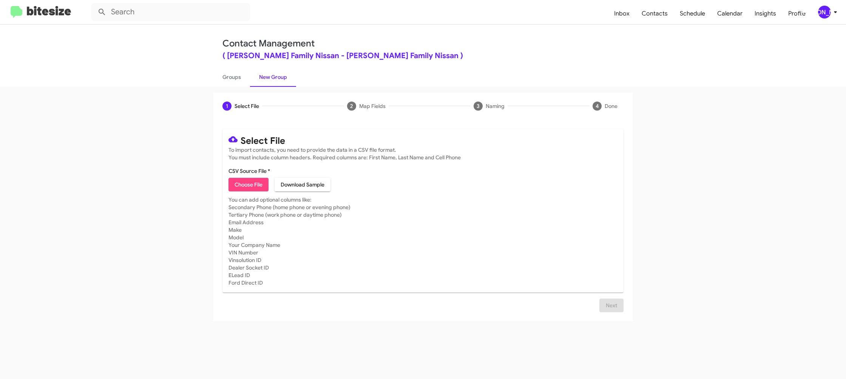
click at [247, 182] on span "Choose File" at bounding box center [249, 185] width 28 height 14
type input "HicksFamNiss_1-14_08-14-25"
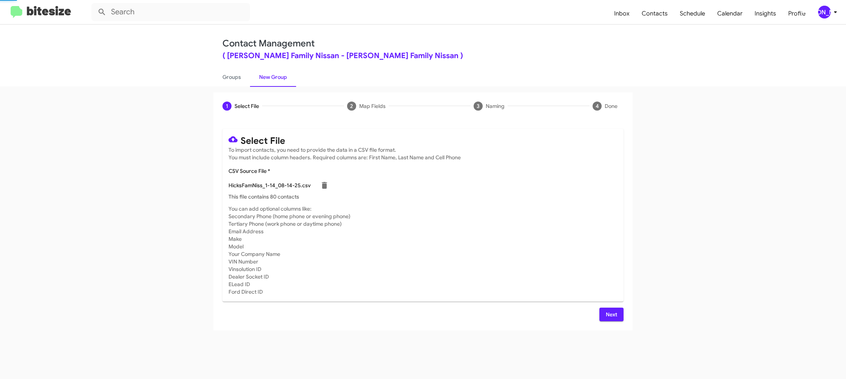
drag, startPoint x: 554, startPoint y: 232, endPoint x: 555, endPoint y: 237, distance: 5.3
click at [554, 232] on mat-card-subtitle "You can add optional columns like: Secondary Phone (home phone or evening phone…" at bounding box center [422, 250] width 389 height 91
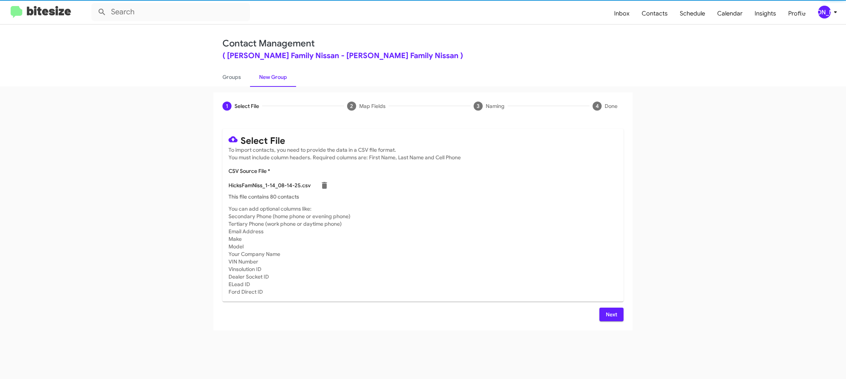
click at [610, 315] on span "Next" at bounding box center [611, 315] width 12 height 14
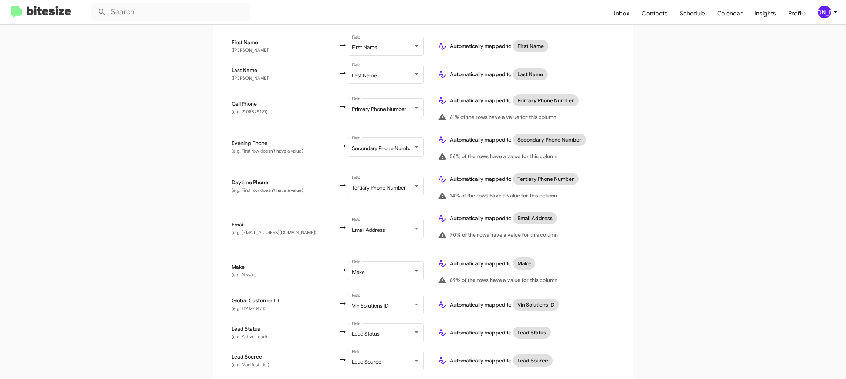
scroll to position [347, 0]
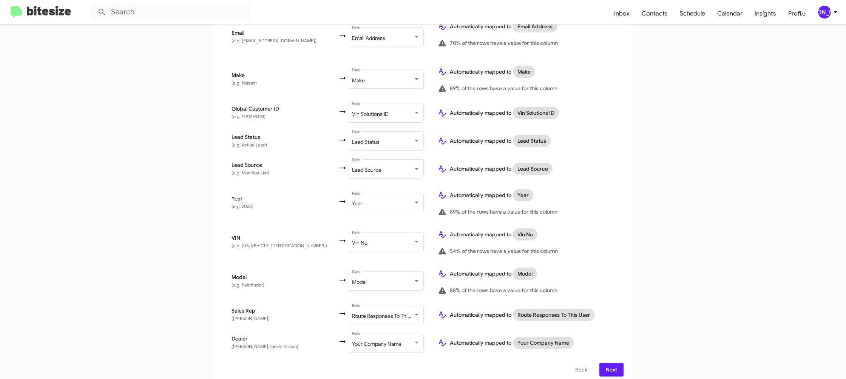
click at [607, 364] on span "Next" at bounding box center [611, 370] width 12 height 14
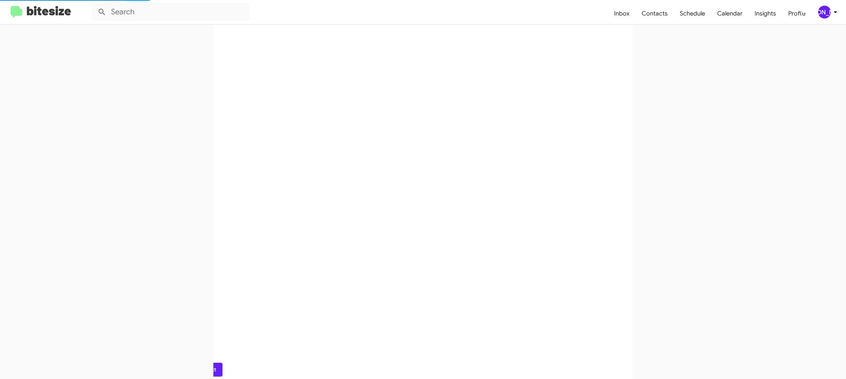
scroll to position [0, 0]
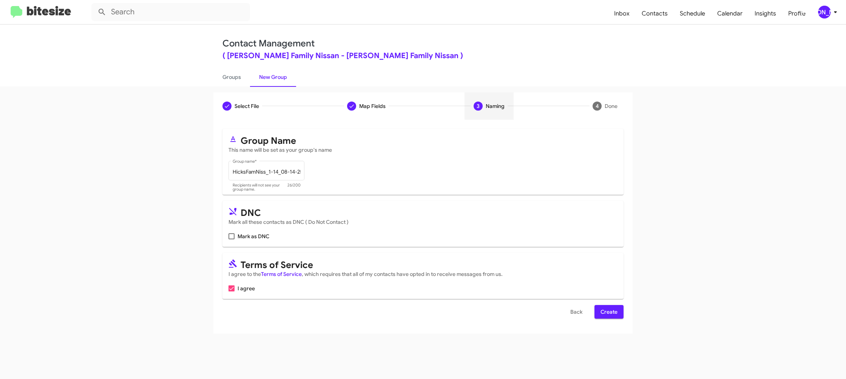
drag, startPoint x: 607, startPoint y: 315, endPoint x: 579, endPoint y: 293, distance: 36.0
click at [605, 314] on span "Create" at bounding box center [609, 312] width 17 height 14
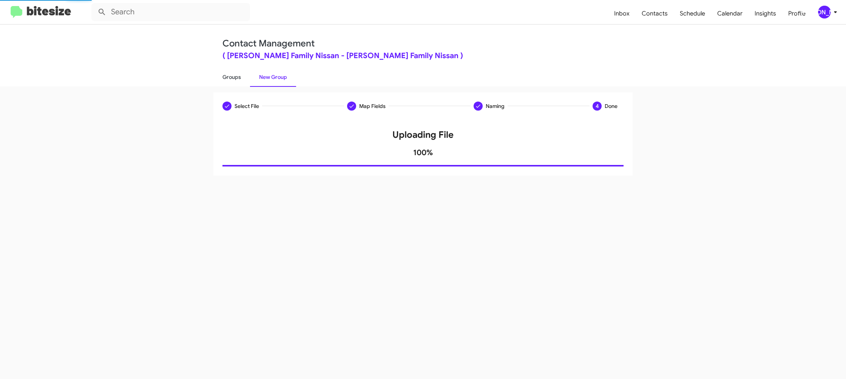
click at [236, 71] on link "Groups" at bounding box center [231, 77] width 37 height 20
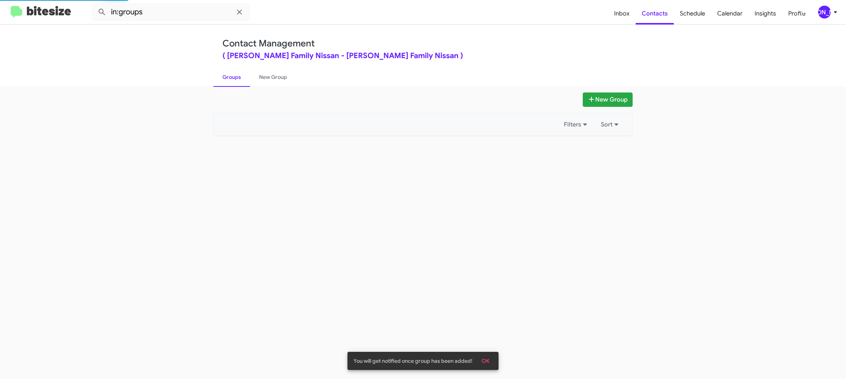
drag, startPoint x: 236, startPoint y: 71, endPoint x: 187, endPoint y: 21, distance: 71.0
click at [235, 69] on link "Groups" at bounding box center [231, 77] width 37 height 20
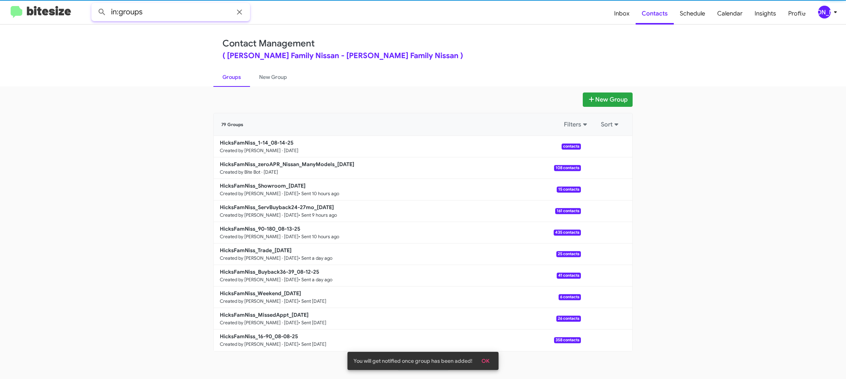
click at [172, 10] on input "in:groups" at bounding box center [170, 12] width 159 height 18
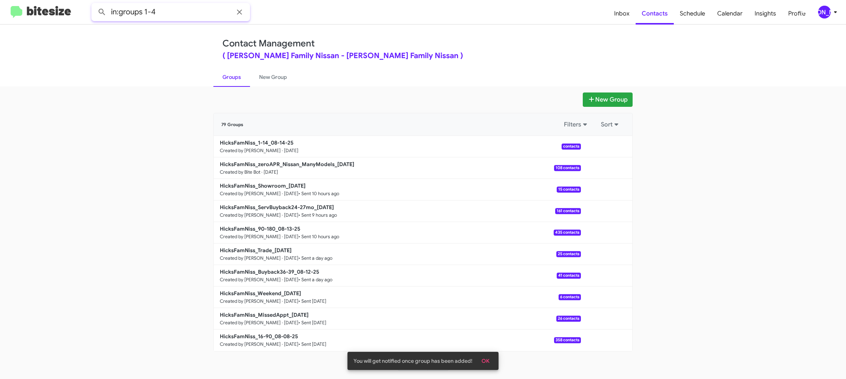
click at [94, 5] on button at bounding box center [101, 12] width 15 height 15
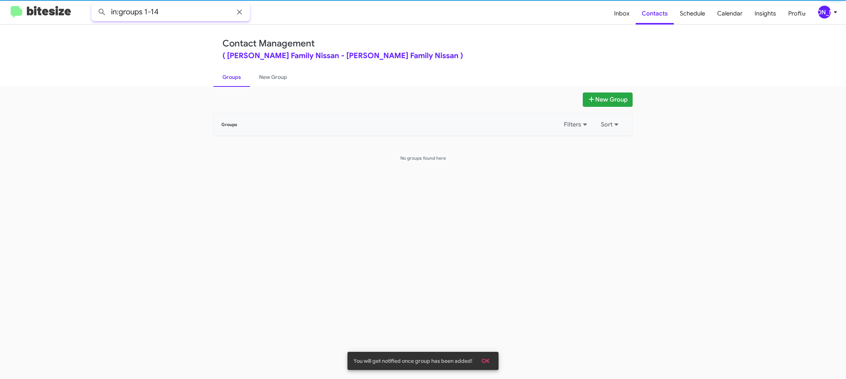
type input "in:groups 1-14"
click at [94, 5] on button at bounding box center [101, 12] width 15 height 15
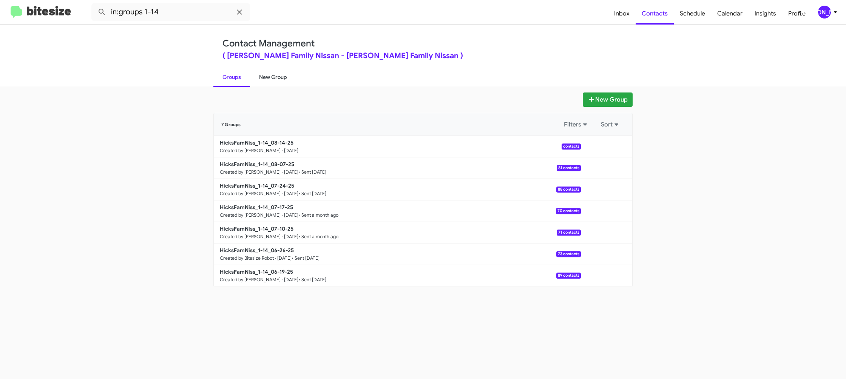
click at [274, 77] on link "New Group" at bounding box center [273, 77] width 46 height 20
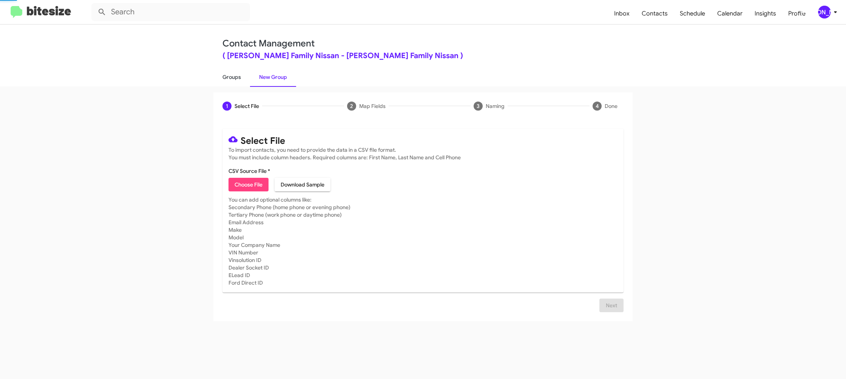
click at [228, 78] on link "Groups" at bounding box center [231, 77] width 37 height 20
type input "in:groups"
drag, startPoint x: 228, startPoint y: 78, endPoint x: 221, endPoint y: 66, distance: 14.4
click at [227, 74] on link "Groups" at bounding box center [231, 77] width 37 height 20
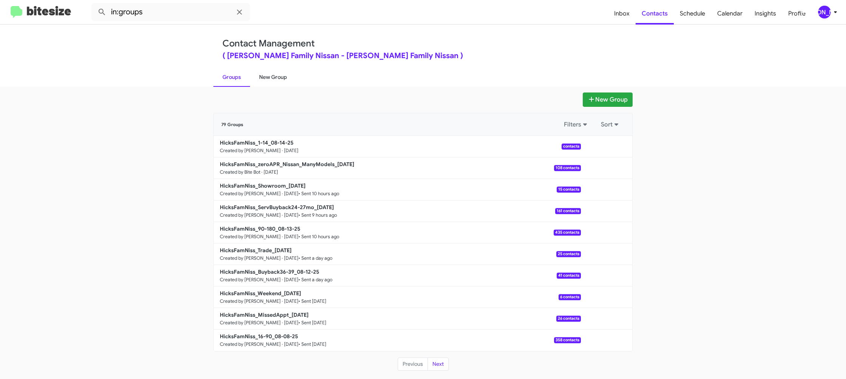
click at [270, 76] on link "New Group" at bounding box center [273, 77] width 46 height 20
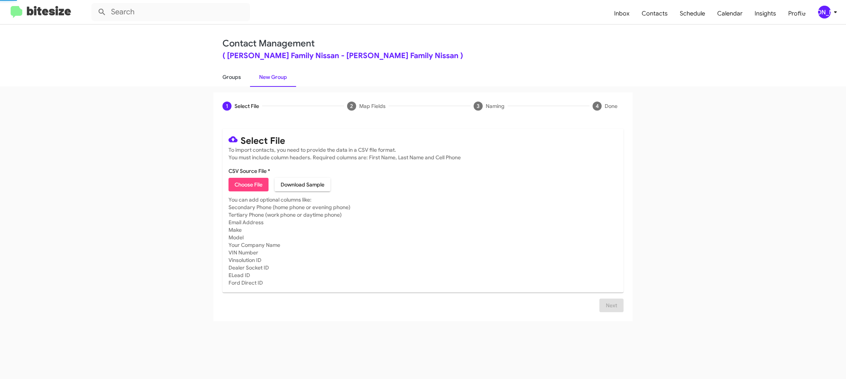
click at [230, 76] on link "Groups" at bounding box center [231, 77] width 37 height 20
type input "in:groups"
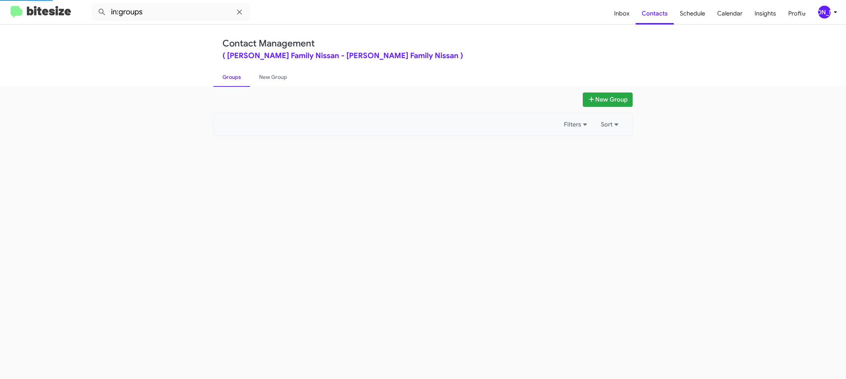
click at [230, 76] on link "Groups" at bounding box center [231, 77] width 37 height 20
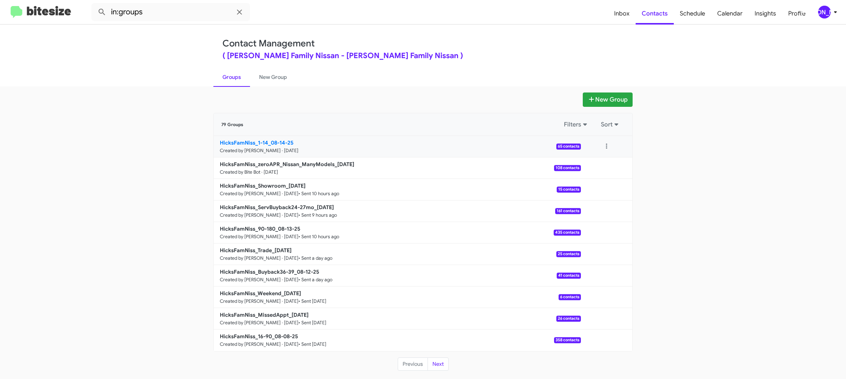
click at [279, 142] on b "HicksFamNiss_1-14_08-14-25" at bounding box center [257, 142] width 74 height 7
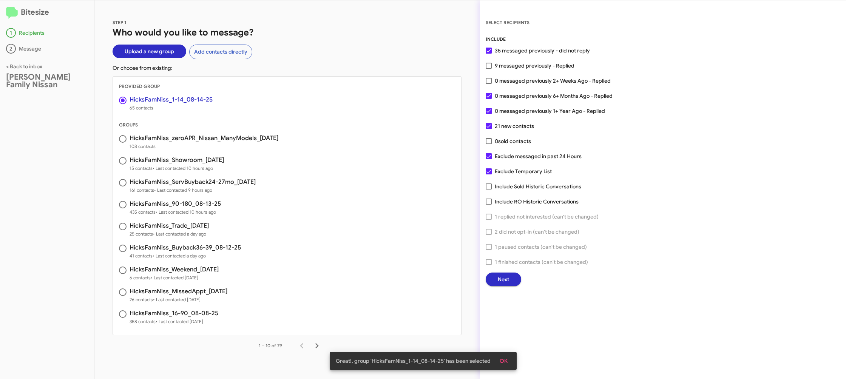
click at [502, 276] on span "Next" at bounding box center [503, 280] width 11 height 14
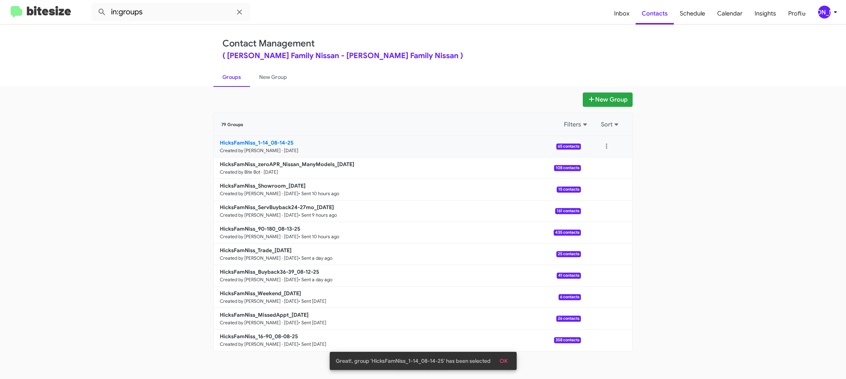
click at [244, 137] on link "HicksFamNiss_1-14_08-14-25 Created by [PERSON_NAME] · [DATE] 65 contacts" at bounding box center [397, 147] width 367 height 22
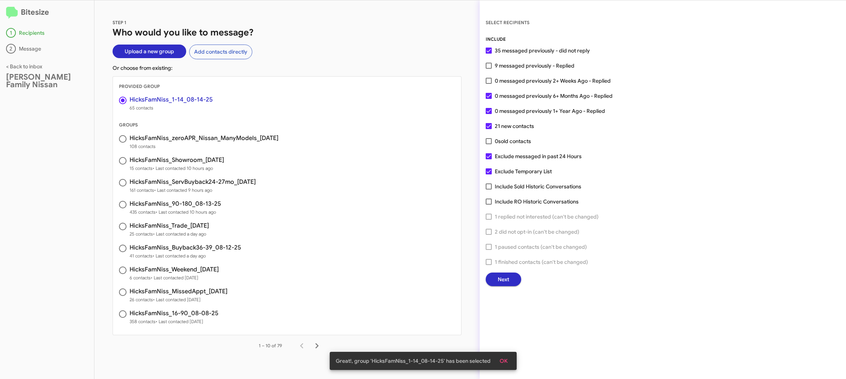
click at [517, 277] on button "Next" at bounding box center [504, 280] width 36 height 14
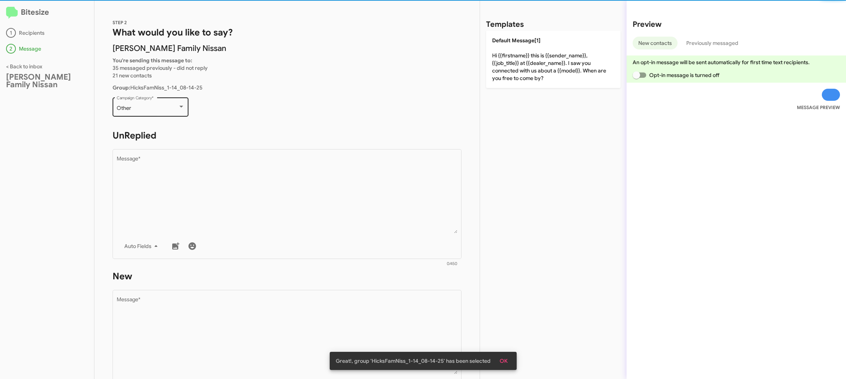
click at [157, 112] on div "Other Campaign Category *" at bounding box center [151, 106] width 68 height 21
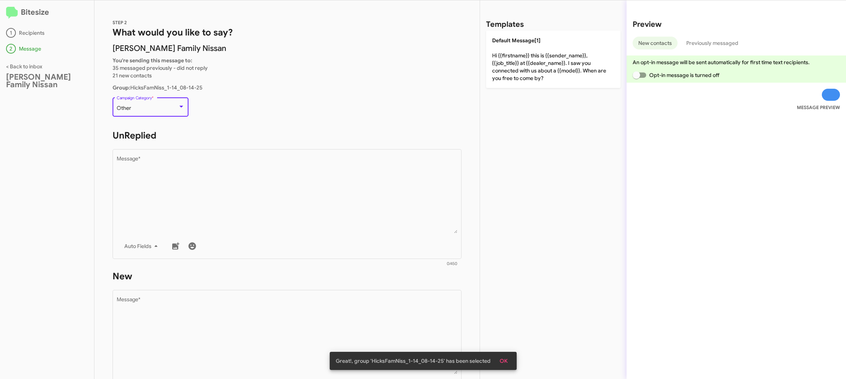
scroll to position [284, 0]
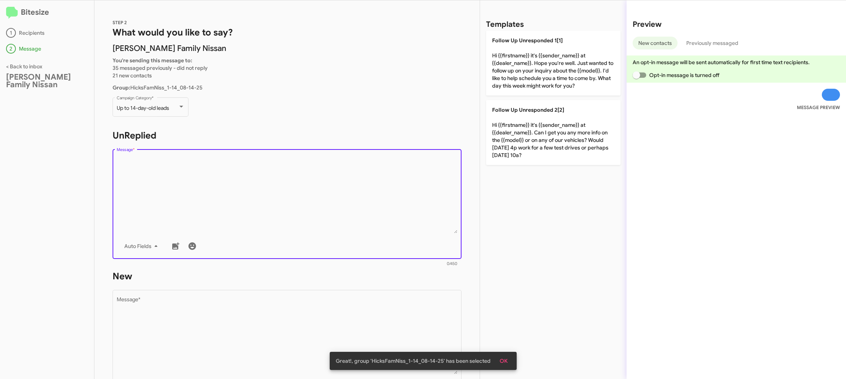
click at [322, 186] on textarea "Message *" at bounding box center [287, 194] width 341 height 77
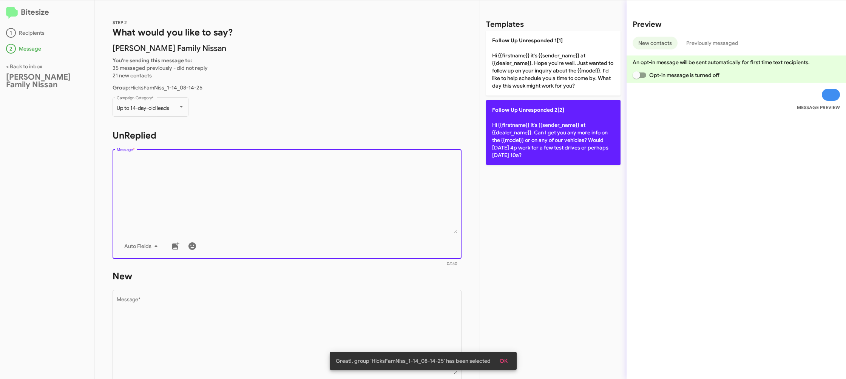
drag, startPoint x: 323, startPoint y: 188, endPoint x: 510, endPoint y: 140, distance: 192.9
click at [334, 184] on textarea "Message *" at bounding box center [287, 194] width 341 height 77
click at [516, 139] on p "Follow Up Unresponded 2[2] Hi {{firstname}} it's {{sender_name}} at {{dealer_na…" at bounding box center [553, 132] width 134 height 65
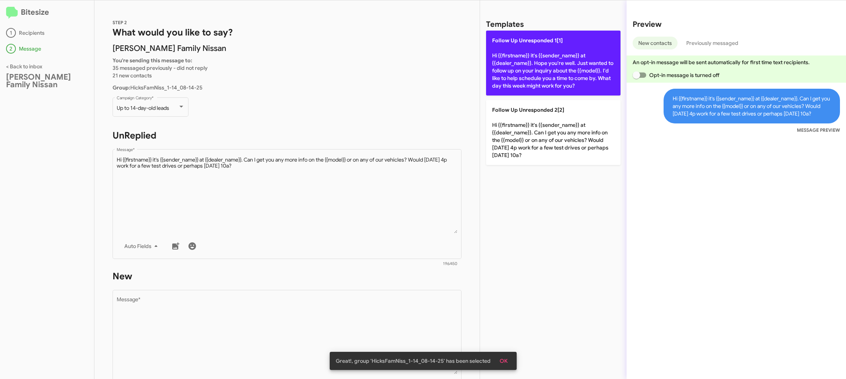
click at [521, 52] on p "Follow Up Unresponded 1[1] Hi {{firstname}} it's {{sender_name}} at {{dealer_na…" at bounding box center [553, 63] width 134 height 65
type textarea "Hi {{firstname}} it's {{sender_name}} at {{dealer_name}}. Hope you're well. Jus…"
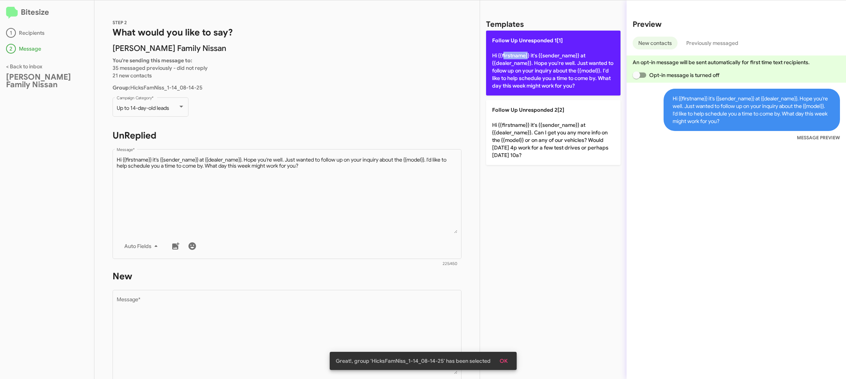
click at [521, 52] on p "Follow Up Unresponded 1[1] Hi {{firstname}} it's {{sender_name}} at {{dealer_na…" at bounding box center [553, 63] width 134 height 65
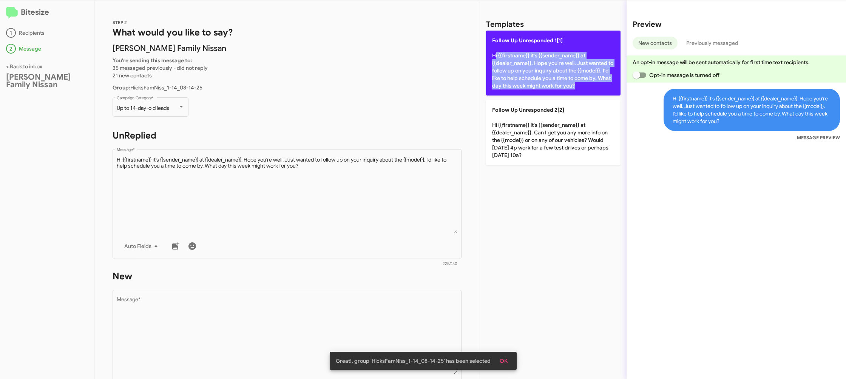
click at [520, 52] on p "Follow Up Unresponded 1[1] Hi {{firstname}} it's {{sender_name}} at {{dealer_na…" at bounding box center [553, 63] width 134 height 65
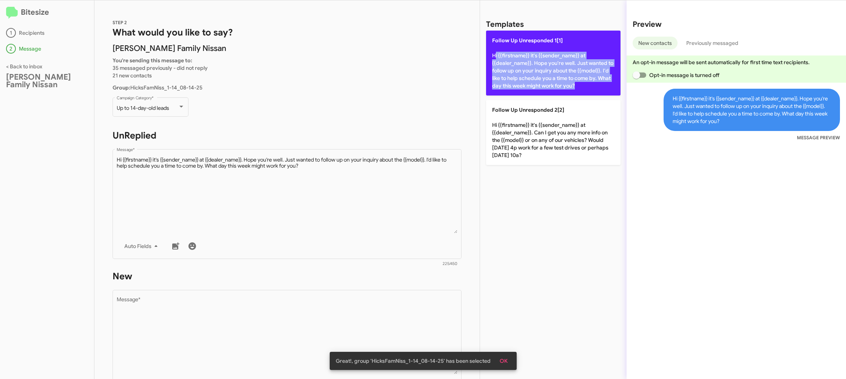
click at [520, 52] on p "Follow Up Unresponded 1[1] Hi {{firstname}} it's {{sender_name}} at {{dealer_na…" at bounding box center [553, 63] width 134 height 65
click at [521, 52] on p "Follow Up Unresponded 1[1] Hi {{firstname}} it's {{sender_name}} at {{dealer_na…" at bounding box center [553, 63] width 134 height 65
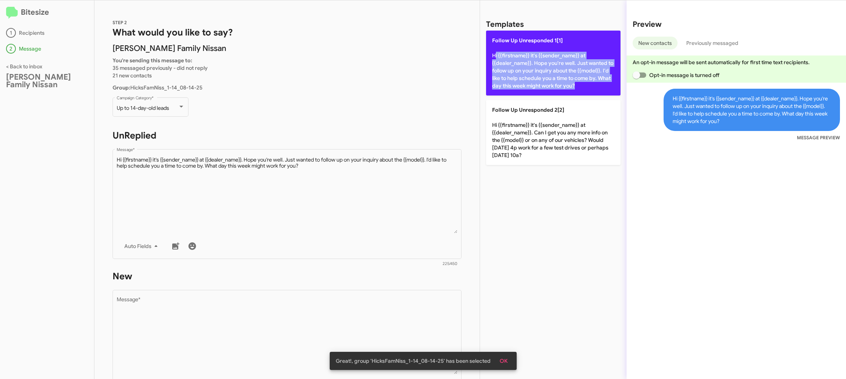
click at [521, 52] on p "Follow Up Unresponded 1[1] Hi {{firstname}} it's {{sender_name}} at {{dealer_na…" at bounding box center [553, 63] width 134 height 65
click at [514, 54] on p "Follow Up Unresponded 1[1] Hi {{firstname}} it's {{sender_name}} at {{dealer_na…" at bounding box center [553, 63] width 134 height 65
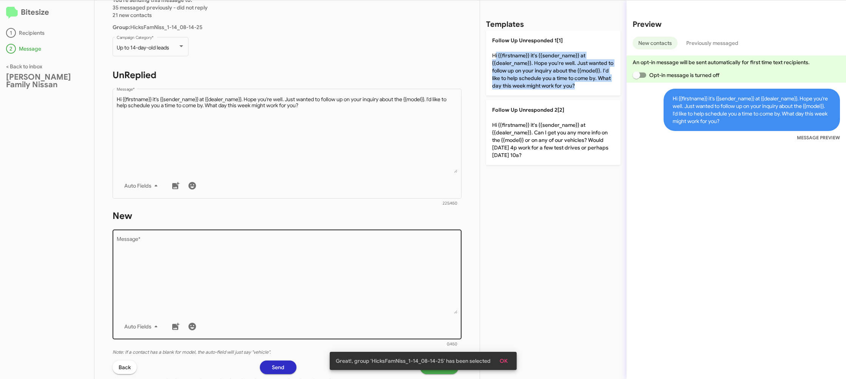
scroll to position [127, 0]
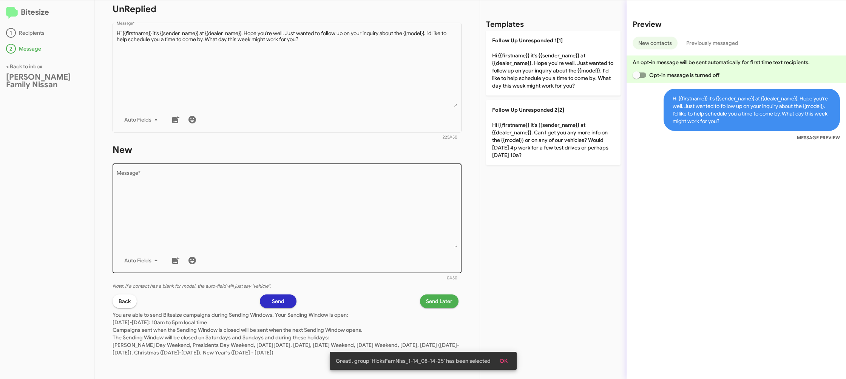
click at [374, 231] on textarea "Message *" at bounding box center [287, 209] width 341 height 77
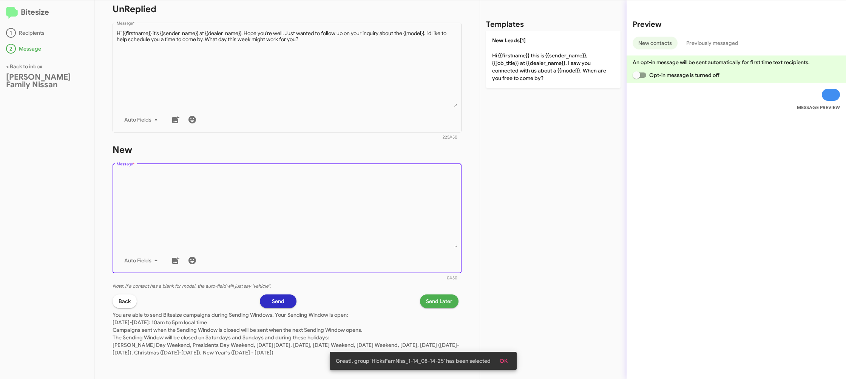
drag, startPoint x: 374, startPoint y: 231, endPoint x: 410, endPoint y: 187, distance: 56.6
click at [389, 210] on textarea "Message *" at bounding box center [287, 209] width 341 height 77
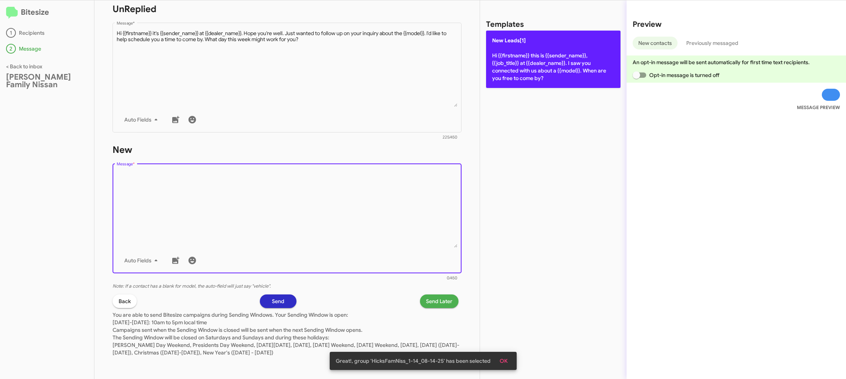
drag, startPoint x: 519, startPoint y: 67, endPoint x: 447, endPoint y: 277, distance: 221.8
click at [519, 67] on p "New Leads[1] Hi {{firstname}} this is {{sender_name}}, {{job_title}} at {{deale…" at bounding box center [553, 59] width 134 height 57
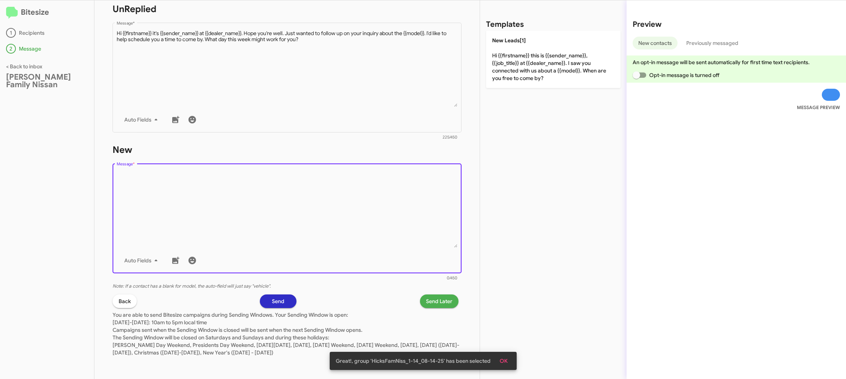
type textarea "Hi {{firstname}} this is {{sender_name}}, {{job_title}} at {{dealer_name}}. I s…"
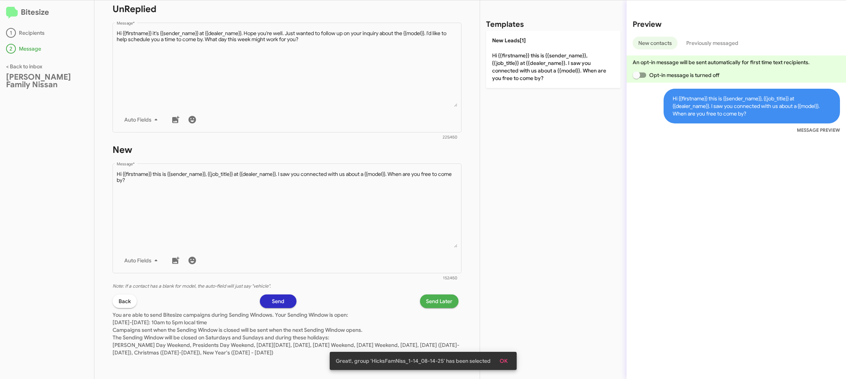
click at [437, 301] on span "Send Later" at bounding box center [439, 302] width 26 height 14
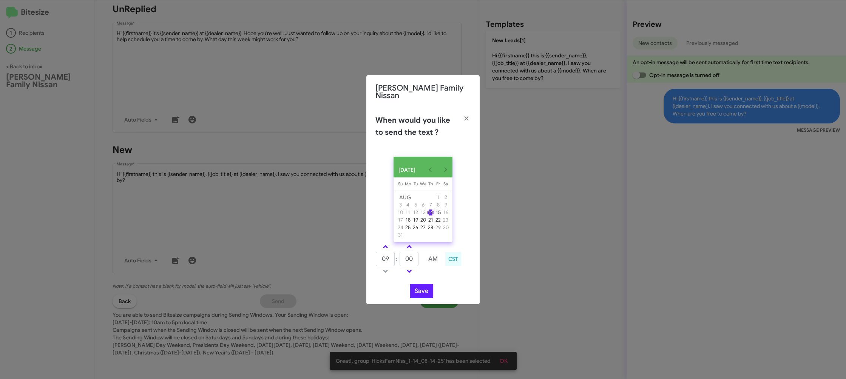
drag, startPoint x: 383, startPoint y: 249, endPoint x: 395, endPoint y: 250, distance: 11.8
click at [383, 249] on link at bounding box center [385, 246] width 13 height 9
type input "10"
click at [410, 256] on input "00" at bounding box center [409, 259] width 19 height 14
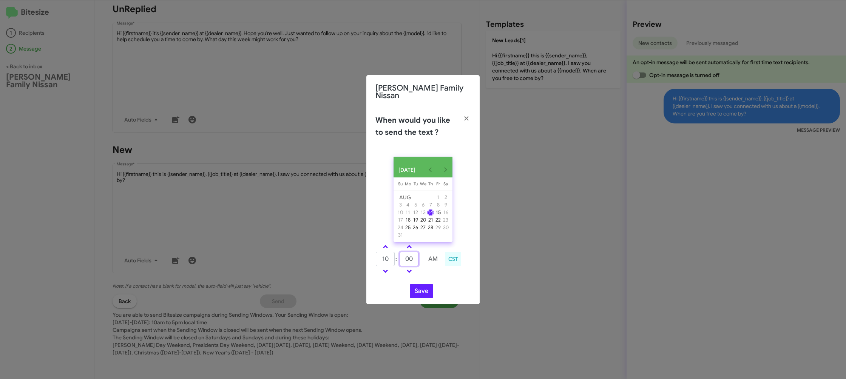
click at [410, 256] on input "00" at bounding box center [409, 259] width 19 height 14
type input "52"
drag, startPoint x: 432, startPoint y: 274, endPoint x: 421, endPoint y: 286, distance: 16.3
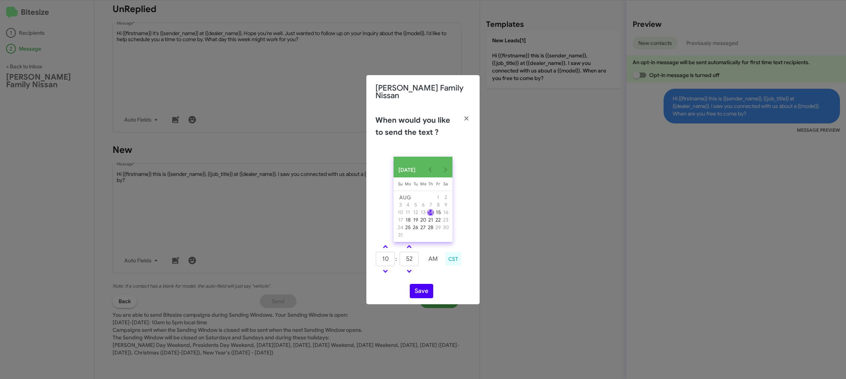
click at [429, 275] on td at bounding box center [433, 271] width 20 height 9
click at [421, 289] on button "Save" at bounding box center [421, 291] width 23 height 14
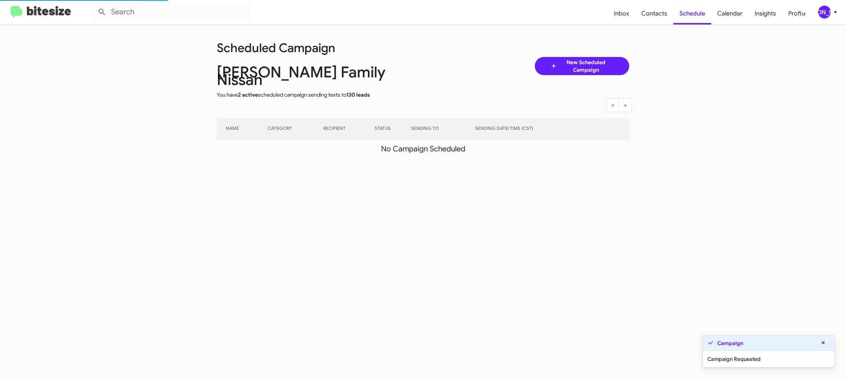
drag, startPoint x: 189, startPoint y: 31, endPoint x: 420, endPoint y: 39, distance: 231.7
click at [410, 134] on app-scheduler "Scheduled Campaign [PERSON_NAME] Family Nissan You have 2 active scheduled camp…" at bounding box center [423, 93] width 846 height 137
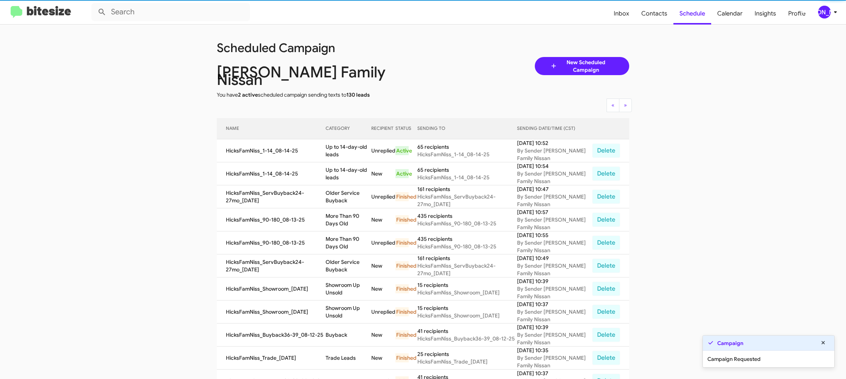
click at [420, 39] on div "Scheduled Campaign" at bounding box center [320, 47] width 218 height 24
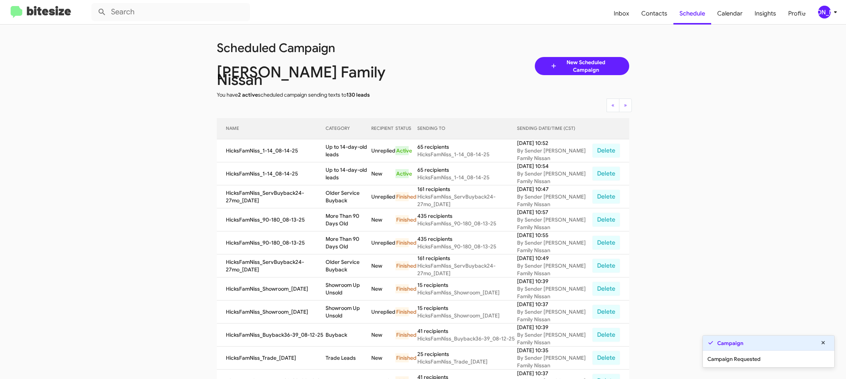
drag, startPoint x: 194, startPoint y: 33, endPoint x: 239, endPoint y: 80, distance: 65.2
click at [245, 80] on app-scheduler "Scheduled Campaign [PERSON_NAME] Family Nissan You have 2 active scheduled camp…" at bounding box center [423, 317] width 846 height 585
click at [206, 78] on app-scheduler "Scheduled Campaign [PERSON_NAME] Family Nissan You have 2 active scheduled camp…" at bounding box center [423, 317] width 846 height 585
click at [337, 190] on td "Older Service Buyback" at bounding box center [349, 196] width 46 height 23
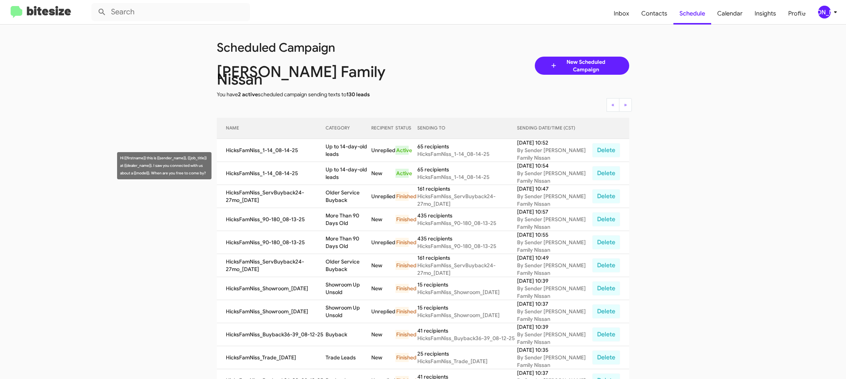
click at [351, 166] on td "Up to 14-day-old leads" at bounding box center [349, 173] width 46 height 23
drag, startPoint x: 351, startPoint y: 166, endPoint x: 343, endPoint y: 168, distance: 8.1
click at [350, 165] on td "Up to 14-day-old leads" at bounding box center [349, 173] width 46 height 23
copy td "Up to 14-day-old leads"
